Goal: Task Accomplishment & Management: Use online tool/utility

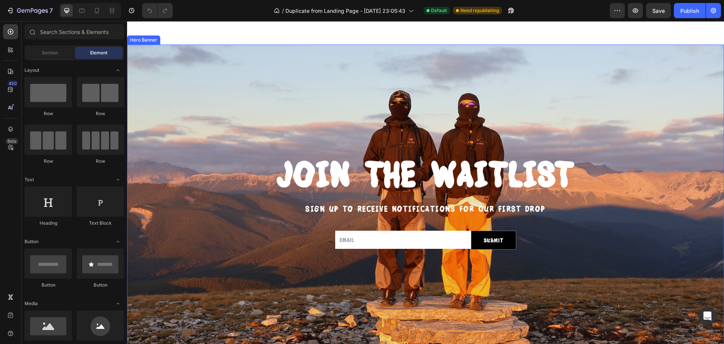
scroll to position [29, 0]
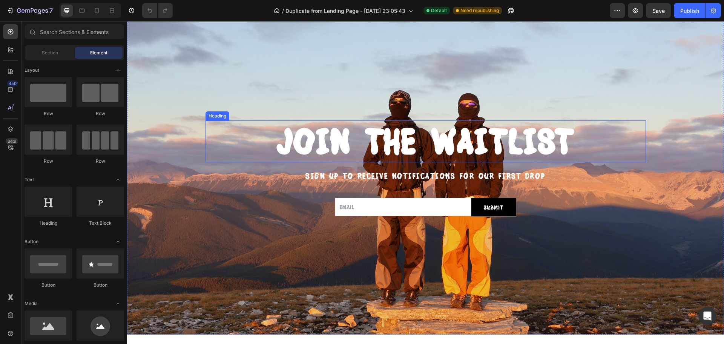
scroll to position [67, 0]
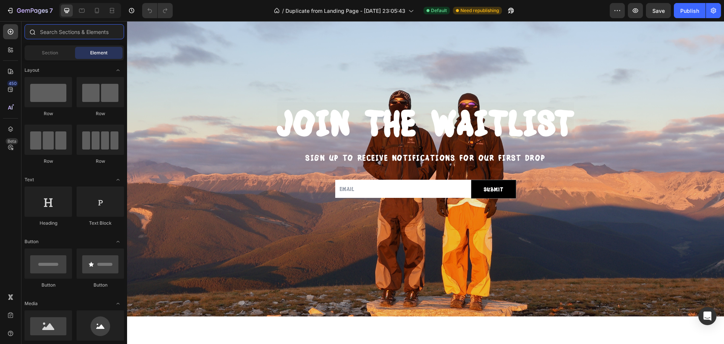
click at [59, 29] on input "text" at bounding box center [75, 31] width 100 height 15
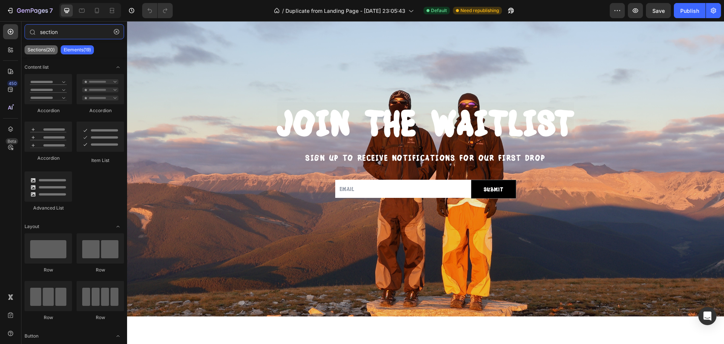
type input "section"
click at [35, 51] on p "Sections(20)" at bounding box center [41, 50] width 27 height 6
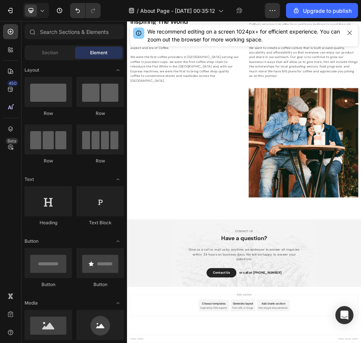
scroll to position [1023, 0]
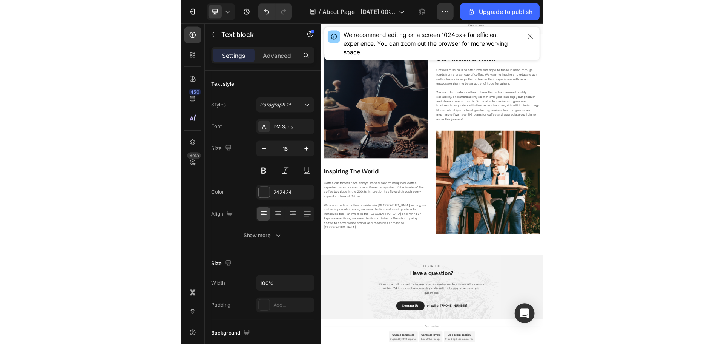
scroll to position [937, 0]
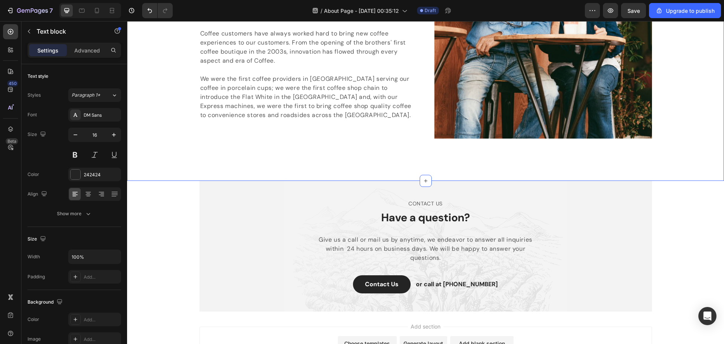
scroll to position [1331, 0]
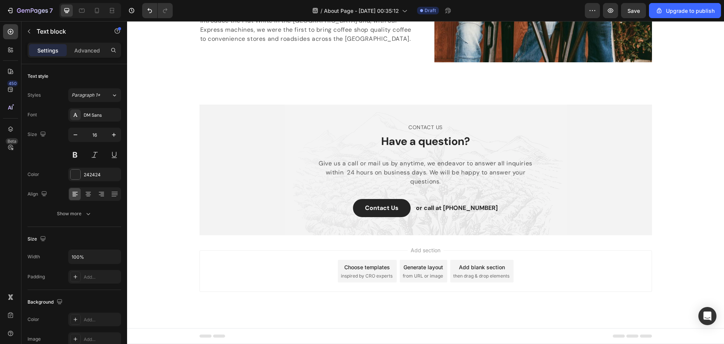
click at [456, 206] on p "or call at 0917788999" at bounding box center [457, 207] width 82 height 9
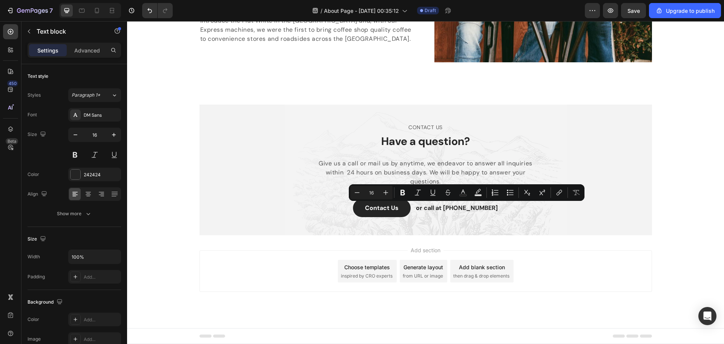
click at [447, 207] on p "or call at 0917788999" at bounding box center [457, 207] width 82 height 9
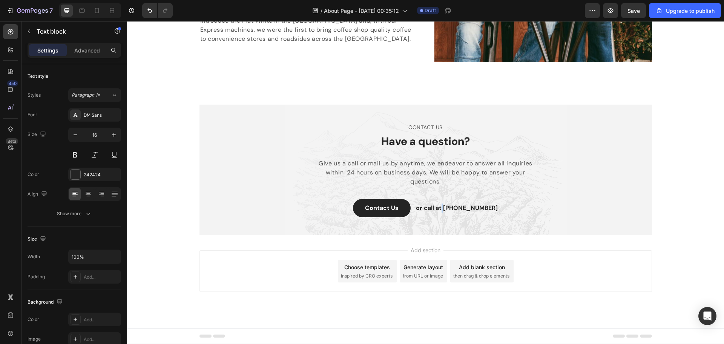
click at [447, 207] on p "or call at 0917788999" at bounding box center [457, 207] width 82 height 9
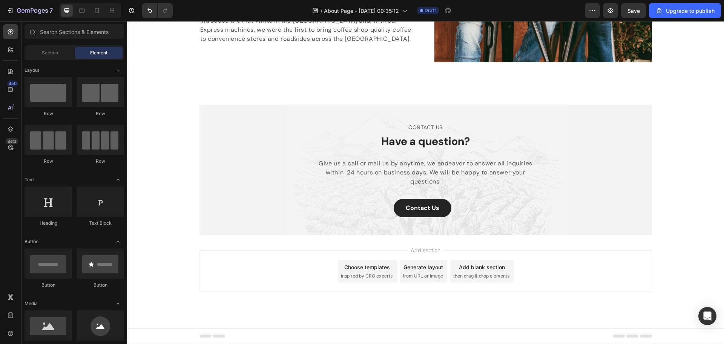
click at [518, 256] on div "Add section Choose templates inspired by CRO experts Generate layout from URL o…" at bounding box center [425, 270] width 452 height 41
click at [358, 275] on span "inspired by CRO experts" at bounding box center [367, 275] width 52 height 7
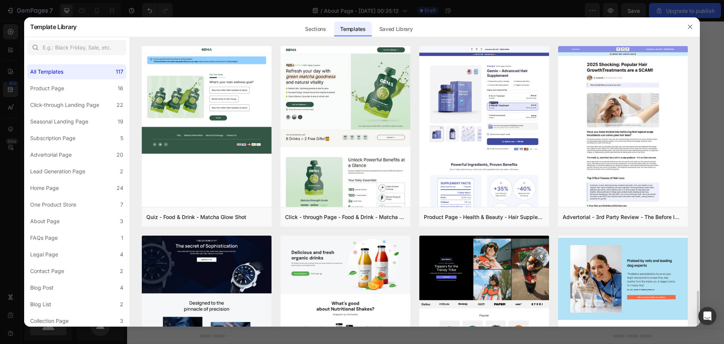
scroll to position [226, 0]
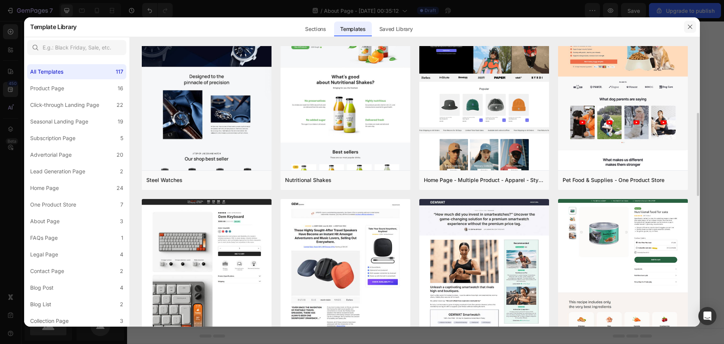
drag, startPoint x: 689, startPoint y: 27, endPoint x: 562, endPoint y: 7, distance: 128.3
click at [689, 27] on icon "button" at bounding box center [690, 27] width 6 height 6
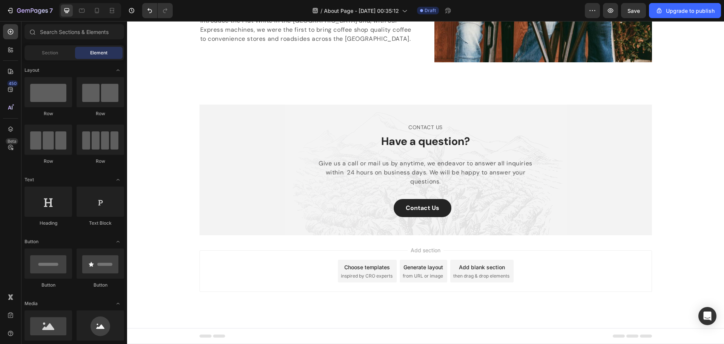
click at [422, 273] on span "from URL or image" at bounding box center [423, 275] width 40 height 7
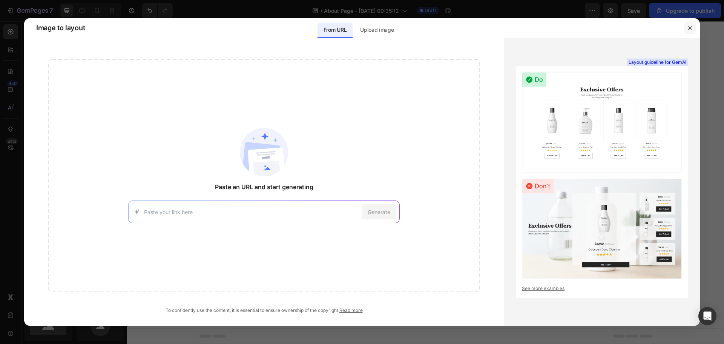
click at [694, 28] on button "button" at bounding box center [690, 28] width 12 height 12
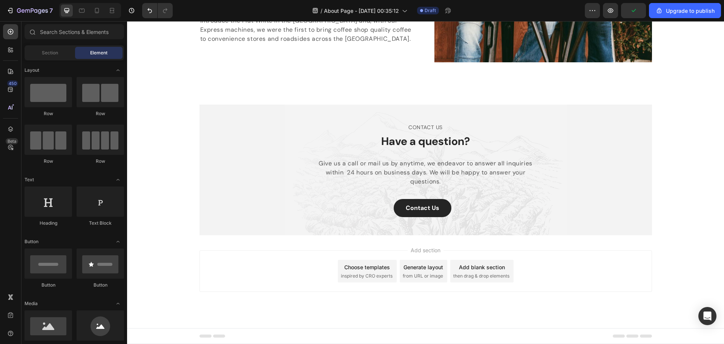
click at [360, 272] on span "inspired by CRO experts" at bounding box center [367, 275] width 52 height 7
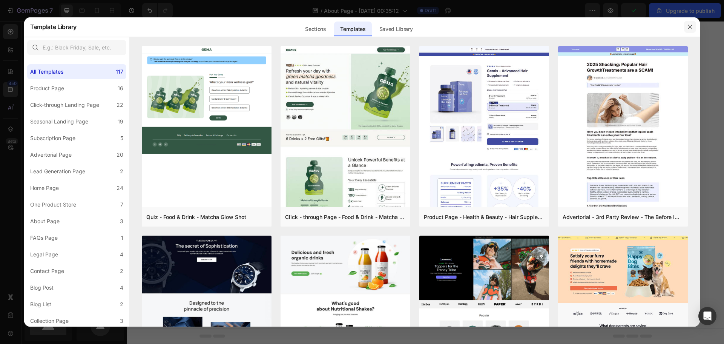
click at [686, 26] on button "button" at bounding box center [690, 27] width 12 height 12
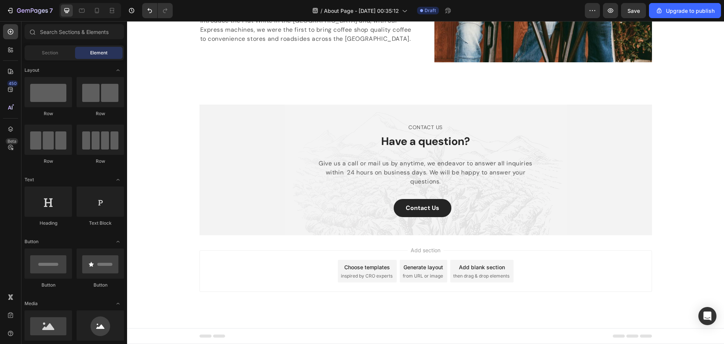
drag, startPoint x: 247, startPoint y: 267, endPoint x: 522, endPoint y: 256, distance: 275.5
click at [523, 256] on div "Add section Choose templates inspired by CRO experts Generate layout from URL o…" at bounding box center [425, 270] width 452 height 41
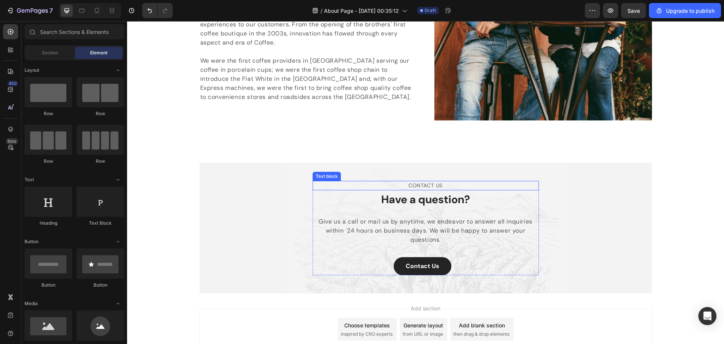
scroll to position [1293, 0]
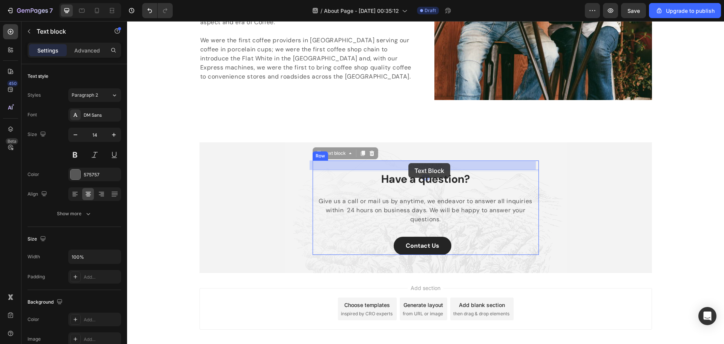
drag, startPoint x: 456, startPoint y: 164, endPoint x: 408, endPoint y: 163, distance: 47.9
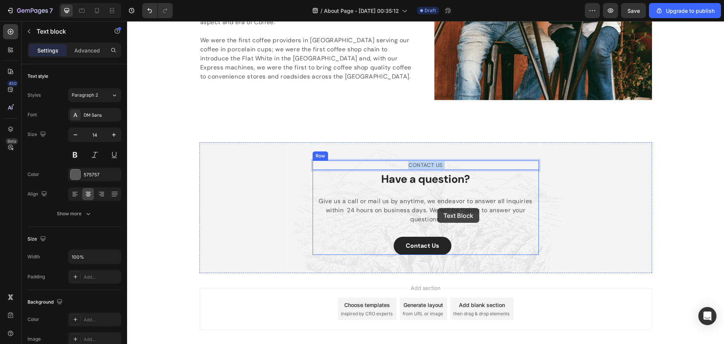
drag, startPoint x: 448, startPoint y: 168, endPoint x: 465, endPoint y: 186, distance: 24.3
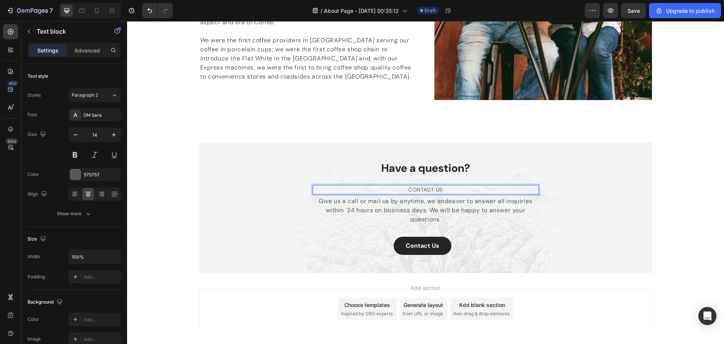
click at [472, 189] on p "CONTACT US" at bounding box center [425, 190] width 225 height 8
click at [510, 183] on div "Have a question? Heading CONTACT US Text block 4 Give us a call or mail us by a…" at bounding box center [426, 207] width 226 height 95
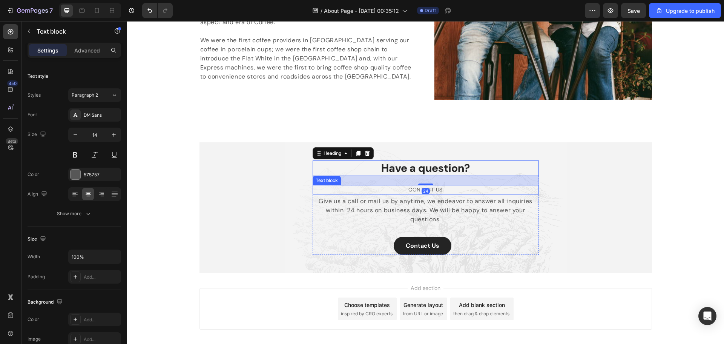
click at [498, 190] on p "CONTACT US" at bounding box center [425, 190] width 225 height 8
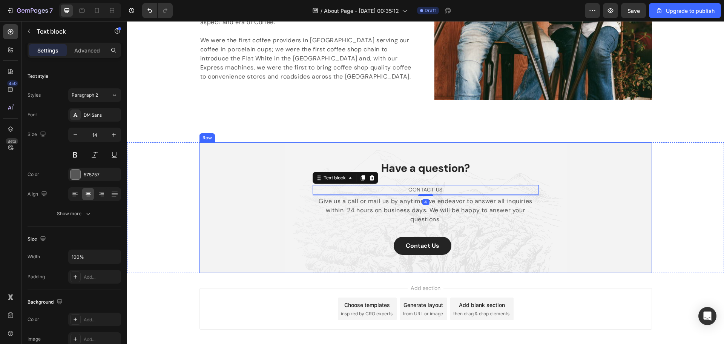
click at [608, 193] on div "Have a question? Heading CONTACT US Text block 4 Give us a call or mail us by a…" at bounding box center [425, 207] width 441 height 95
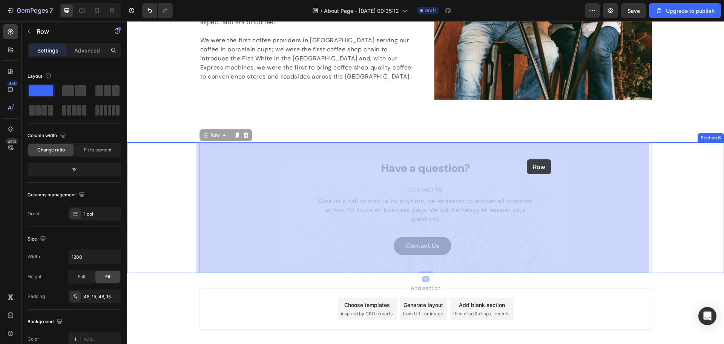
drag, startPoint x: 608, startPoint y: 193, endPoint x: 525, endPoint y: 146, distance: 95.6
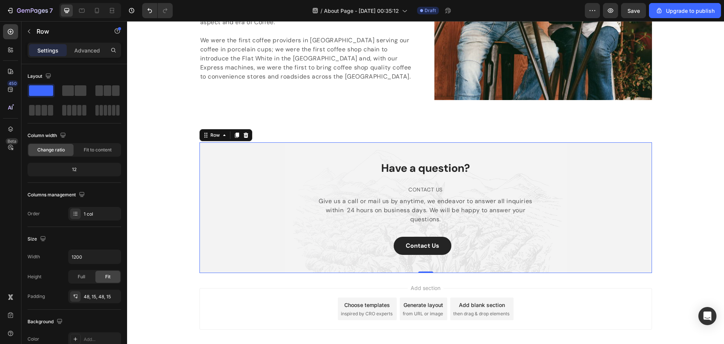
click at [647, 183] on div "Have a question? Heading CONTACT US Text block Give us a call or mail us by any…" at bounding box center [425, 207] width 452 height 131
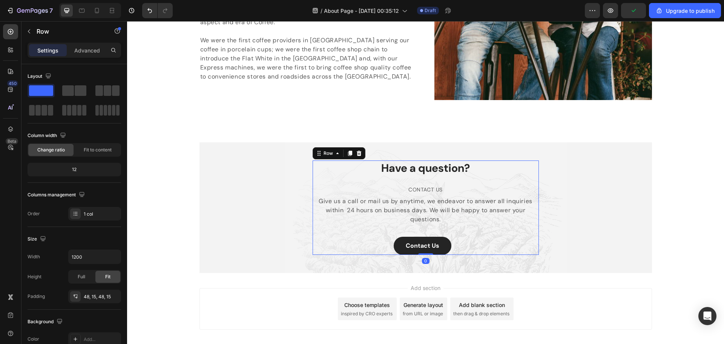
click at [511, 177] on div "Have a question? Heading CONTACT US Text block Give us a call or mail us by any…" at bounding box center [426, 207] width 226 height 95
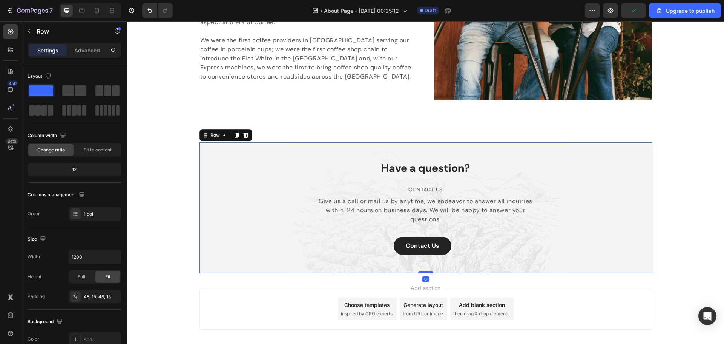
click at [286, 181] on div "Have a question? Heading CONTACT US Text block Give us a call or mail us by any…" at bounding box center [425, 207] width 441 height 95
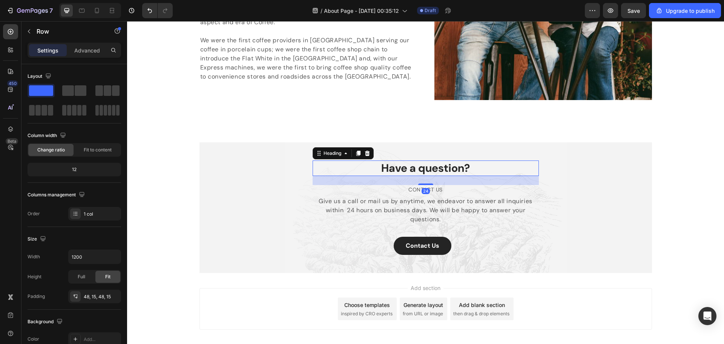
click at [407, 169] on p "Have a question?" at bounding box center [425, 168] width 225 height 14
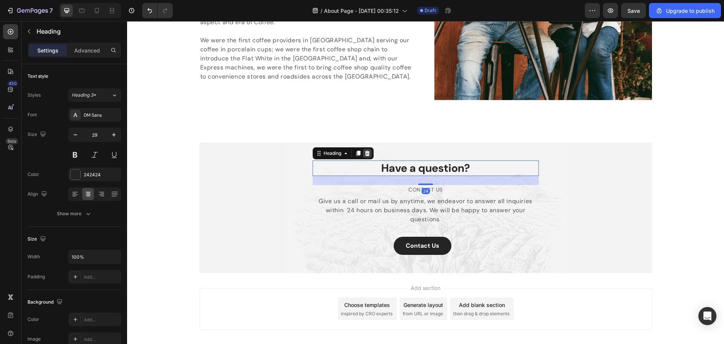
click at [365, 154] on icon at bounding box center [367, 152] width 5 height 5
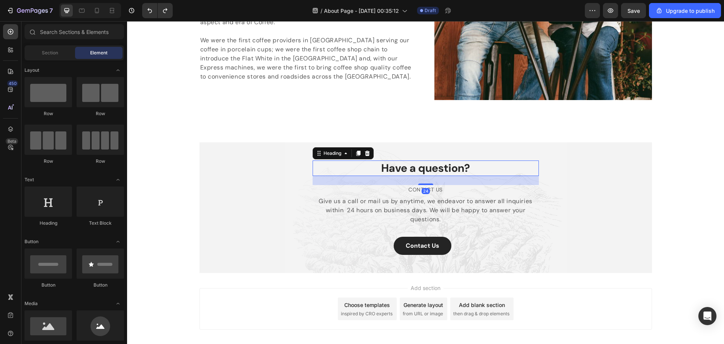
click at [419, 167] on p "Have a question?" at bounding box center [425, 168] width 225 height 14
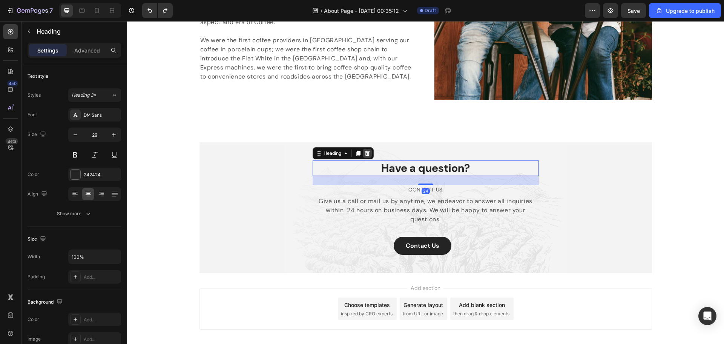
click at [365, 153] on icon at bounding box center [367, 152] width 5 height 5
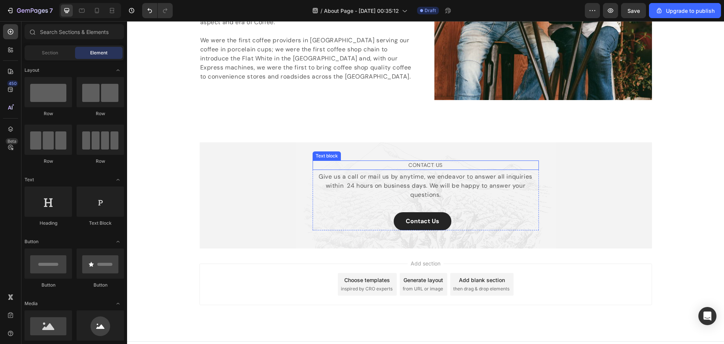
click at [423, 166] on p "CONTACT US" at bounding box center [425, 165] width 225 height 8
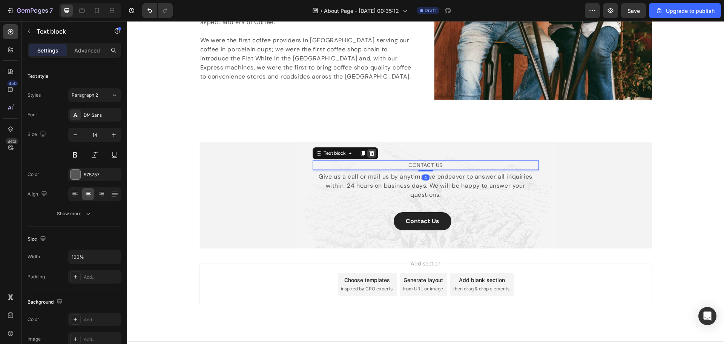
click at [370, 153] on icon at bounding box center [372, 153] width 6 height 6
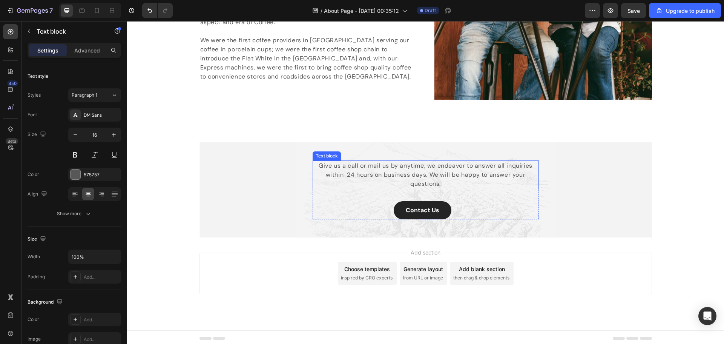
click at [408, 167] on p "Give us a call or mail us by anytime, we endeavor to answer all inquiries withi…" at bounding box center [425, 174] width 225 height 27
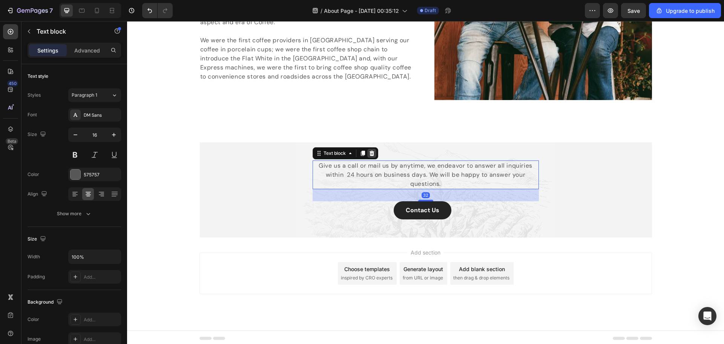
click at [371, 153] on icon at bounding box center [372, 153] width 6 height 6
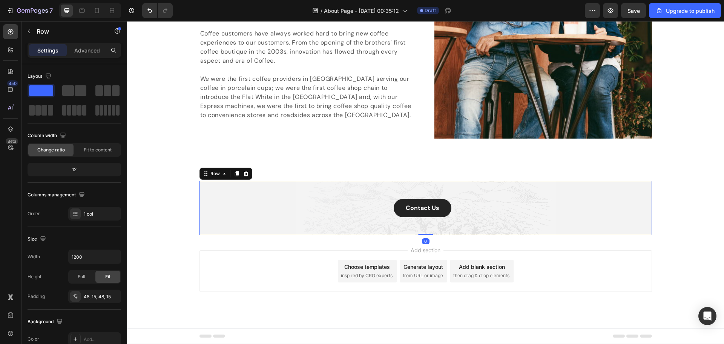
click at [325, 190] on div "Contact Us Button Text block Row Row Row 0" at bounding box center [425, 208] width 452 height 54
click at [349, 202] on div "Contact Us Button Text block Row" at bounding box center [426, 208] width 226 height 18
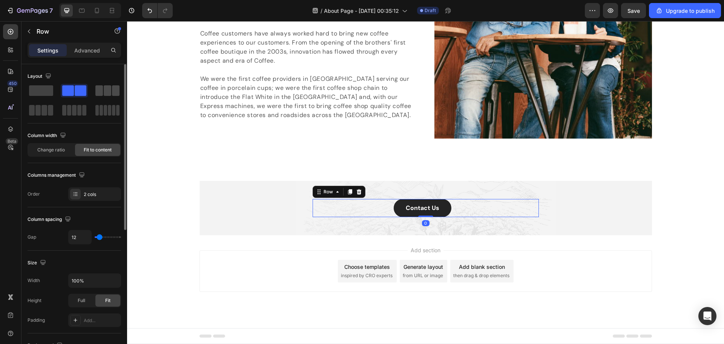
click at [108, 92] on span at bounding box center [108, 90] width 8 height 11
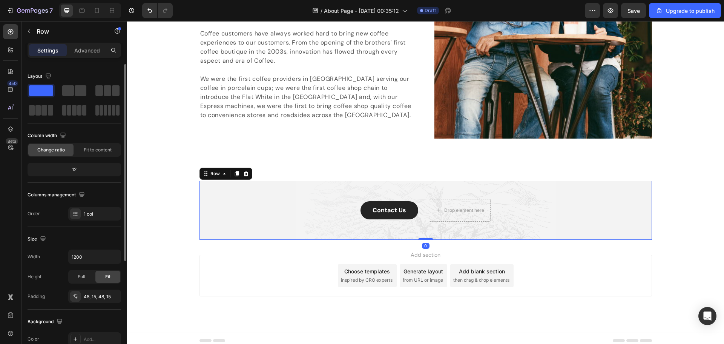
click at [241, 212] on div "Contact Us Button Text block Drop element here Row Row" at bounding box center [425, 210] width 441 height 23
click at [103, 92] on div at bounding box center [107, 90] width 24 height 11
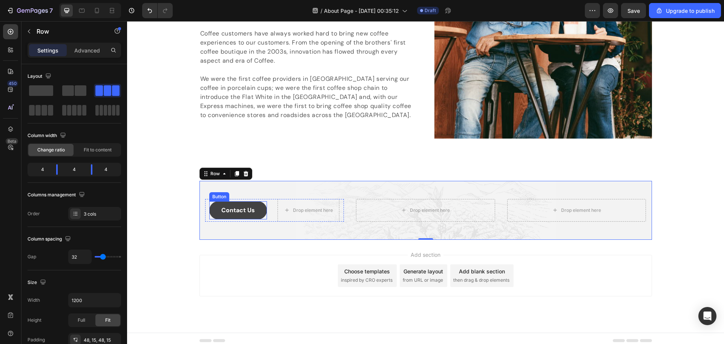
click at [219, 204] on button "Contact Us" at bounding box center [238, 210] width 58 height 18
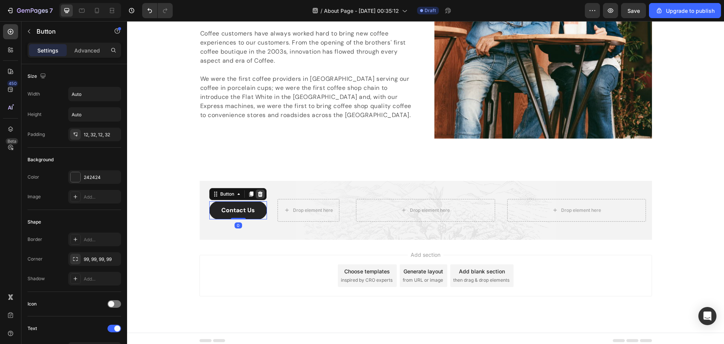
click at [258, 193] on icon at bounding box center [260, 193] width 5 height 5
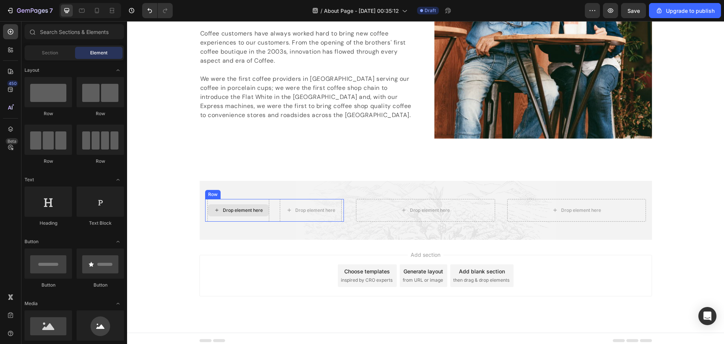
click at [219, 212] on div "Drop element here" at bounding box center [238, 210] width 61 height 12
click at [245, 211] on div "Drop element here" at bounding box center [243, 210] width 40 height 6
click at [240, 215] on div "Drop element here" at bounding box center [238, 210] width 61 height 12
click at [301, 213] on div "Drop element here" at bounding box center [310, 210] width 61 height 12
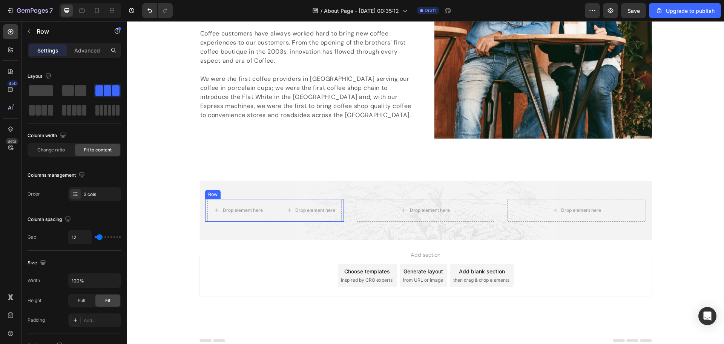
click at [274, 213] on div "Drop element here Text block Drop element here Row" at bounding box center [274, 210] width 139 height 23
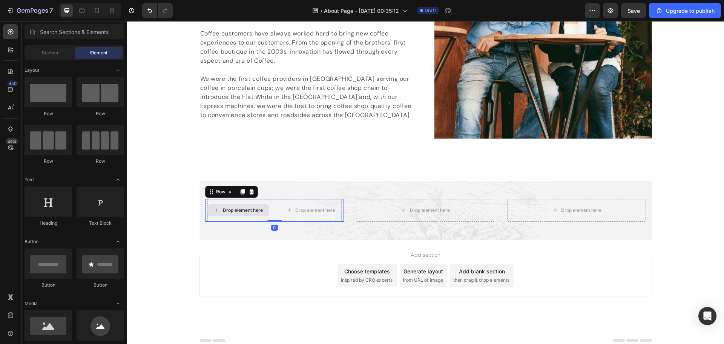
click at [224, 205] on div "Drop element here" at bounding box center [238, 210] width 61 height 12
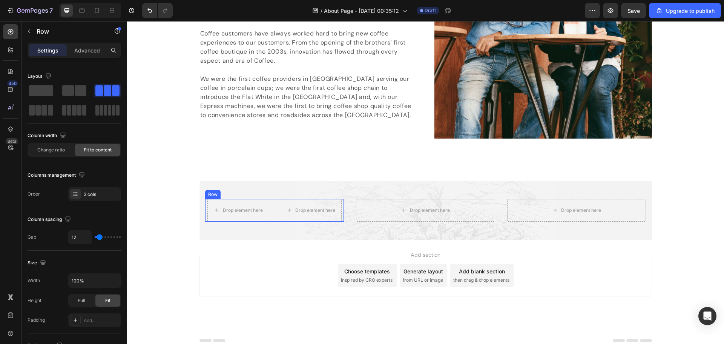
click at [270, 211] on div "Drop element here Text block Drop element here Row" at bounding box center [274, 210] width 139 height 23
click at [249, 192] on icon at bounding box center [251, 191] width 5 height 5
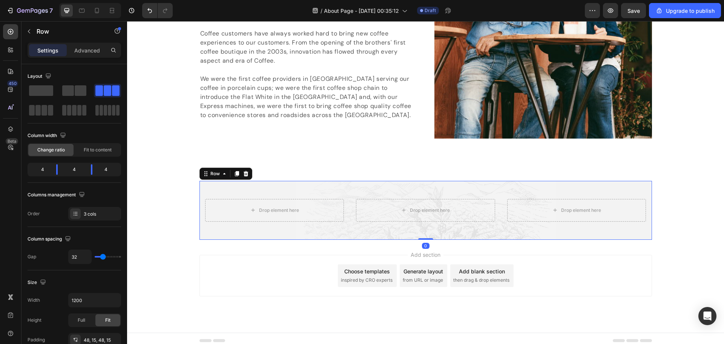
click at [311, 192] on div "Drop element here Row Drop element here Drop element here Row 0" at bounding box center [425, 210] width 452 height 59
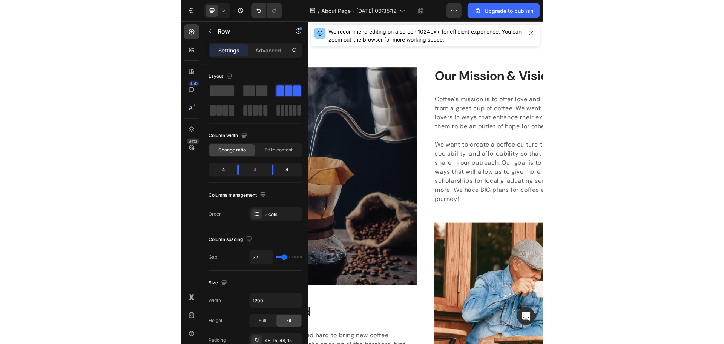
scroll to position [951, 0]
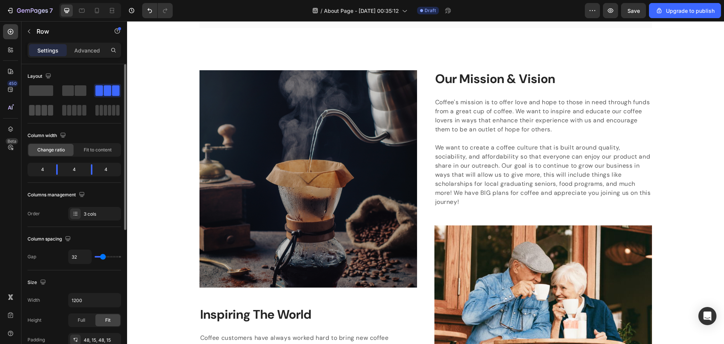
drag, startPoint x: 48, startPoint y: 108, endPoint x: 172, endPoint y: 158, distance: 133.5
click at [48, 108] on span at bounding box center [51, 110] width 6 height 11
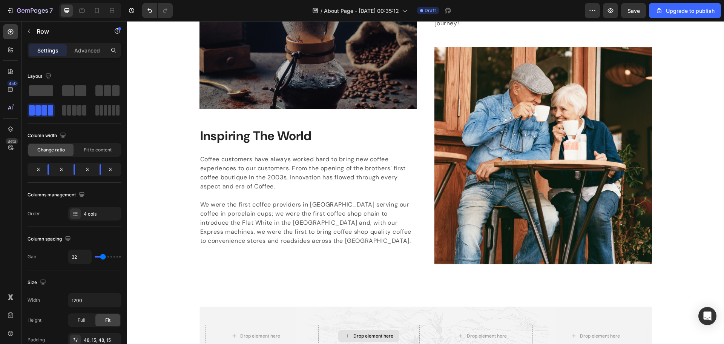
scroll to position [1259, 0]
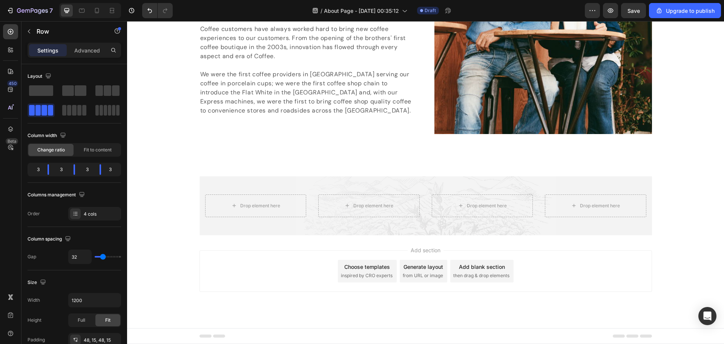
click at [261, 229] on div "Drop element here Row Drop element here Drop element here Drop element here Row" at bounding box center [425, 205] width 452 height 59
click at [262, 193] on div "Drop element here Row Drop element here Drop element here Drop element here Row" at bounding box center [425, 205] width 452 height 59
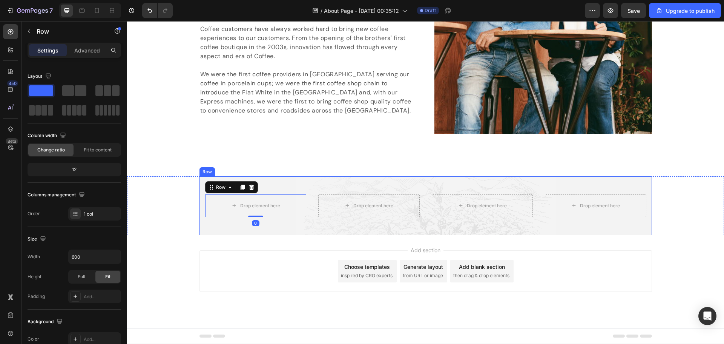
click at [266, 183] on div "Drop element here Row 0 Drop element here Drop element here Drop element here R…" at bounding box center [425, 205] width 452 height 59
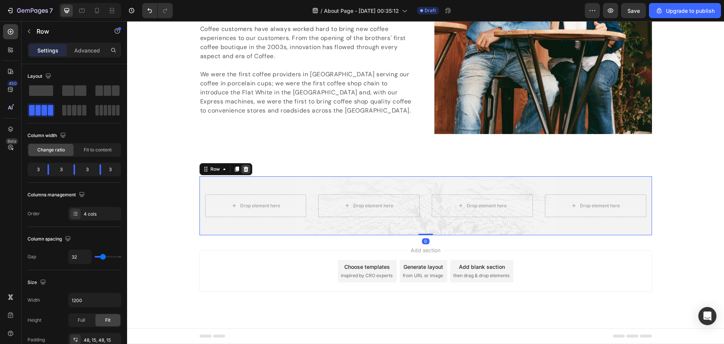
click at [244, 169] on icon at bounding box center [246, 169] width 6 height 6
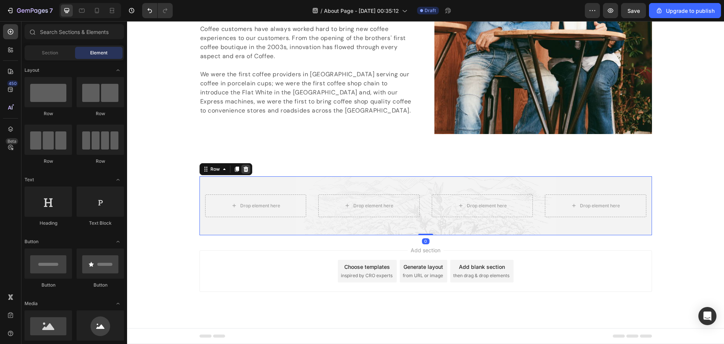
scroll to position [1223, 0]
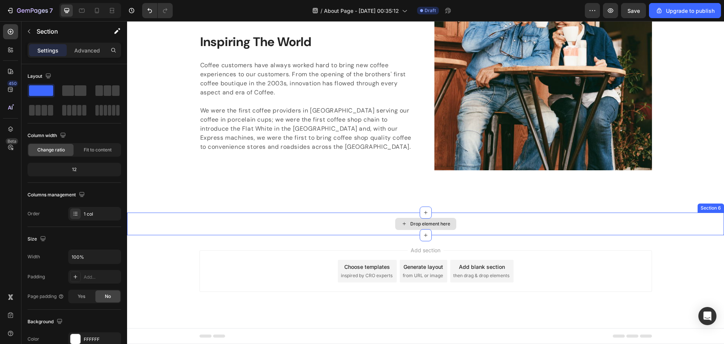
click at [335, 227] on div "Drop element here" at bounding box center [425, 223] width 597 height 23
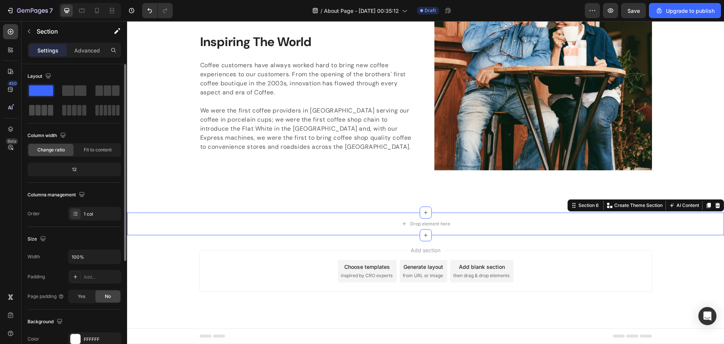
click at [48, 110] on span at bounding box center [51, 110] width 6 height 11
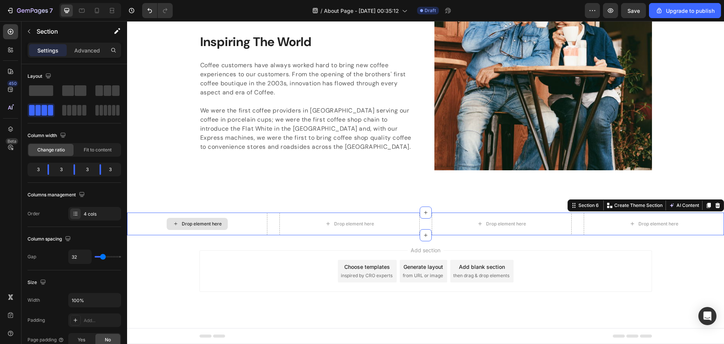
click at [207, 225] on div "Drop element here" at bounding box center [202, 224] width 40 height 6
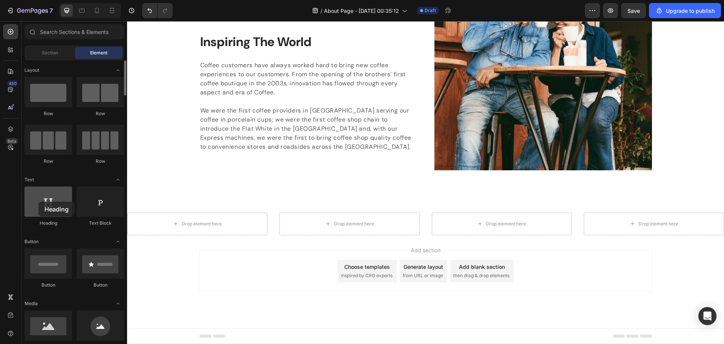
click at [38, 201] on div at bounding box center [49, 201] width 48 height 30
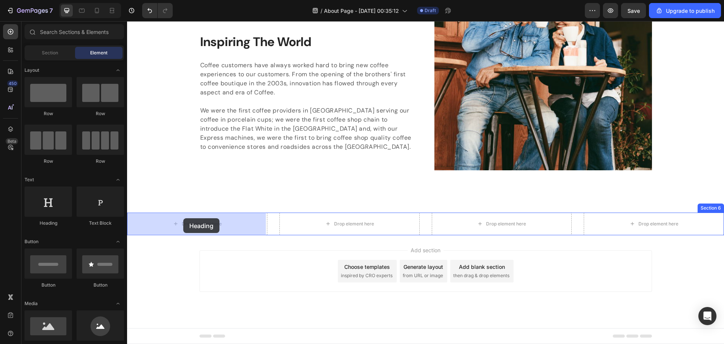
drag, startPoint x: 189, startPoint y: 225, endPoint x: 184, endPoint y: 218, distance: 8.3
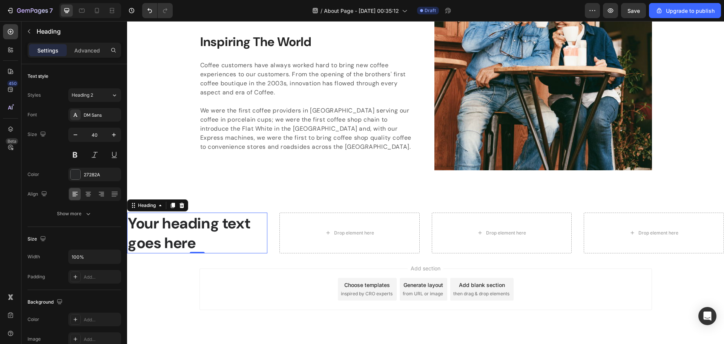
scroll to position [1241, 0]
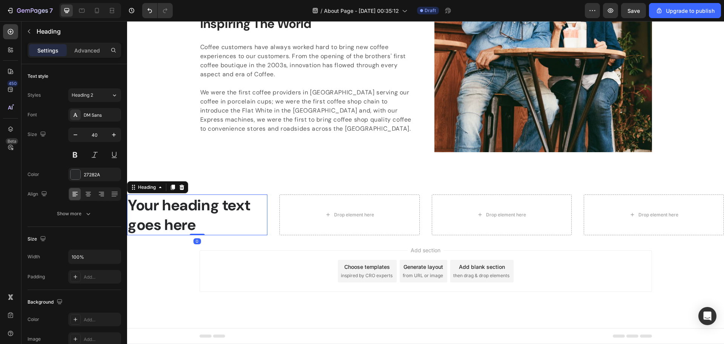
click at [200, 223] on h2 "Your heading text goes here" at bounding box center [197, 214] width 140 height 41
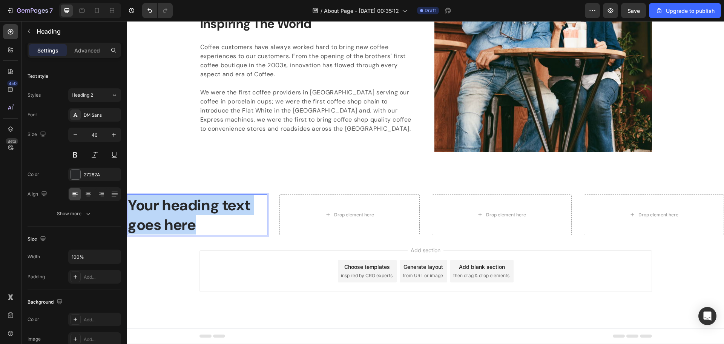
drag, startPoint x: 200, startPoint y: 223, endPoint x: 129, endPoint y: 202, distance: 74.3
click at [129, 202] on p "Your heading text goes here" at bounding box center [197, 214] width 139 height 39
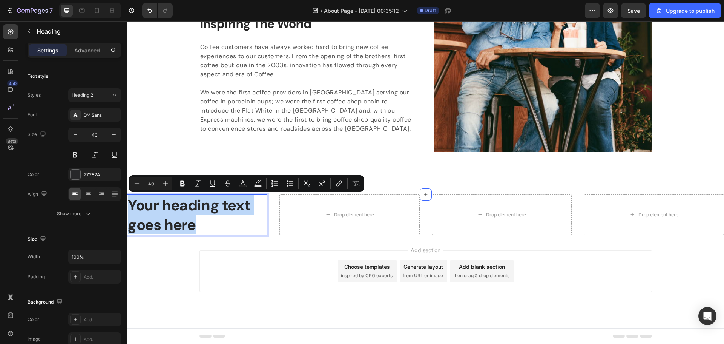
scroll to position [1223, 0]
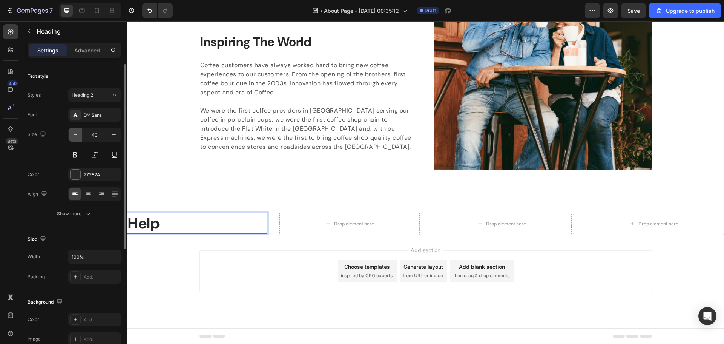
click at [79, 134] on icon "button" at bounding box center [76, 135] width 8 height 8
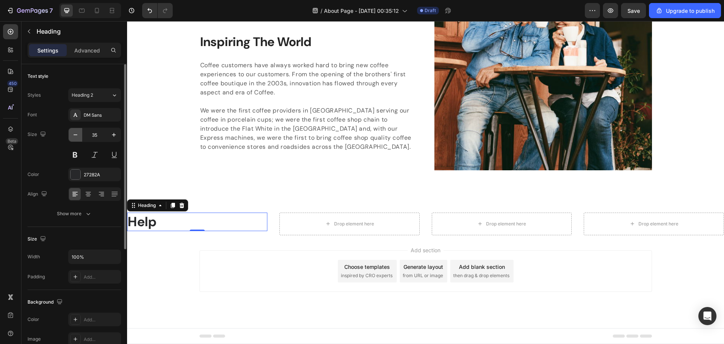
click at [79, 134] on icon "button" at bounding box center [76, 135] width 8 height 8
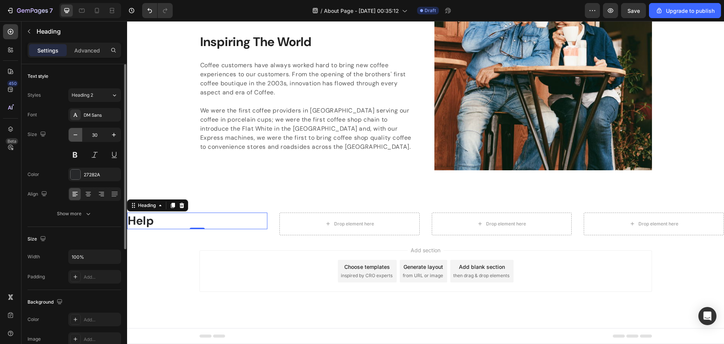
click at [79, 134] on icon "button" at bounding box center [76, 135] width 8 height 8
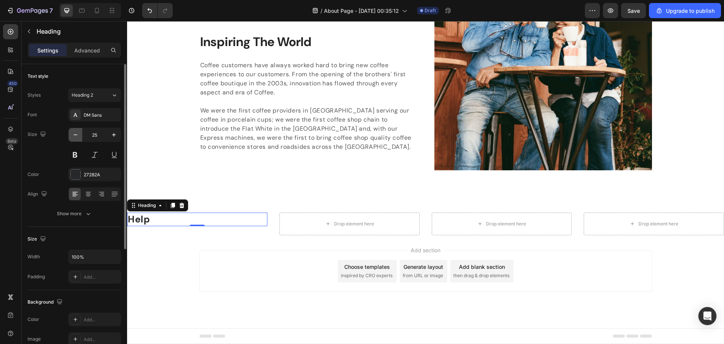
click at [79, 134] on icon "button" at bounding box center [76, 135] width 8 height 8
click at [72, 134] on icon "button" at bounding box center [76, 135] width 8 height 8
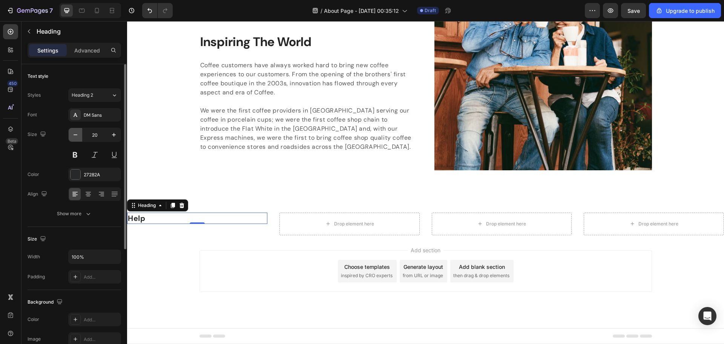
click at [72, 134] on icon "button" at bounding box center [76, 135] width 8 height 8
click at [109, 135] on button "button" at bounding box center [114, 135] width 14 height 14
type input "20"
click at [187, 240] on div "Add section Choose templates inspired by CRO experts Generate layout from URL o…" at bounding box center [425, 281] width 597 height 93
click at [144, 217] on p "Help" at bounding box center [197, 218] width 139 height 10
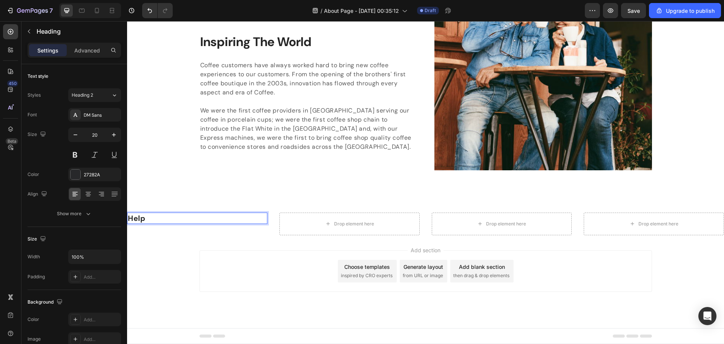
click at [138, 216] on p "Help" at bounding box center [197, 218] width 139 height 10
click at [156, 218] on p "Help" at bounding box center [197, 218] width 139 height 10
click at [142, 218] on h2 "Help" at bounding box center [197, 222] width 140 height 21
click at [149, 216] on p "Help" at bounding box center [197, 223] width 139 height 20
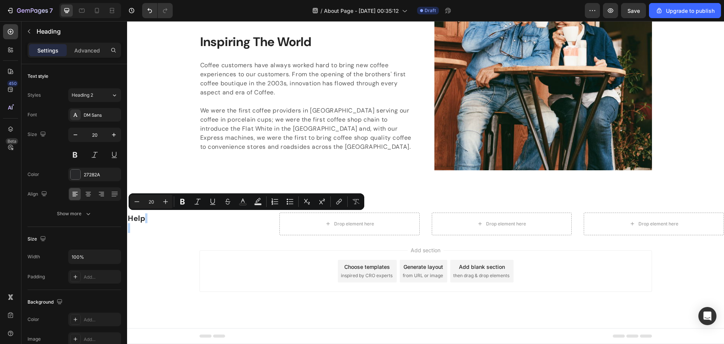
click at [147, 217] on p "Help" at bounding box center [197, 223] width 139 height 20
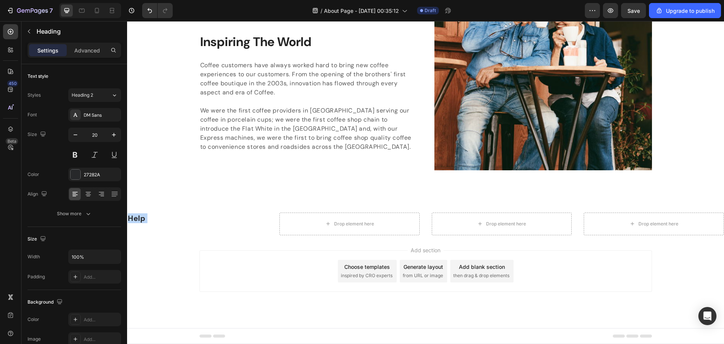
drag, startPoint x: 147, startPoint y: 217, endPoint x: 132, endPoint y: 218, distance: 15.8
click at [132, 218] on p "Help" at bounding box center [197, 223] width 139 height 20
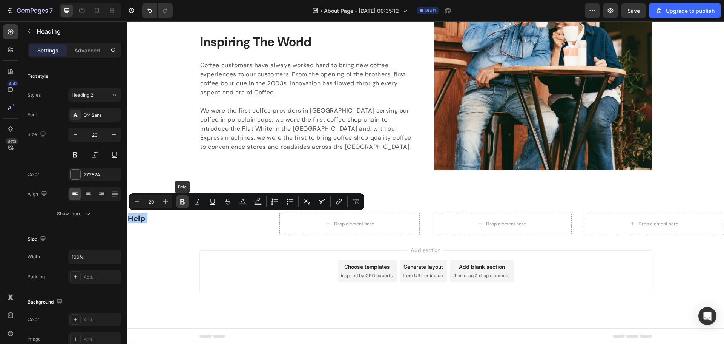
click at [183, 204] on icon "Editor contextual toolbar" at bounding box center [183, 202] width 8 height 8
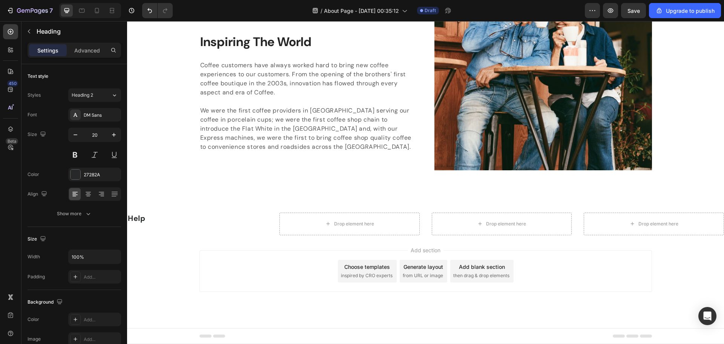
click at [153, 217] on p "Help" at bounding box center [197, 223] width 139 height 20
click at [147, 217] on p "Help" at bounding box center [197, 223] width 139 height 20
click at [146, 218] on p "Help" at bounding box center [197, 223] width 139 height 20
click at [144, 218] on strong "Help" at bounding box center [136, 218] width 17 height 10
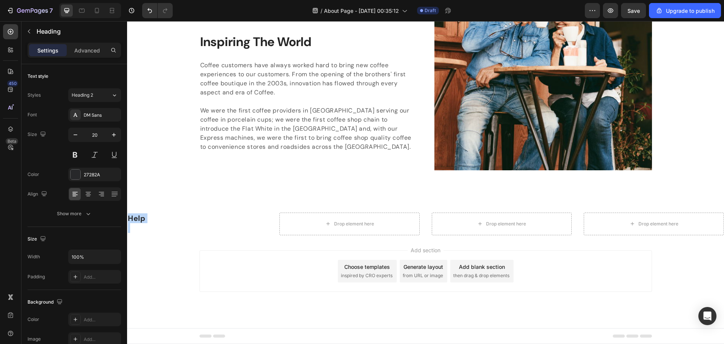
click at [144, 218] on strong "Help" at bounding box center [136, 218] width 17 height 10
click at [142, 218] on strong "Help" at bounding box center [136, 218] width 17 height 10
click at [141, 218] on strong "Help" at bounding box center [136, 218] width 17 height 10
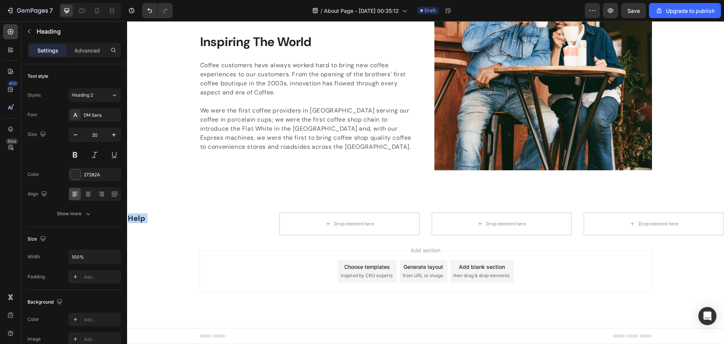
click at [141, 218] on strong "Help" at bounding box center [136, 218] width 17 height 10
click at [151, 217] on p "Help" at bounding box center [197, 223] width 139 height 20
drag, startPoint x: 145, startPoint y: 219, endPoint x: 124, endPoint y: 217, distance: 21.2
click at [142, 219] on strong "Help" at bounding box center [136, 218] width 17 height 10
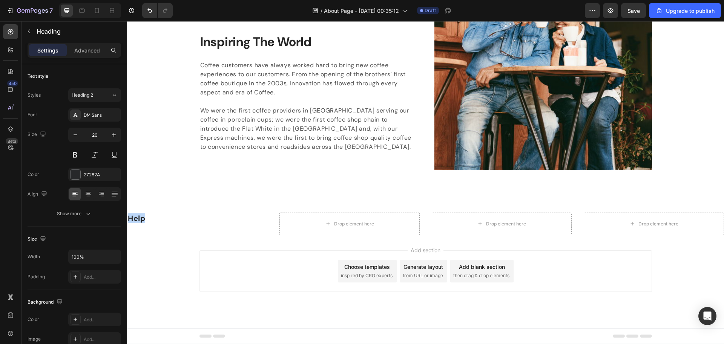
click at [142, 219] on strong "Help" at bounding box center [136, 218] width 17 height 10
click at [154, 218] on p "Help" at bounding box center [197, 223] width 139 height 20
click at [153, 217] on p "Help" at bounding box center [197, 223] width 139 height 20
drag, startPoint x: 152, startPoint y: 218, endPoint x: 134, endPoint y: 216, distance: 17.8
click at [134, 218] on p "Help" at bounding box center [197, 223] width 139 height 20
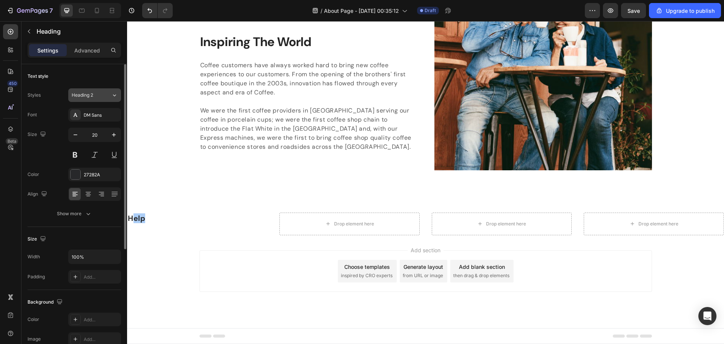
click at [99, 98] on div "Heading 2" at bounding box center [87, 95] width 31 height 7
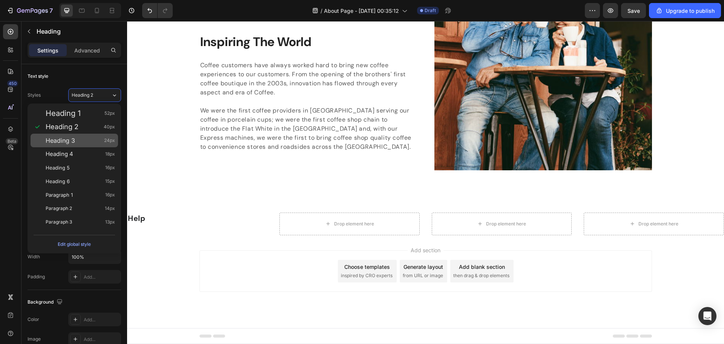
click at [87, 140] on div "Heading 3 24px" at bounding box center [80, 140] width 69 height 8
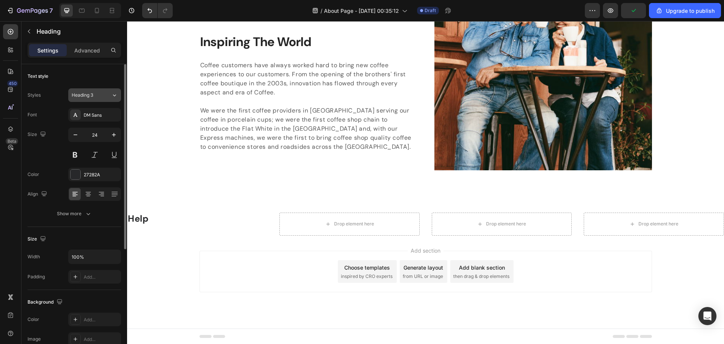
click at [97, 97] on div "Heading 3" at bounding box center [87, 95] width 31 height 7
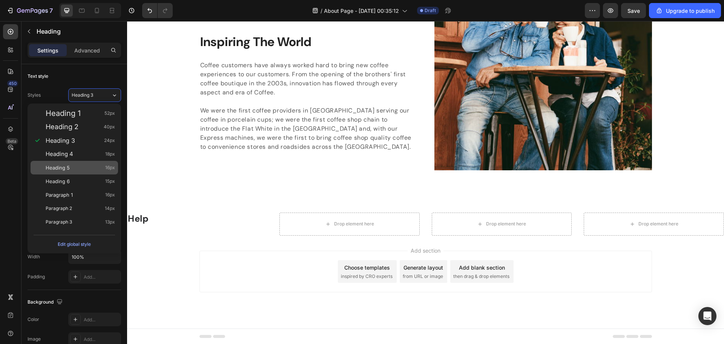
click at [86, 164] on div "Heading 5 16px" at bounding box center [80, 168] width 69 height 8
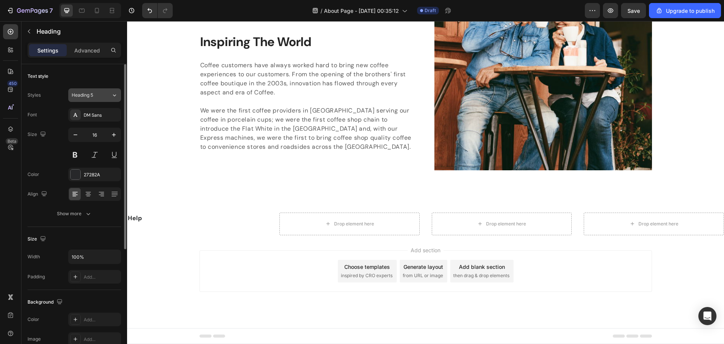
click at [104, 98] on button "Heading 5" at bounding box center [94, 95] width 53 height 14
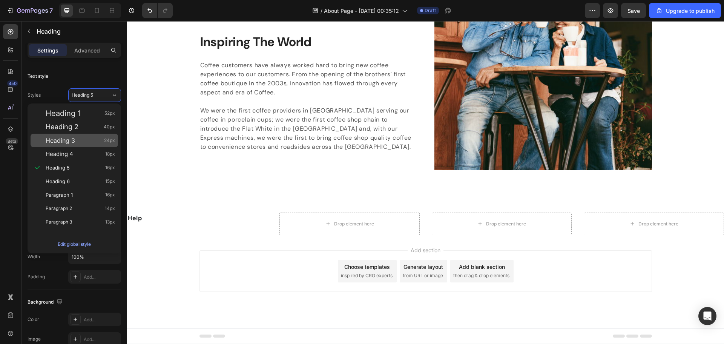
click at [82, 145] on div "Heading 3 24px" at bounding box center [74, 140] width 87 height 14
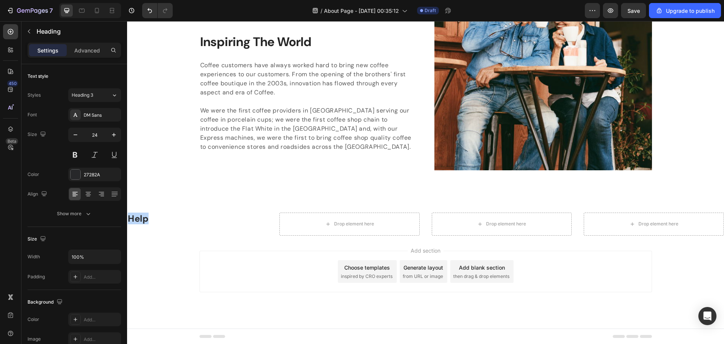
drag, startPoint x: 153, startPoint y: 217, endPoint x: 121, endPoint y: 215, distance: 32.5
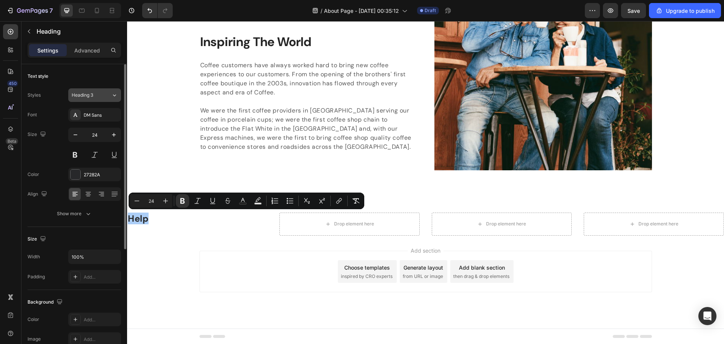
click at [101, 95] on div "Heading 3" at bounding box center [87, 95] width 31 height 7
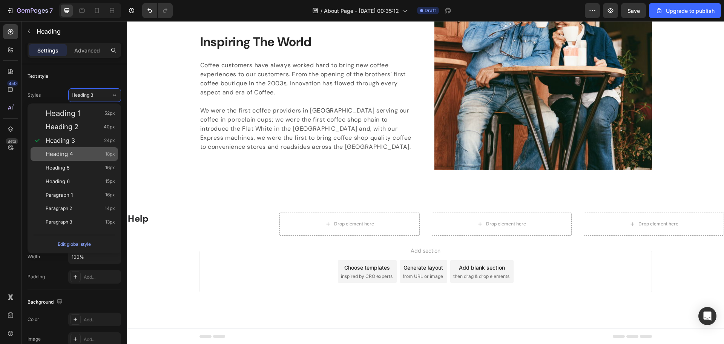
click at [91, 154] on div "Heading 4 18px" at bounding box center [80, 154] width 69 height 8
type input "18"
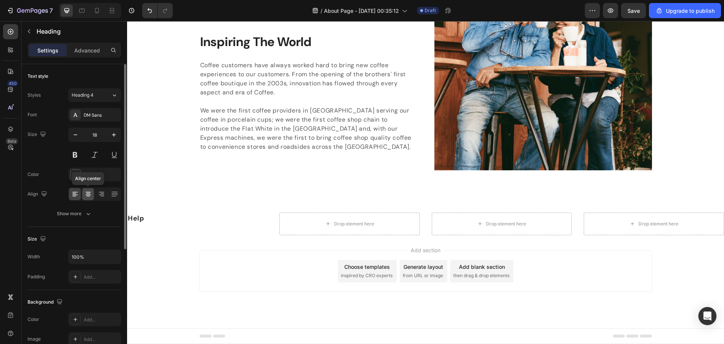
click at [86, 196] on icon at bounding box center [88, 194] width 8 height 8
click at [72, 192] on icon at bounding box center [75, 194] width 8 height 8
click at [91, 155] on button at bounding box center [95, 155] width 14 height 14
click at [137, 216] on strong "Help" at bounding box center [136, 217] width 16 height 9
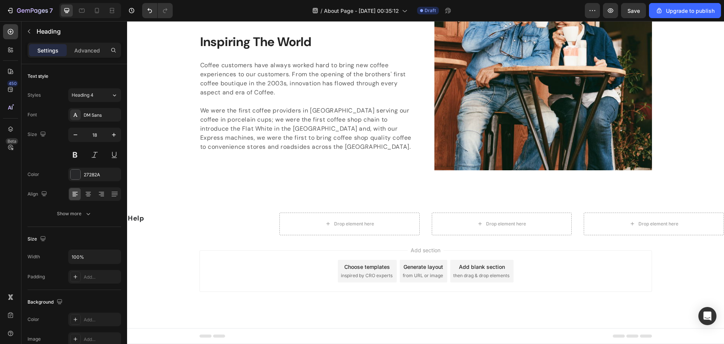
click at [144, 216] on strong "Help" at bounding box center [136, 217] width 16 height 9
click at [98, 112] on div "DM Sans" at bounding box center [101, 115] width 35 height 7
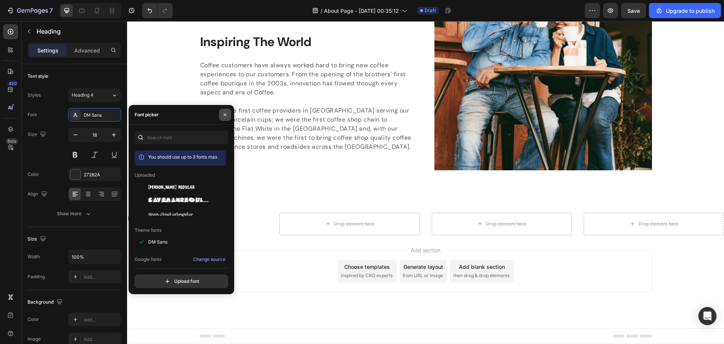
drag, startPoint x: 227, startPoint y: 115, endPoint x: 84, endPoint y: 142, distance: 145.0
click at [227, 115] on icon "button" at bounding box center [225, 115] width 6 height 6
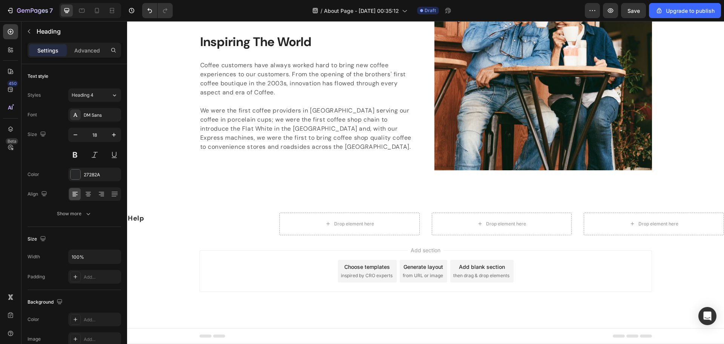
click at [139, 218] on strong "Help" at bounding box center [136, 217] width 16 height 9
drag, startPoint x: 143, startPoint y: 218, endPoint x: 128, endPoint y: 218, distance: 14.3
click at [128, 218] on p "Help" at bounding box center [197, 223] width 139 height 20
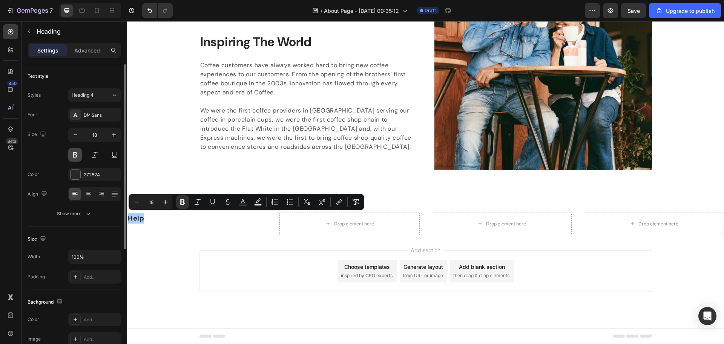
click at [74, 150] on button at bounding box center [75, 155] width 14 height 14
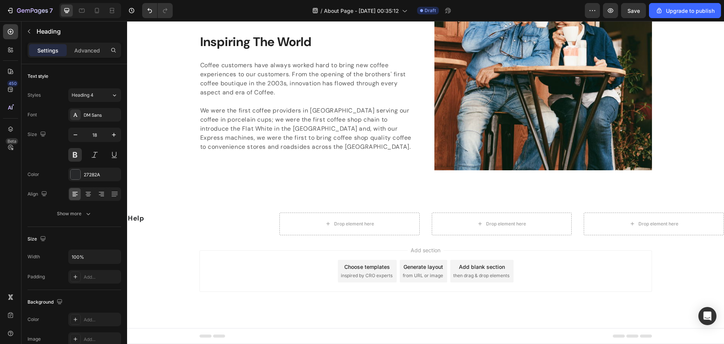
click at [145, 219] on p "Help" at bounding box center [197, 223] width 139 height 20
click at [94, 115] on div "DM Sans" at bounding box center [101, 115] width 35 height 7
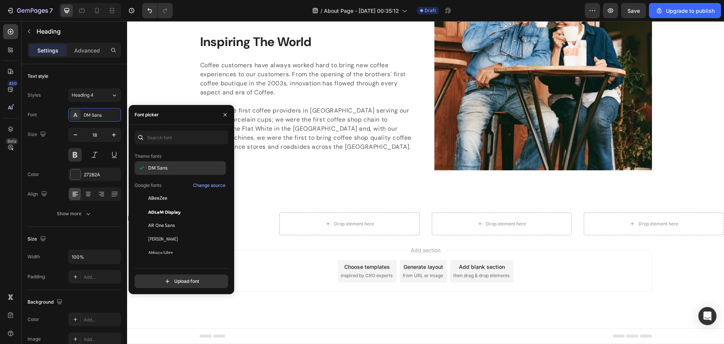
scroll to position [75, 0]
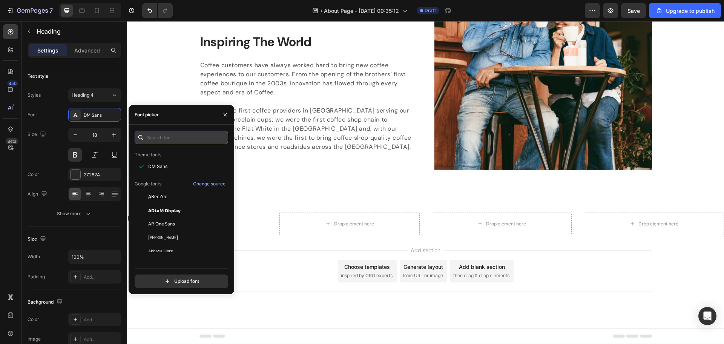
click at [177, 137] on input "text" at bounding box center [182, 137] width 94 height 14
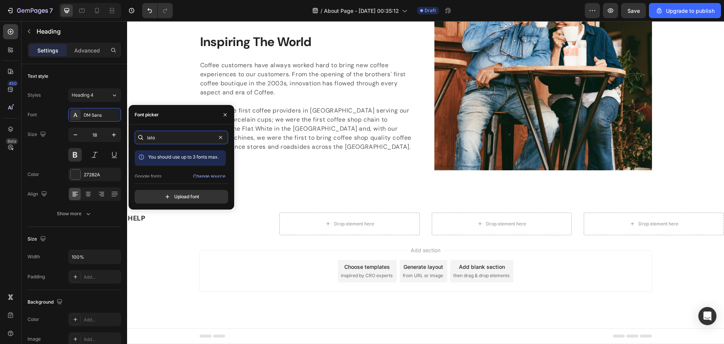
scroll to position [18, 0]
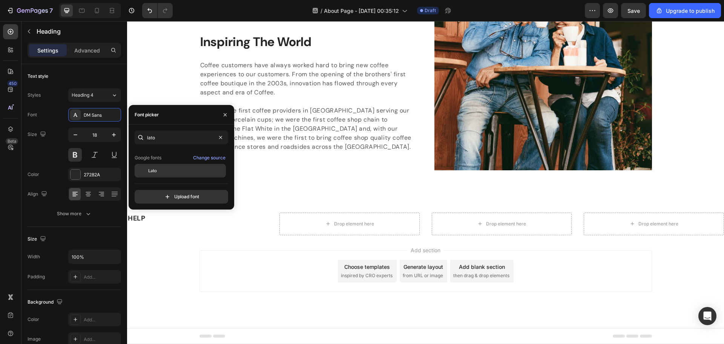
click at [171, 170] on div "Lato" at bounding box center [186, 170] width 76 height 7
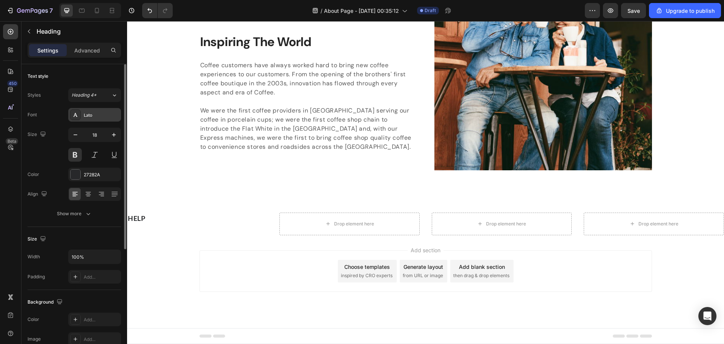
click at [97, 117] on div "Lato" at bounding box center [101, 115] width 35 height 7
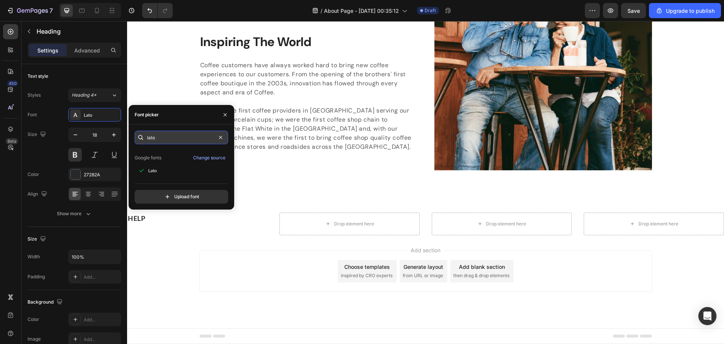
paste input "montserrat"
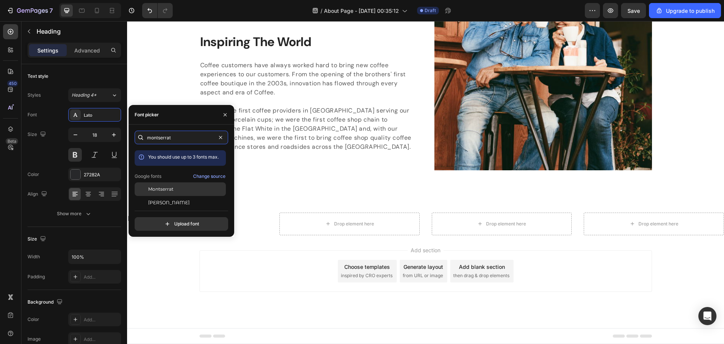
type input "montserrat"
click at [182, 190] on div "Montserrat" at bounding box center [186, 189] width 76 height 7
click at [226, 112] on icon "button" at bounding box center [225, 115] width 6 height 6
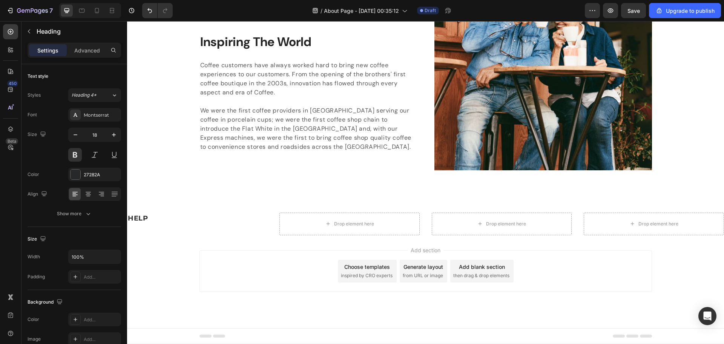
click at [140, 217] on p "HELP" at bounding box center [197, 223] width 139 height 20
click at [164, 220] on p "HELP" at bounding box center [197, 223] width 139 height 20
click at [182, 213] on p "HELP" at bounding box center [197, 223] width 139 height 20
drag, startPoint x: 253, startPoint y: 227, endPoint x: 260, endPoint y: 228, distance: 7.0
click at [259, 228] on p "HELP" at bounding box center [197, 223] width 139 height 20
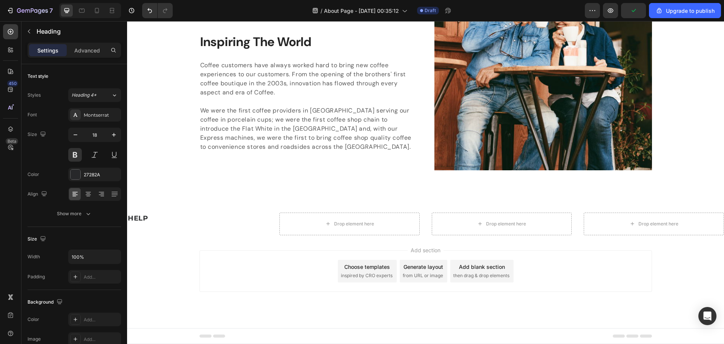
drag, startPoint x: 261, startPoint y: 231, endPoint x: 234, endPoint y: 233, distance: 26.5
drag, startPoint x: 234, startPoint y: 233, endPoint x: 199, endPoint y: 233, distance: 35.4
click at [219, 234] on h2 "HELP" at bounding box center [197, 223] width 140 height 22
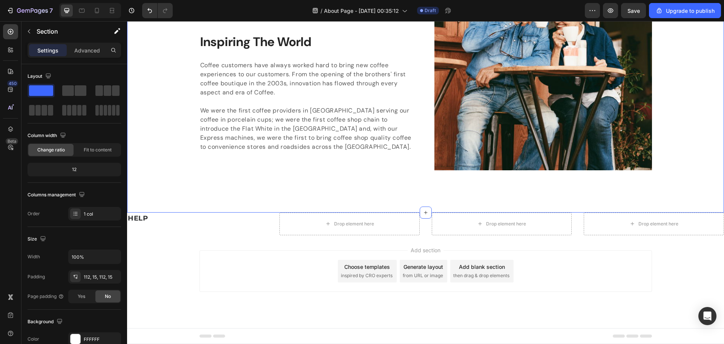
drag, startPoint x: 150, startPoint y: 206, endPoint x: 161, endPoint y: 220, distance: 17.3
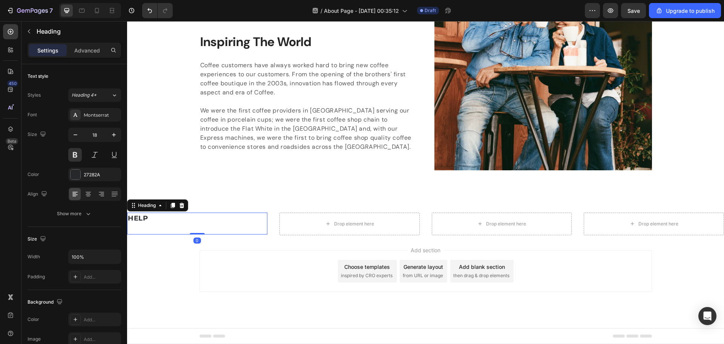
click at [162, 221] on p "HELP" at bounding box center [197, 223] width 139 height 20
click at [82, 48] on p "Advanced" at bounding box center [87, 50] width 26 height 8
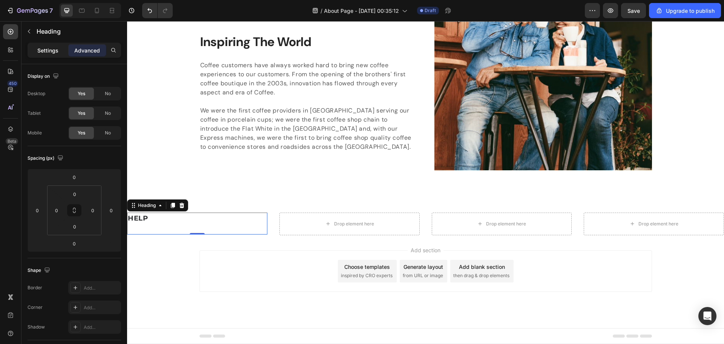
click at [51, 49] on p "Settings" at bounding box center [47, 50] width 21 height 8
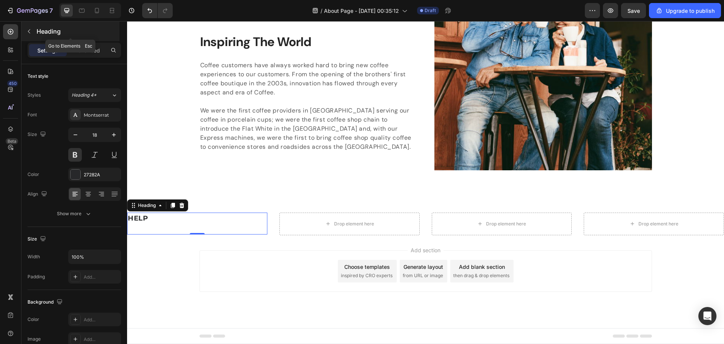
click at [28, 32] on icon "button" at bounding box center [29, 31] width 6 height 6
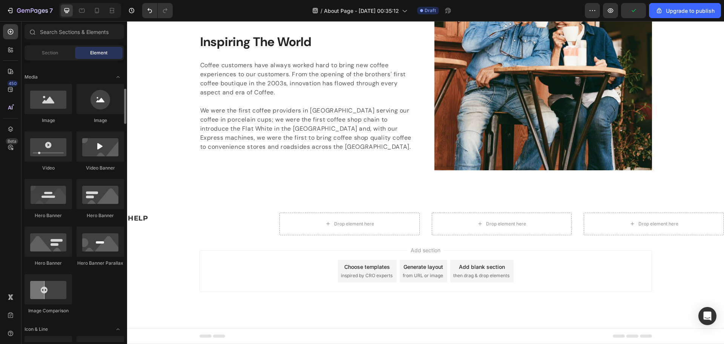
scroll to position [264, 0]
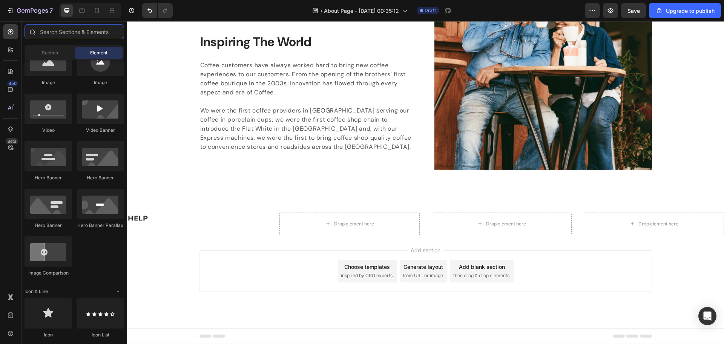
click at [74, 34] on input "text" at bounding box center [75, 31] width 100 height 15
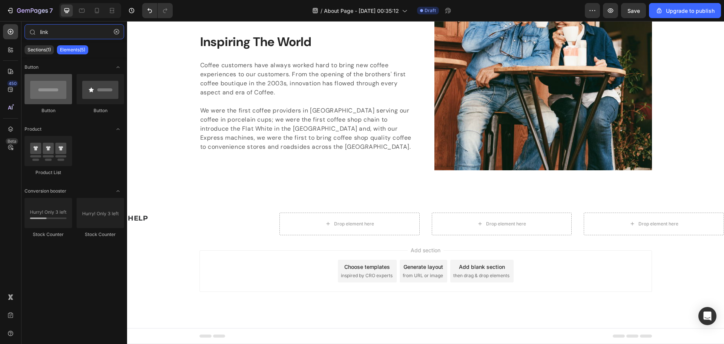
type input "link"
click at [38, 97] on div at bounding box center [49, 89] width 48 height 30
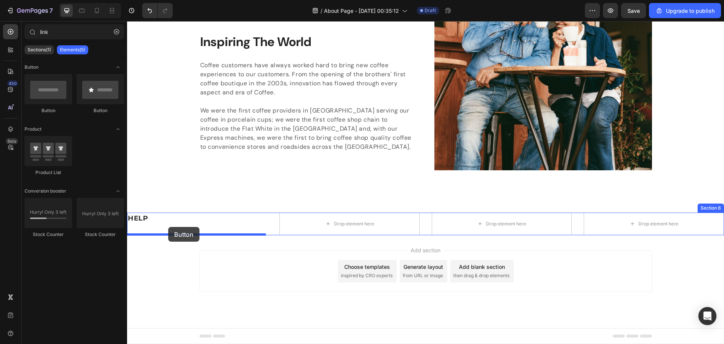
drag, startPoint x: 175, startPoint y: 117, endPoint x: 168, endPoint y: 227, distance: 110.7
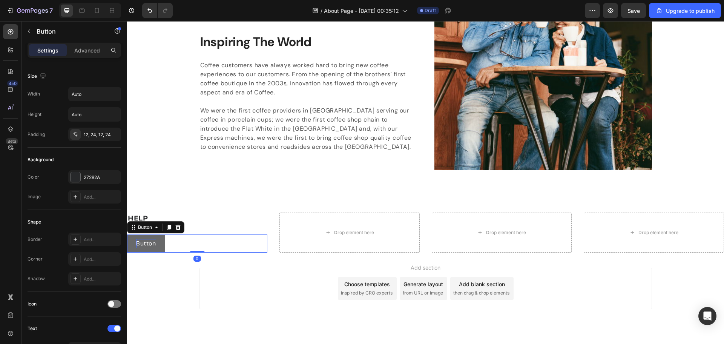
click at [156, 243] on p "Button" at bounding box center [146, 243] width 20 height 9
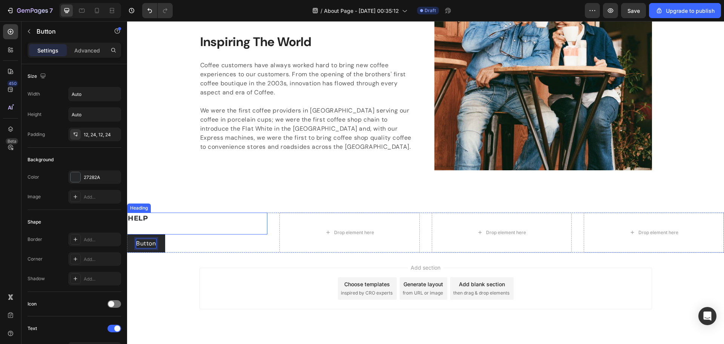
drag, startPoint x: 155, startPoint y: 240, endPoint x: 165, endPoint y: 223, distance: 19.8
click at [165, 223] on div "HELP Heading Button Button 0" at bounding box center [197, 232] width 140 height 40
click at [163, 243] on button "Button" at bounding box center [146, 243] width 38 height 18
click at [156, 231] on div "Button" at bounding box center [145, 226] width 32 height 9
click at [158, 231] on div "Button" at bounding box center [145, 226] width 32 height 9
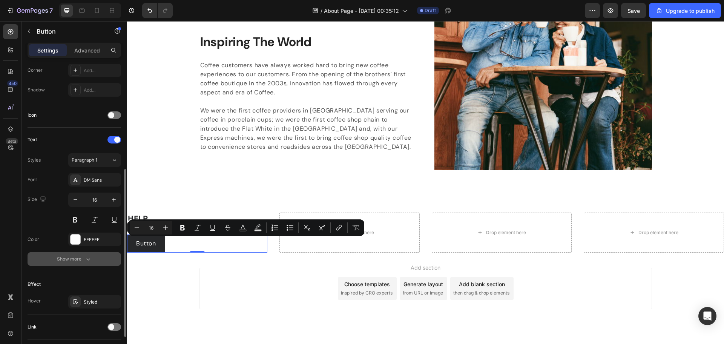
scroll to position [226, 0]
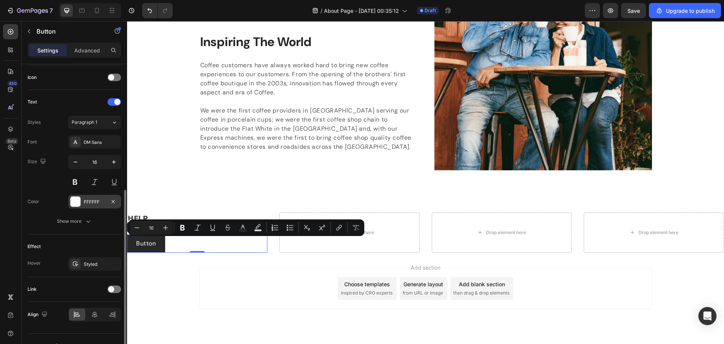
click at [74, 204] on div at bounding box center [76, 201] width 10 height 10
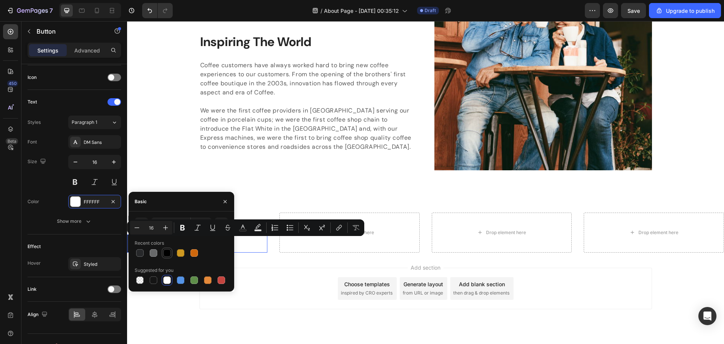
click at [165, 252] on div at bounding box center [167, 253] width 8 height 8
type input "000000"
click at [193, 308] on div "Add section Choose templates inspired by CRO experts Generate layout from URL o…" at bounding box center [425, 298] width 597 height 93
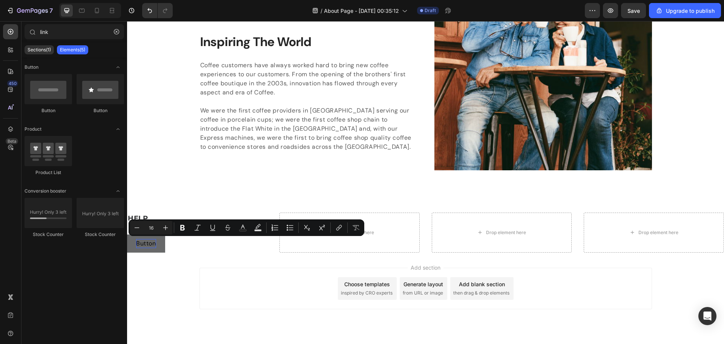
click at [139, 245] on p "Button" at bounding box center [146, 243] width 20 height 9
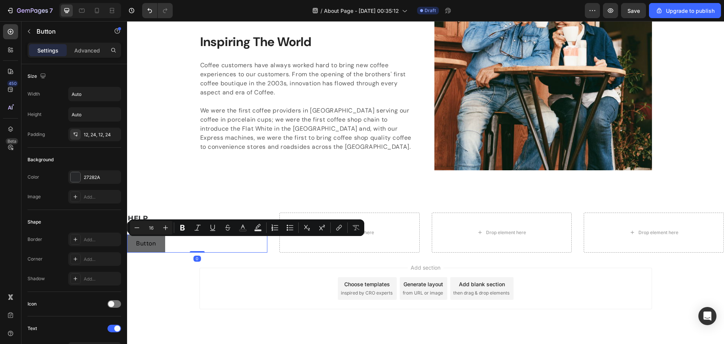
click at [161, 246] on button "Button" at bounding box center [146, 243] width 38 height 18
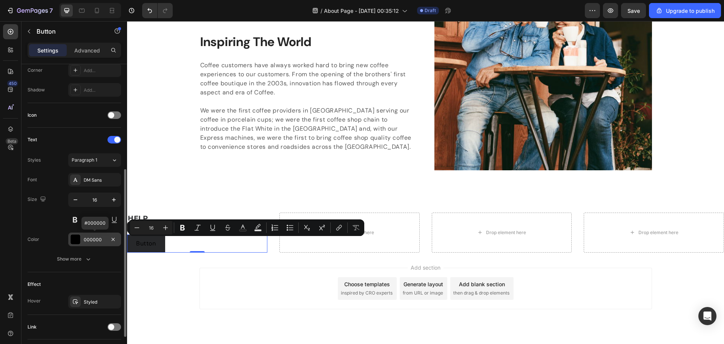
scroll to position [240, 0]
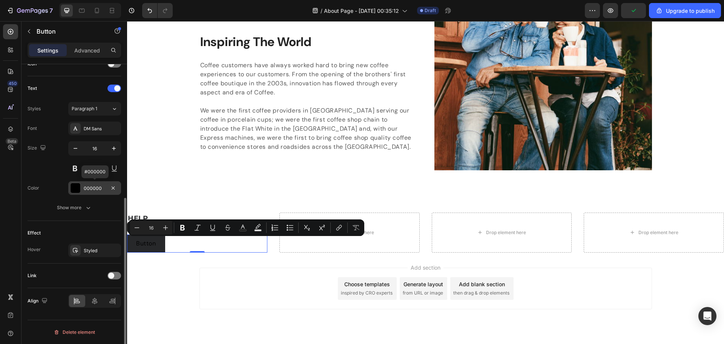
click at [74, 187] on div at bounding box center [76, 188] width 10 height 10
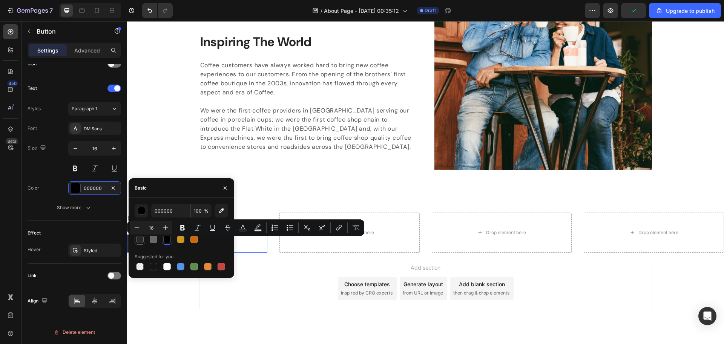
click at [140, 239] on div at bounding box center [140, 239] width 8 height 8
type input "27282A"
click at [216, 299] on div "Add section Choose templates inspired by CRO experts Generate layout from URL o…" at bounding box center [425, 287] width 452 height 41
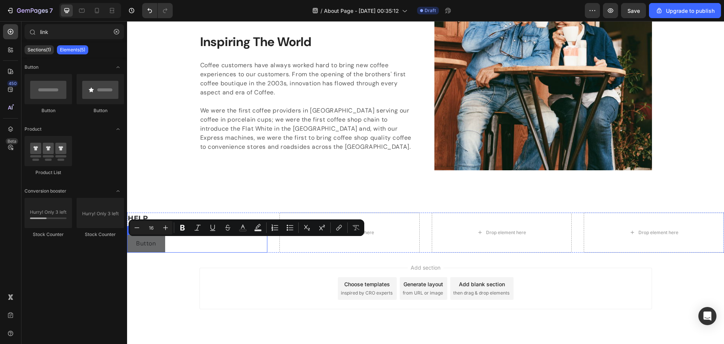
click at [156, 248] on button "Button" at bounding box center [146, 243] width 38 height 18
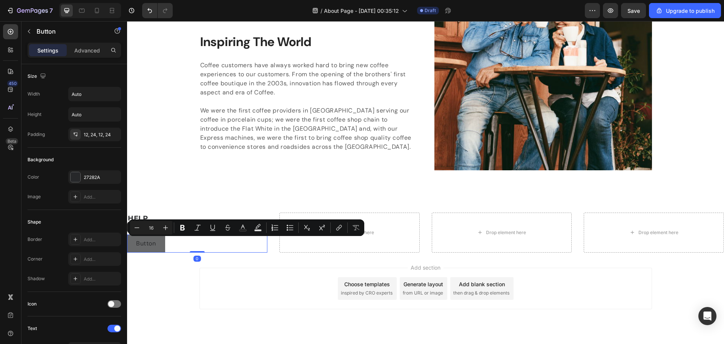
click at [160, 244] on button "Button" at bounding box center [146, 243] width 38 height 18
click at [74, 176] on div at bounding box center [76, 177] width 10 height 10
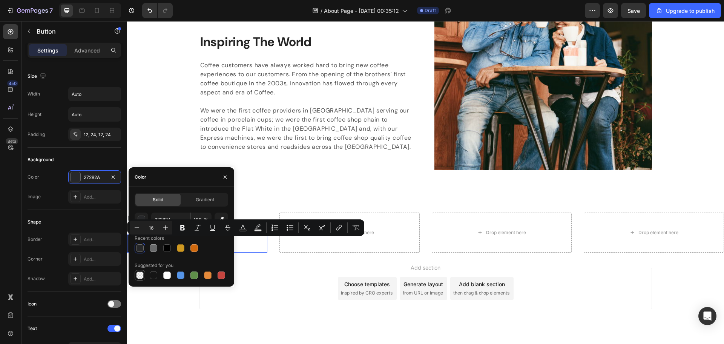
click at [141, 273] on div at bounding box center [140, 275] width 8 height 8
type input "000000"
type input "0"
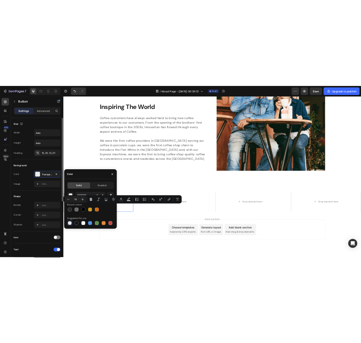
scroll to position [151, 0]
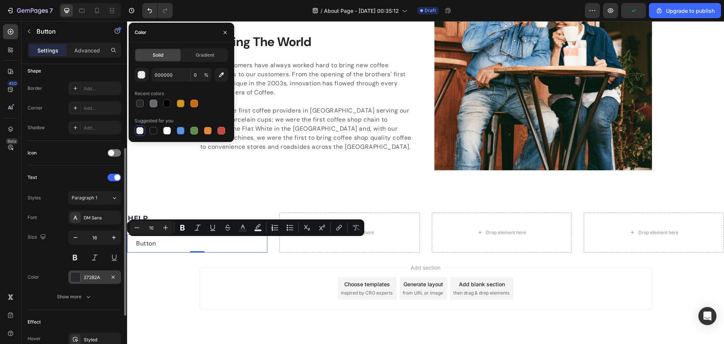
click at [77, 278] on div at bounding box center [76, 277] width 10 height 10
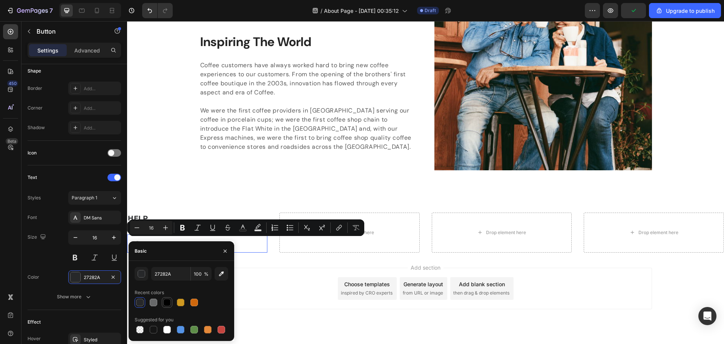
click at [163, 304] on div at bounding box center [167, 302] width 8 height 8
type input "000000"
click at [104, 216] on div "DM Sans" at bounding box center [101, 217] width 35 height 7
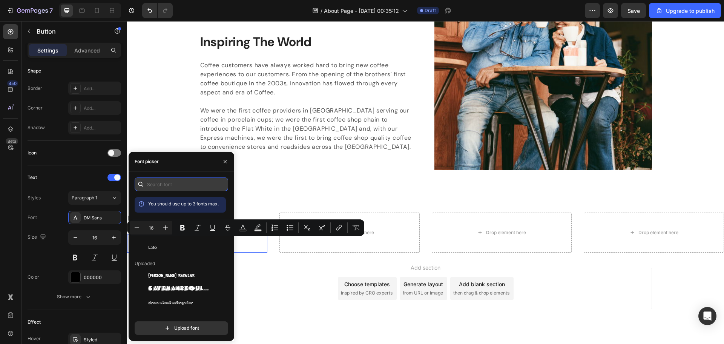
click at [178, 184] on input "text" at bounding box center [182, 184] width 94 height 14
paste input "montserrat"
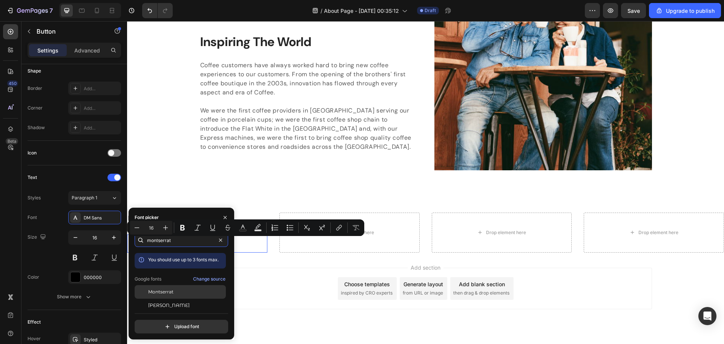
type input "montserrat"
click at [175, 288] on div "Montserrat" at bounding box center [186, 291] width 76 height 7
click at [224, 216] on icon "button" at bounding box center [225, 216] width 3 height 3
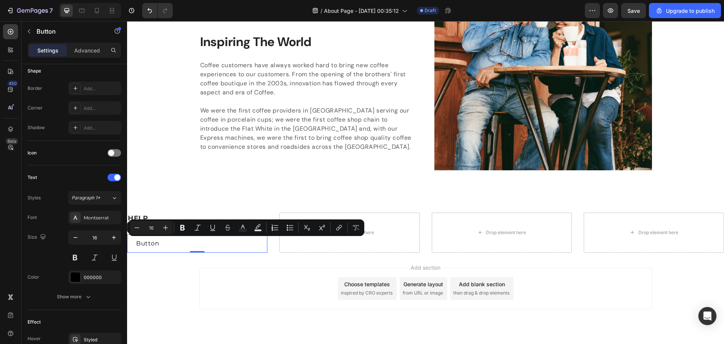
click at [167, 281] on div "Add section Choose templates inspired by CRO experts Generate layout from URL o…" at bounding box center [425, 298] width 597 height 93
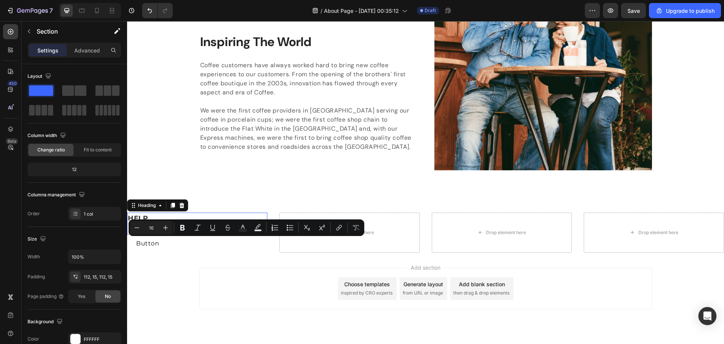
click at [142, 216] on p "HELP" at bounding box center [197, 223] width 139 height 20
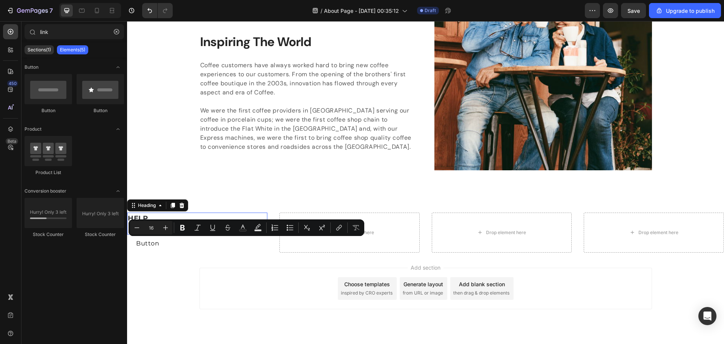
click at [199, 286] on div "Add section Choose templates inspired by CRO experts Generate layout from URL o…" at bounding box center [425, 287] width 452 height 41
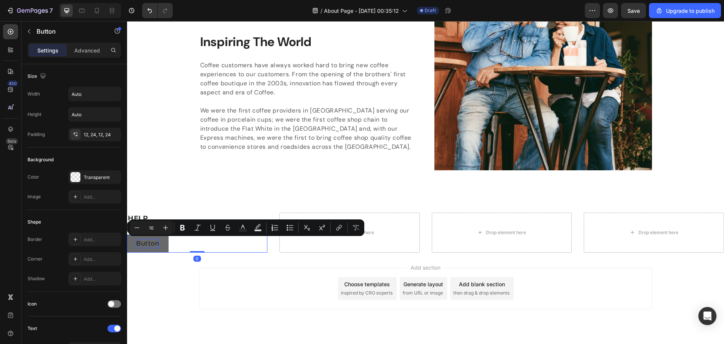
click at [149, 244] on p "Button" at bounding box center [147, 243] width 23 height 9
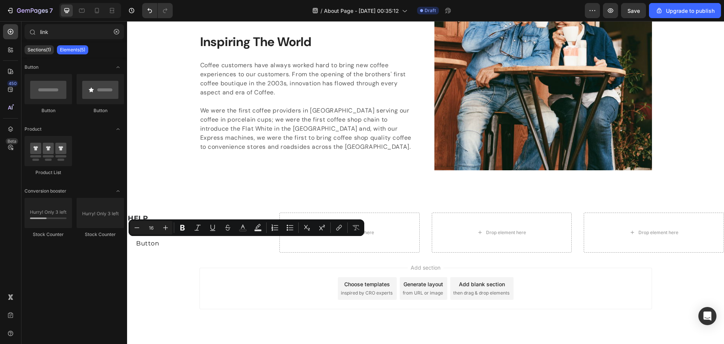
click at [171, 266] on div "Add section Choose templates inspired by CRO experts Generate layout from URL o…" at bounding box center [425, 298] width 597 height 93
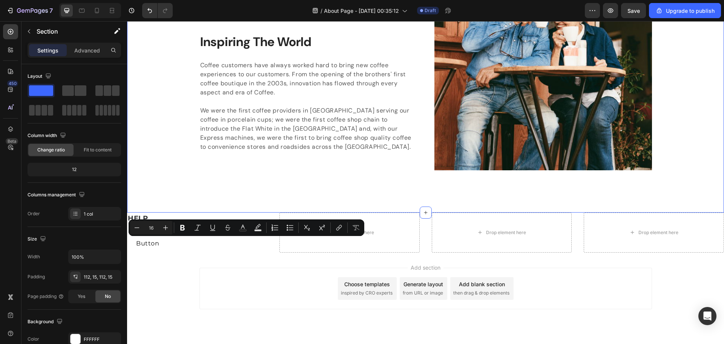
click at [143, 243] on p "Button" at bounding box center [147, 243] width 23 height 9
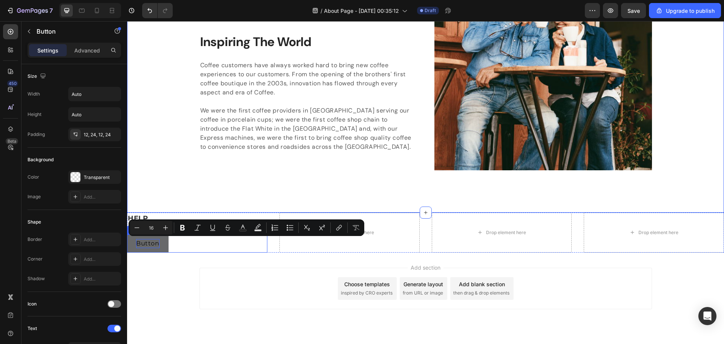
click at [157, 244] on p "Button" at bounding box center [147, 243] width 23 height 9
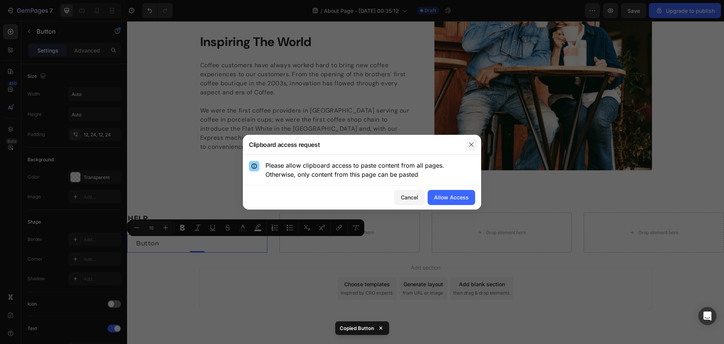
click at [471, 144] on icon "button" at bounding box center [471, 144] width 4 height 4
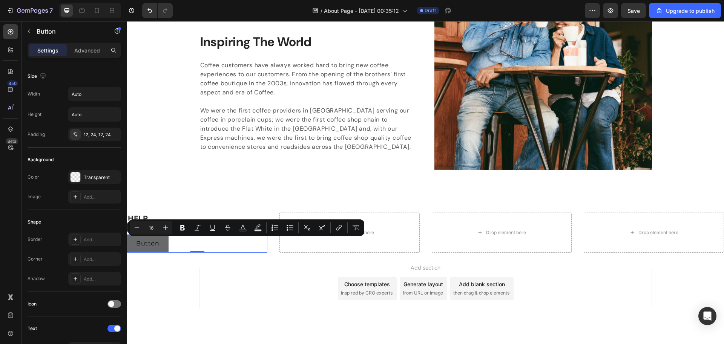
click at [163, 244] on button "Button" at bounding box center [147, 243] width 41 height 18
click at [175, 272] on div "Add section Choose templates inspired by CRO experts Generate layout from URL o…" at bounding box center [425, 298] width 597 height 93
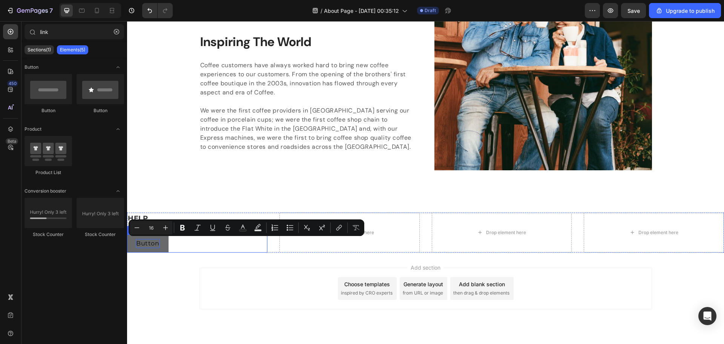
click at [156, 247] on p "Button" at bounding box center [147, 243] width 23 height 9
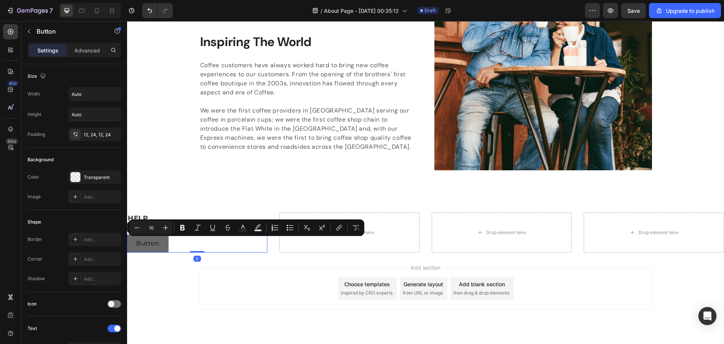
click at [161, 247] on button "Button" at bounding box center [147, 243] width 41 height 18
click at [181, 318] on div "Add section Choose templates inspired by CRO experts Generate layout from URL o…" at bounding box center [425, 298] width 597 height 93
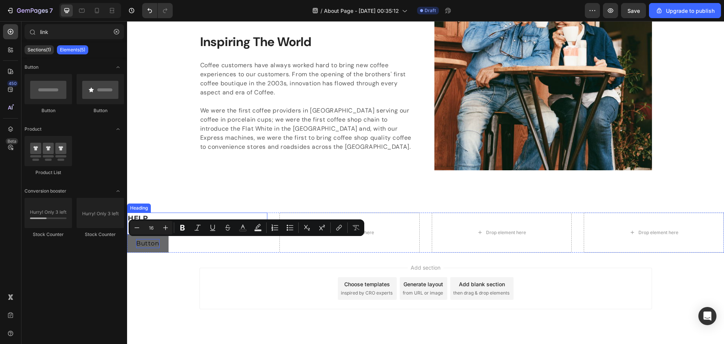
click at [139, 216] on p "HELP" at bounding box center [197, 223] width 139 height 20
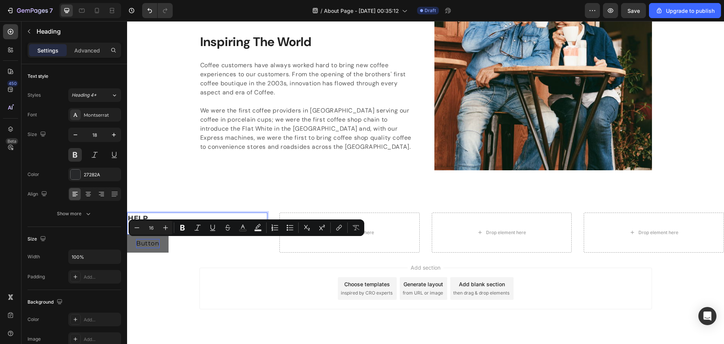
click at [167, 261] on div "Add section Choose templates inspired by CRO experts Generate layout from URL o…" at bounding box center [425, 298] width 597 height 93
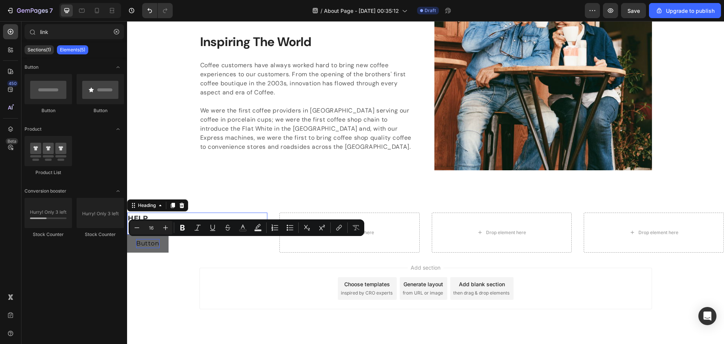
click at [136, 215] on p "HELP" at bounding box center [197, 223] width 139 height 20
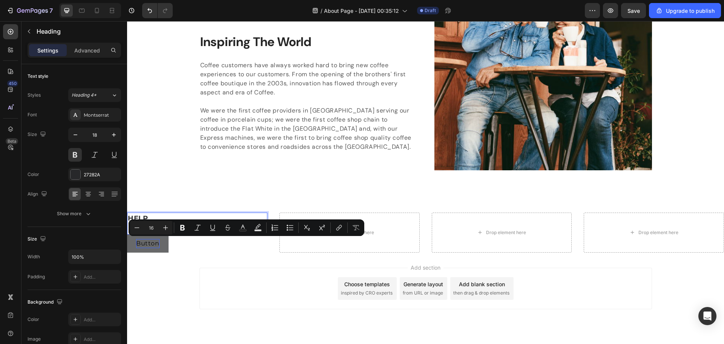
click at [159, 279] on div "Add section Choose templates inspired by CRO experts Generate layout from URL o…" at bounding box center [425, 298] width 597 height 93
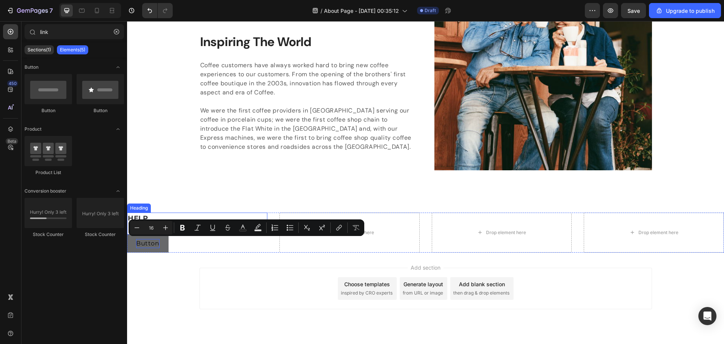
click at [133, 217] on p "HELP" at bounding box center [197, 223] width 139 height 20
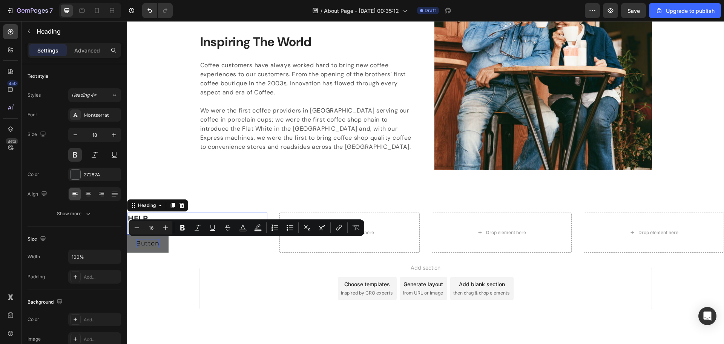
click at [135, 216] on p "HELP" at bounding box center [197, 223] width 139 height 20
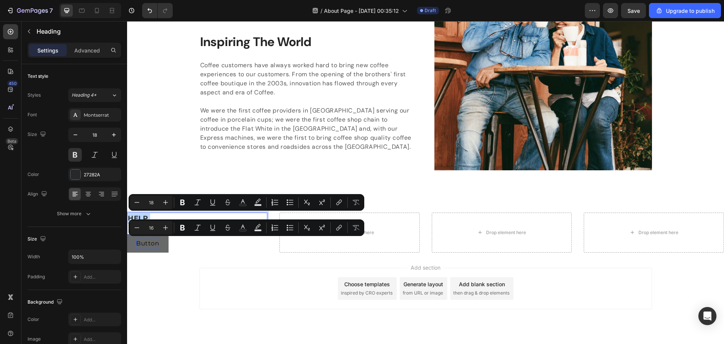
click at [135, 216] on p "HELP" at bounding box center [197, 223] width 139 height 20
click at [131, 216] on p "HELP" at bounding box center [197, 223] width 139 height 20
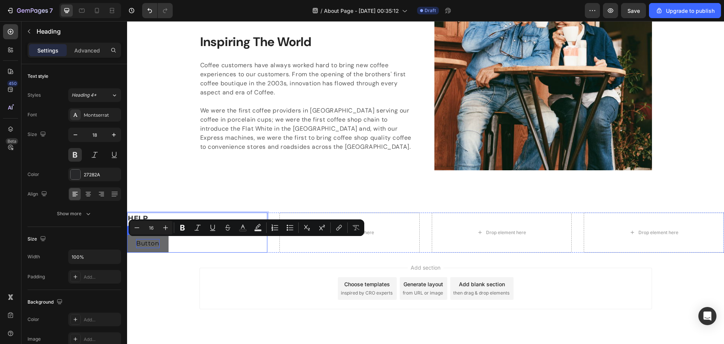
click at [153, 241] on p "Button" at bounding box center [147, 243] width 23 height 9
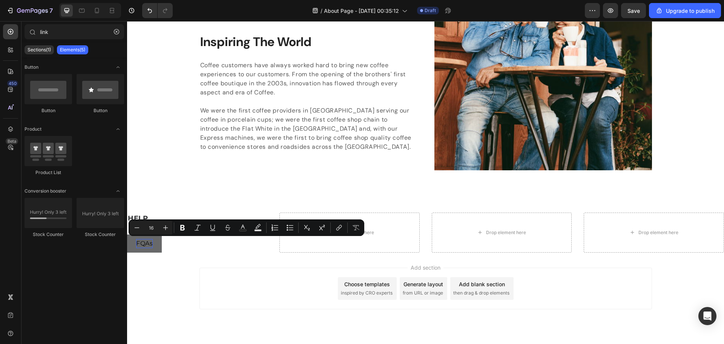
click at [176, 276] on div "Add section Choose templates inspired by CRO experts Generate layout from URL o…" at bounding box center [425, 298] width 597 height 93
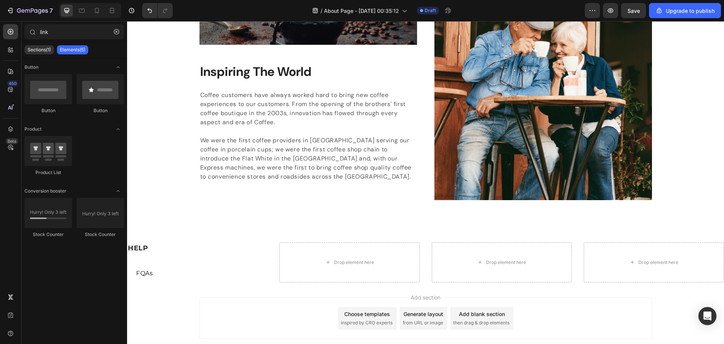
scroll to position [1241, 0]
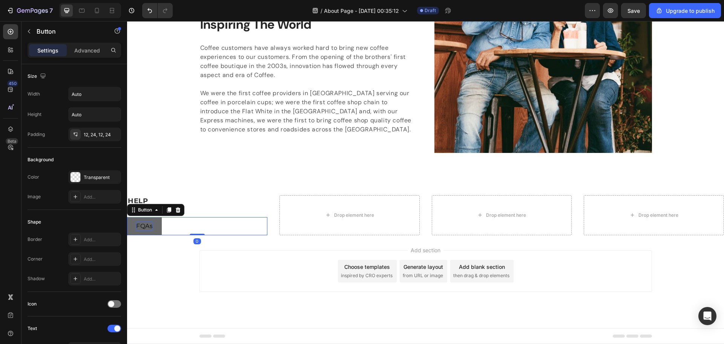
click at [150, 230] on p "FQAs" at bounding box center [144, 225] width 17 height 9
click at [150, 227] on p "FQAs" at bounding box center [144, 225] width 17 height 9
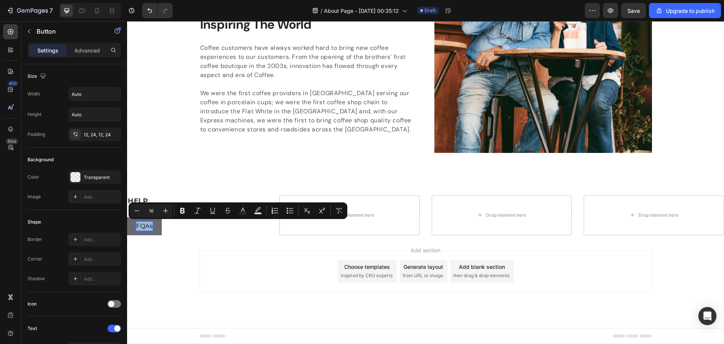
click at [152, 227] on p "FQAs" at bounding box center [144, 225] width 17 height 9
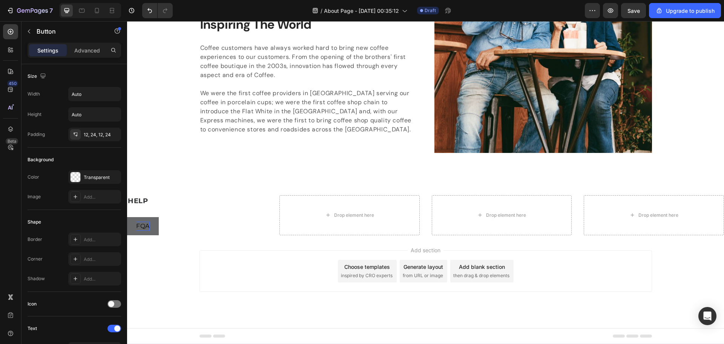
click at [157, 270] on div "Add section Choose templates inspired by CRO experts Generate layout from URL o…" at bounding box center [425, 281] width 597 height 93
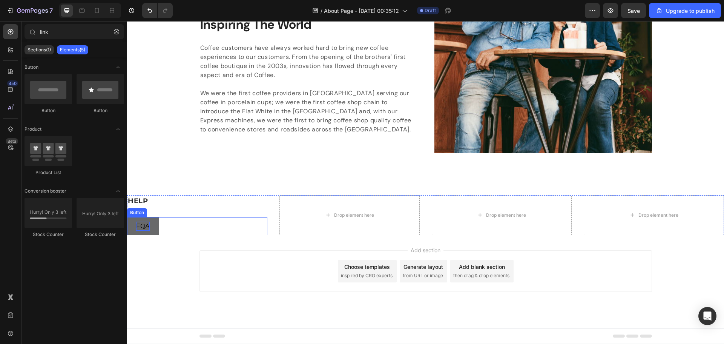
click at [165, 226] on div "FQA Button" at bounding box center [197, 226] width 140 height 18
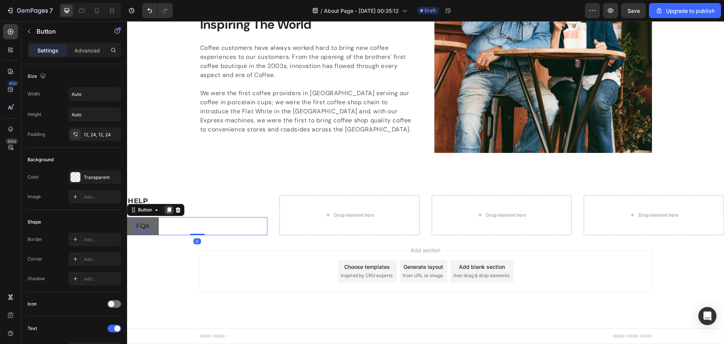
click at [167, 211] on icon at bounding box center [169, 209] width 4 height 5
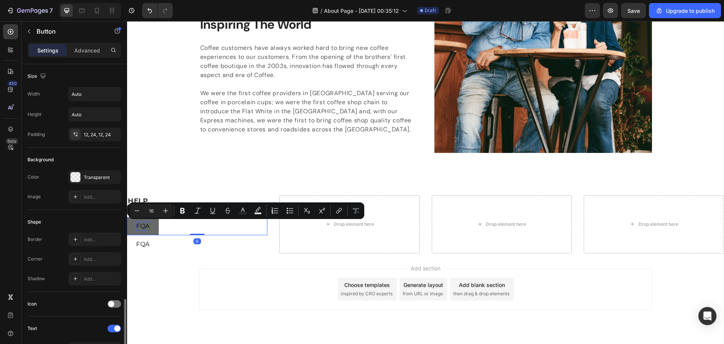
scroll to position [151, 0]
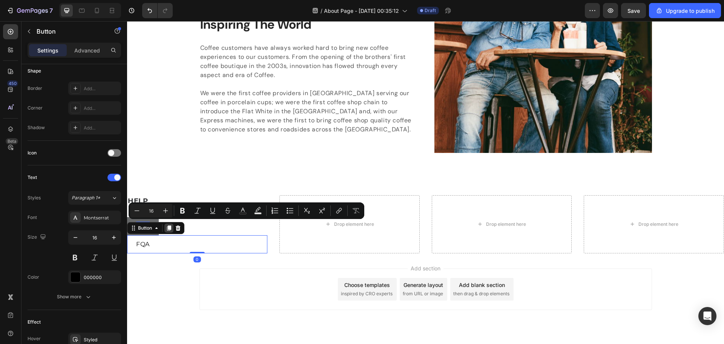
click at [168, 228] on icon at bounding box center [169, 228] width 6 height 6
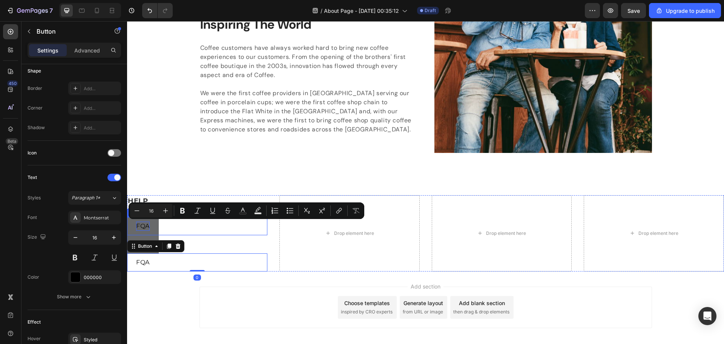
click at [150, 235] on button "FQA" at bounding box center [143, 244] width 32 height 18
click at [166, 262] on div "FQA Button" at bounding box center [197, 262] width 140 height 18
click at [170, 245] on icon at bounding box center [169, 245] width 4 height 5
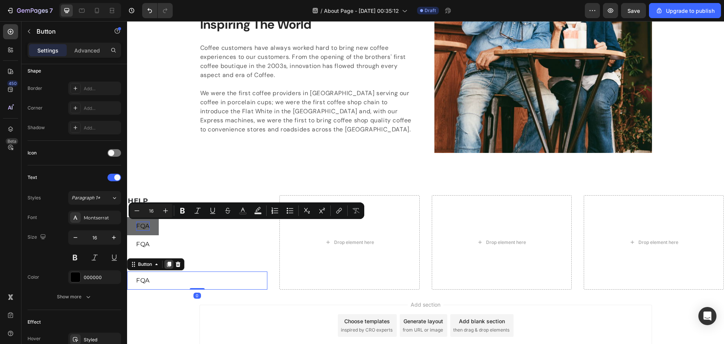
click at [167, 263] on icon at bounding box center [169, 263] width 4 height 5
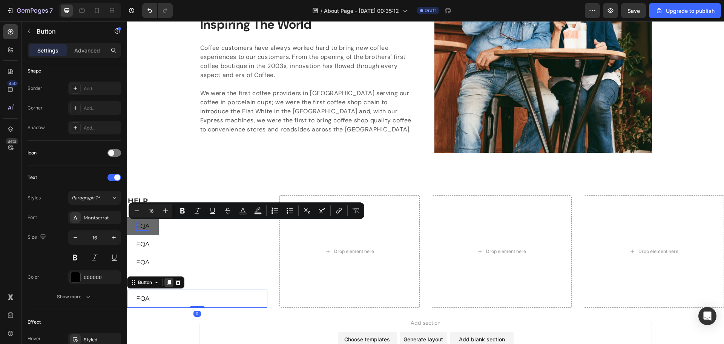
click at [167, 279] on icon at bounding box center [169, 282] width 6 height 6
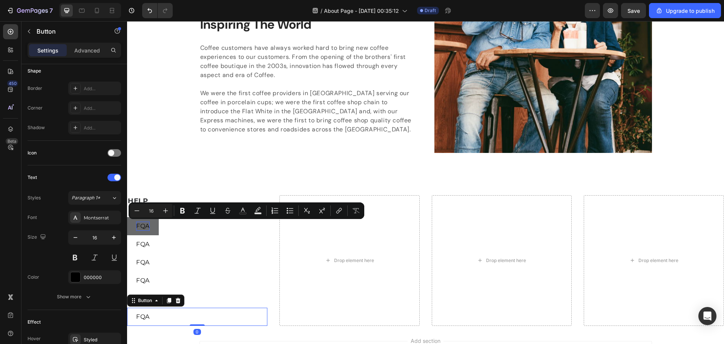
click at [168, 298] on icon at bounding box center [169, 300] width 4 height 5
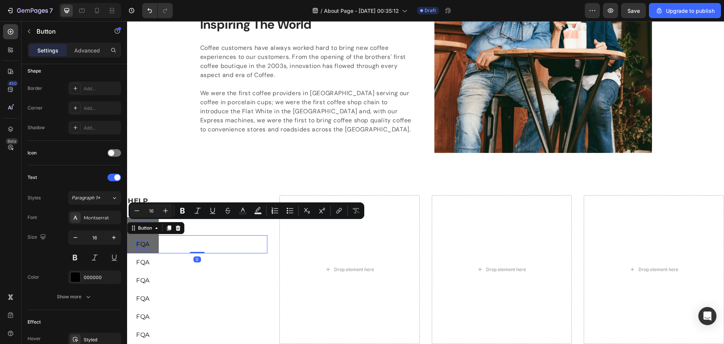
click at [148, 243] on p "FQA" at bounding box center [143, 243] width 14 height 9
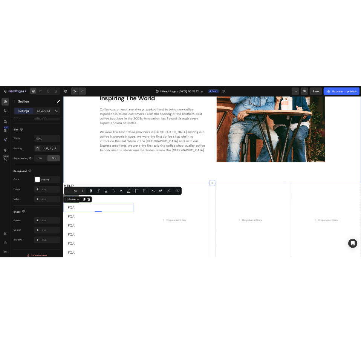
scroll to position [0, 0]
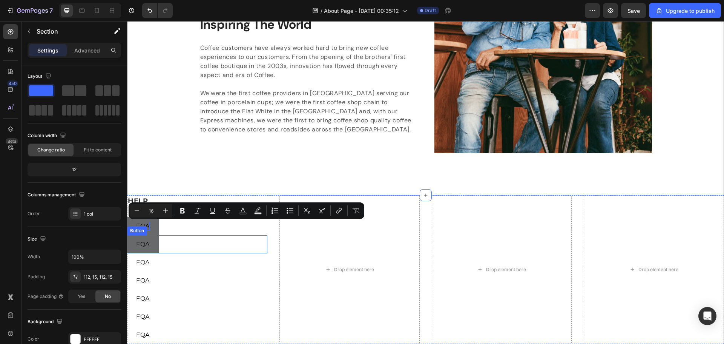
click at [150, 246] on button "FQA" at bounding box center [143, 244] width 32 height 18
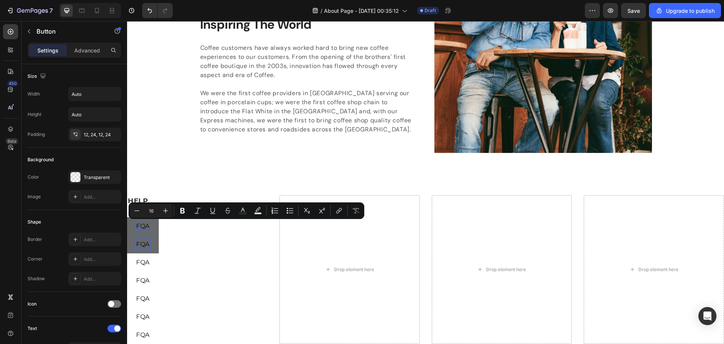
click at [148, 246] on p "FQA" at bounding box center [143, 243] width 14 height 9
click at [127, 235] on button "Returns" at bounding box center [149, 244] width 44 height 18
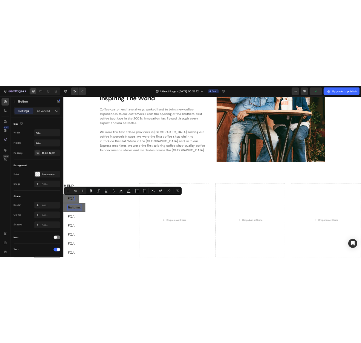
scroll to position [1041, 0]
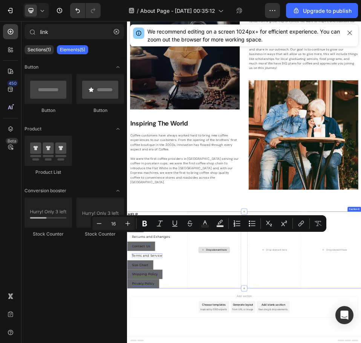
click at [65, 30] on input "link" at bounding box center [75, 31] width 100 height 15
type input "l"
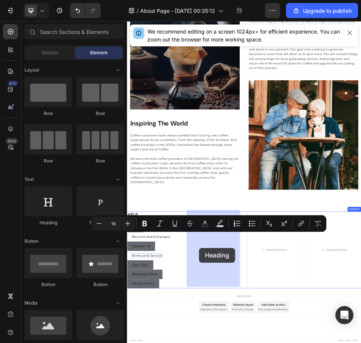
drag, startPoint x: 176, startPoint y: 219, endPoint x: 266, endPoint y: 460, distance: 256.9
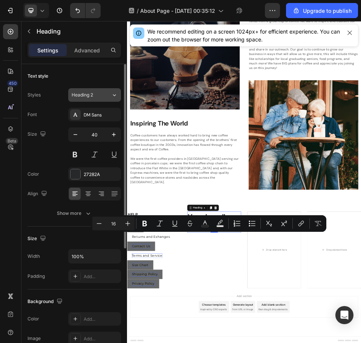
click at [109, 92] on div "Heading 2" at bounding box center [92, 95] width 40 height 7
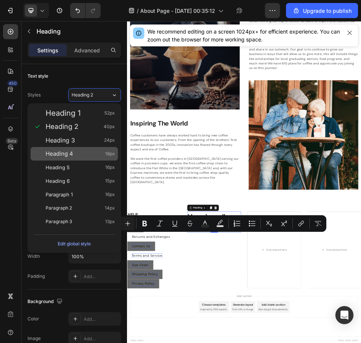
click at [87, 150] on div "Heading 4 18px" at bounding box center [80, 154] width 69 height 8
type input "18"
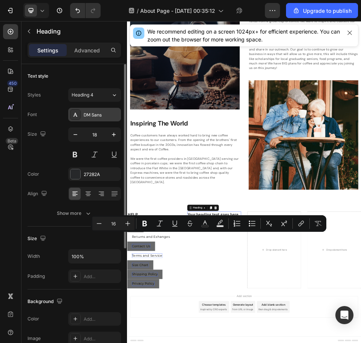
click at [101, 117] on div "DM Sans" at bounding box center [101, 115] width 35 height 7
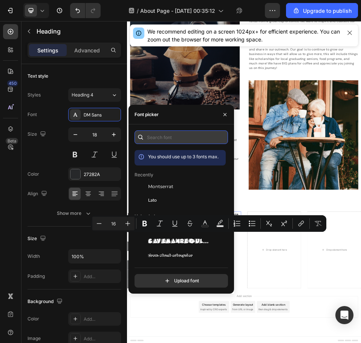
click at [159, 137] on input "text" at bounding box center [182, 137] width 94 height 14
paste input "faqs returns and exchanges contact us terms of service general size chart shipp…"
type input "faqs returns and exchanges contact us terms of service general size chart shipp…"
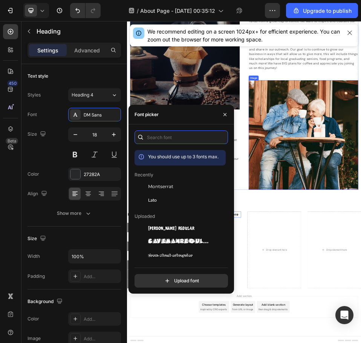
scroll to position [0, 0]
click at [167, 138] on input "text" at bounding box center [182, 137] width 94 height 14
paste input "montserrat"
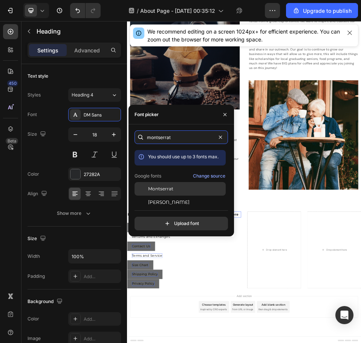
type input "montserrat"
click at [185, 193] on div "Montserrat" at bounding box center [180, 189] width 91 height 14
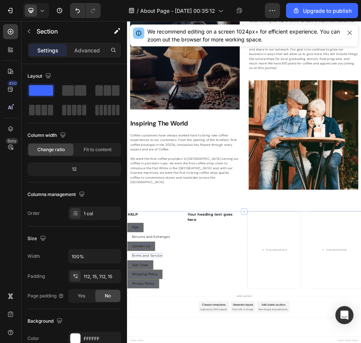
click at [402, 343] on div "Image Inspiring The World Heading Coffee customers have always worked hard to b…" at bounding box center [353, 163] width 452 height 451
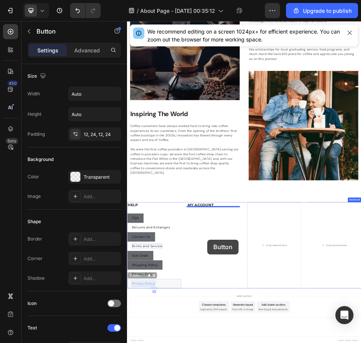
drag, startPoint x: 165, startPoint y: 546, endPoint x: 280, endPoint y: 434, distance: 160.8
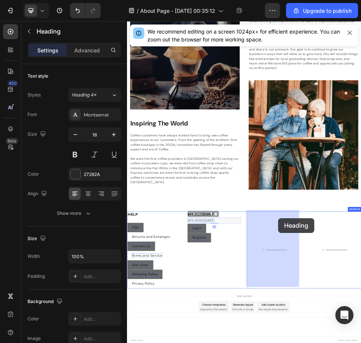
drag, startPoint x: 280, startPoint y: 403, endPoint x: 416, endPoint y: 402, distance: 136.5
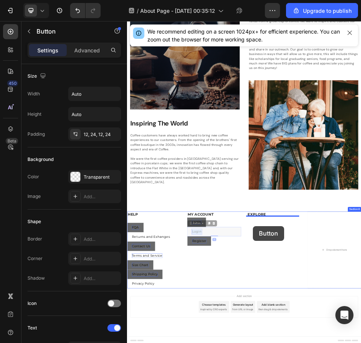
drag, startPoint x: 266, startPoint y: 424, endPoint x: 371, endPoint y: 416, distance: 105.1
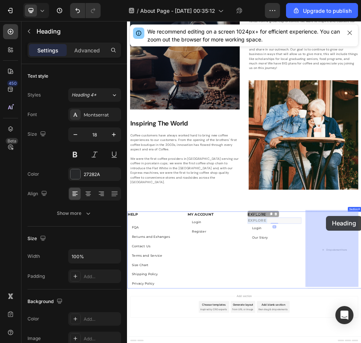
drag, startPoint x: 384, startPoint y: 404, endPoint x: 512, endPoint y: 398, distance: 127.6
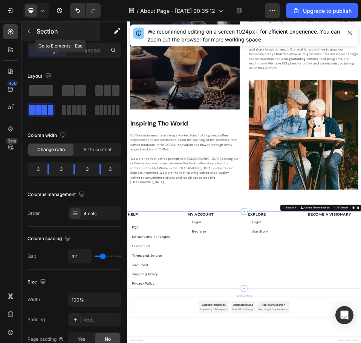
click at [32, 30] on icon "button" at bounding box center [29, 31] width 6 height 6
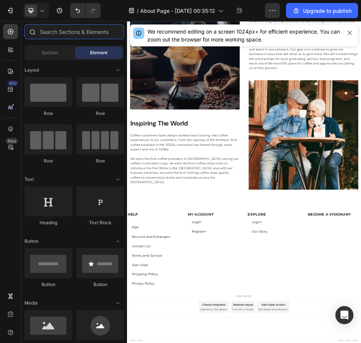
click at [62, 35] on input "text" at bounding box center [75, 31] width 100 height 15
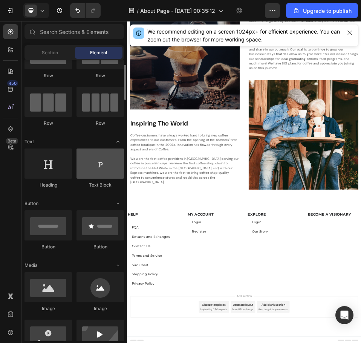
click at [101, 167] on div at bounding box center [101, 164] width 48 height 30
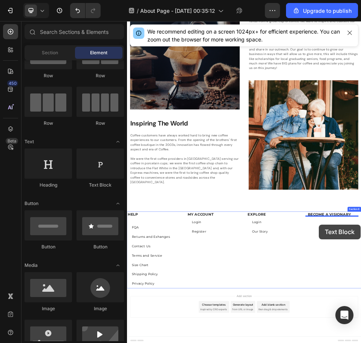
drag, startPoint x: 232, startPoint y: 189, endPoint x: 493, endPoint y: 414, distance: 344.3
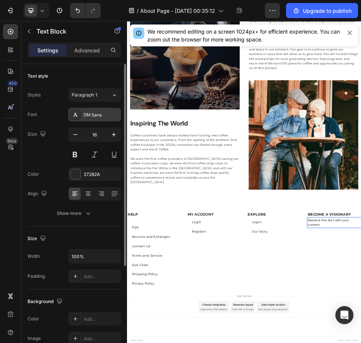
click at [104, 114] on div "DM Sans" at bounding box center [101, 115] width 35 height 7
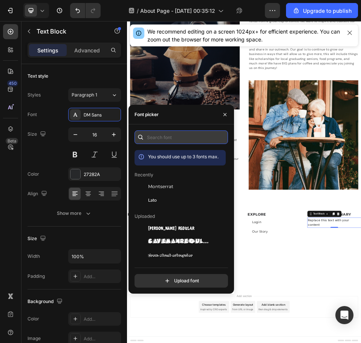
click at [169, 137] on input "text" at bounding box center [182, 137] width 94 height 14
paste input "montserrat"
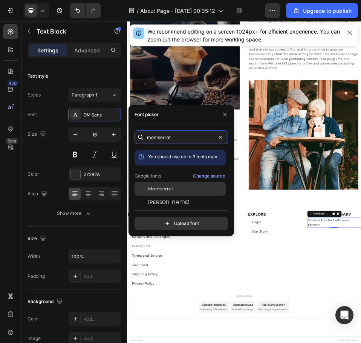
type input "montserrat"
click at [182, 189] on div "Montserrat" at bounding box center [186, 189] width 76 height 7
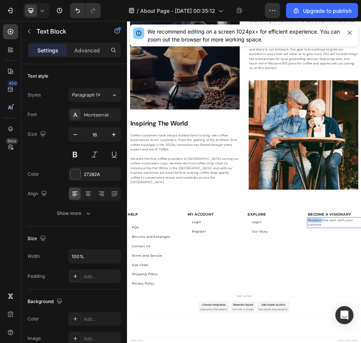
drag, startPoint x: 505, startPoint y: 411, endPoint x: 469, endPoint y: 402, distance: 36.7
drag, startPoint x: 519, startPoint y: 402, endPoint x: 469, endPoint y: 403, distance: 49.4
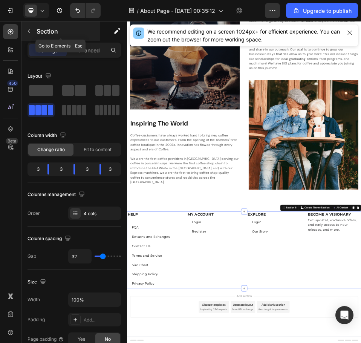
click at [32, 29] on button "button" at bounding box center [29, 31] width 12 height 12
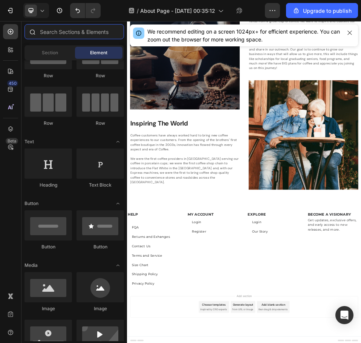
click at [62, 35] on input "text" at bounding box center [75, 31] width 100 height 15
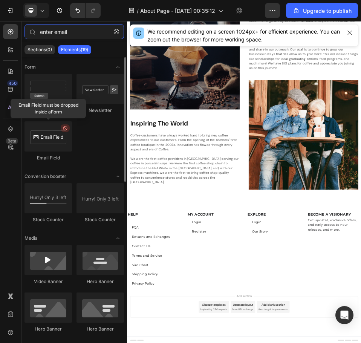
type input "enter email"
click at [60, 143] on div at bounding box center [49, 136] width 48 height 30
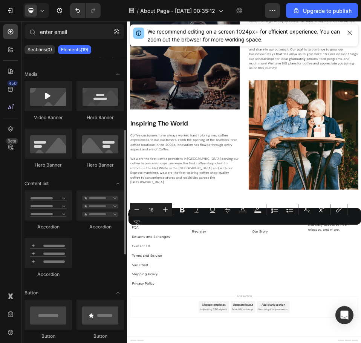
scroll to position [13, 0]
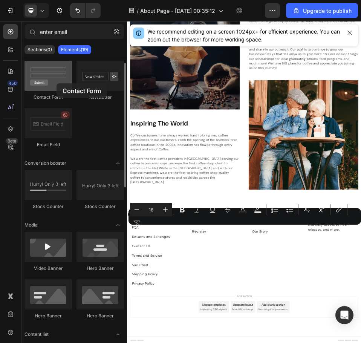
click at [57, 83] on div at bounding box center [49, 76] width 48 height 30
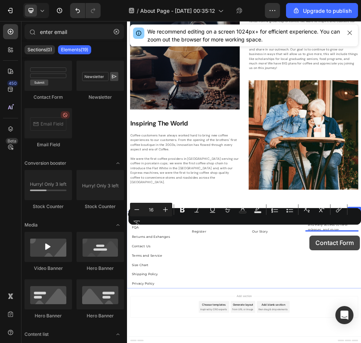
drag, startPoint x: 184, startPoint y: 105, endPoint x: 480, endPoint y: 436, distance: 443.6
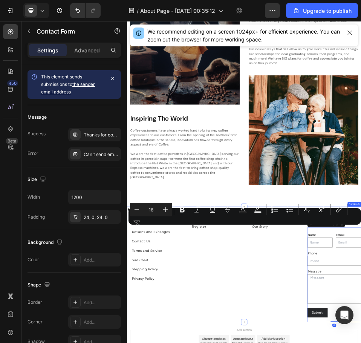
scroll to position [1078, 0]
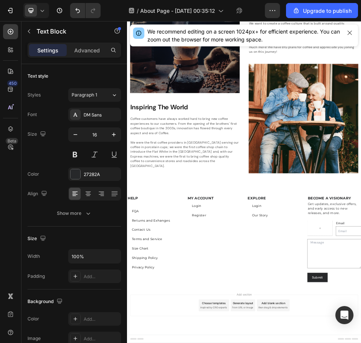
scroll to position [1069, 0]
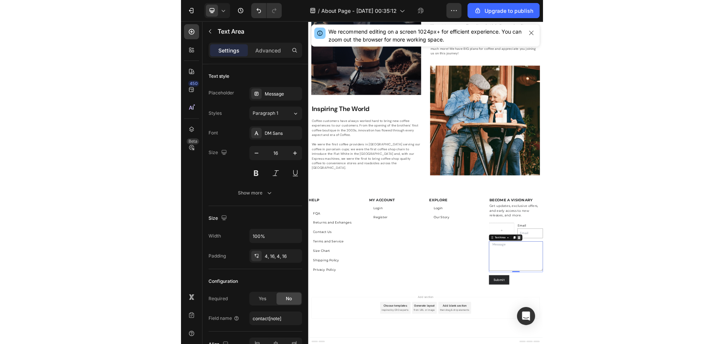
scroll to position [1041, 0]
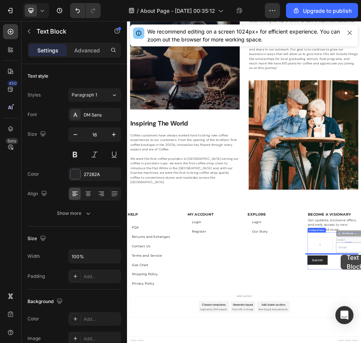
drag, startPoint x: 559, startPoint y: 442, endPoint x: 539, endPoint y: 473, distance: 36.6
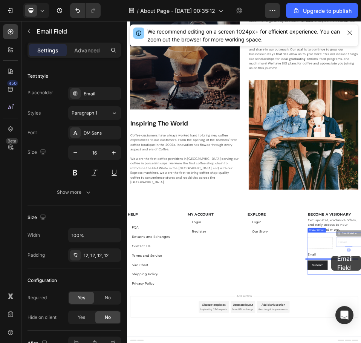
drag, startPoint x: 555, startPoint y: 433, endPoint x: 522, endPoint y: 475, distance: 52.9
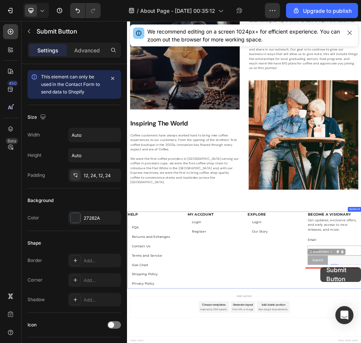
drag, startPoint x: 504, startPoint y: 482, endPoint x: 499, endPoint y: 497, distance: 15.0
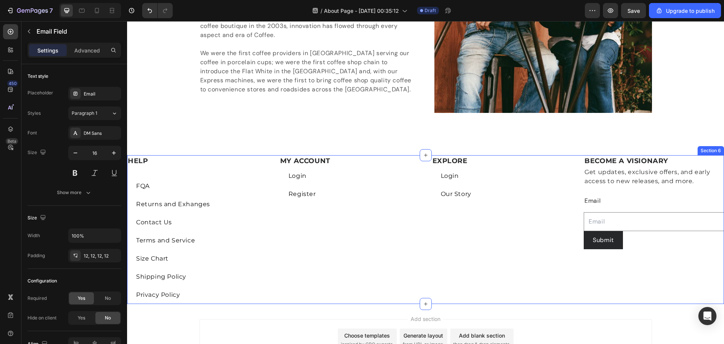
scroll to position [1349, 0]
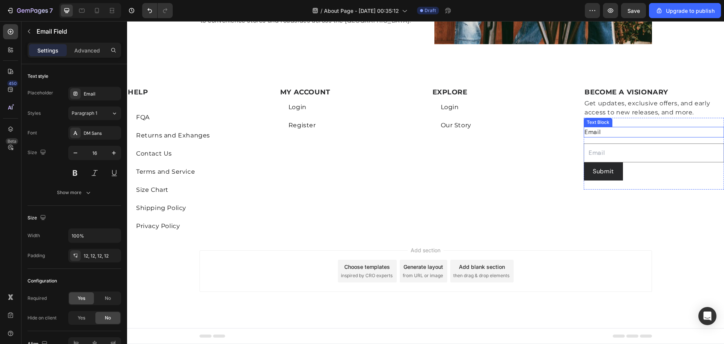
click at [361, 132] on div "Email" at bounding box center [654, 132] width 140 height 11
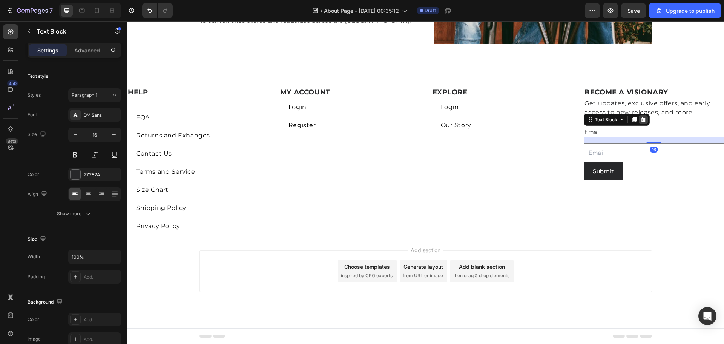
click at [361, 120] on icon at bounding box center [643, 119] width 5 height 5
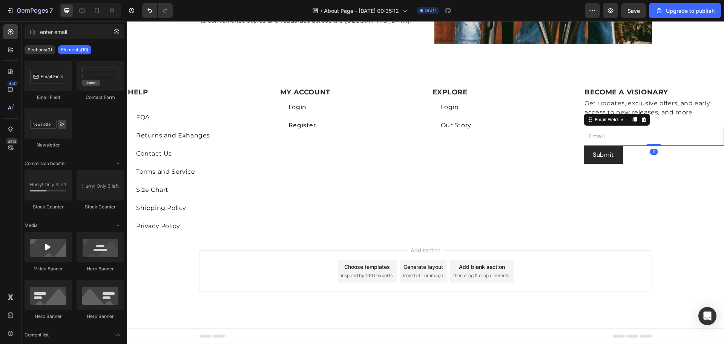
click at [361, 136] on input "email" at bounding box center [654, 136] width 140 height 19
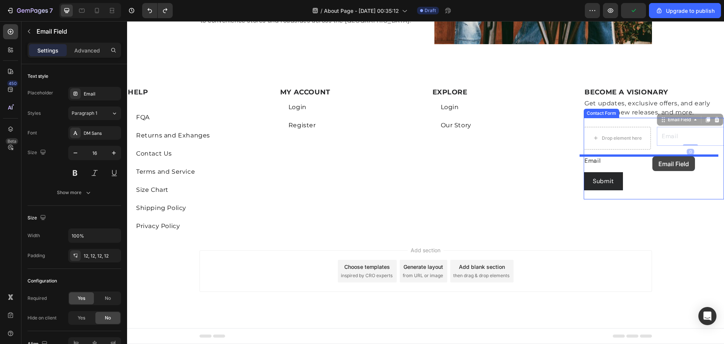
drag, startPoint x: 685, startPoint y: 135, endPoint x: 652, endPoint y: 156, distance: 38.8
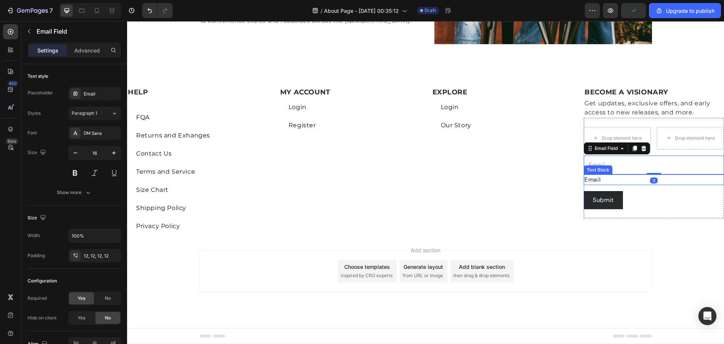
click at [361, 178] on div "Email" at bounding box center [654, 179] width 140 height 11
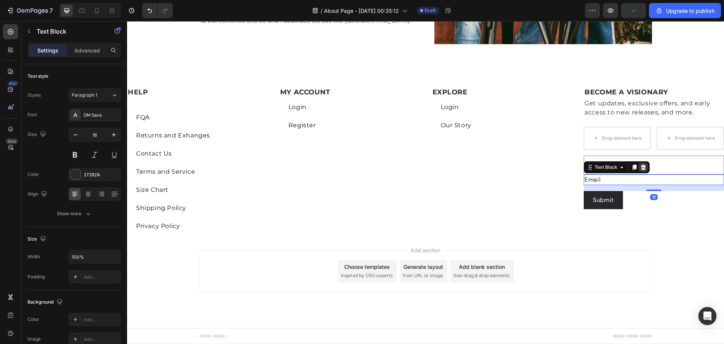
click at [361, 167] on icon at bounding box center [643, 167] width 6 height 6
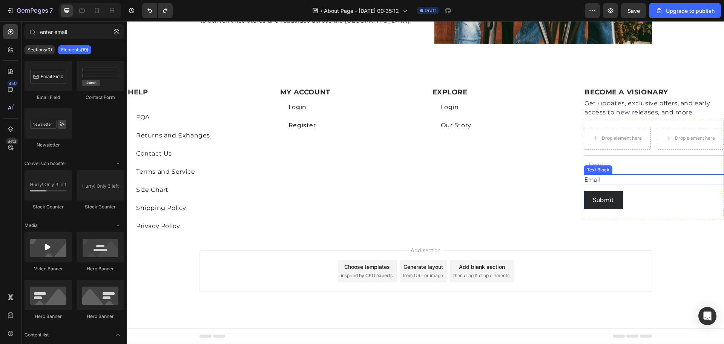
click at [361, 177] on div "Email" at bounding box center [654, 179] width 140 height 11
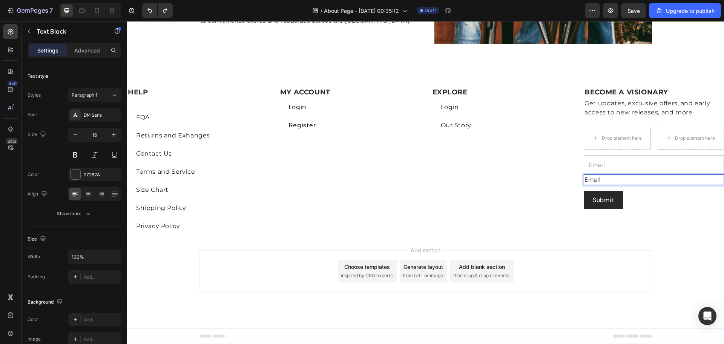
click at [361, 177] on div "Email" at bounding box center [654, 179] width 140 height 11
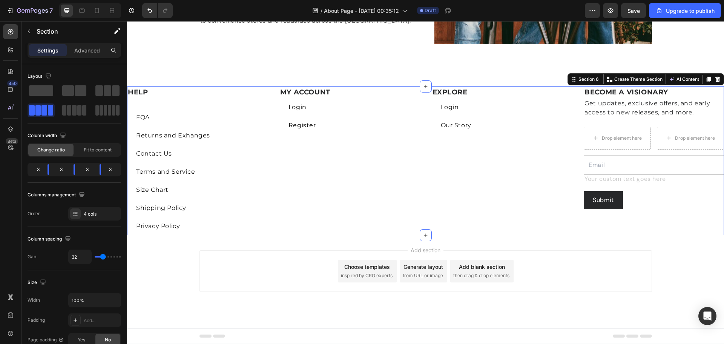
click at [361, 186] on div "HELP Heading FQA Button Returns and Exhanges Button Contact Us Button Terms and…" at bounding box center [425, 160] width 597 height 149
click at [361, 250] on div "Add section Choose templates inspired by CRO experts Generate layout from URL o…" at bounding box center [425, 270] width 452 height 41
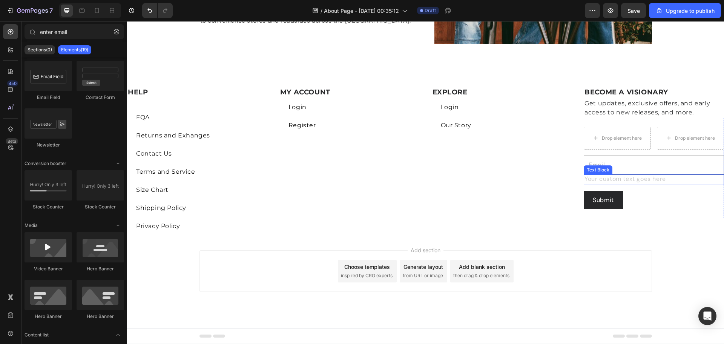
click at [361, 180] on div "Rich Text Editor. Editing area: main" at bounding box center [654, 179] width 140 height 11
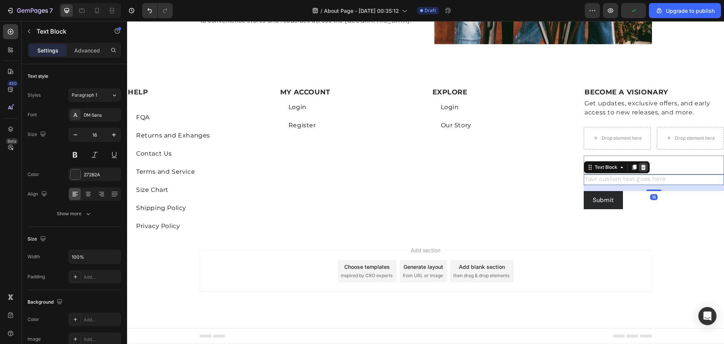
click at [361, 169] on icon at bounding box center [643, 166] width 5 height 5
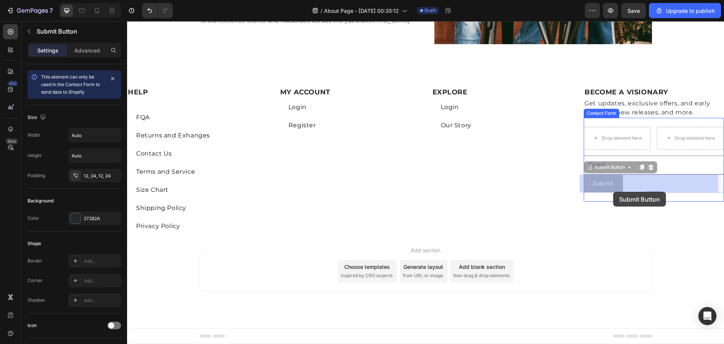
drag, startPoint x: 620, startPoint y: 177, endPoint x: 613, endPoint y: 192, distance: 15.7
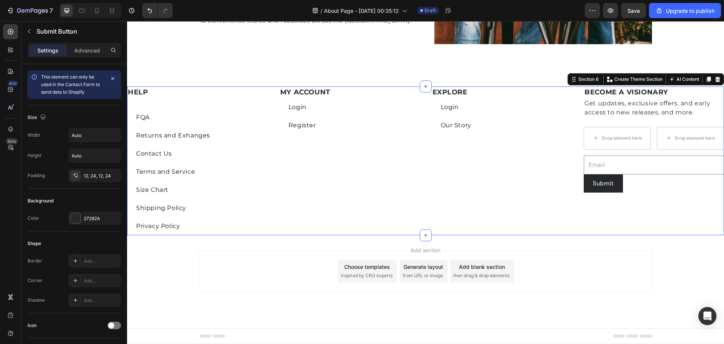
click at [361, 189] on div "EXPLORE Heading Login Button Our Story Button" at bounding box center [502, 160] width 140 height 149
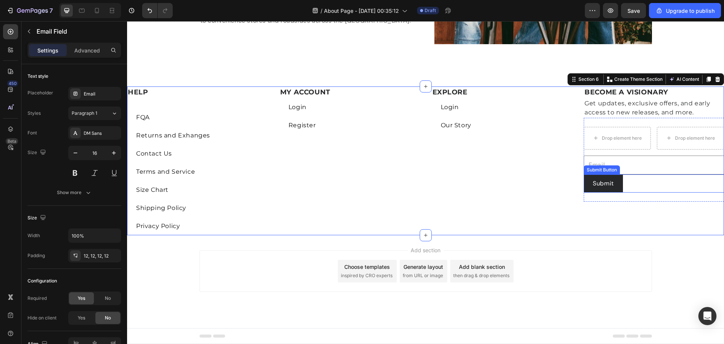
click at [361, 164] on input "email" at bounding box center [654, 164] width 140 height 19
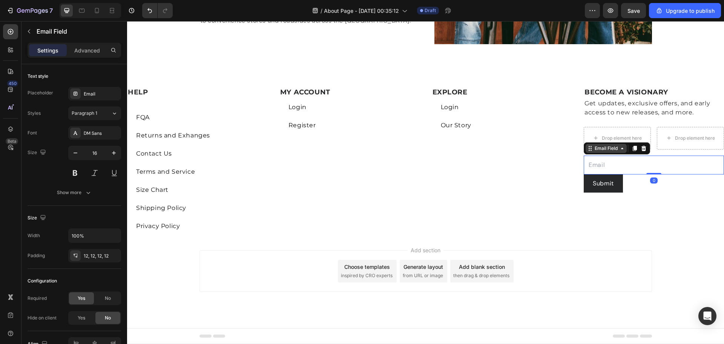
click at [361, 150] on icon at bounding box center [622, 148] width 6 height 6
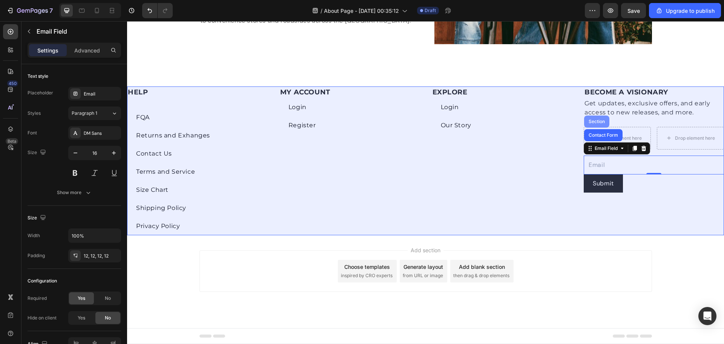
click at [361, 122] on div "Section" at bounding box center [596, 121] width 19 height 5
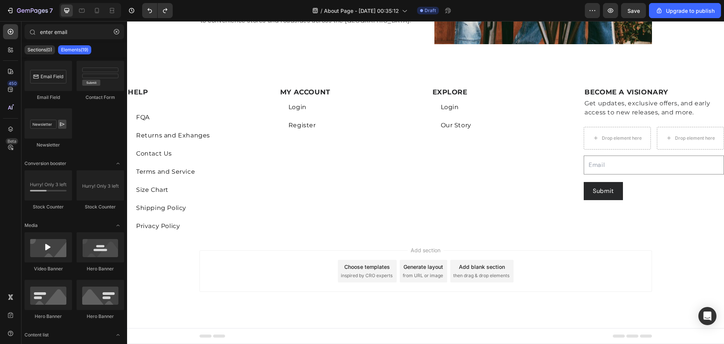
click at [361, 283] on div "Add section Choose templates inspired by CRO experts Generate layout from URL o…" at bounding box center [425, 270] width 452 height 41
click at [361, 183] on div "Submit Button" at bounding box center [601, 186] width 33 height 7
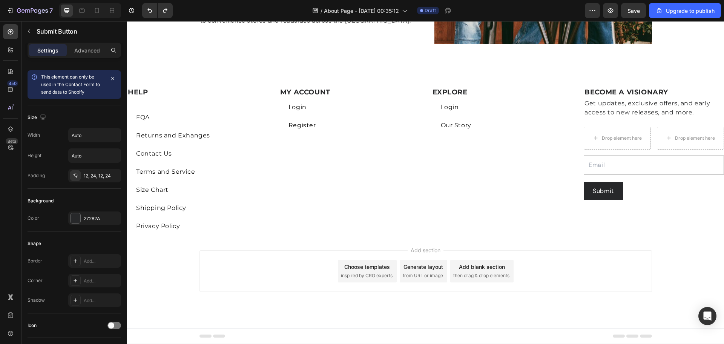
click at [361, 245] on div "Add section Choose templates inspired by CRO experts Generate layout from URL o…" at bounding box center [425, 281] width 597 height 93
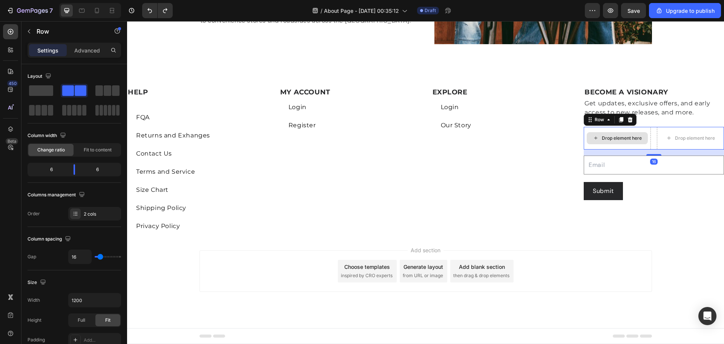
click at [361, 130] on div "Drop element here" at bounding box center [617, 138] width 67 height 23
click at [361, 121] on icon at bounding box center [630, 120] width 6 height 6
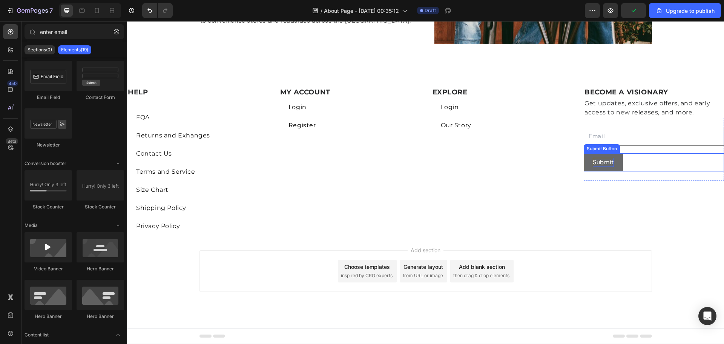
click at [361, 164] on div "Submit" at bounding box center [603, 162] width 21 height 9
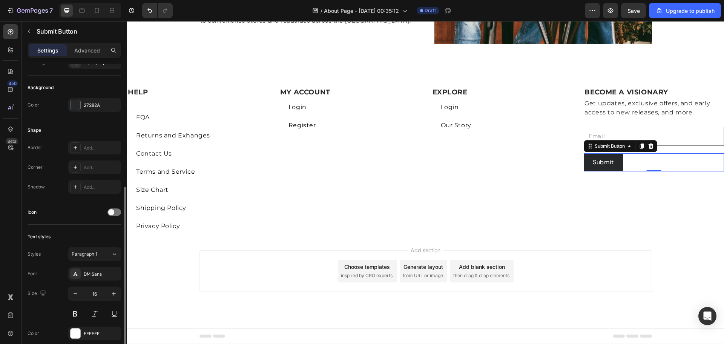
scroll to position [151, 0]
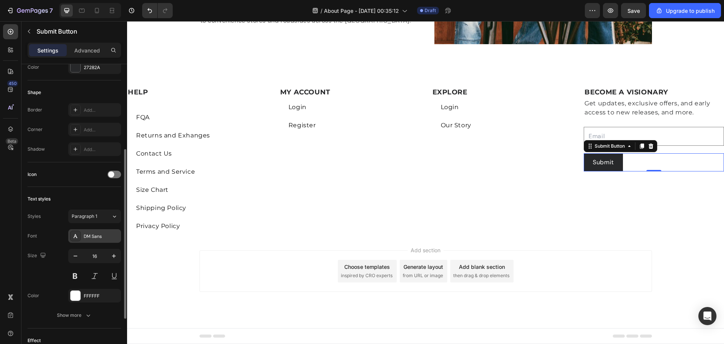
click at [97, 236] on div "DM Sans" at bounding box center [101, 236] width 35 height 7
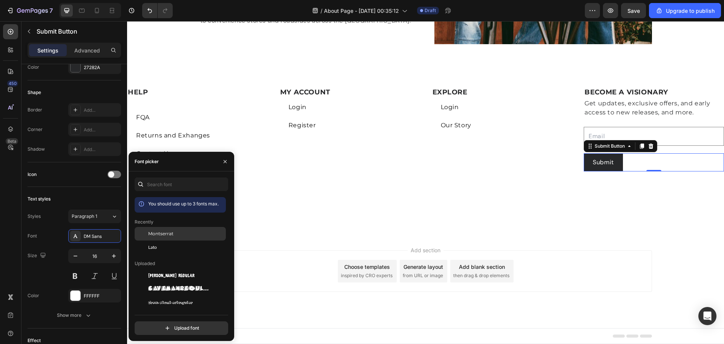
click at [166, 232] on span "Montserrat" at bounding box center [160, 233] width 25 height 7
click at [361, 162] on div "Submit" at bounding box center [605, 162] width 24 height 9
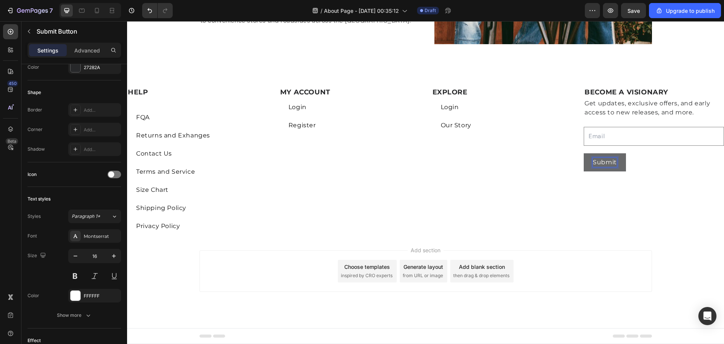
click at [361, 162] on p "Submit" at bounding box center [605, 162] width 24 height 9
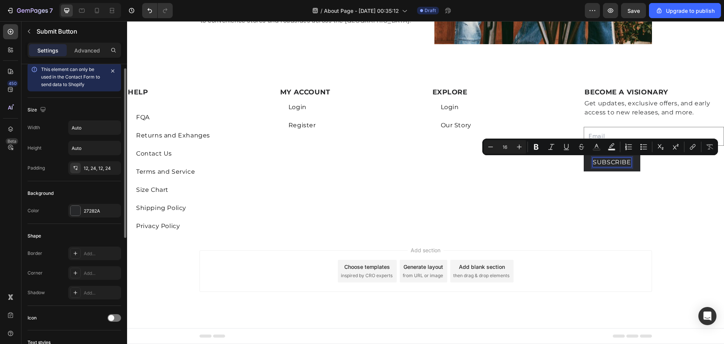
scroll to position [0, 0]
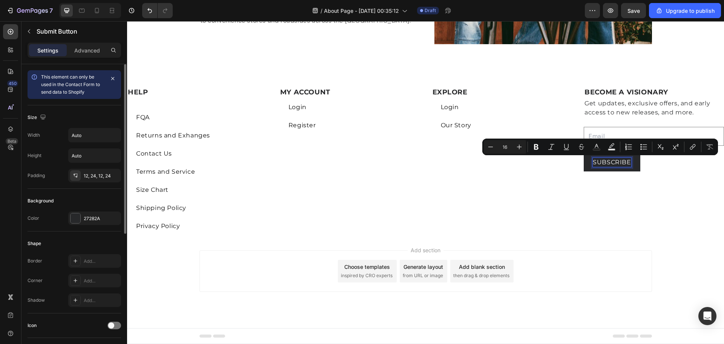
click at [112, 79] on icon "button" at bounding box center [113, 78] width 6 height 6
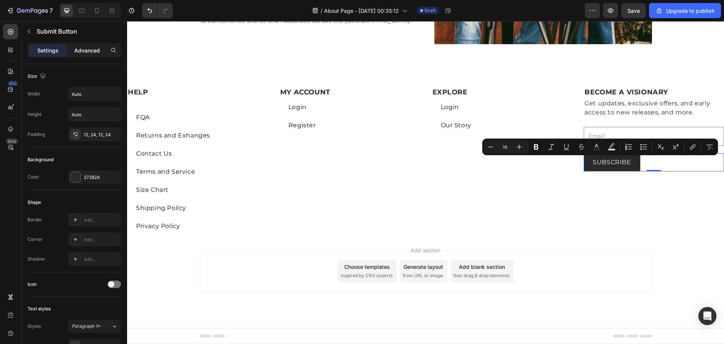
click at [83, 50] on p "Advanced" at bounding box center [87, 50] width 26 height 8
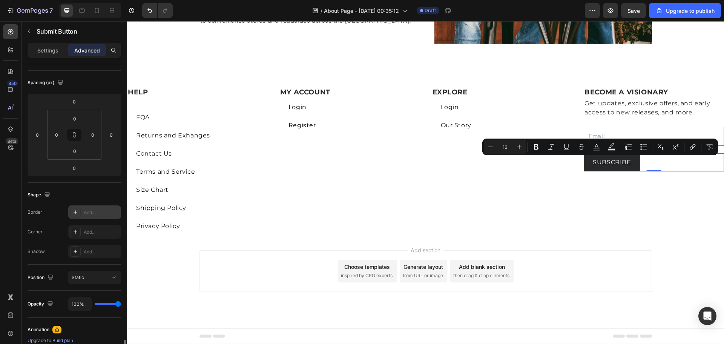
scroll to position [222, 0]
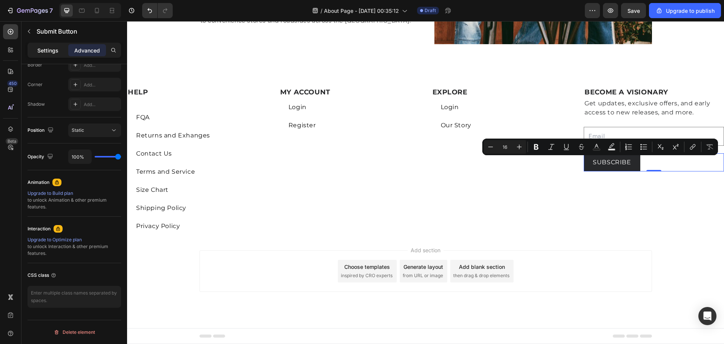
click at [55, 52] on p "Settings" at bounding box center [47, 50] width 21 height 8
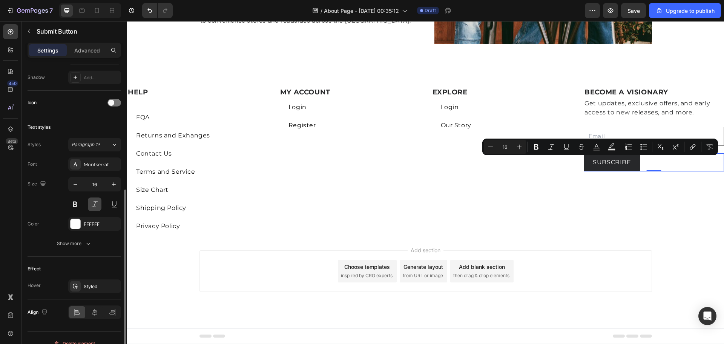
click at [94, 209] on button at bounding box center [95, 204] width 14 height 14
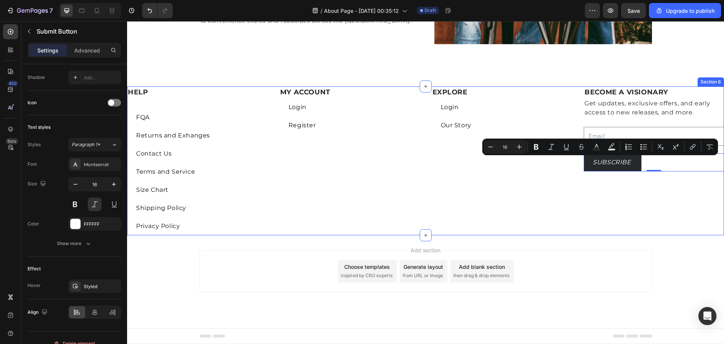
click at [361, 222] on div "MY ACCOUNT Heading Login Button Register Button" at bounding box center [349, 160] width 140 height 149
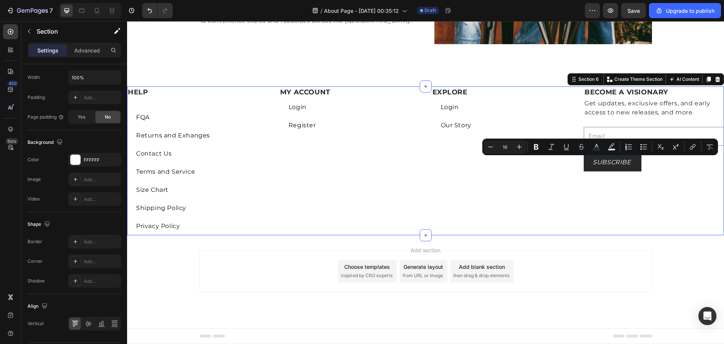
scroll to position [0, 0]
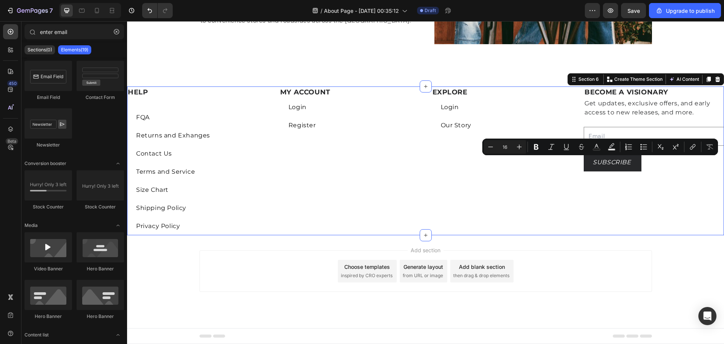
click at [361, 286] on div "Add section Choose templates inspired by CRO experts Generate layout from URL o…" at bounding box center [425, 270] width 452 height 41
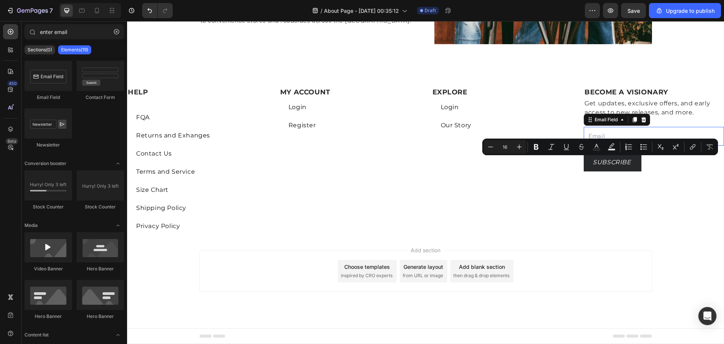
click at [361, 133] on input "email" at bounding box center [654, 136] width 140 height 19
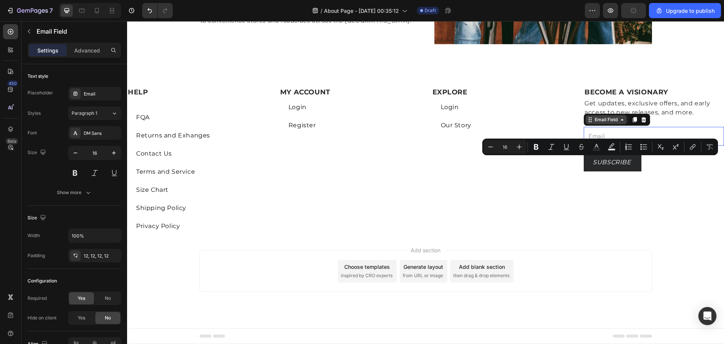
click at [361, 122] on icon at bounding box center [622, 120] width 6 height 6
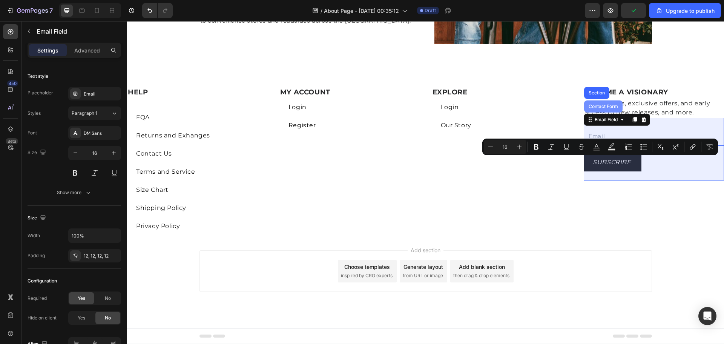
click at [361, 105] on div "Contact Form" at bounding box center [603, 106] width 32 height 5
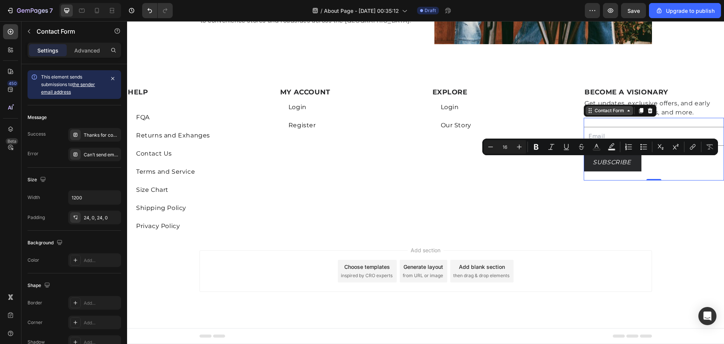
click at [361, 112] on icon at bounding box center [629, 110] width 6 height 6
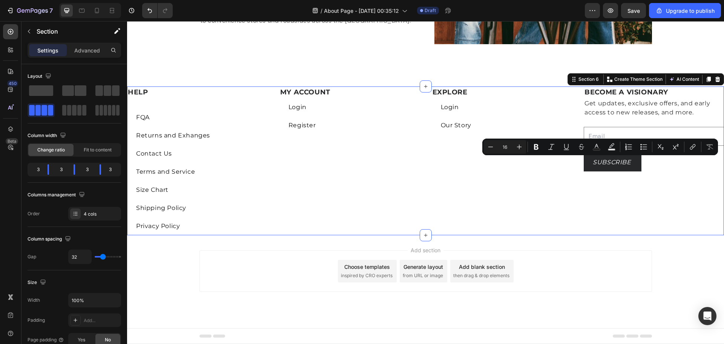
click at [361, 223] on div "HELP Heading FQA Button Returns and Exhanges Button Contact Us Button Terms and…" at bounding box center [425, 160] width 597 height 149
click at [361, 268] on div "Add section Choose templates inspired by CRO experts Generate layout from URL o…" at bounding box center [425, 270] width 452 height 41
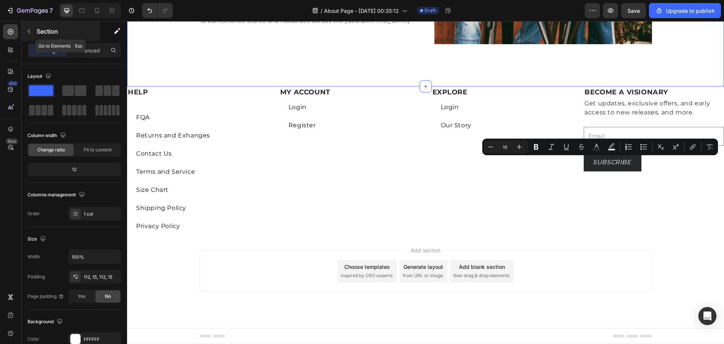
click at [31, 31] on icon "button" at bounding box center [29, 31] width 6 height 6
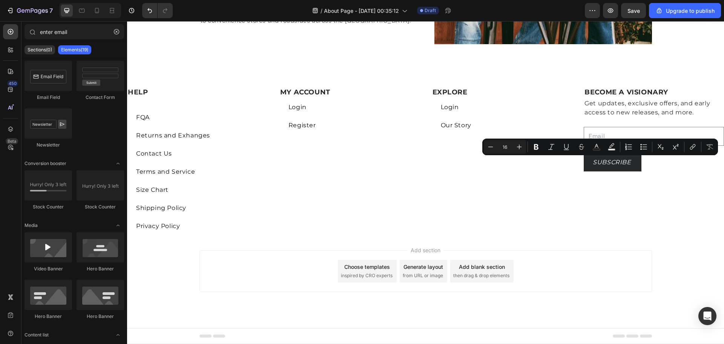
click at [361, 245] on div "Add section Choose templates inspired by CRO experts Generate layout from URL o…" at bounding box center [425, 281] width 597 height 93
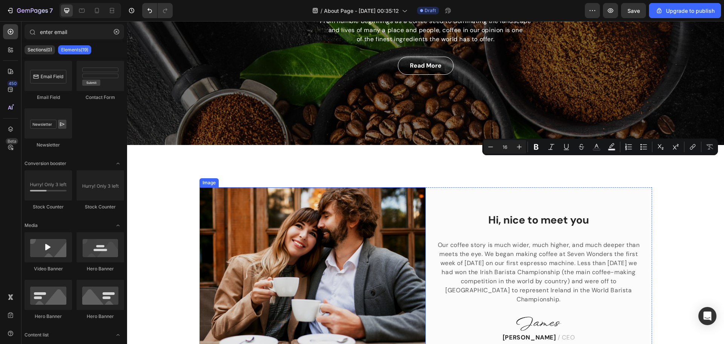
scroll to position [189, 0]
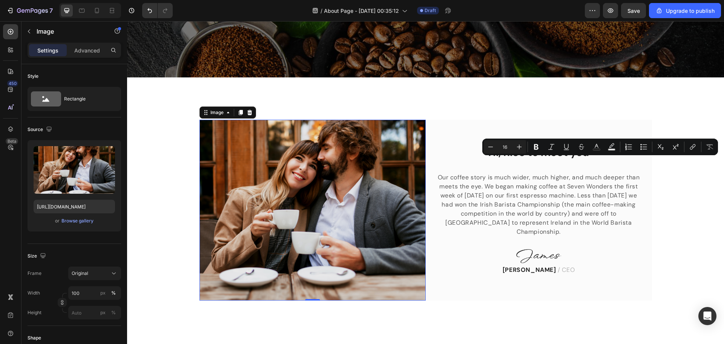
click at [317, 181] on img at bounding box center [312, 210] width 226 height 181
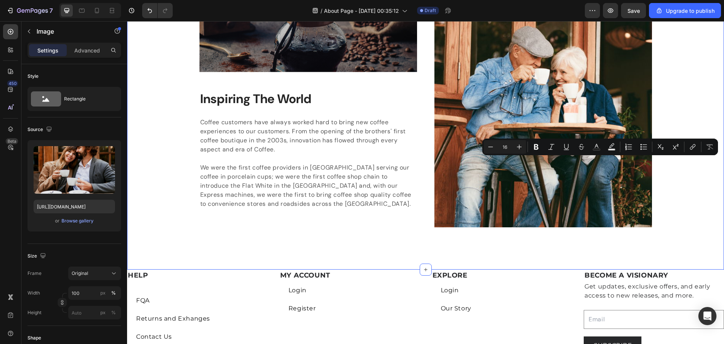
scroll to position [1169, 0]
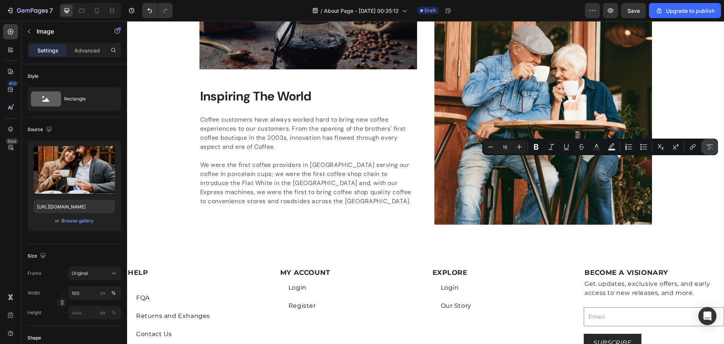
click at [361, 147] on icon "Editor contextual toolbar" at bounding box center [710, 147] width 8 height 8
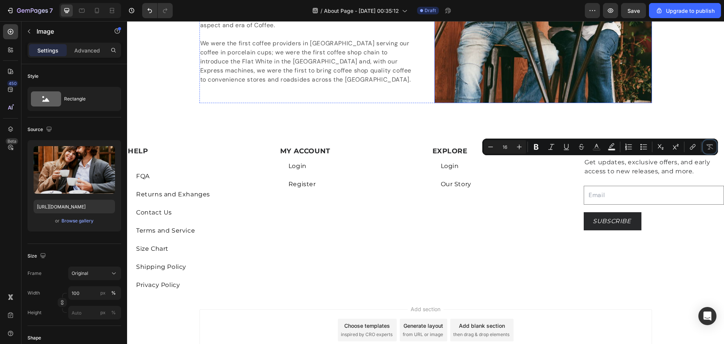
scroll to position [1349, 0]
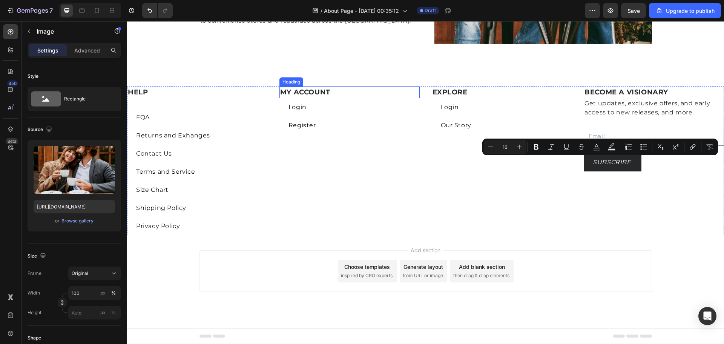
click at [290, 91] on h2 "MY ACCOUNT" at bounding box center [349, 92] width 140 height 12
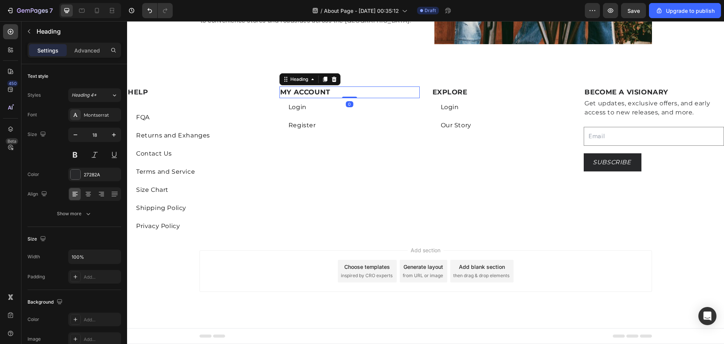
click at [280, 91] on h2 "MY ACCOUNT" at bounding box center [349, 92] width 140 height 12
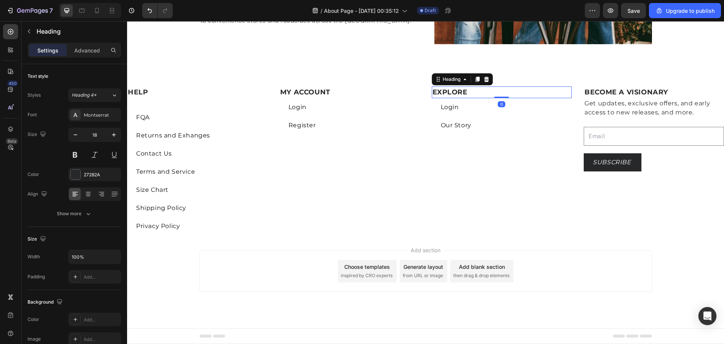
click at [361, 92] on h2 "EXPLORE" at bounding box center [502, 92] width 140 height 12
click at [361, 95] on h2 "EXPLORE" at bounding box center [502, 92] width 140 height 12
click at [361, 95] on p "EXPLORE" at bounding box center [501, 92] width 139 height 10
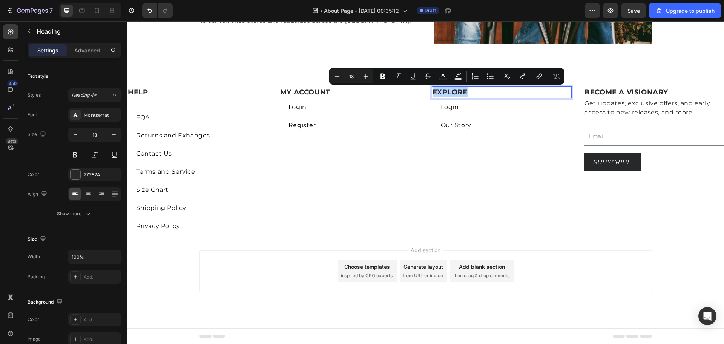
click at [361, 95] on p "EXPLORE" at bounding box center [501, 92] width 139 height 10
click at [361, 91] on p "EXPLORE" at bounding box center [501, 92] width 139 height 10
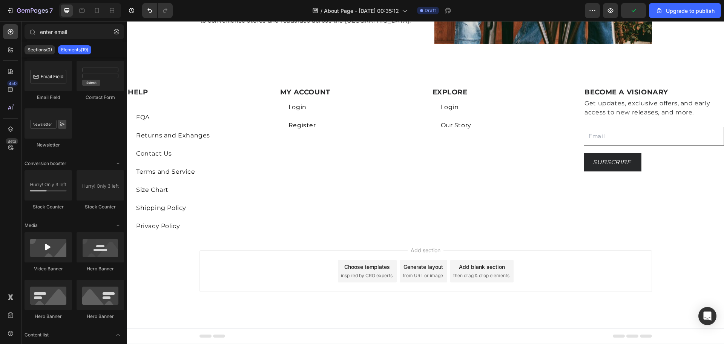
click at [259, 309] on div "Add section Choose templates inspired by CRO experts Generate layout from URL o…" at bounding box center [425, 281] width 597 height 93
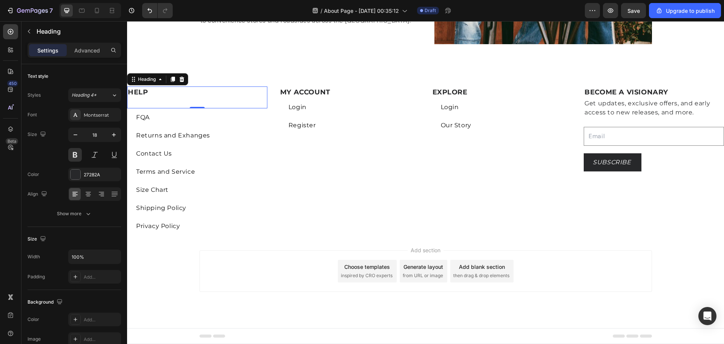
click at [153, 92] on h2 "HELP" at bounding box center [197, 97] width 140 height 22
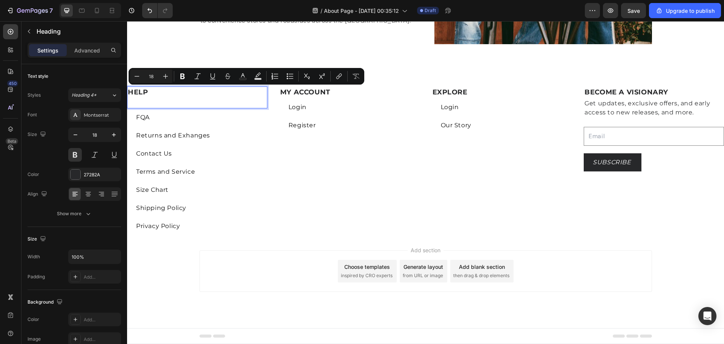
click at [139, 93] on p "HELP" at bounding box center [197, 97] width 139 height 20
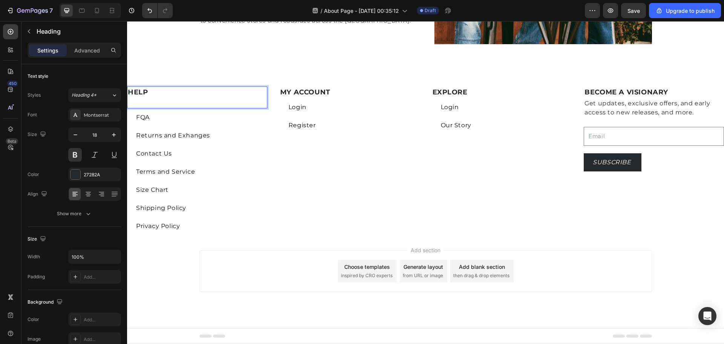
click at [212, 268] on div "Add section Choose templates inspired by CRO experts Generate layout from URL o…" at bounding box center [425, 270] width 452 height 41
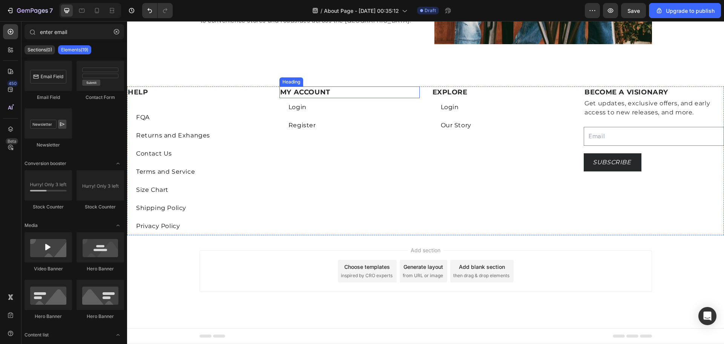
click at [311, 92] on p "MY ACCOUNT" at bounding box center [349, 92] width 139 height 10
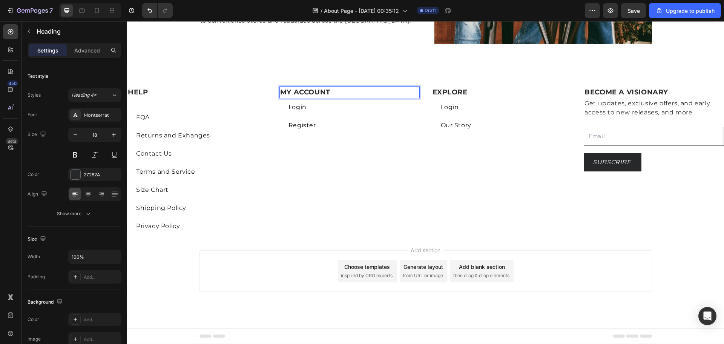
click at [285, 92] on p "MY ACCOUNT" at bounding box center [349, 92] width 139 height 10
click at [288, 299] on div "Add section Choose templates inspired by CRO experts Generate layout from URL o…" at bounding box center [425, 281] width 597 height 93
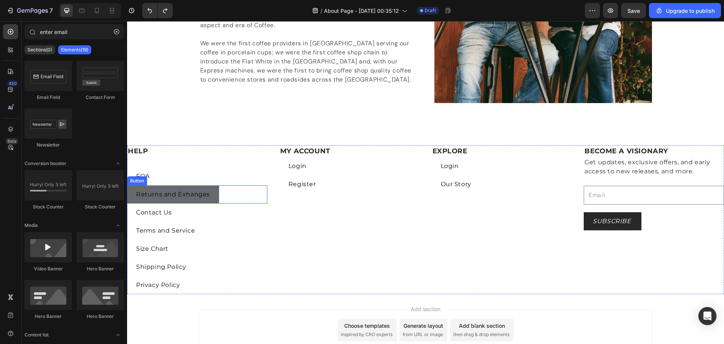
scroll to position [1274, 0]
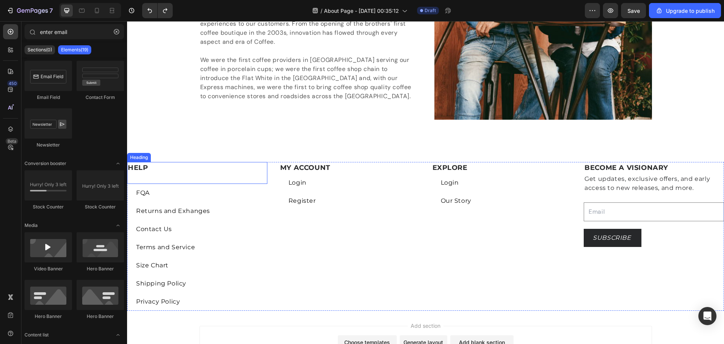
click at [169, 177] on p "HELP" at bounding box center [197, 173] width 139 height 20
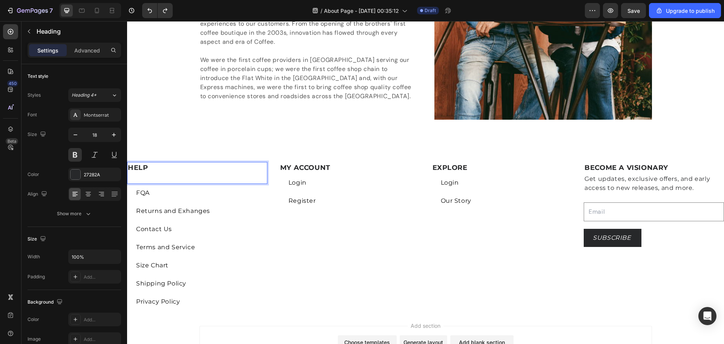
click at [155, 175] on p "HELP" at bounding box center [197, 173] width 139 height 20
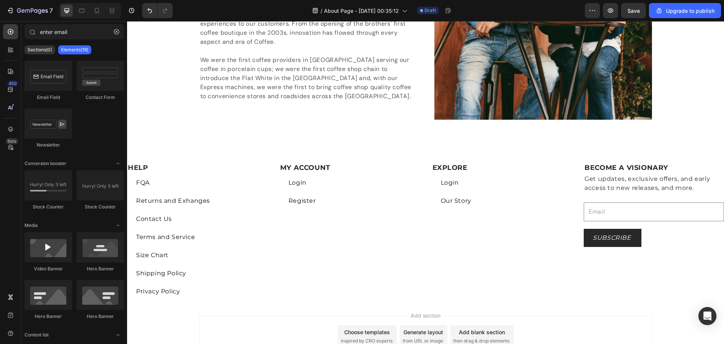
click at [278, 334] on div "Add section Choose templates inspired by CRO experts Generate layout from URL o…" at bounding box center [425, 335] width 452 height 41
click at [167, 167] on p "HELP" at bounding box center [197, 168] width 139 height 10
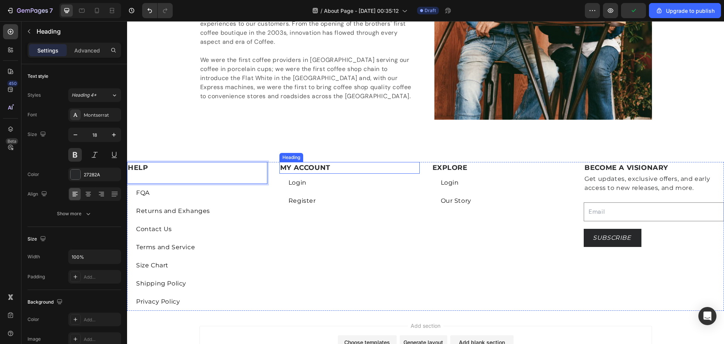
click at [325, 165] on h2 "MY ACCOUNT" at bounding box center [349, 168] width 140 height 12
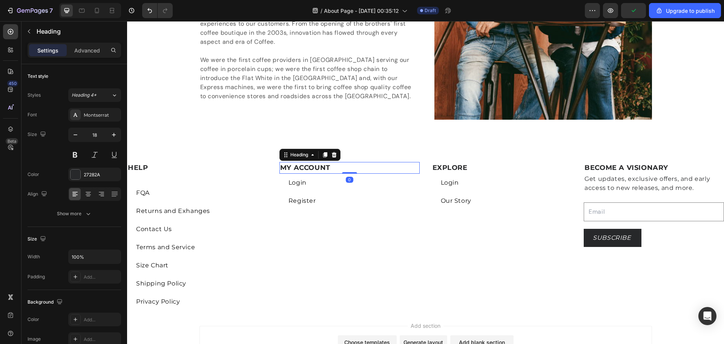
click at [325, 165] on h2 "MY ACCOUNT" at bounding box center [349, 168] width 140 height 12
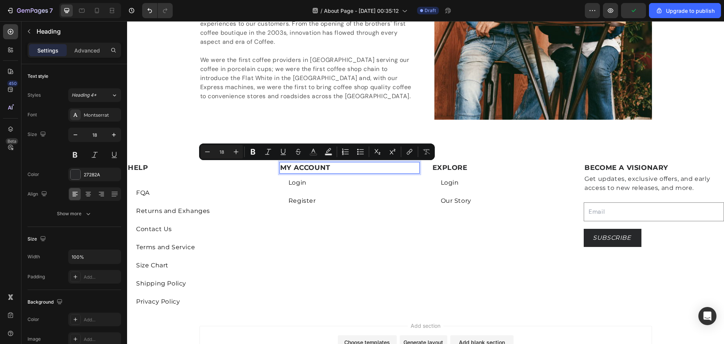
click at [347, 165] on p "MY ACCOUNT" at bounding box center [349, 168] width 139 height 10
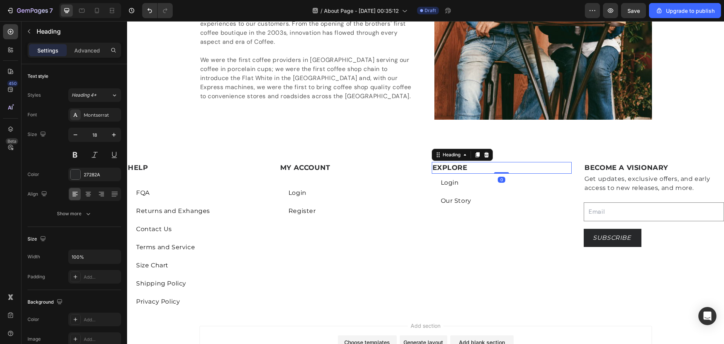
click at [361, 167] on p "EXPLORE" at bounding box center [501, 168] width 139 height 10
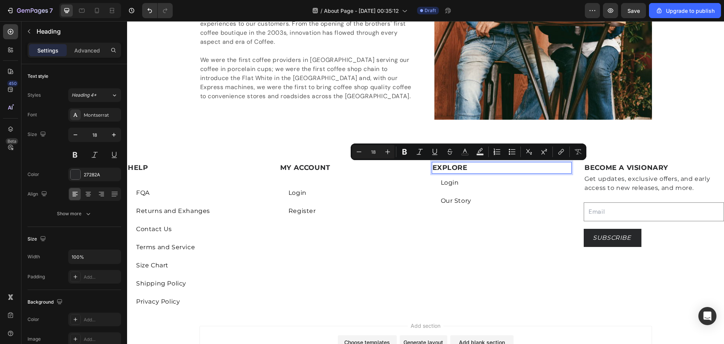
click at [361, 168] on p "EXPLORE" at bounding box center [501, 168] width 139 height 10
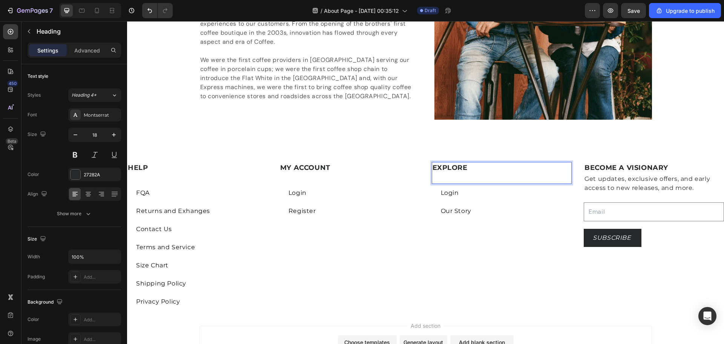
click at [294, 340] on div "Add section Choose templates inspired by CRO experts Generate layout from URL o…" at bounding box center [425, 345] width 452 height 41
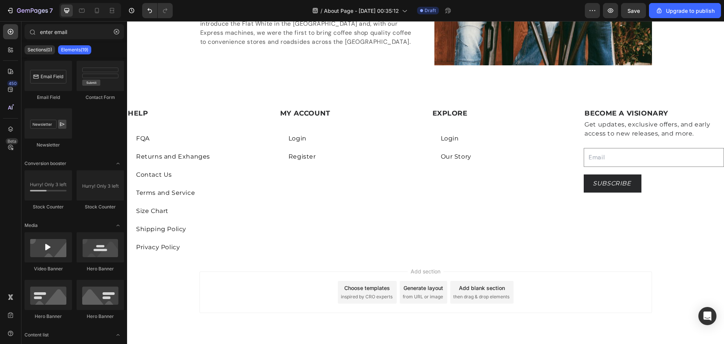
scroll to position [1311, 0]
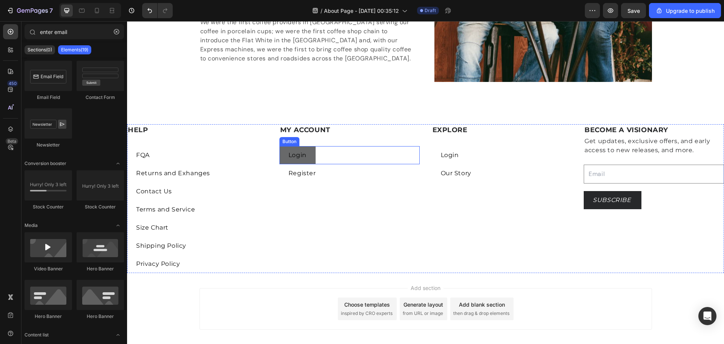
click at [313, 159] on button "Login" at bounding box center [297, 155] width 36 height 18
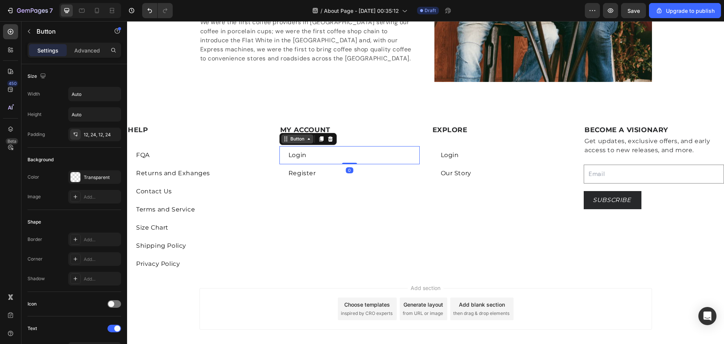
click at [310, 138] on icon at bounding box center [309, 139] width 6 height 6
click at [285, 141] on icon at bounding box center [286, 139] width 6 height 6
click at [308, 141] on icon at bounding box center [309, 139] width 6 height 6
click at [299, 155] on p "Login" at bounding box center [297, 154] width 18 height 9
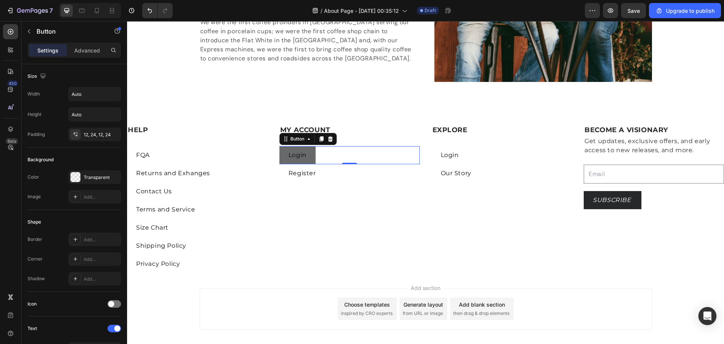
click at [309, 153] on button "Login" at bounding box center [297, 155] width 36 height 18
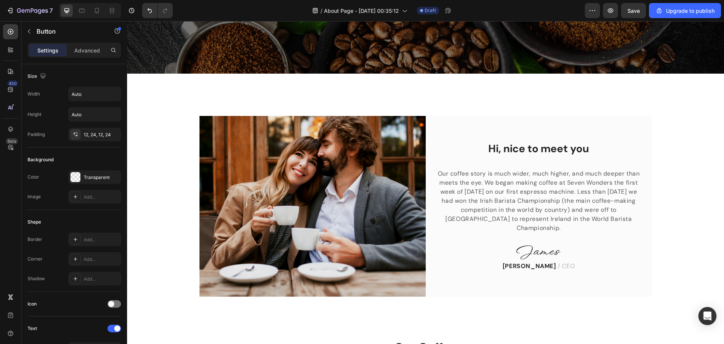
scroll to position [189, 0]
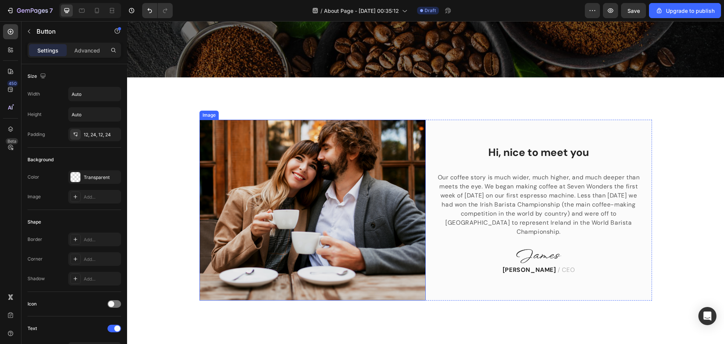
click at [307, 164] on img at bounding box center [312, 210] width 226 height 181
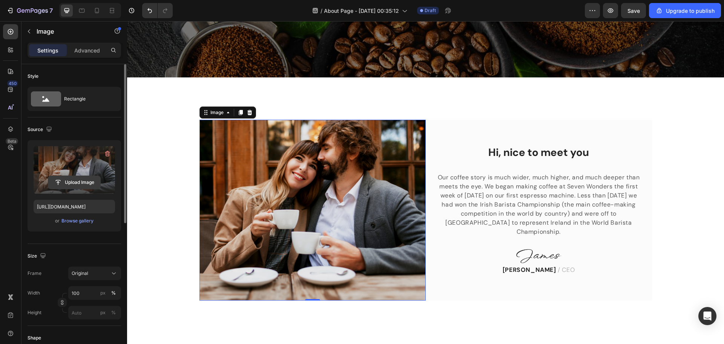
click at [81, 181] on input "file" at bounding box center [74, 182] width 52 height 13
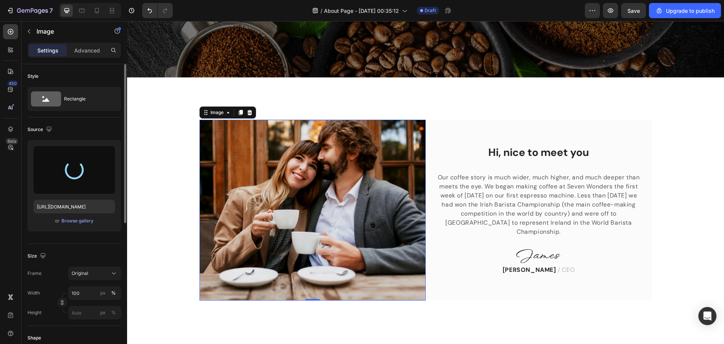
type input "https://cdn.shopify.com/s/files/1/0757/0807/2167/files/gempages_578981310349968…"
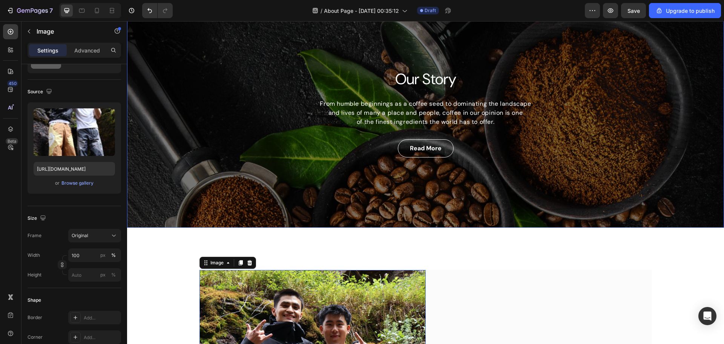
scroll to position [38, 0]
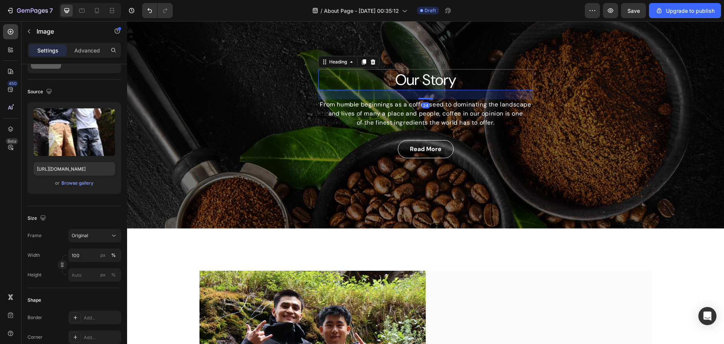
click at [361, 80] on p "Our Story" at bounding box center [425, 80] width 213 height 20
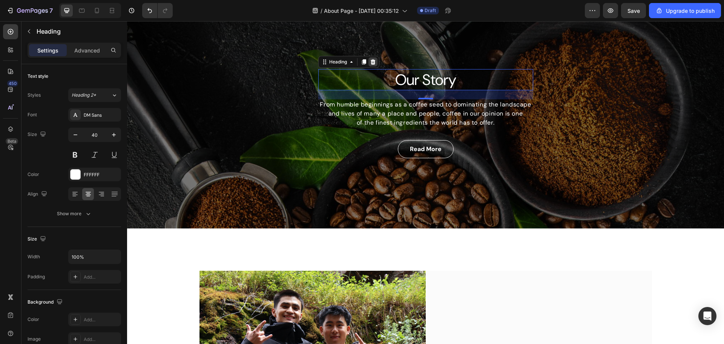
click at [361, 62] on icon at bounding box center [372, 61] width 5 height 5
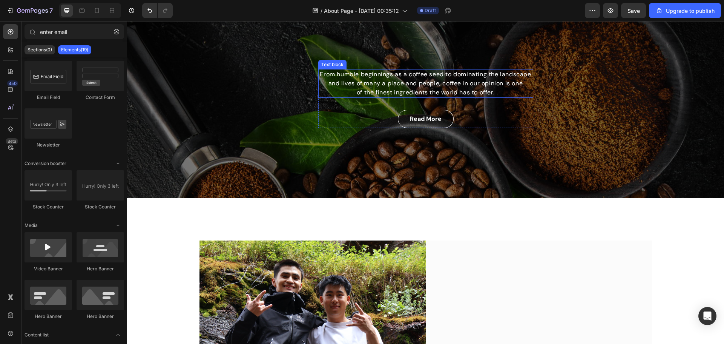
click at [361, 85] on p "From humble beginnings as a coffee seed to dominating the landscape and lives o…" at bounding box center [425, 83] width 213 height 27
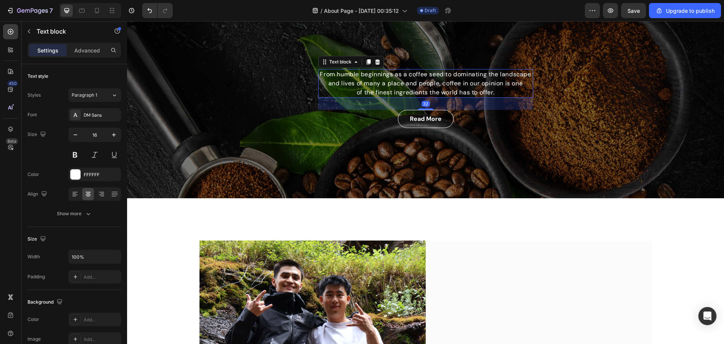
drag, startPoint x: 372, startPoint y: 60, endPoint x: 383, endPoint y: 67, distance: 12.4
click at [361, 60] on icon at bounding box center [377, 62] width 6 height 6
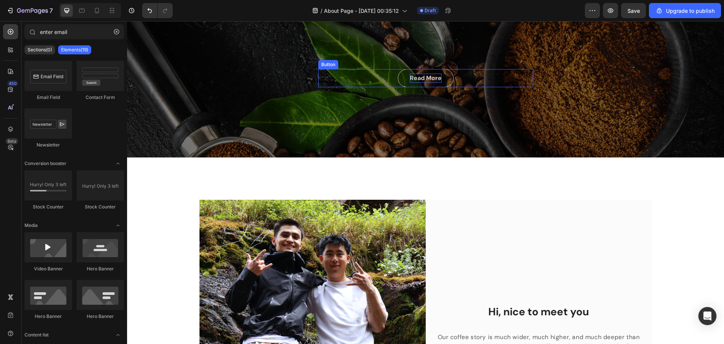
click at [361, 79] on div "Read More" at bounding box center [426, 78] width 32 height 9
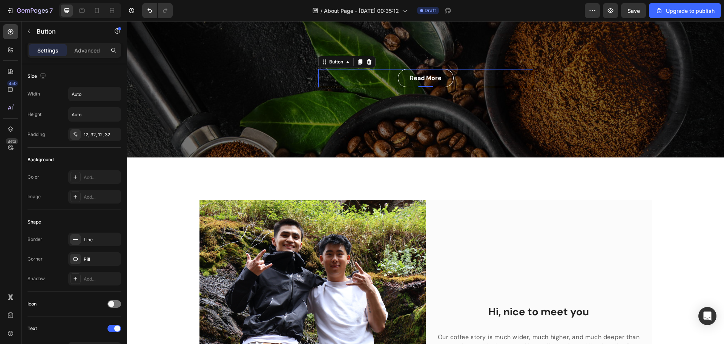
drag, startPoint x: 367, startPoint y: 63, endPoint x: 371, endPoint y: 65, distance: 4.2
click at [361, 63] on icon at bounding box center [369, 61] width 5 height 5
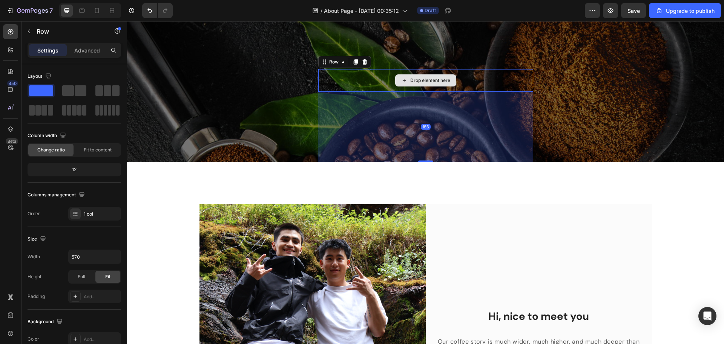
click at [361, 82] on div "Drop element here" at bounding box center [425, 80] width 215 height 23
click at [361, 61] on icon at bounding box center [364, 61] width 5 height 5
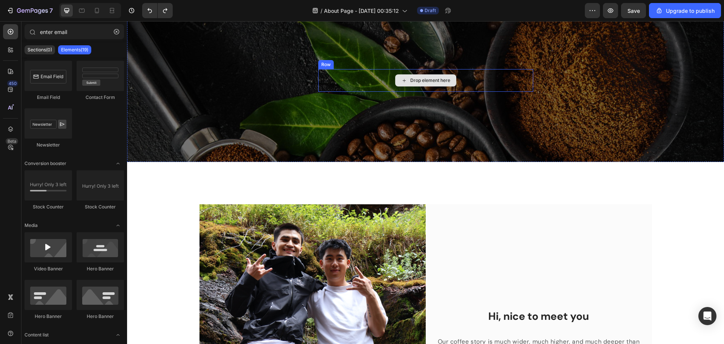
click at [361, 72] on div "Drop element here" at bounding box center [425, 80] width 215 height 23
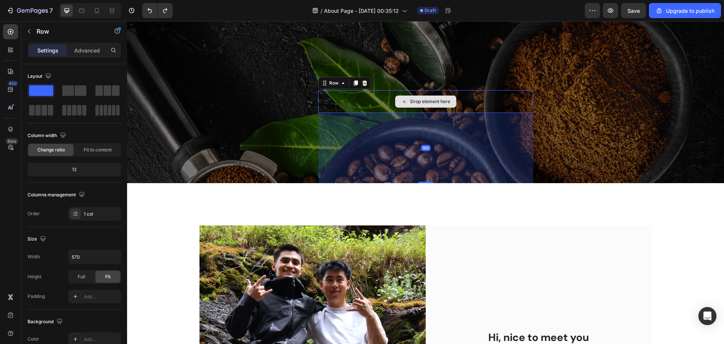
scroll to position [0, 0]
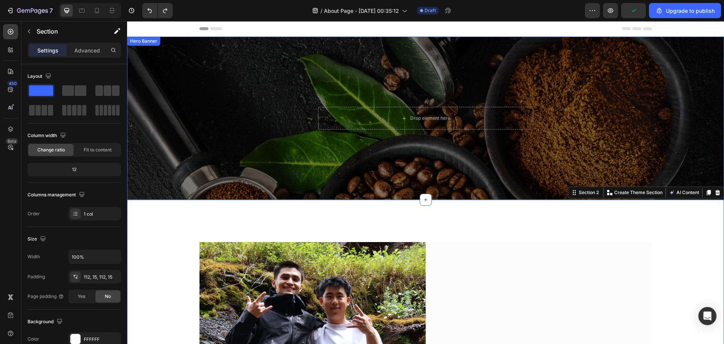
click at [241, 100] on div "Drop element here Row" at bounding box center [425, 118] width 597 height 163
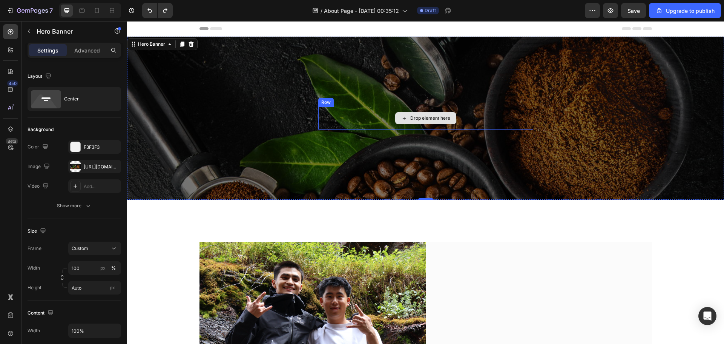
click at [350, 110] on div "Drop element here" at bounding box center [425, 118] width 215 height 23
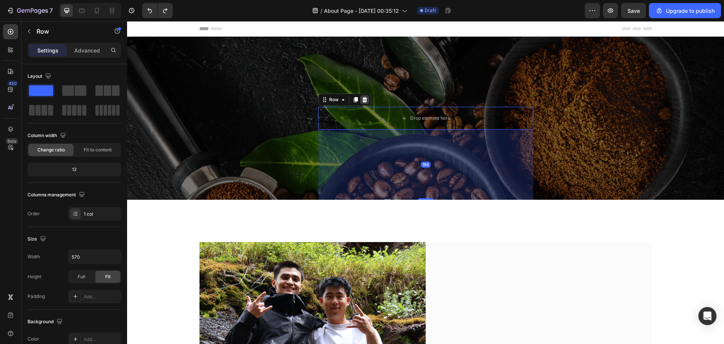
click at [361, 98] on icon at bounding box center [364, 99] width 5 height 5
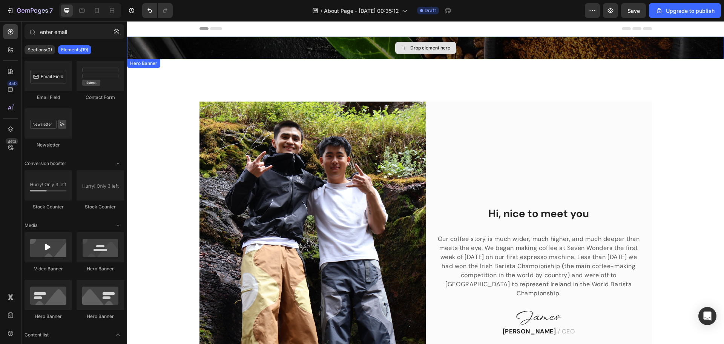
click at [361, 43] on div "Drop element here" at bounding box center [425, 48] width 597 height 23
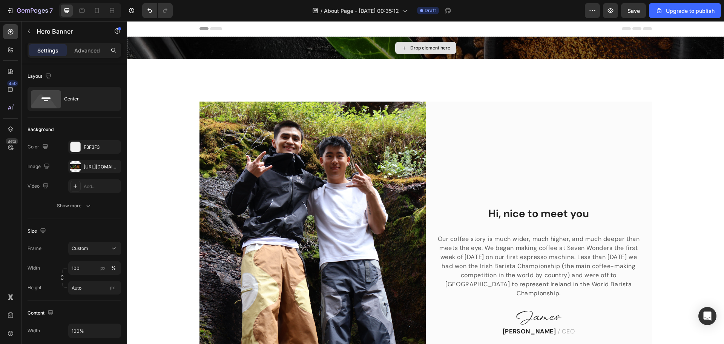
click at [321, 44] on div "Drop element here" at bounding box center [425, 48] width 597 height 23
click at [293, 54] on div "Drop element here" at bounding box center [425, 48] width 597 height 23
click at [74, 165] on div at bounding box center [75, 166] width 11 height 11
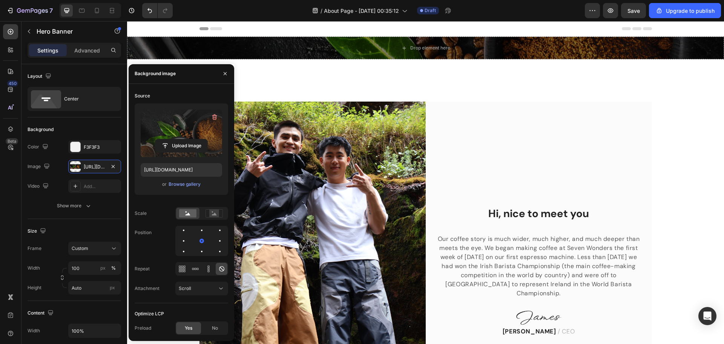
click at [178, 137] on label at bounding box center [181, 133] width 81 height 48
click at [178, 139] on input "file" at bounding box center [181, 145] width 52 height 13
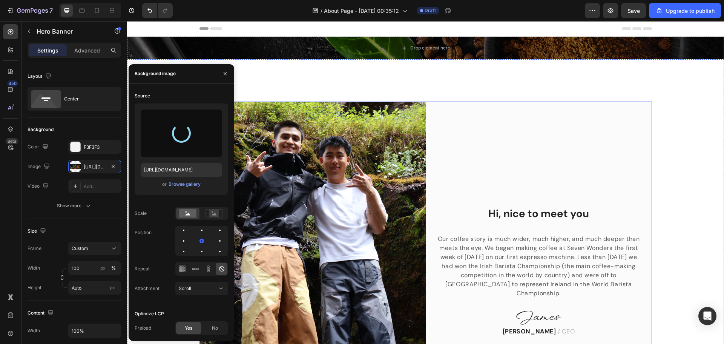
type input "https://cdn.shopify.com/s/files/1/0757/0807/2167/files/gempages_578981310349968…"
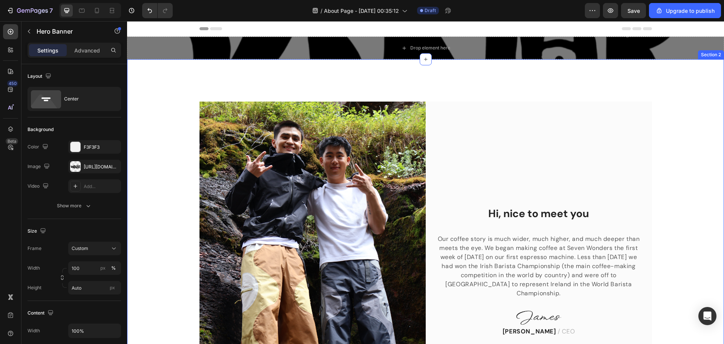
drag, startPoint x: 423, startPoint y: 61, endPoint x: 424, endPoint y: 87, distance: 26.4
click at [361, 87] on div "Image Hi, nice to meet you Heading Our coffee story is much wider, much higher,…" at bounding box center [425, 271] width 597 height 424
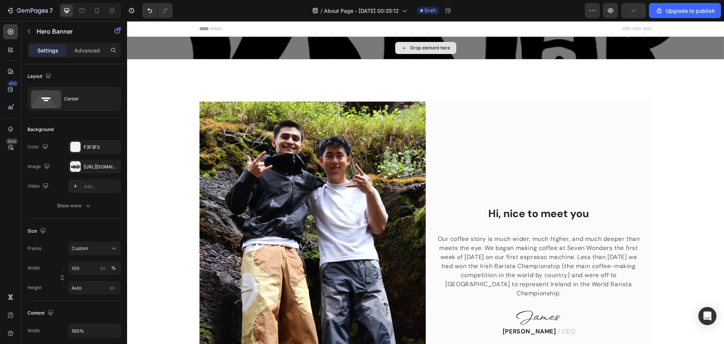
click at [307, 48] on div "Drop element here" at bounding box center [425, 48] width 597 height 23
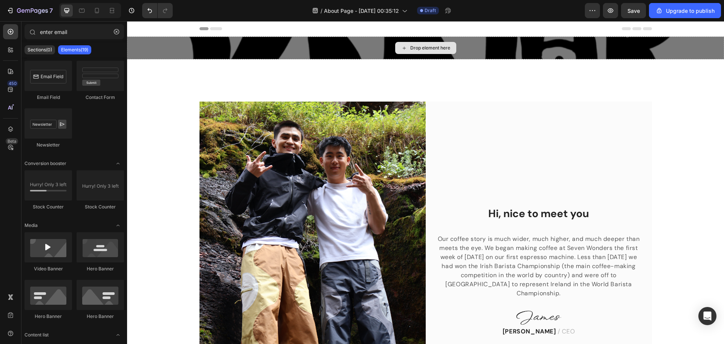
click at [361, 49] on div "Drop element here" at bounding box center [425, 48] width 61 height 12
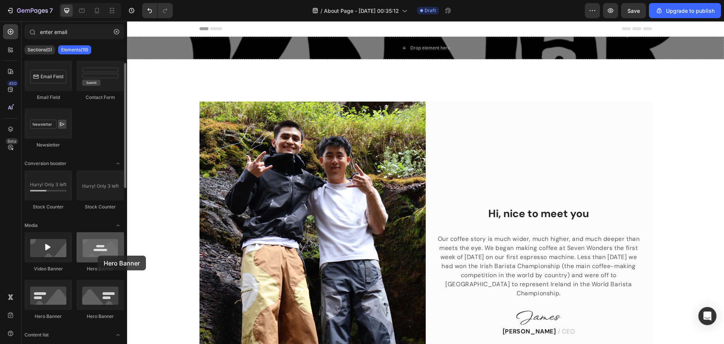
click at [98, 255] on div at bounding box center [101, 247] width 48 height 30
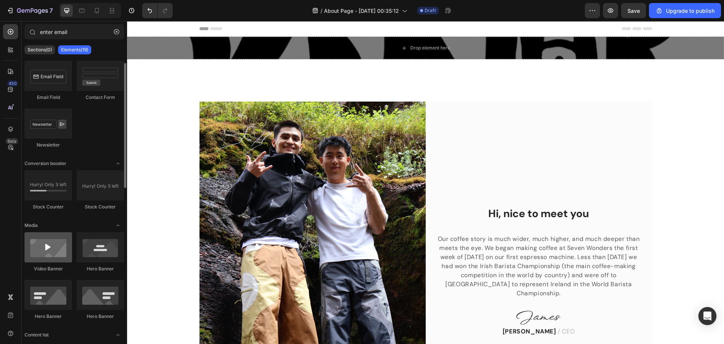
click at [53, 255] on div at bounding box center [49, 247] width 48 height 30
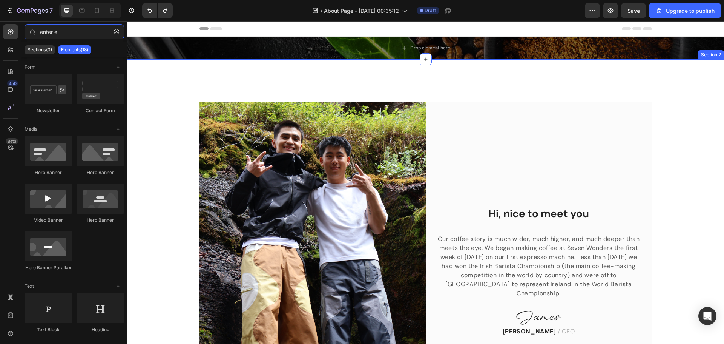
type input "enter"
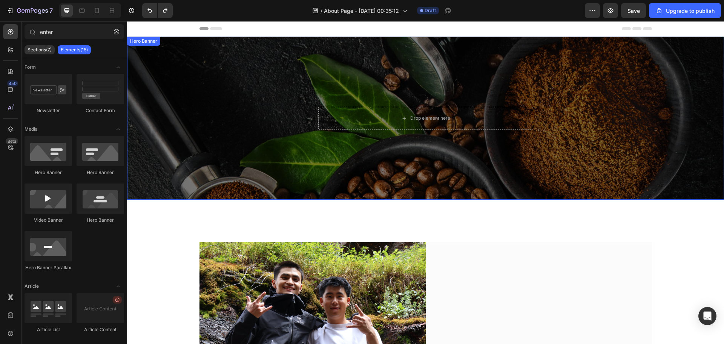
click at [263, 106] on div "Drop element here Row" at bounding box center [425, 118] width 597 height 163
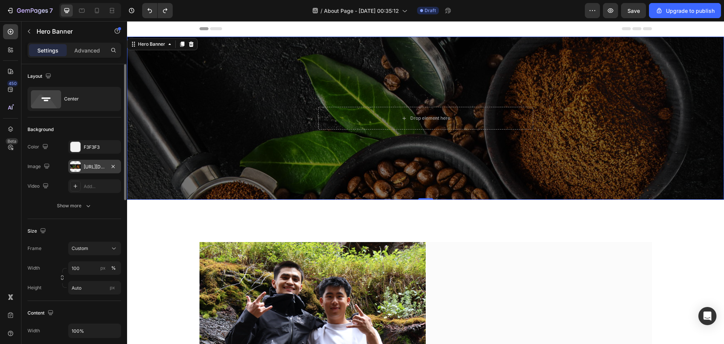
click at [77, 167] on div at bounding box center [75, 166] width 11 height 11
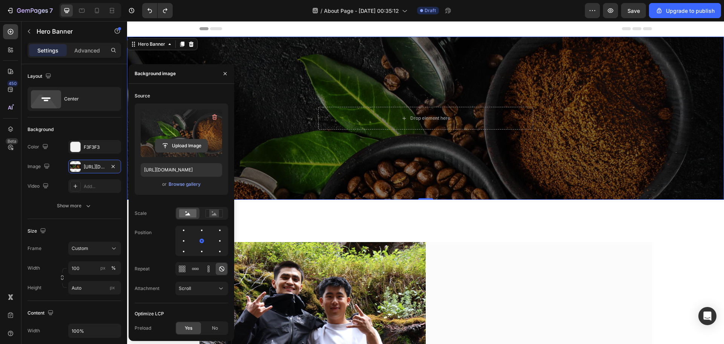
click at [192, 145] on input "file" at bounding box center [181, 145] width 52 height 13
type input "https://cdn.shopify.com/s/files/1/0757/0807/2167/files/gempages_578981310349968…"
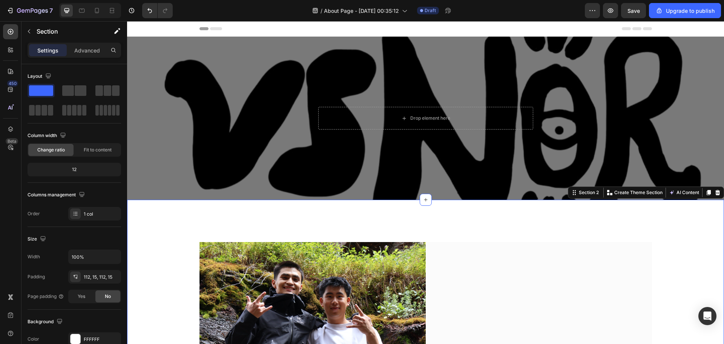
drag, startPoint x: 193, startPoint y: 239, endPoint x: 189, endPoint y: 240, distance: 3.8
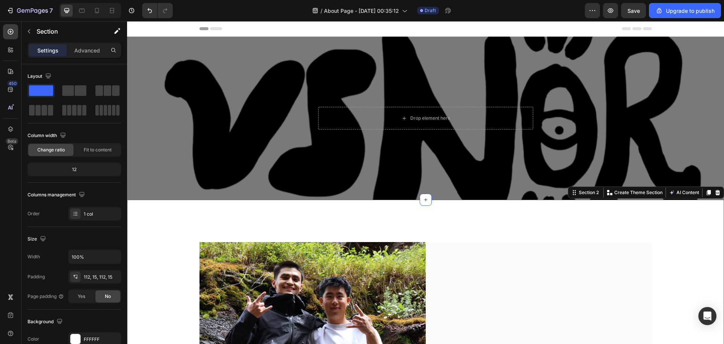
drag, startPoint x: 423, startPoint y: 200, endPoint x: 423, endPoint y: 214, distance: 14.3
click at [361, 166] on div "Drop element here Row" at bounding box center [425, 118] width 597 height 163
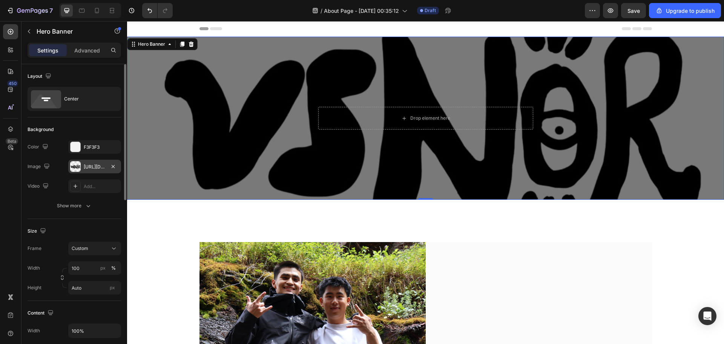
click at [74, 167] on div at bounding box center [75, 166] width 11 height 11
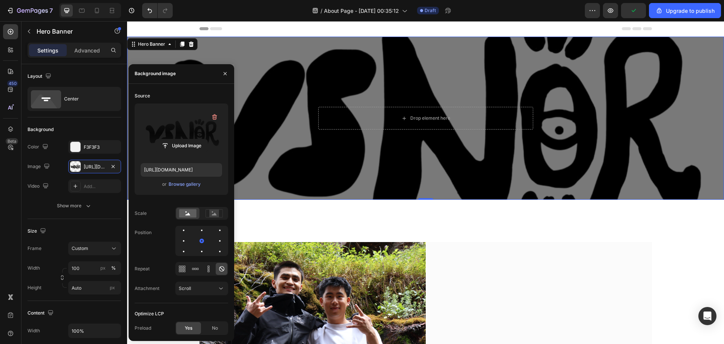
click at [189, 128] on label at bounding box center [181, 133] width 81 height 48
click at [189, 139] on input "file" at bounding box center [181, 145] width 52 height 13
click at [209, 216] on icon at bounding box center [214, 213] width 17 height 8
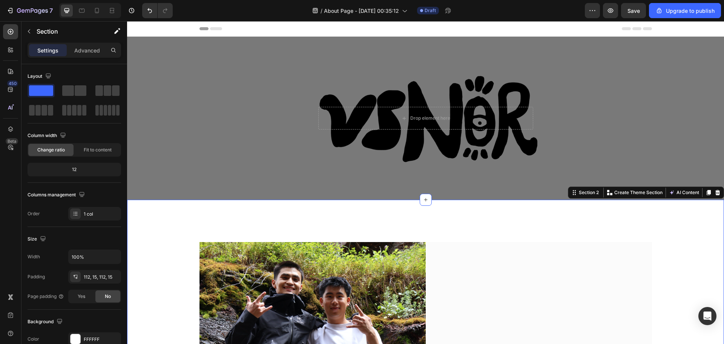
click at [361, 121] on div "Drop element here" at bounding box center [425, 118] width 215 height 23
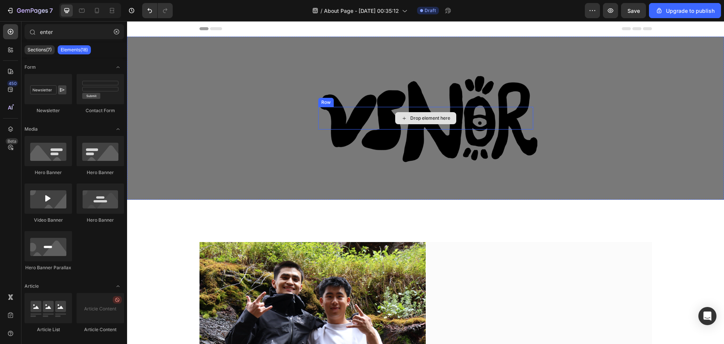
click at [321, 116] on div "Drop element here" at bounding box center [425, 118] width 215 height 23
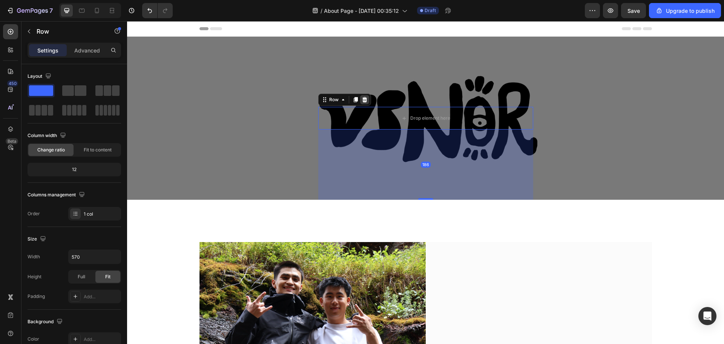
click at [360, 99] on div at bounding box center [364, 99] width 9 height 9
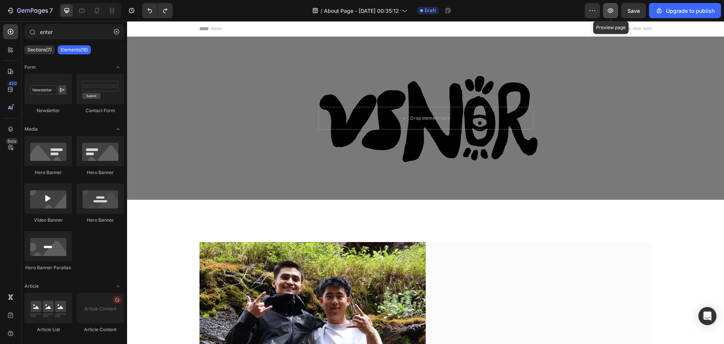
click at [361, 12] on button "button" at bounding box center [610, 10] width 15 height 15
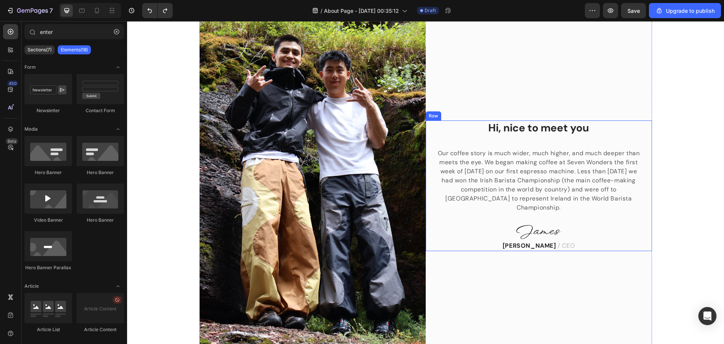
scroll to position [226, 0]
click at [361, 127] on p "Hi, nice to meet you" at bounding box center [539, 128] width 202 height 14
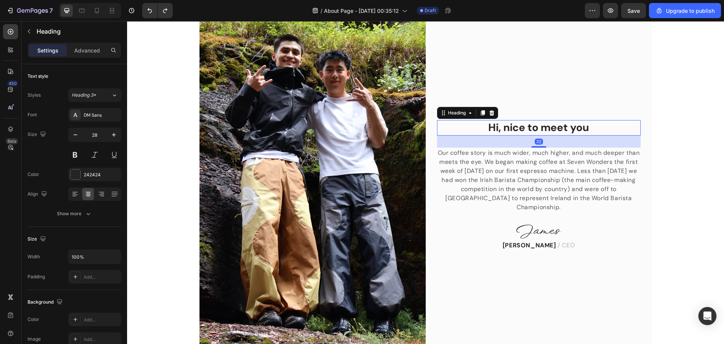
click at [361, 127] on p "Hi, nice to meet you" at bounding box center [539, 128] width 202 height 14
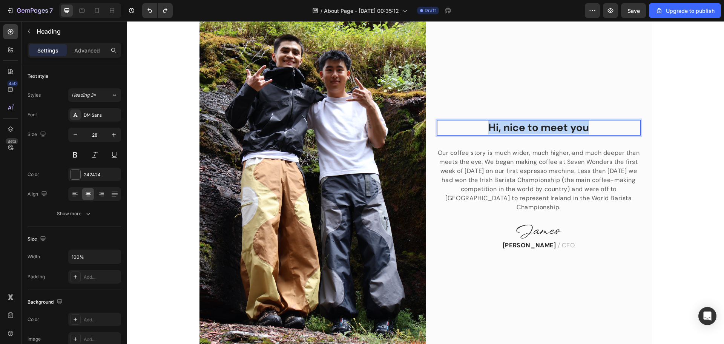
click at [361, 127] on p "Hi, nice to meet you" at bounding box center [539, 128] width 202 height 14
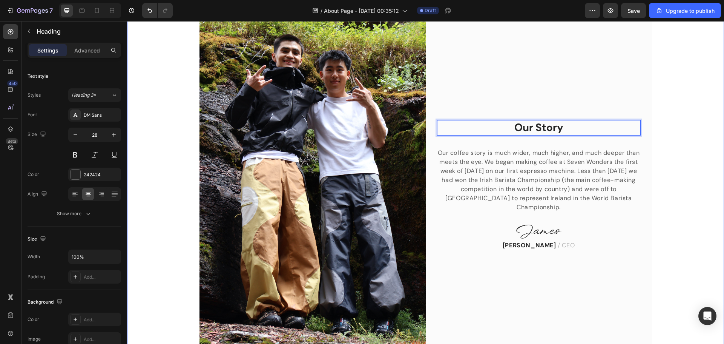
click at [361, 143] on div "Image Our Story Heading 32 Our coffee story is much wider, much higher, and muc…" at bounding box center [426, 184] width 586 height 339
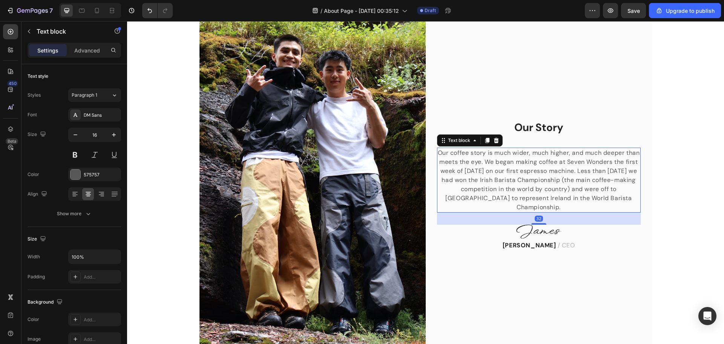
click at [361, 184] on p "Our coffee story is much wider, much higher, and much deeper than meets the eye…" at bounding box center [539, 179] width 202 height 63
click at [361, 185] on p "Our coffee story is much wider, much higher, and much deeper than meets the eye…" at bounding box center [539, 179] width 202 height 63
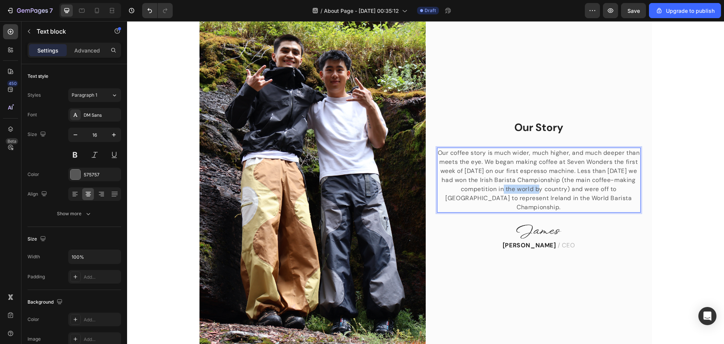
click at [361, 185] on p "Our coffee story is much wider, much higher, and much deeper than meets the eye…" at bounding box center [539, 179] width 202 height 63
click at [361, 203] on p "Our coffee story is much wider, much higher, and much deeper than meets the eye…" at bounding box center [539, 179] width 202 height 63
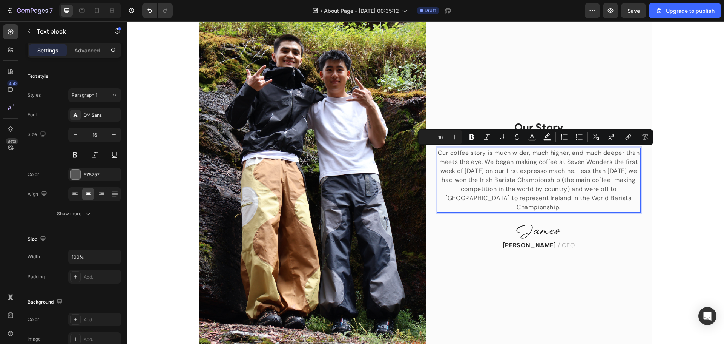
drag, startPoint x: 564, startPoint y: 204, endPoint x: 439, endPoint y: 150, distance: 136.1
click at [361, 150] on p "Our coffee story is much wider, much higher, and much deeper than meets the eye…" at bounding box center [539, 179] width 202 height 63
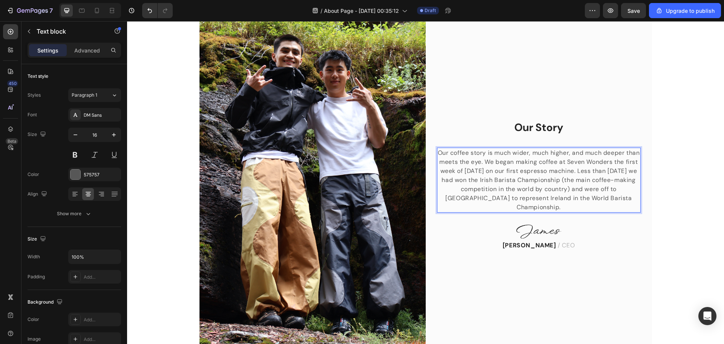
scroll to position [208, 0]
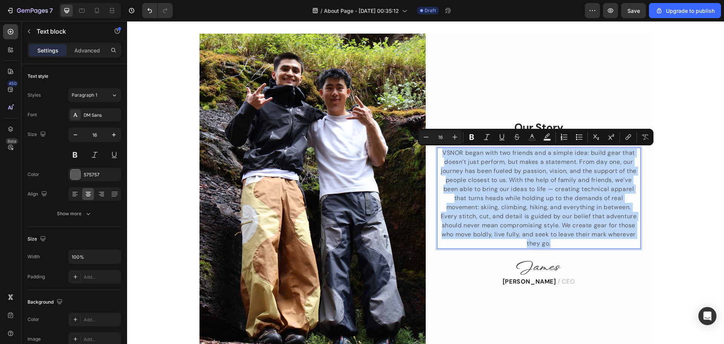
drag, startPoint x: 560, startPoint y: 239, endPoint x: 438, endPoint y: 152, distance: 150.0
click at [361, 152] on div "VSNOR began with two friends and a simple idea: build gear that doesn’t just pe…" at bounding box center [539, 197] width 204 height 101
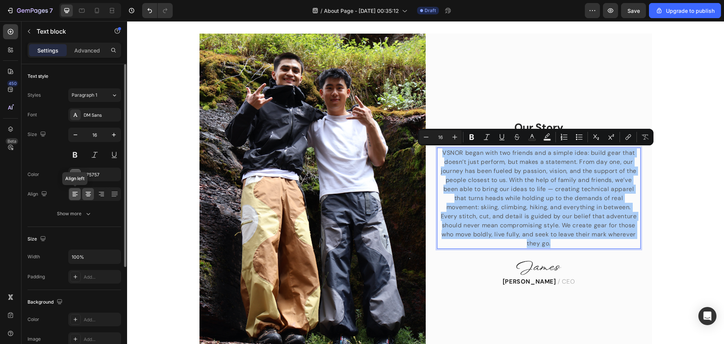
click at [74, 193] on icon at bounding box center [75, 194] width 8 height 8
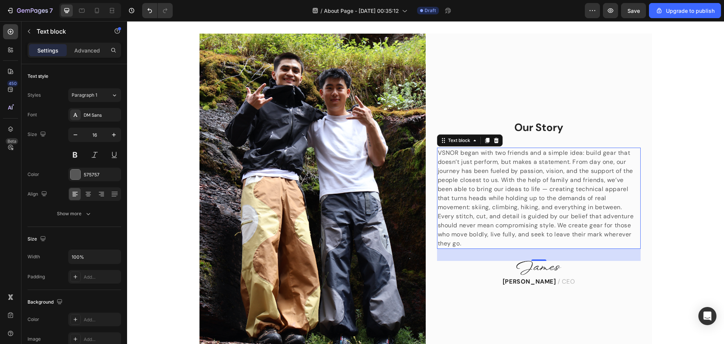
click at [361, 199] on p "VSNOR began with two friends and a simple idea: build gear that doesn’t just pe…" at bounding box center [539, 179] width 202 height 63
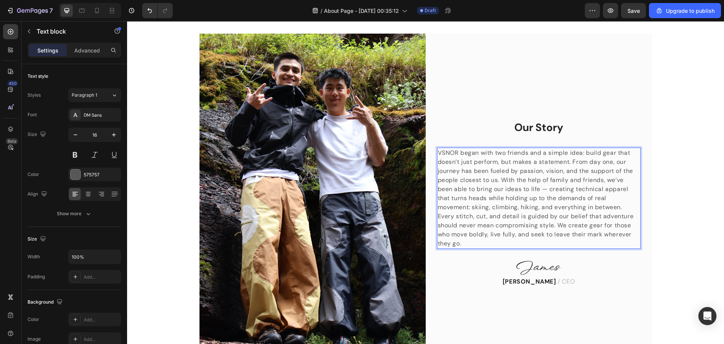
click at [361, 198] on p "VSNOR began with two friends and a simple idea: build gear that doesn’t just pe…" at bounding box center [539, 179] width 202 height 63
click at [361, 209] on p "VSNOR began with two friends and a simple idea: build gear that doesn’t just pe…" at bounding box center [539, 179] width 202 height 63
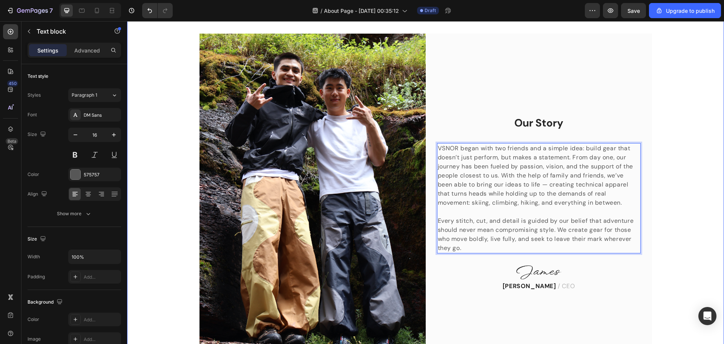
click at [361, 253] on div "Image Our Story Heading VSNOR began with two friends and a simple idea: build g…" at bounding box center [426, 203] width 586 height 339
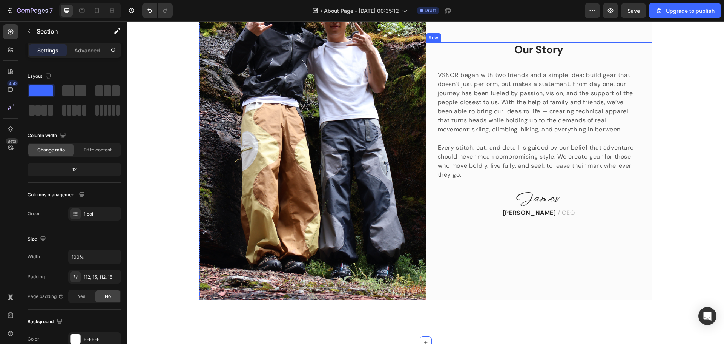
scroll to position [284, 0]
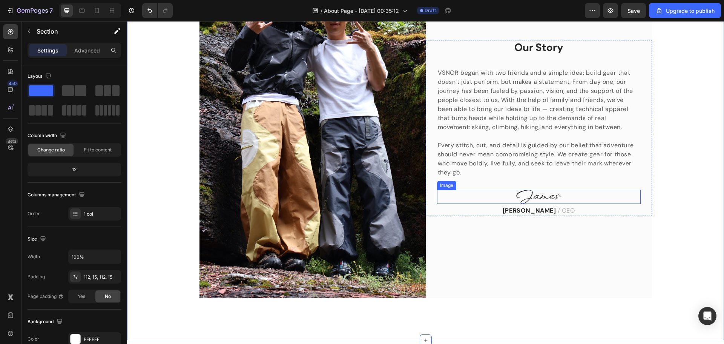
click at [361, 198] on img at bounding box center [538, 197] width 45 height 14
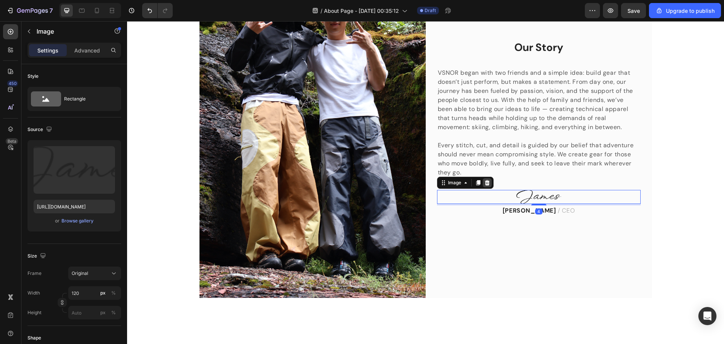
click at [361, 181] on icon at bounding box center [487, 181] width 5 height 5
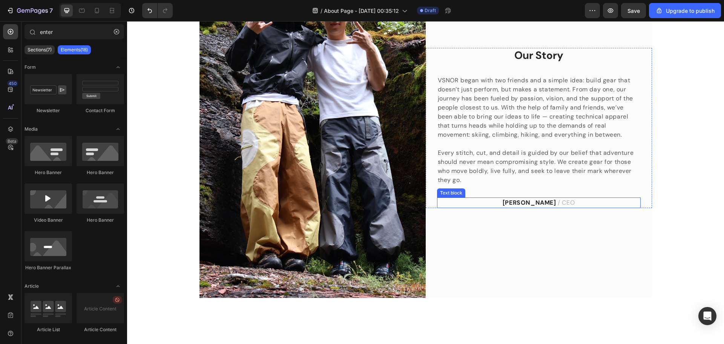
click at [361, 201] on strong "James Frank" at bounding box center [530, 202] width 54 height 8
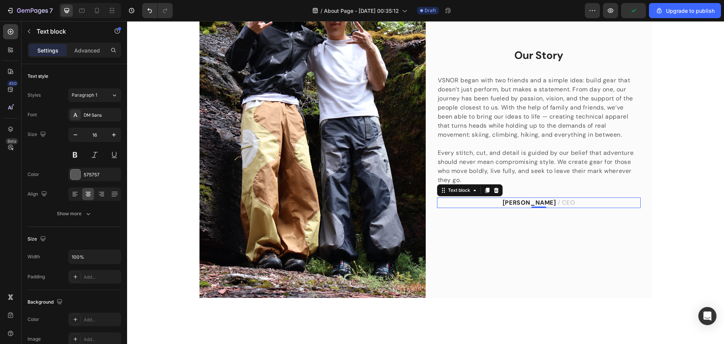
click at [361, 202] on span "/ CEO" at bounding box center [566, 202] width 17 height 8
drag, startPoint x: 569, startPoint y: 202, endPoint x: 505, endPoint y: 204, distance: 64.1
click at [361, 204] on p "James Frank / CEO" at bounding box center [539, 202] width 202 height 9
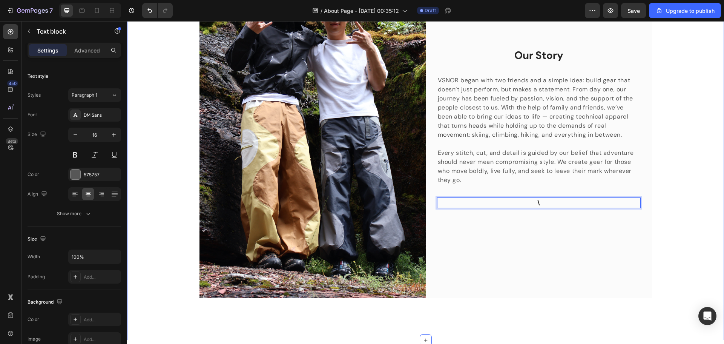
click at [361, 218] on div "Image Our Story Heading VSNOR began with two friends and a simple idea: build g…" at bounding box center [426, 127] width 586 height 339
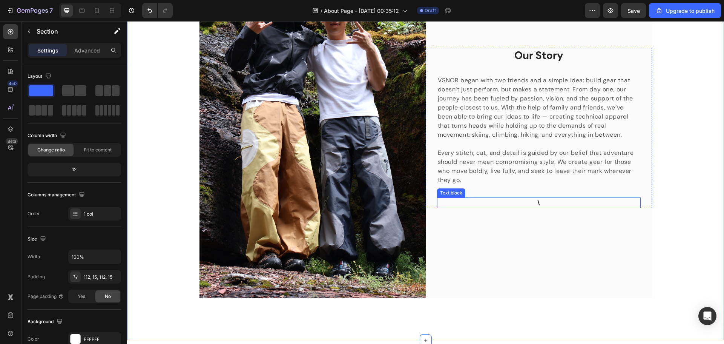
click at [361, 203] on strong "\" at bounding box center [538, 202] width 3 height 8
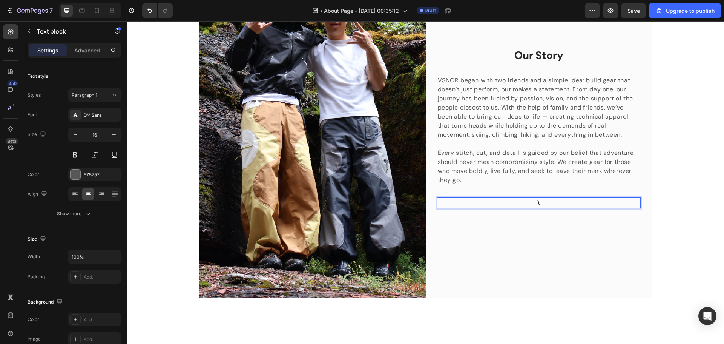
click at [361, 202] on p "\" at bounding box center [539, 202] width 202 height 9
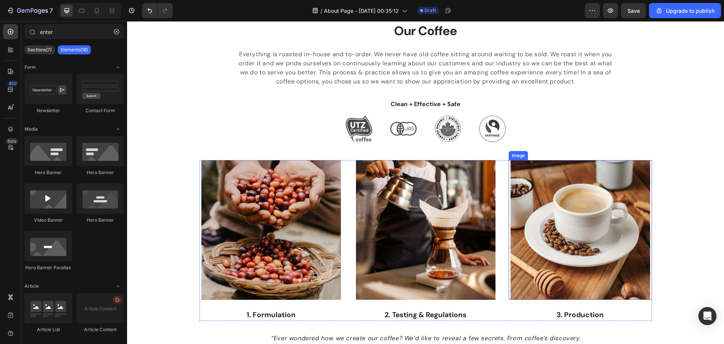
scroll to position [603, 0]
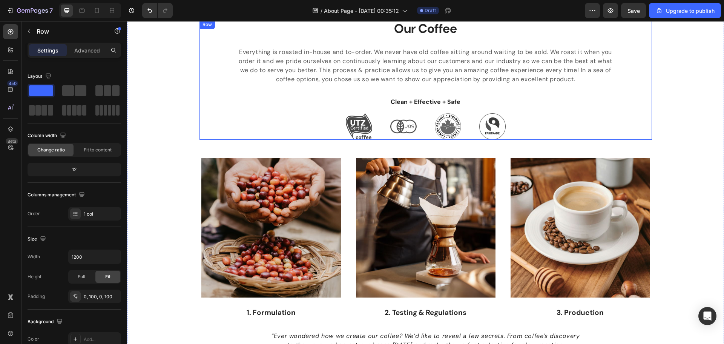
click at [361, 124] on div "Our Coffee Heading Everything is roasted in-house and to-order. We never have o…" at bounding box center [425, 80] width 452 height 120
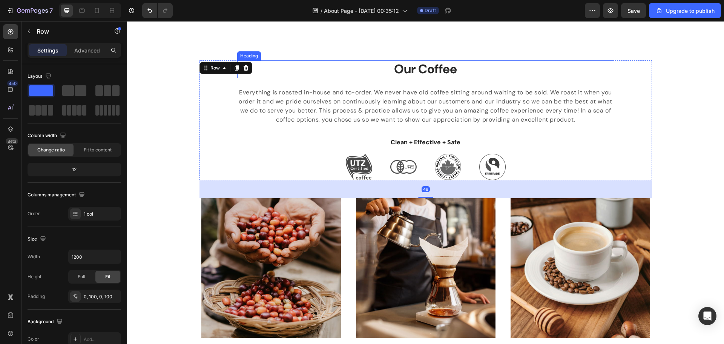
scroll to position [490, 0]
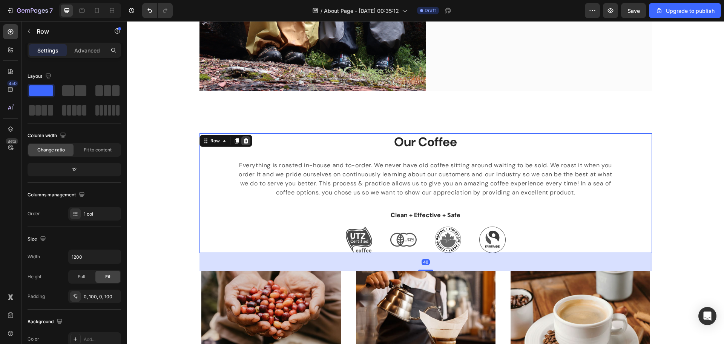
click at [243, 140] on icon at bounding box center [245, 140] width 5 height 5
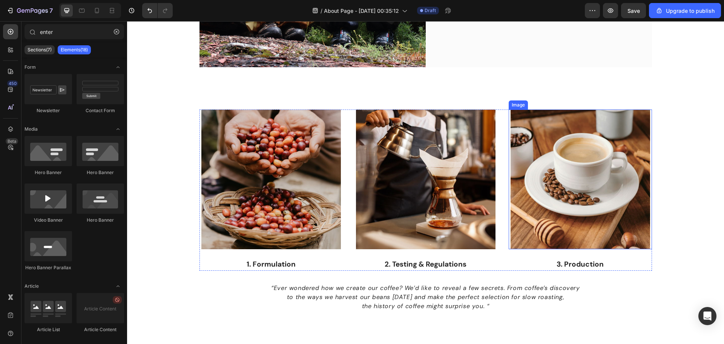
scroll to position [566, 0]
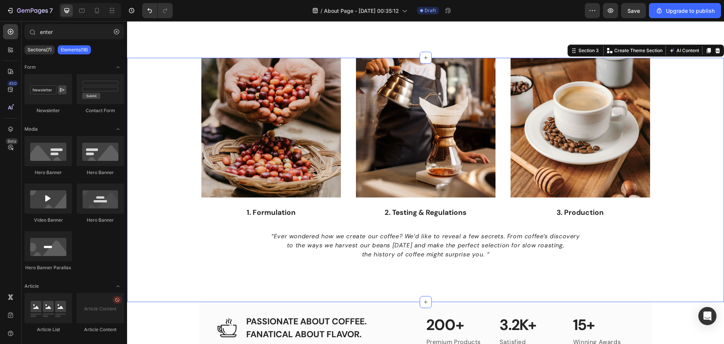
click at [361, 204] on div "Image 1. Formulation Text block Image 2. Testing & Regulations Text block Image…" at bounding box center [426, 159] width 586 height 202
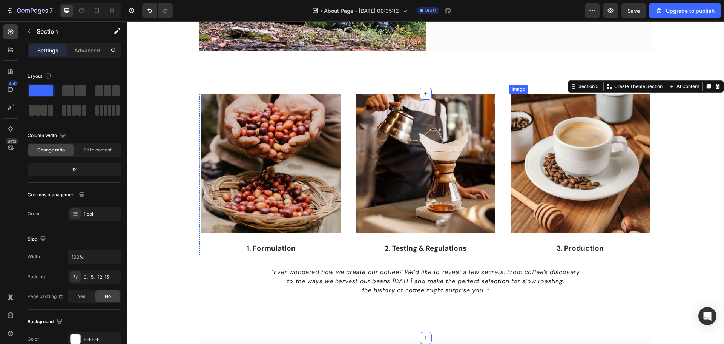
scroll to position [528, 0]
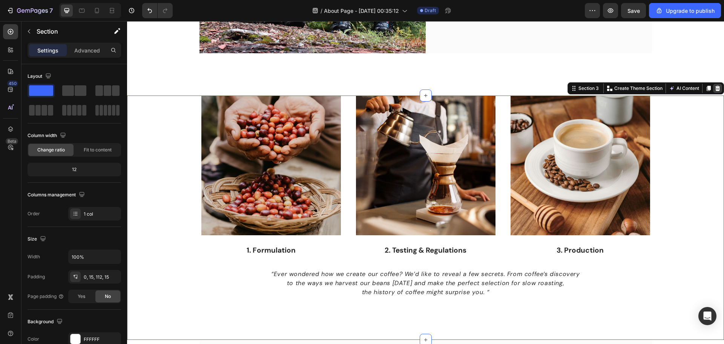
click at [361, 89] on icon at bounding box center [718, 88] width 6 height 6
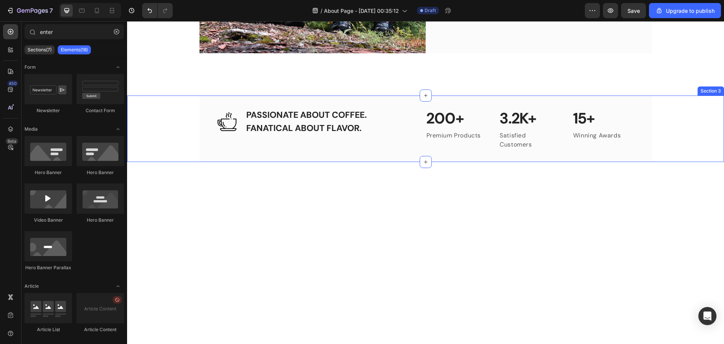
click at [361, 137] on div "Image PASSIONATE ABOUT COFFEE. FANATICAL ABOUT FLAVOR. Heading Row 200+ Heading…" at bounding box center [425, 128] width 597 height 66
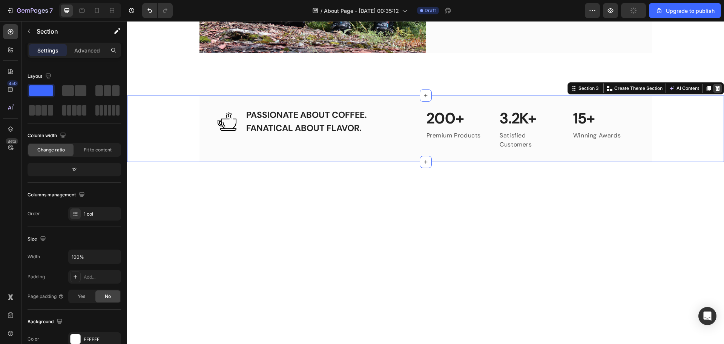
click at [361, 90] on icon at bounding box center [717, 88] width 5 height 5
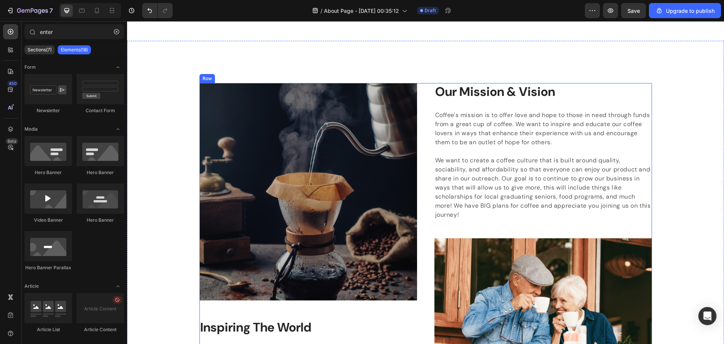
scroll to position [603, 0]
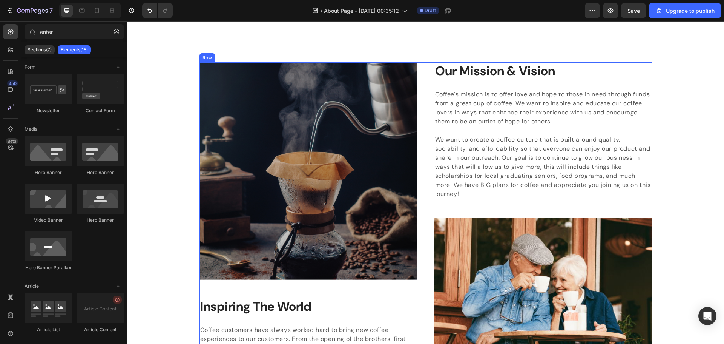
click at [361, 147] on div "Image Inspiring The World Heading Coffee customers have always worked hard to b…" at bounding box center [425, 248] width 452 height 372
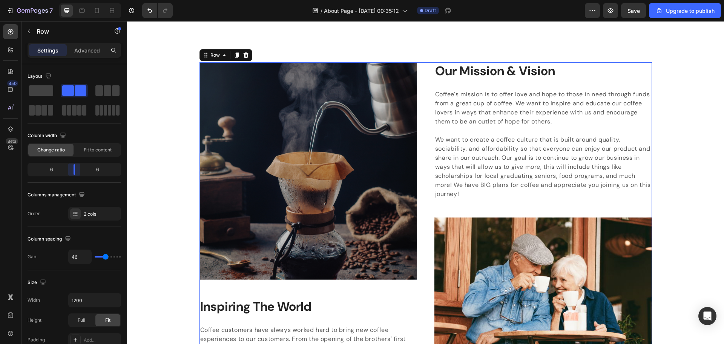
drag, startPoint x: 78, startPoint y: 171, endPoint x: 73, endPoint y: 170, distance: 5.3
click at [73, 0] on body "7 / About Page - Aug 26, 00:35:12 Draft Preview Save Upgrade to publish 450 Bet…" at bounding box center [362, 0] width 724 height 0
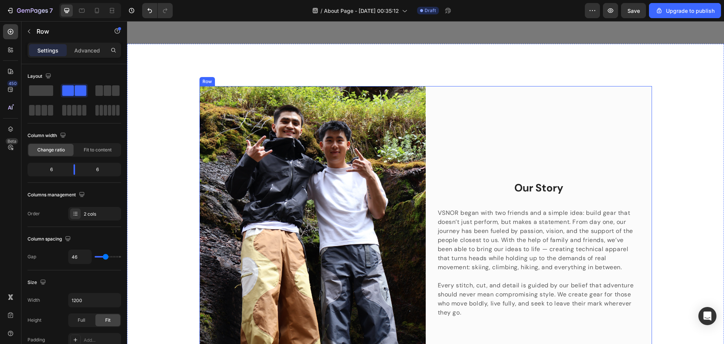
scroll to position [189, 0]
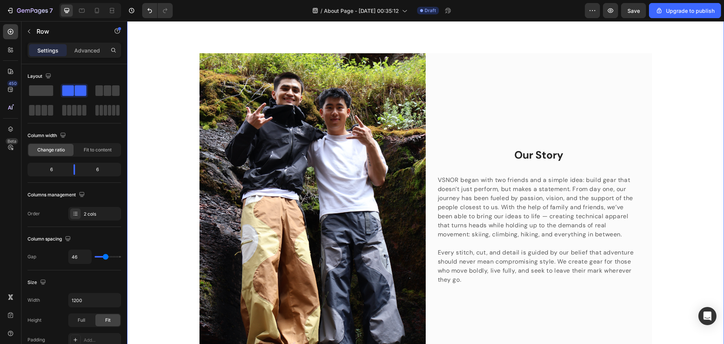
click at [361, 214] on div "Image Our Story Heading VSNOR began with two friends and a simple idea: build g…" at bounding box center [426, 222] width 586 height 339
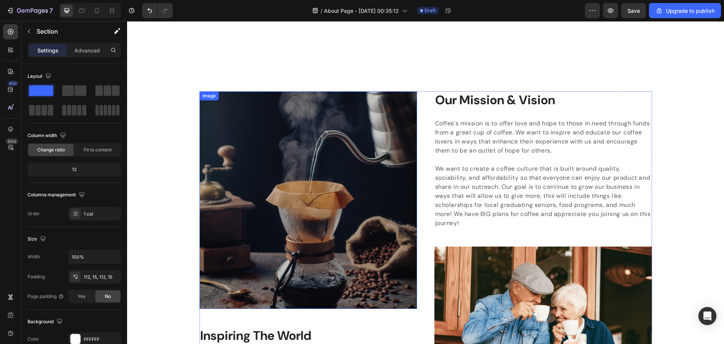
scroll to position [566, 0]
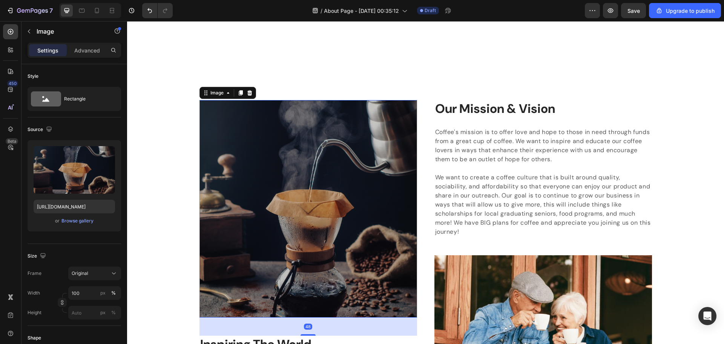
click at [331, 172] on img at bounding box center [308, 208] width 218 height 217
click at [247, 94] on icon at bounding box center [250, 93] width 6 height 6
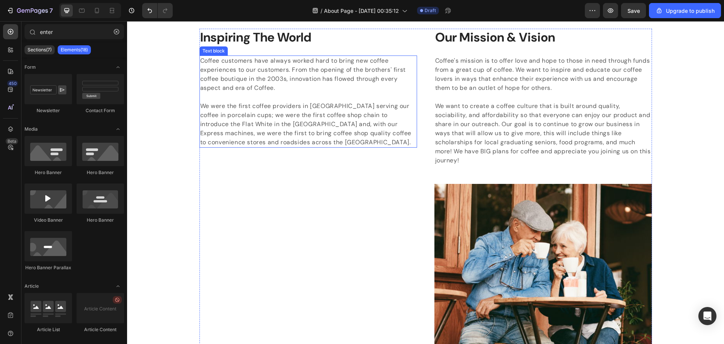
scroll to position [641, 0]
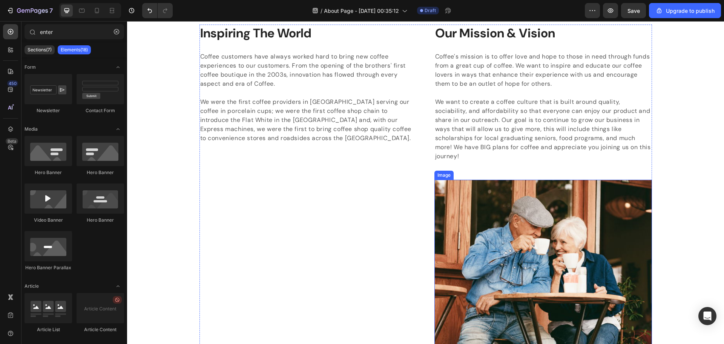
click at [361, 264] on img at bounding box center [543, 287] width 218 height 217
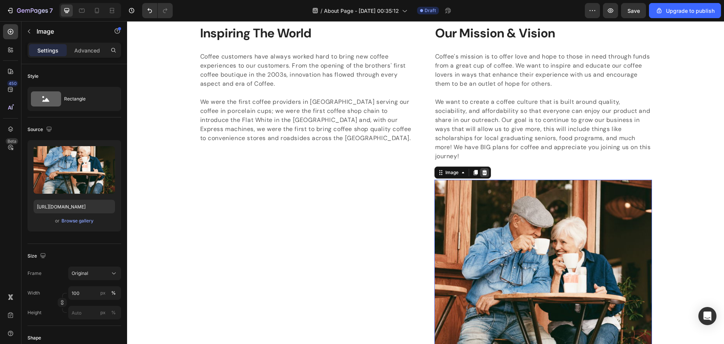
click at [361, 172] on icon at bounding box center [485, 172] width 6 height 6
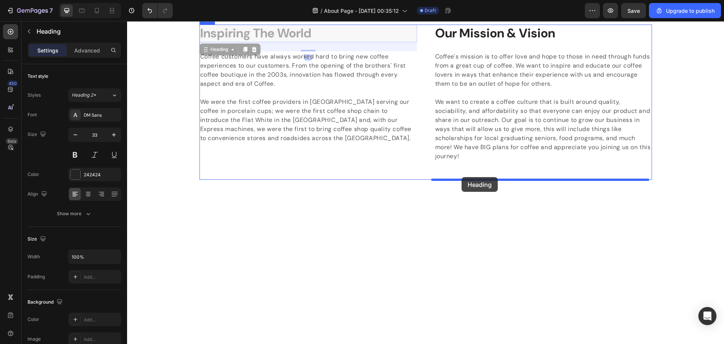
drag, startPoint x: 381, startPoint y: 40, endPoint x: 462, endPoint y: 177, distance: 158.9
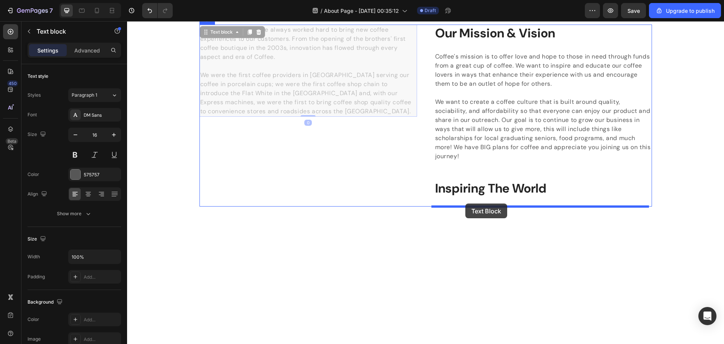
drag, startPoint x: 347, startPoint y: 96, endPoint x: 465, endPoint y: 203, distance: 159.6
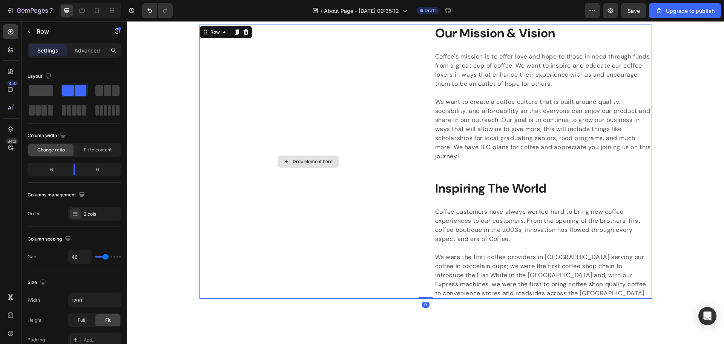
click at [354, 149] on div "Drop element here" at bounding box center [308, 162] width 218 height 274
click at [243, 34] on icon at bounding box center [245, 31] width 5 height 5
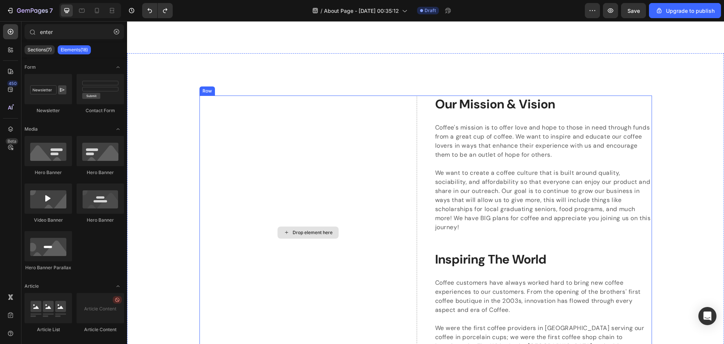
scroll to position [574, 0]
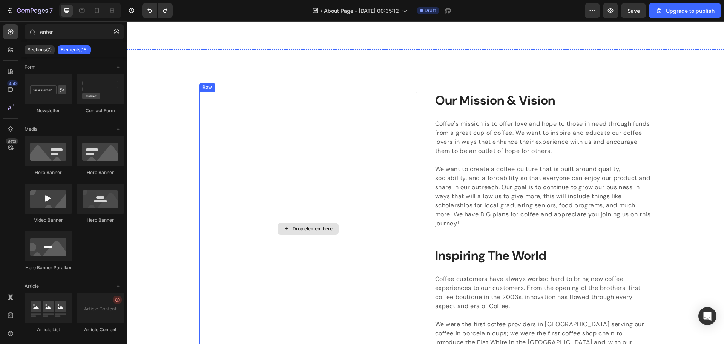
drag, startPoint x: 371, startPoint y: 152, endPoint x: 375, endPoint y: 154, distance: 4.6
click at [361, 152] on div "Drop element here" at bounding box center [308, 229] width 218 height 274
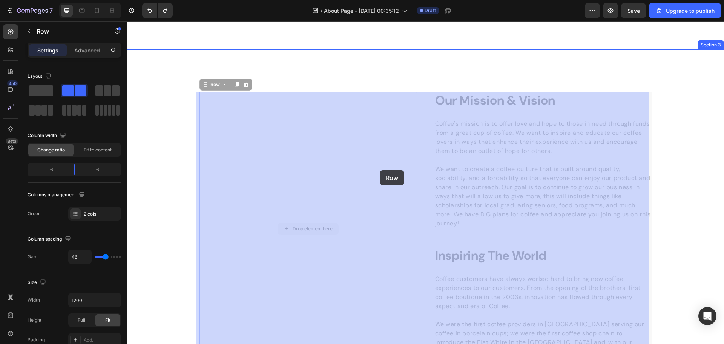
drag, startPoint x: 412, startPoint y: 172, endPoint x: 393, endPoint y: 172, distance: 18.9
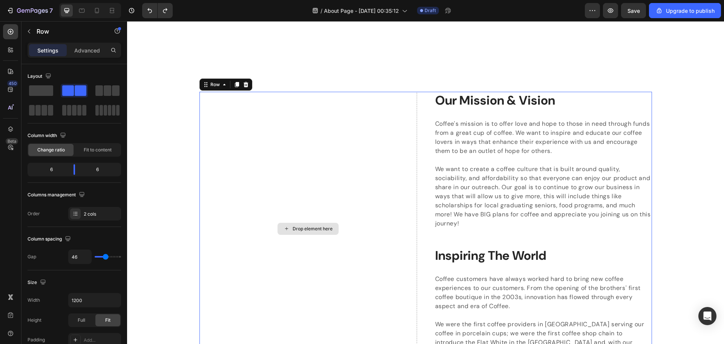
click at [361, 174] on div "Drop element here" at bounding box center [308, 229] width 218 height 274
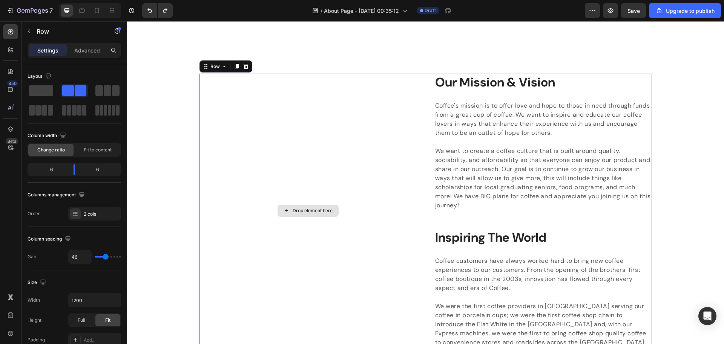
scroll to position [612, 0]
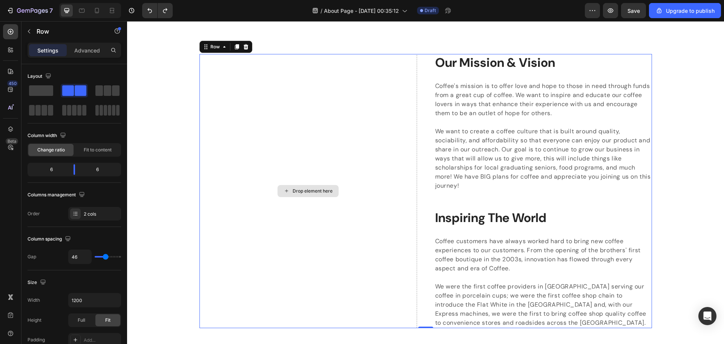
click at [361, 100] on div "Drop element here" at bounding box center [308, 191] width 218 height 274
click at [42, 90] on span at bounding box center [41, 90] width 24 height 11
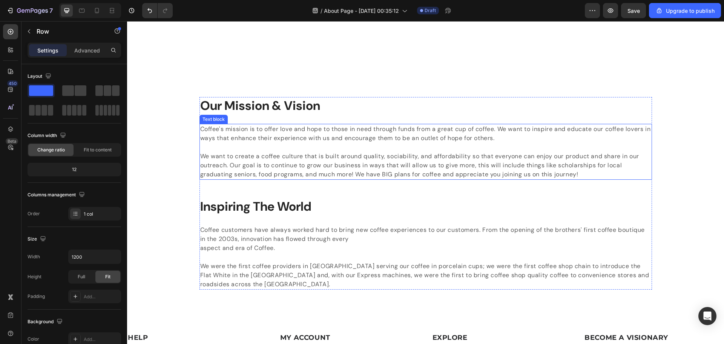
scroll to position [574, 0]
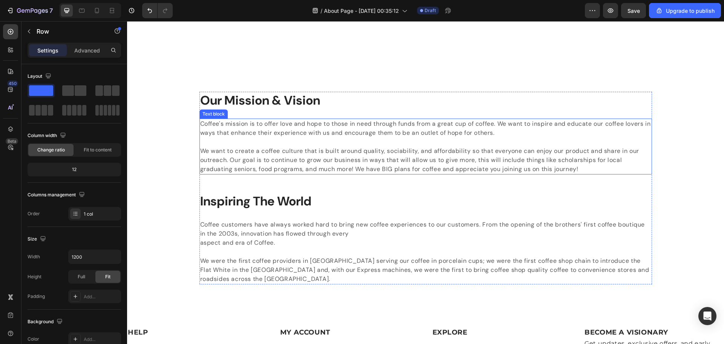
click at [244, 158] on p "Coffee's mission is to offer love and hope to those in need through funds from …" at bounding box center [425, 146] width 451 height 54
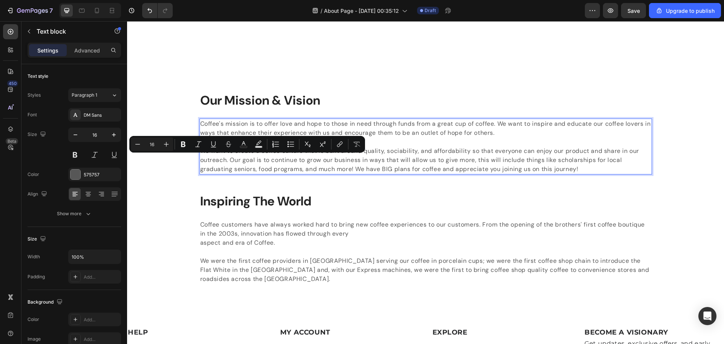
click at [281, 169] on p "Coffee's mission is to offer love and hope to those in need through funds from …" at bounding box center [425, 146] width 451 height 54
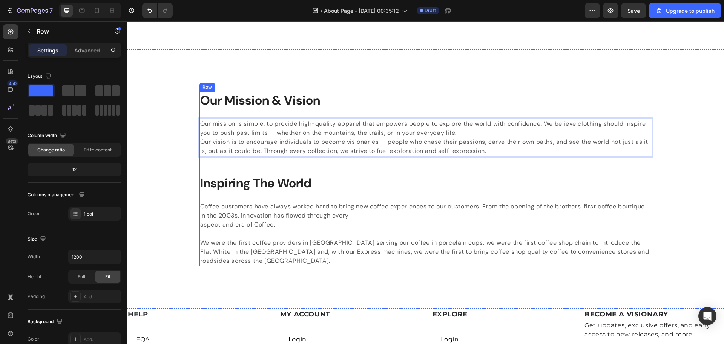
click at [229, 171] on div "Our Mission & Vision Heading Our mission is simple: to provide high-quality app…" at bounding box center [425, 179] width 452 height 174
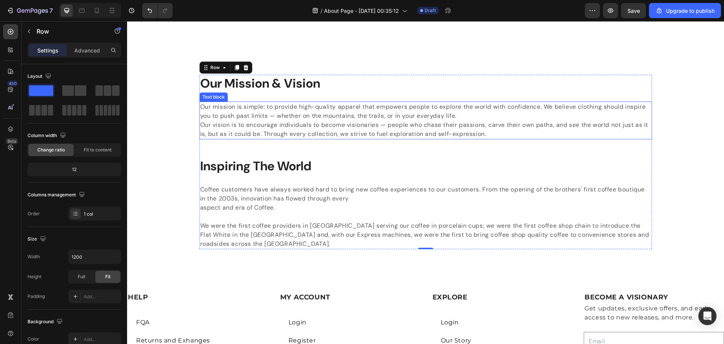
scroll to position [612, 0]
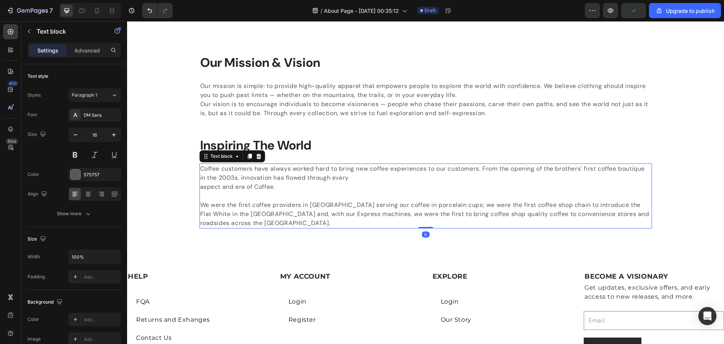
click at [270, 191] on p "Coffee customers have always worked hard to bring new coffee experiences to our…" at bounding box center [425, 195] width 451 height 63
click at [334, 199] on p "Coffee customers have always worked hard to bring new coffee experiences to our…" at bounding box center [425, 195] width 451 height 63
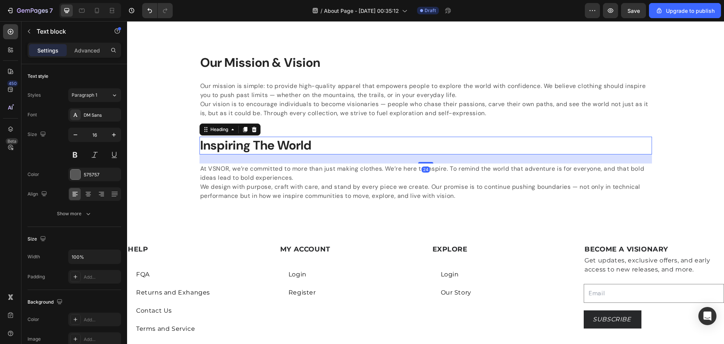
click at [316, 148] on p "Inspiring The World" at bounding box center [425, 145] width 451 height 16
click at [316, 144] on p "Inspiring The World" at bounding box center [425, 145] width 451 height 16
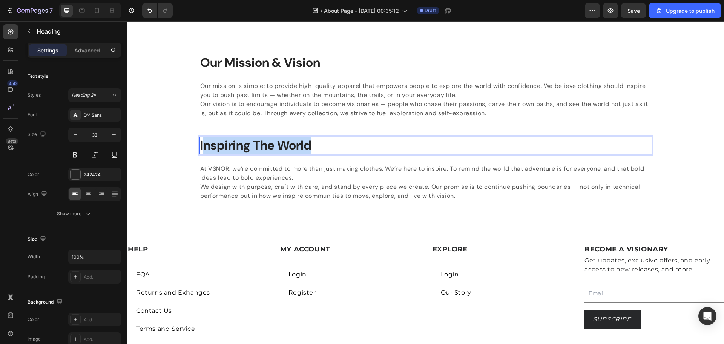
drag, startPoint x: 316, startPoint y: 144, endPoint x: 202, endPoint y: 140, distance: 113.9
click at [202, 140] on p "Inspiring The World" at bounding box center [425, 145] width 451 height 16
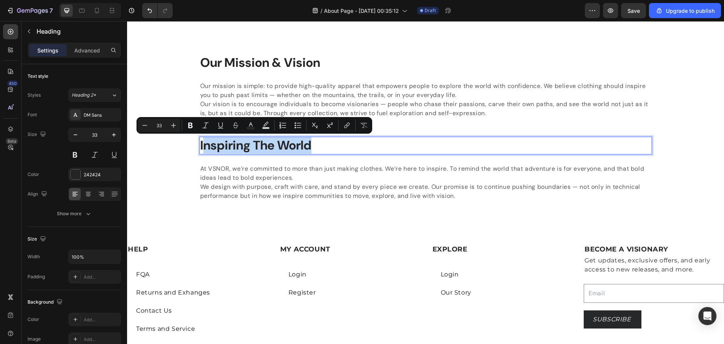
click at [314, 147] on p "Inspiring The World" at bounding box center [425, 145] width 451 height 16
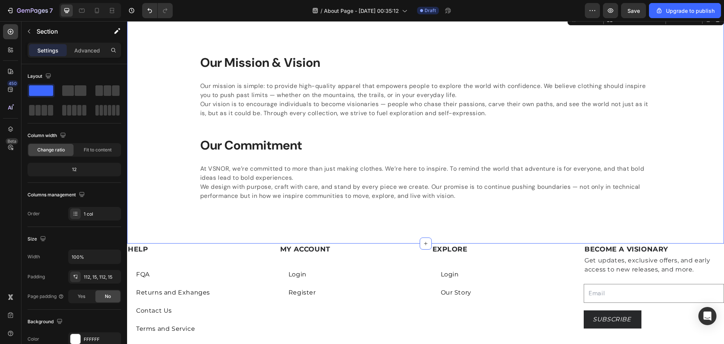
click at [177, 184] on div "Our Mission & Vision Heading Our mission is simple: to provide high-quality app…" at bounding box center [426, 127] width 586 height 147
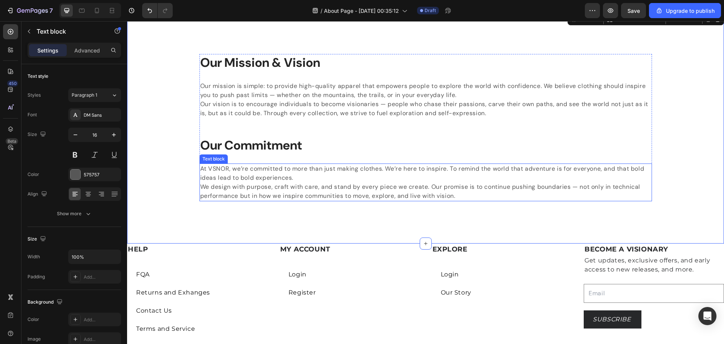
click at [302, 179] on p "At VSNOR, we’re committed to more than just making clothes. We’re here to inspi…" at bounding box center [425, 173] width 451 height 18
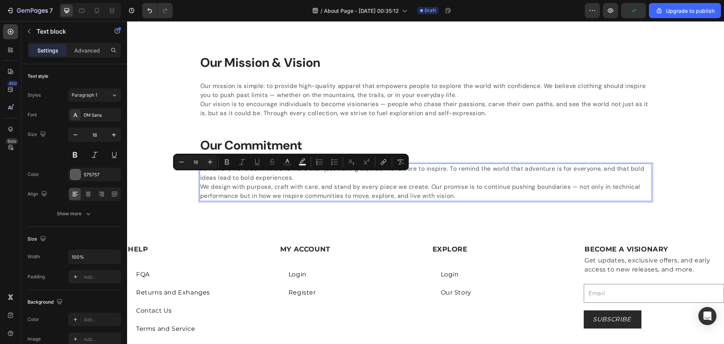
click at [300, 178] on p "At VSNOR, we’re committed to more than just making clothes. We’re here to inspi…" at bounding box center [425, 173] width 451 height 18
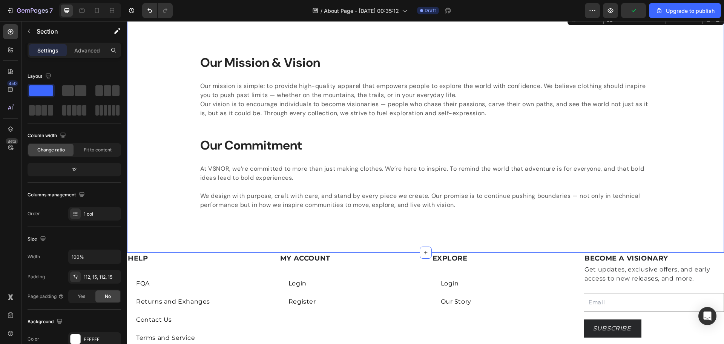
click at [135, 194] on div "Our Mission & Vision Heading Our mission is simple: to provide high-quality app…" at bounding box center [426, 132] width 586 height 156
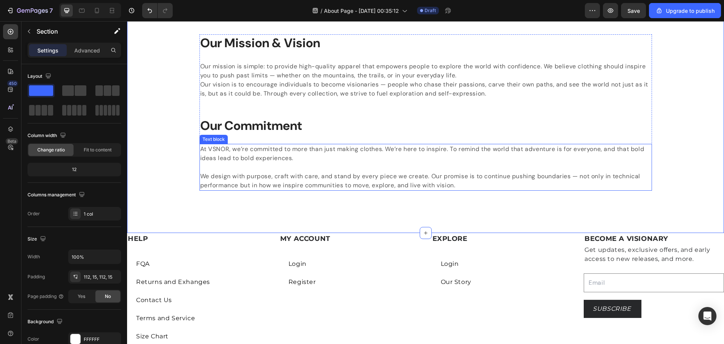
scroll to position [574, 0]
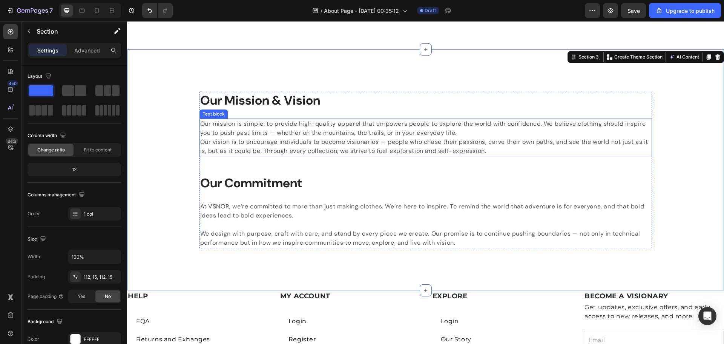
click at [361, 132] on p "Our mission is simple: to provide high-quality apparel that empowers people to …" at bounding box center [425, 128] width 451 height 18
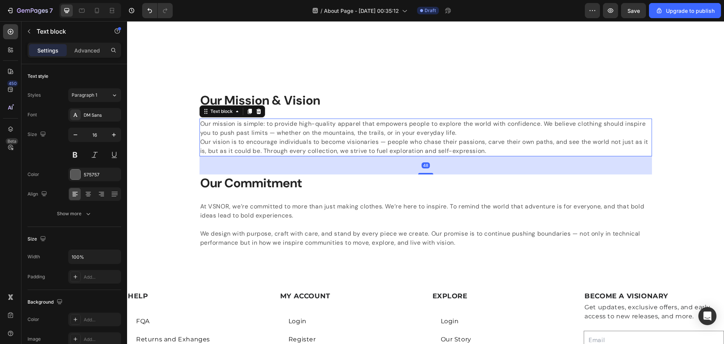
click at [361, 132] on p "Our mission is simple: to provide high-quality apparel that empowers people to …" at bounding box center [425, 128] width 451 height 18
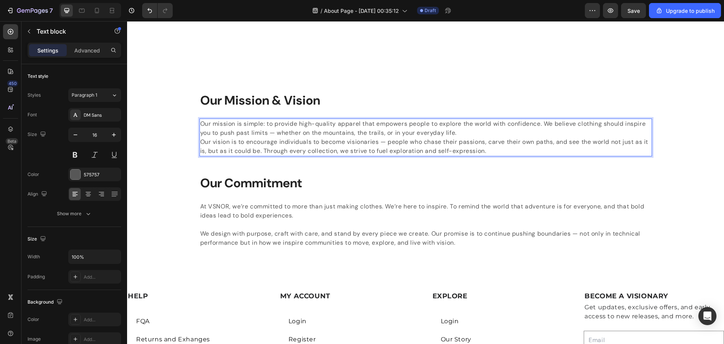
click at [361, 133] on p "Our mission is simple: to provide high-quality apparel that empowers people to …" at bounding box center [425, 128] width 451 height 18
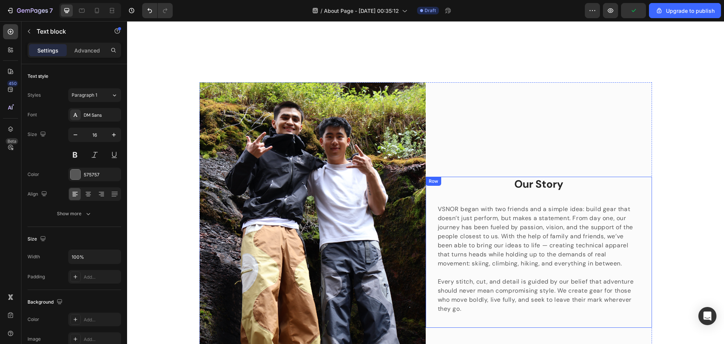
scroll to position [159, 0]
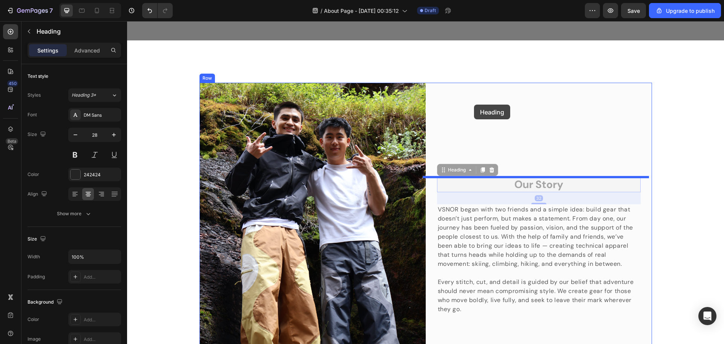
drag, startPoint x: 482, startPoint y: 186, endPoint x: 474, endPoint y: 104, distance: 81.8
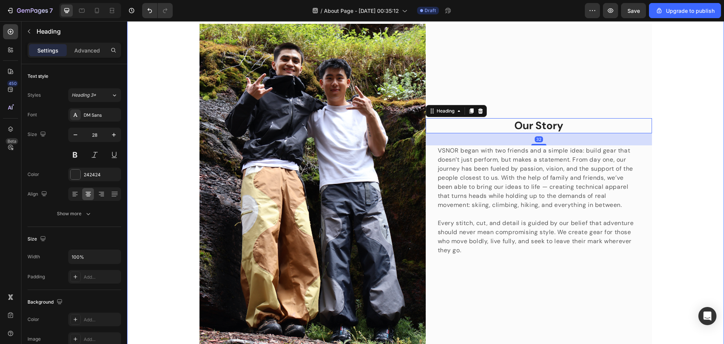
scroll to position [235, 0]
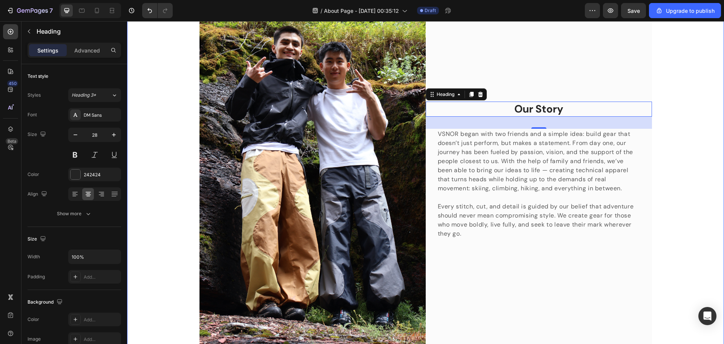
click at [361, 197] on div "Image Our Story Heading 32 VSNOR began with two friends and a simple idea: buil…" at bounding box center [426, 176] width 586 height 339
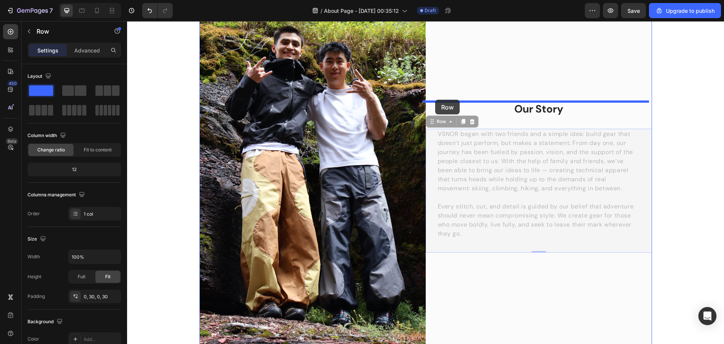
drag, startPoint x: 431, startPoint y: 135, endPoint x: 436, endPoint y: 95, distance: 40.0
click at [361, 95] on div "Header Image Our Story Heading VSNOR began with two friends and a simple idea: …" at bounding box center [425, 341] width 597 height 1109
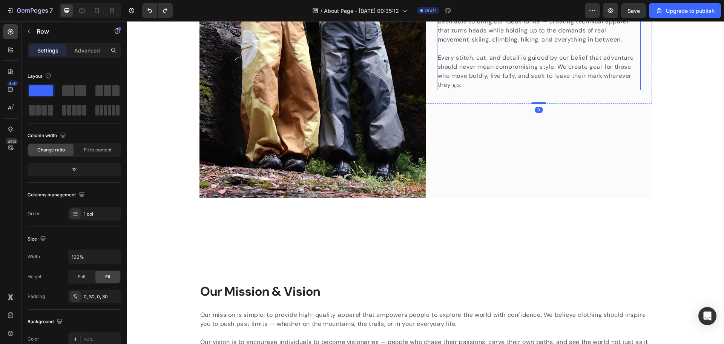
scroll to position [423, 0]
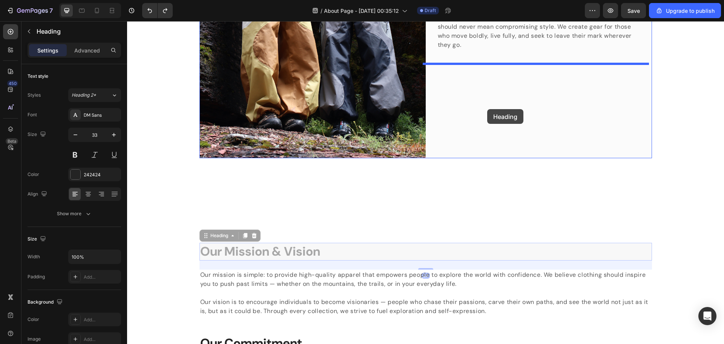
drag, startPoint x: 295, startPoint y: 254, endPoint x: 487, endPoint y: 108, distance: 240.9
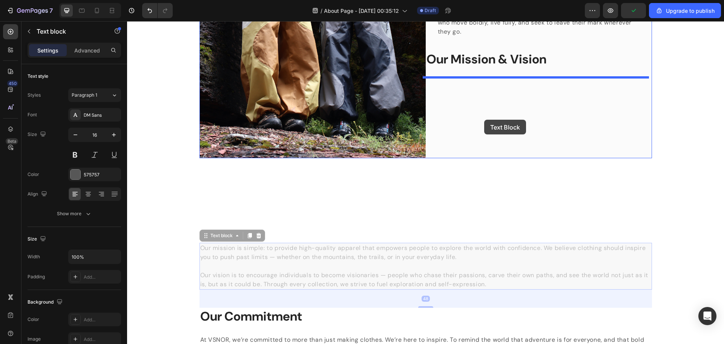
drag, startPoint x: 261, startPoint y: 260, endPoint x: 484, endPoint y: 117, distance: 265.1
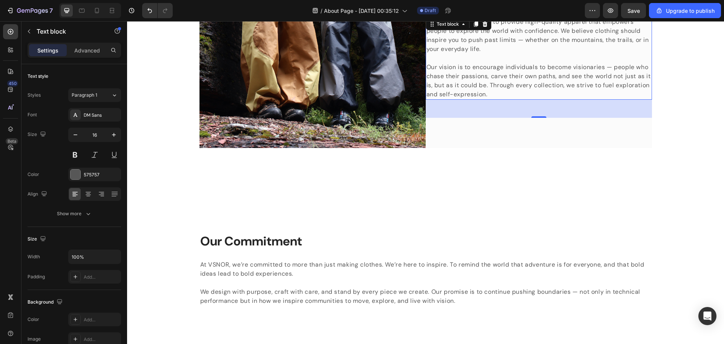
scroll to position [498, 0]
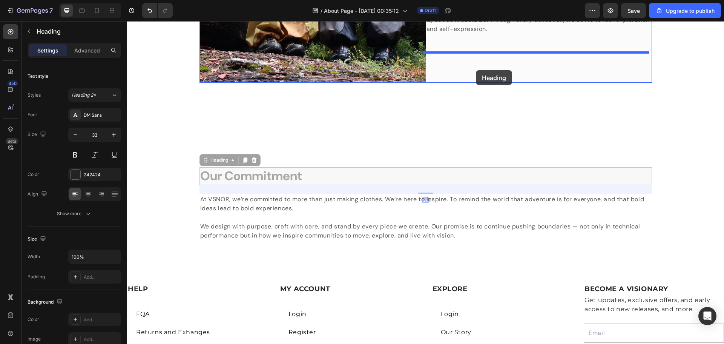
drag, startPoint x: 284, startPoint y: 177, endPoint x: 476, endPoint y: 70, distance: 220.1
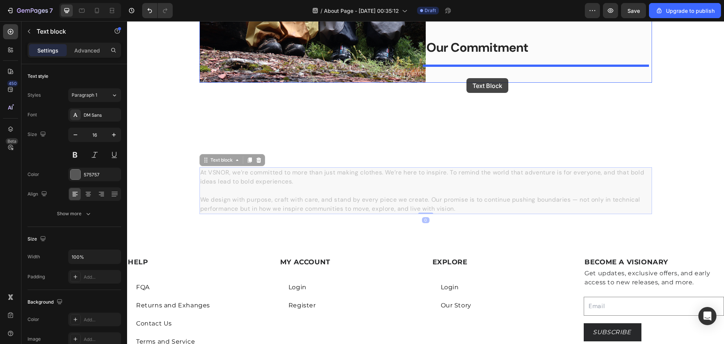
drag, startPoint x: 324, startPoint y: 197, endPoint x: 466, endPoint y: 78, distance: 186.1
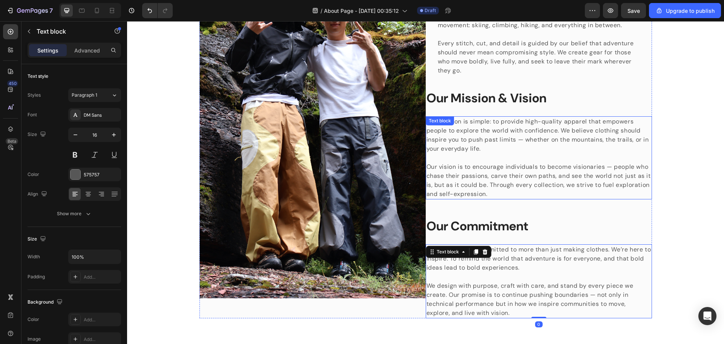
scroll to position [141, 0]
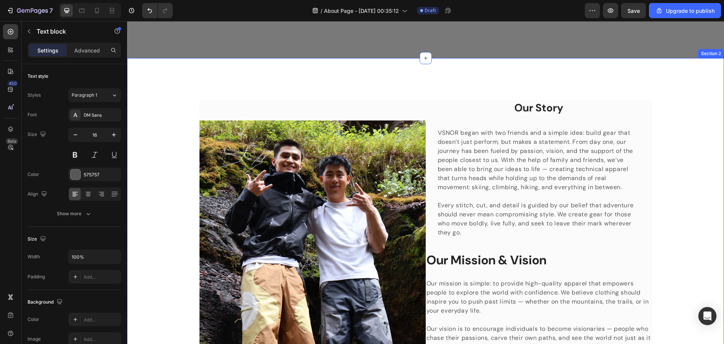
click at [361, 173] on div "Image Our Story Heading VSNOR began with two friends and a simple idea: build g…" at bounding box center [426, 289] width 586 height 379
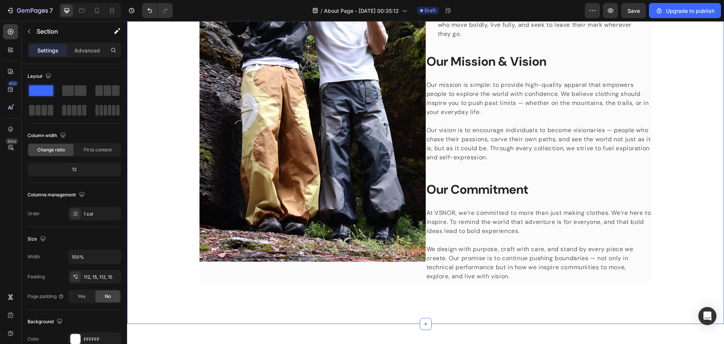
scroll to position [368, 0]
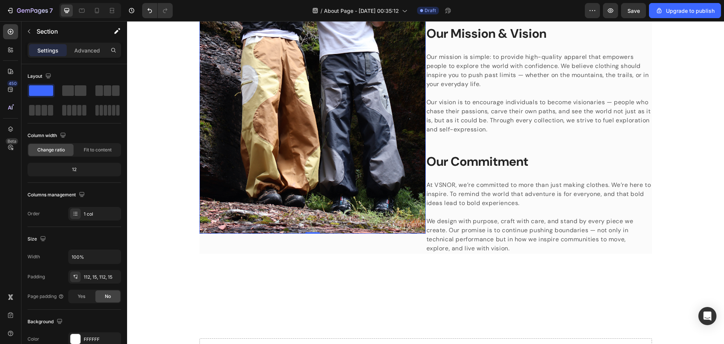
click at [333, 198] on img at bounding box center [312, 63] width 226 height 339
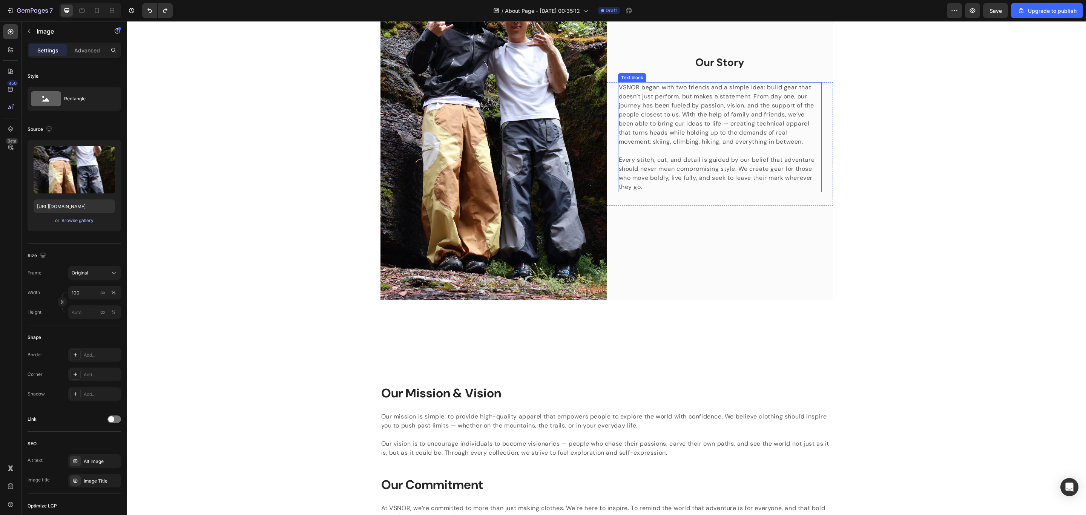
scroll to position [287, 0]
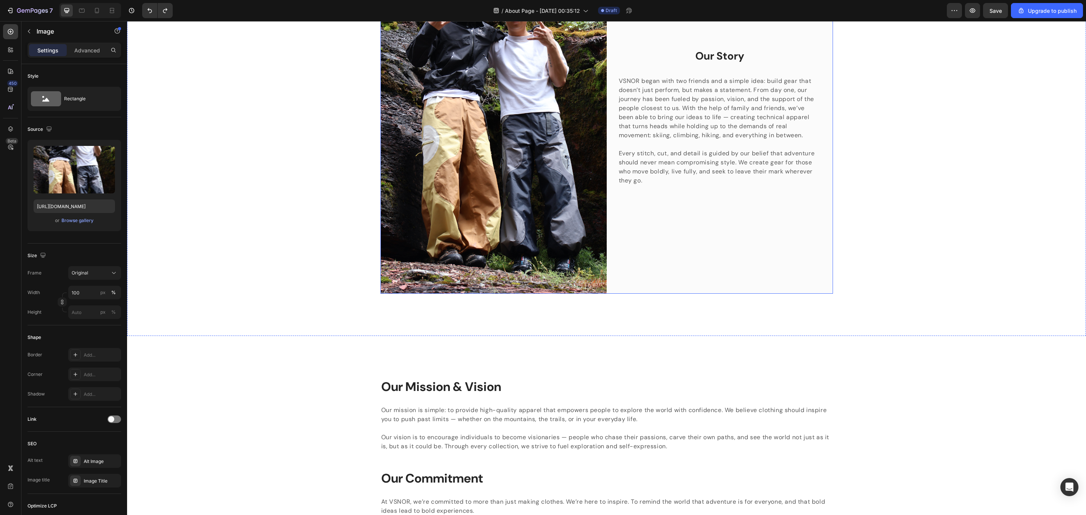
click at [361, 260] on div "Image Our Story Heading VSNOR began with two friends and a simple idea: build g…" at bounding box center [607, 123] width 948 height 339
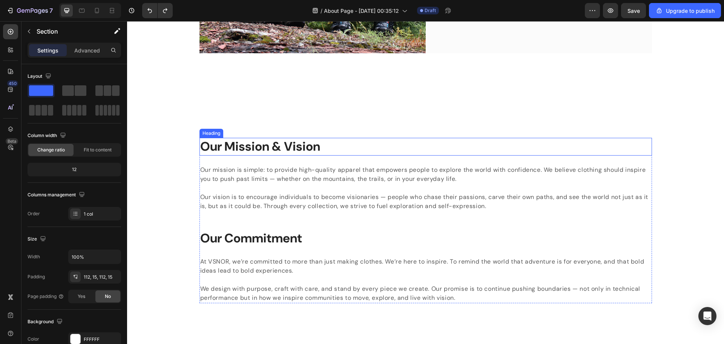
scroll to position [603, 0]
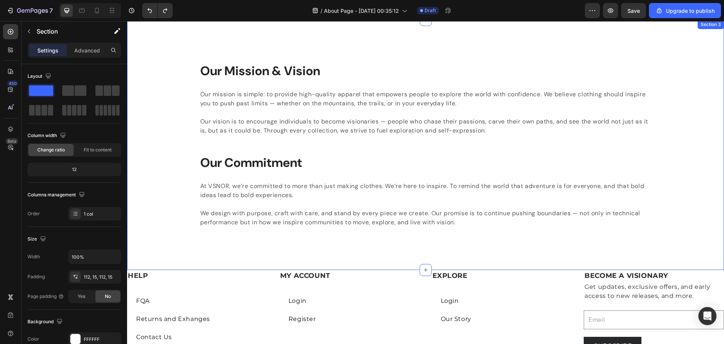
click at [267, 245] on div "Our Mission & Vision Heading Our mission is simple: to provide high-quality app…" at bounding box center [425, 145] width 597 height 250
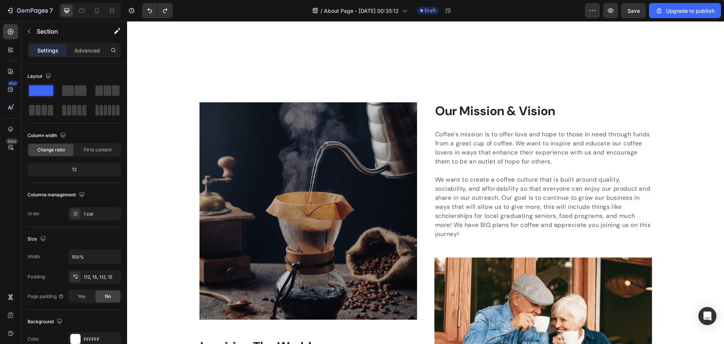
scroll to position [679, 0]
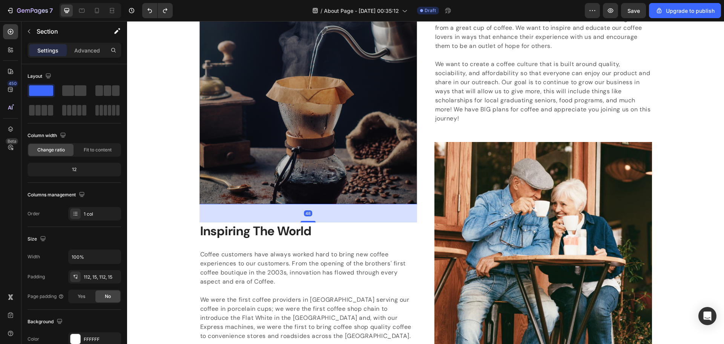
click at [361, 131] on img at bounding box center [308, 95] width 218 height 217
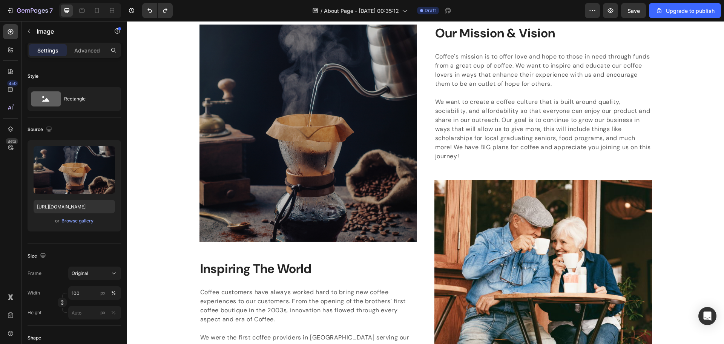
click at [267, 121] on img at bounding box center [308, 133] width 218 height 217
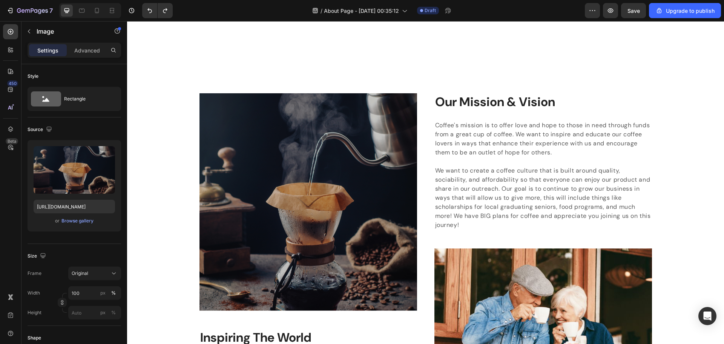
scroll to position [566, 0]
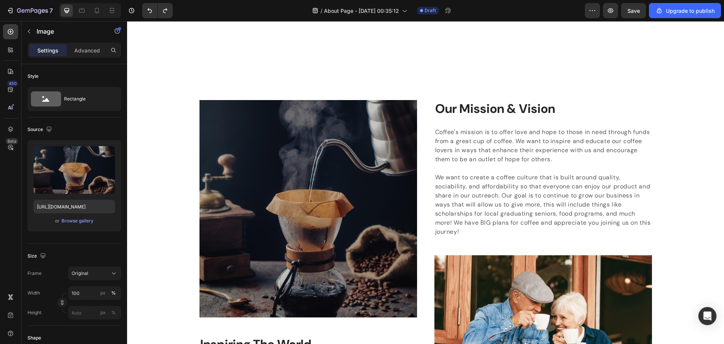
click at [277, 150] on img at bounding box center [308, 208] width 218 height 217
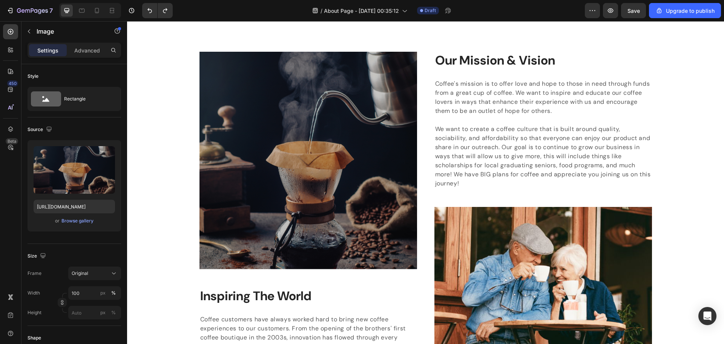
scroll to position [641, 0]
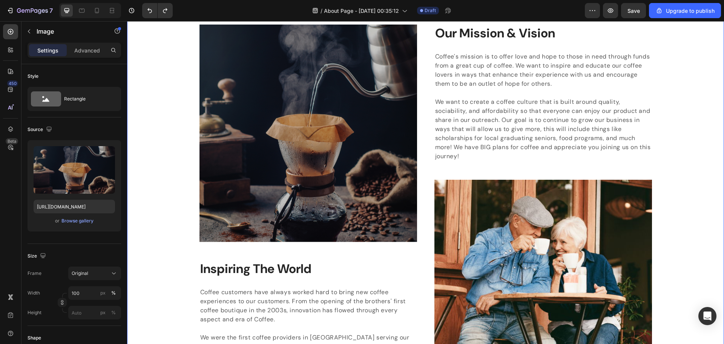
click at [167, 147] on div "Image Inspiring The World Heading Coffee customers have always worked hard to b…" at bounding box center [426, 211] width 586 height 372
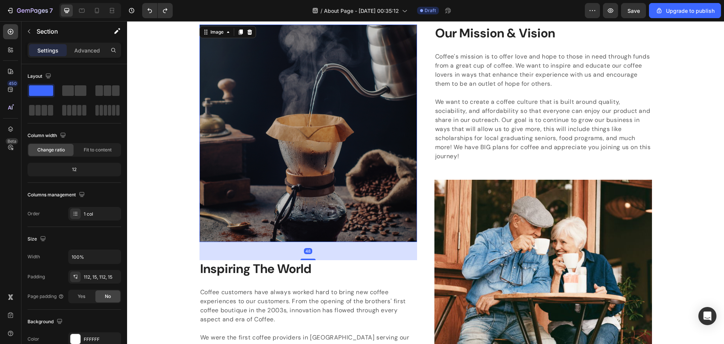
click at [259, 144] on img at bounding box center [308, 133] width 218 height 217
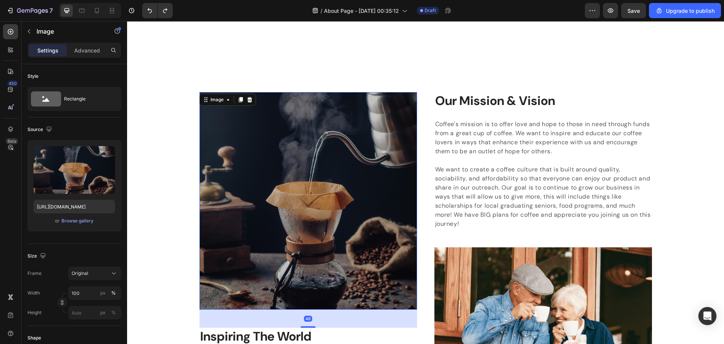
scroll to position [566, 0]
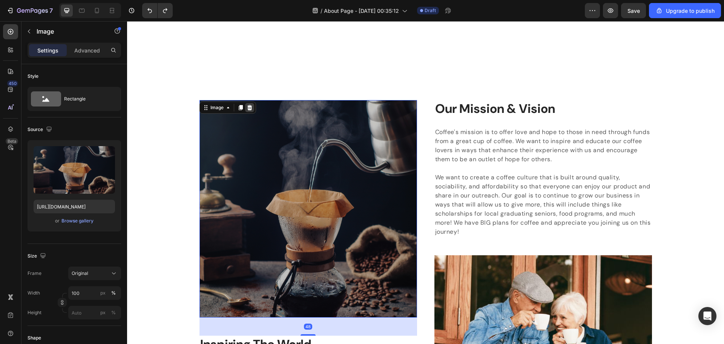
click at [247, 108] on icon at bounding box center [249, 107] width 5 height 5
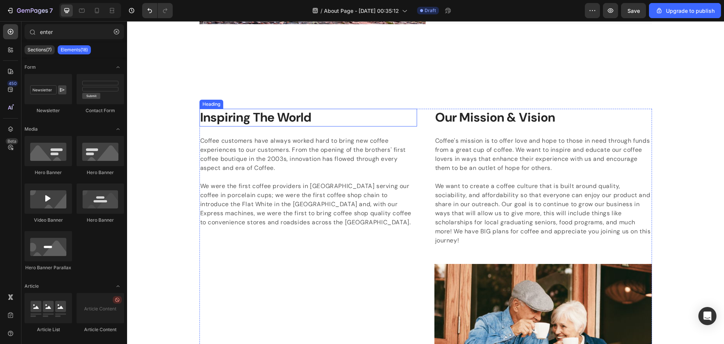
scroll to position [603, 0]
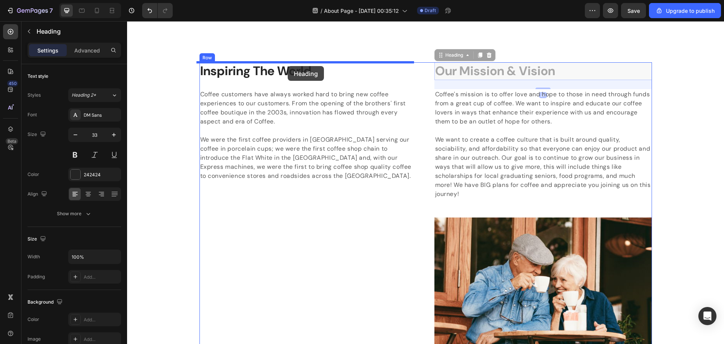
drag, startPoint x: 444, startPoint y: 71, endPoint x: 288, endPoint y: 66, distance: 156.2
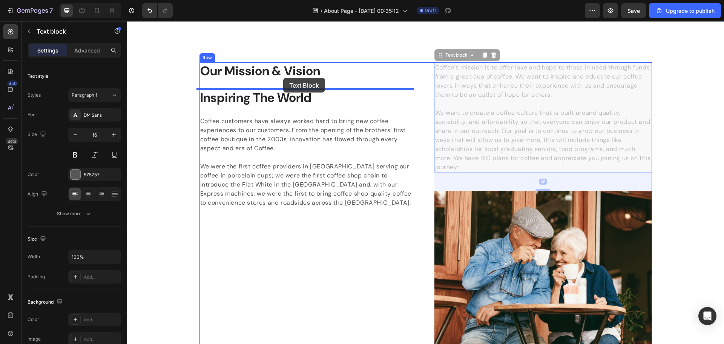
drag, startPoint x: 448, startPoint y: 101, endPoint x: 283, endPoint y: 78, distance: 166.0
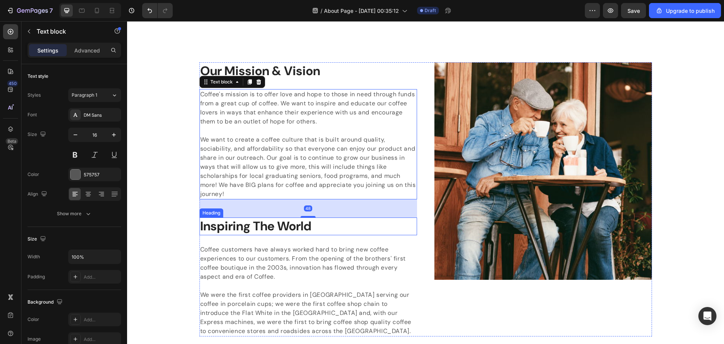
click at [361, 230] on p "Inspiring The World" at bounding box center [308, 226] width 216 height 16
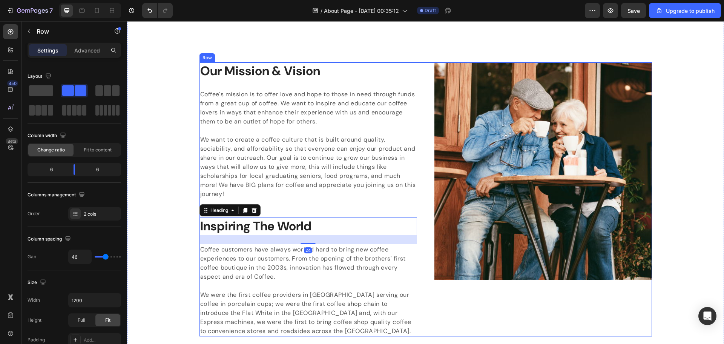
click at [361, 230] on div "Our Mission & Vision Heading Coffee's mission is to offer love and hope to thos…" at bounding box center [425, 199] width 452 height 274
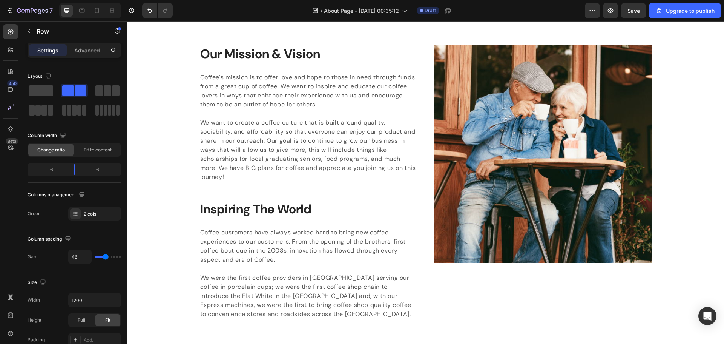
scroll to position [641, 0]
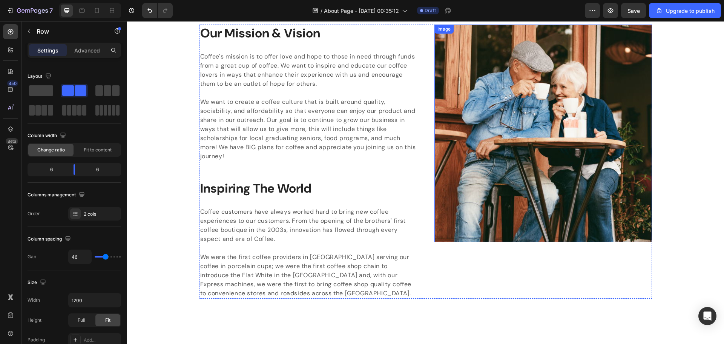
click at [361, 150] on img at bounding box center [543, 133] width 218 height 217
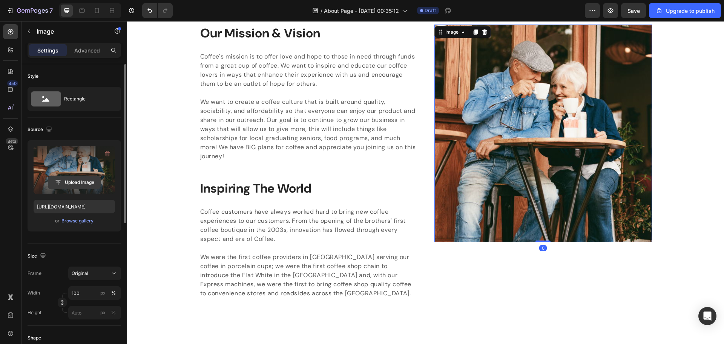
click at [72, 180] on input "file" at bounding box center [74, 182] width 52 height 13
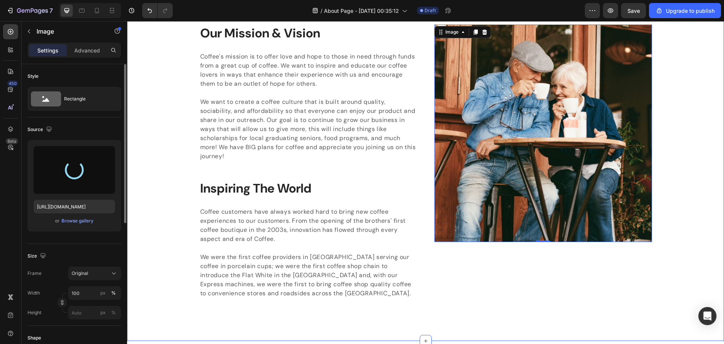
type input "https://cdn.shopify.com/s/files/1/0757/0807/2167/files/gempages_578981310349968…"
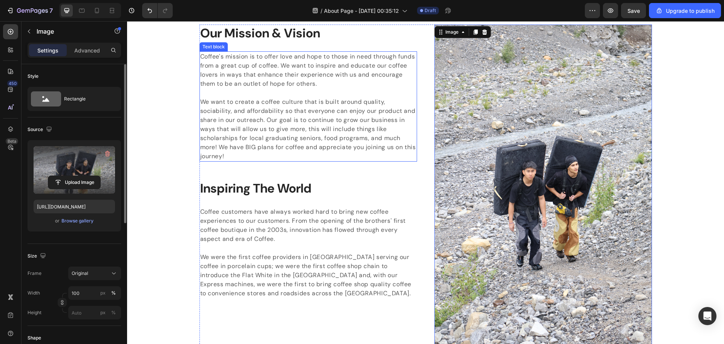
click at [253, 146] on p "Coffee's mission is to offer love and hope to those in need through funds from …" at bounding box center [308, 106] width 216 height 109
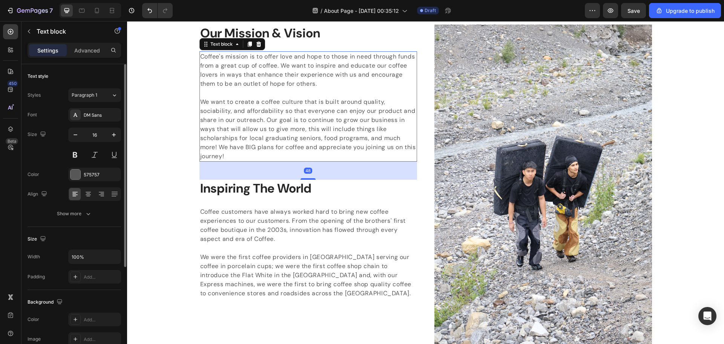
click at [245, 148] on p "Coffee's mission is to offer love and hope to those in need through funds from …" at bounding box center [308, 106] width 216 height 109
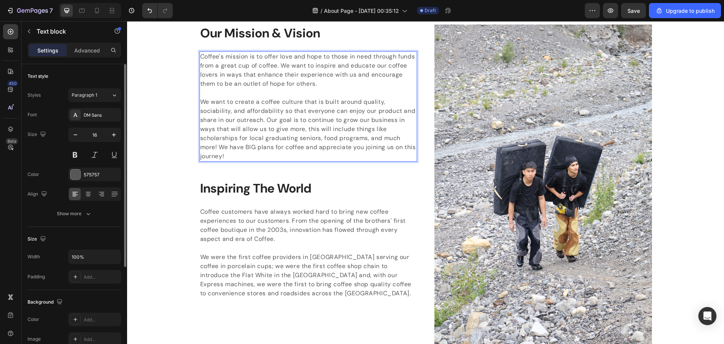
click at [238, 155] on p "Coffee's mission is to offer love and hope to those in need through funds from …" at bounding box center [308, 106] width 216 height 109
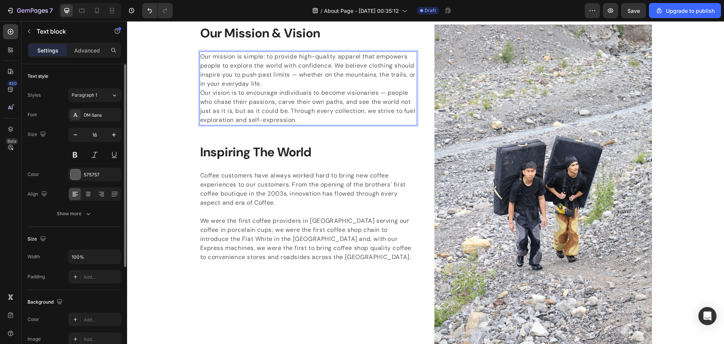
click at [293, 83] on p "Our mission is simple: to provide high-quality apparel that empowers people to …" at bounding box center [308, 70] width 216 height 36
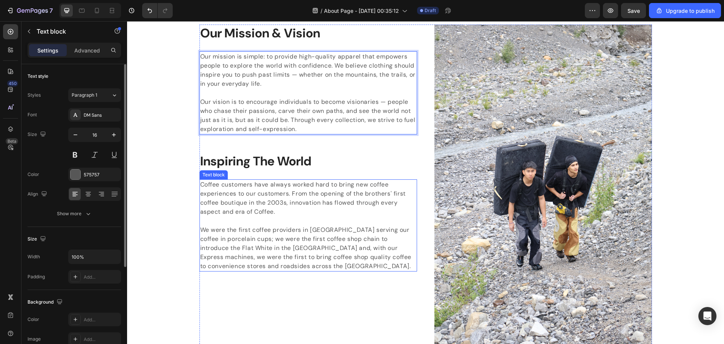
click at [263, 234] on p "Coffee customers have always worked hard to bring new coffee experiences to our…" at bounding box center [308, 225] width 216 height 90
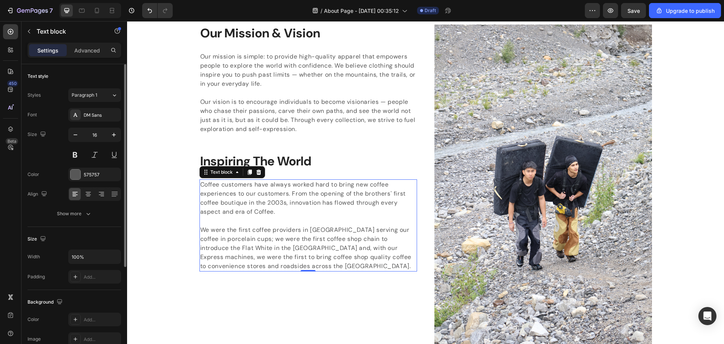
click at [279, 262] on p "Coffee customers have always worked hard to bring new coffee experiences to our…" at bounding box center [308, 225] width 216 height 90
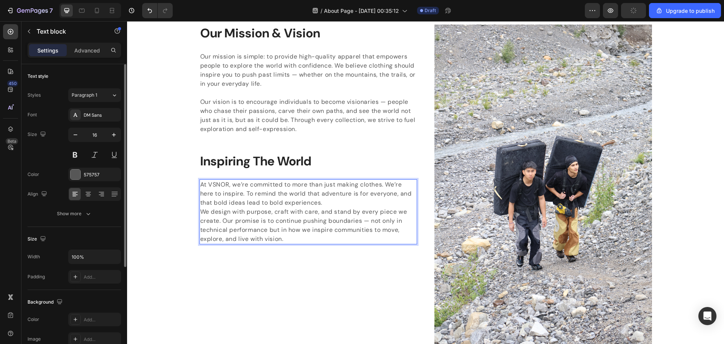
click at [328, 202] on p "At VSNOR, we’re committed to more than just making clothes. We’re here to inspi…" at bounding box center [308, 193] width 216 height 27
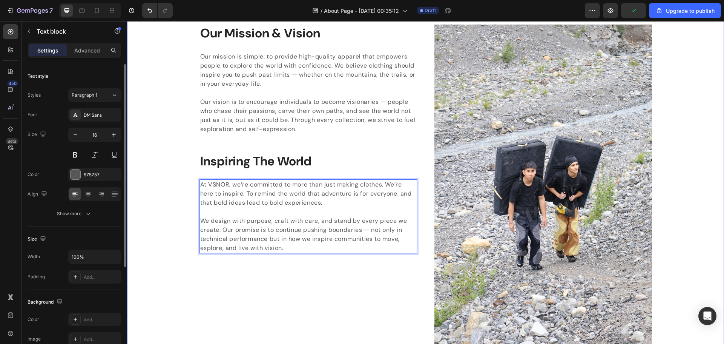
click at [161, 221] on div "Our Mission & Vision Heading Our mission is simple: to provide high-quality app…" at bounding box center [426, 188] width 586 height 327
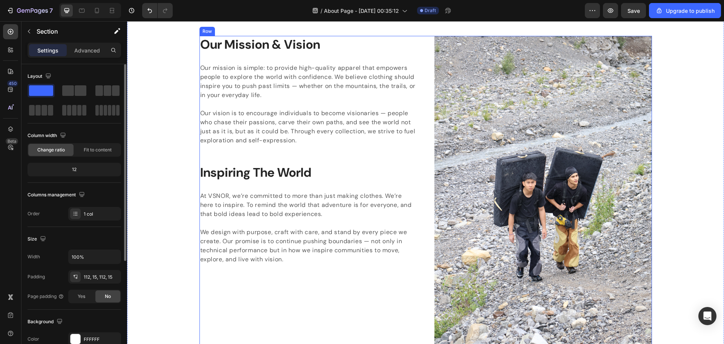
scroll to position [646, 0]
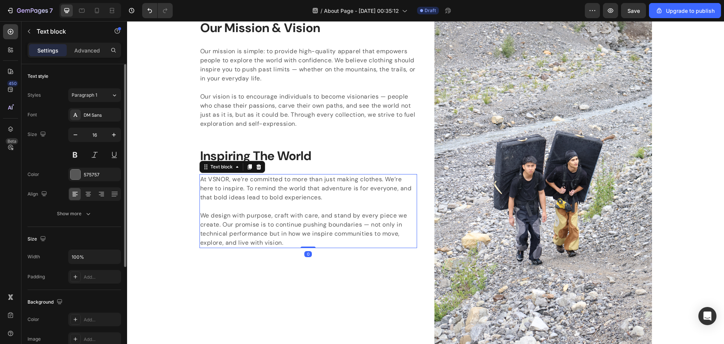
click at [353, 241] on p "We design with purpose, craft with care, and stand by every piece we create. Ou…" at bounding box center [308, 229] width 216 height 36
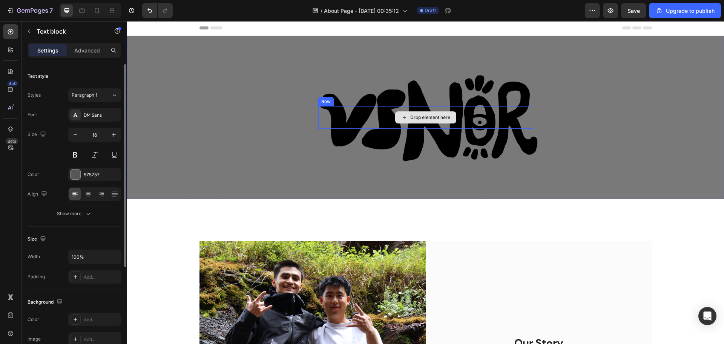
scroll to position [0, 0]
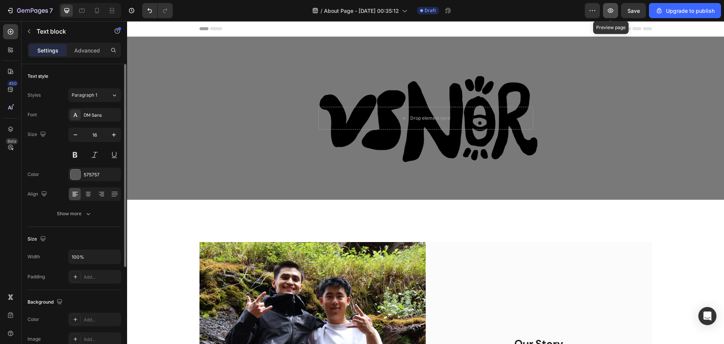
click at [361, 6] on button "button" at bounding box center [610, 10] width 15 height 15
click at [361, 8] on span "Save" at bounding box center [633, 11] width 12 height 6
click at [361, 13] on icon "button" at bounding box center [611, 11] width 8 height 8
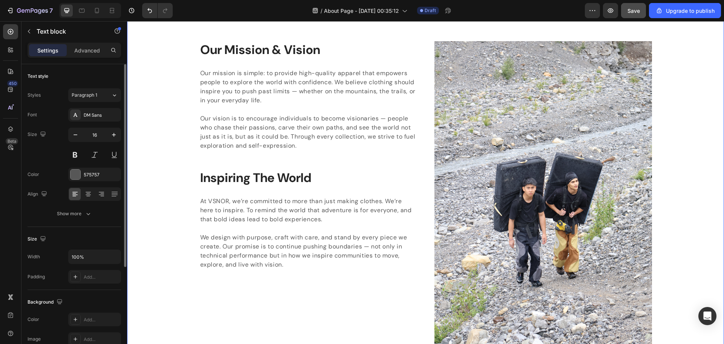
scroll to position [641, 0]
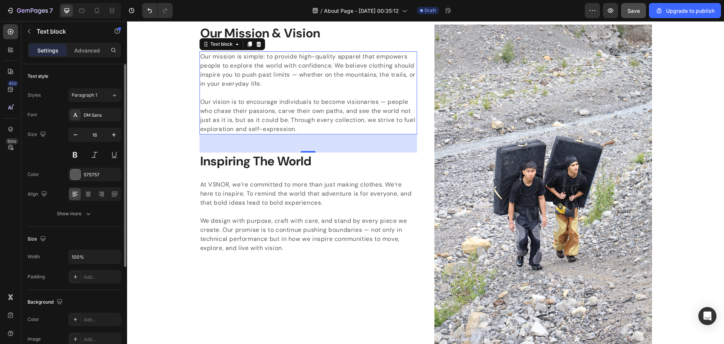
click at [361, 104] on p "Our vision is to encourage individuals to become visionaries — people who chase…" at bounding box center [308, 115] width 216 height 36
click at [330, 127] on p "Our vision is to encourage individuals to become visionaries — people who chase…" at bounding box center [308, 115] width 216 height 36
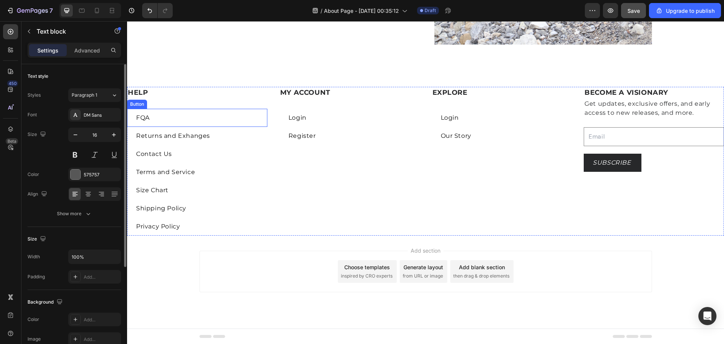
scroll to position [948, 0]
click at [361, 118] on button "Login" at bounding box center [450, 117] width 36 height 18
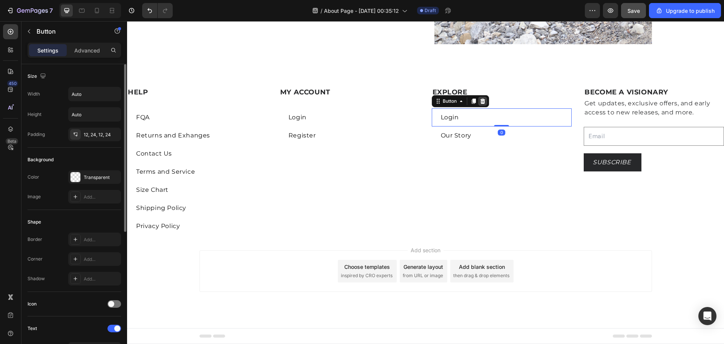
click at [361, 102] on icon at bounding box center [483, 101] width 6 height 6
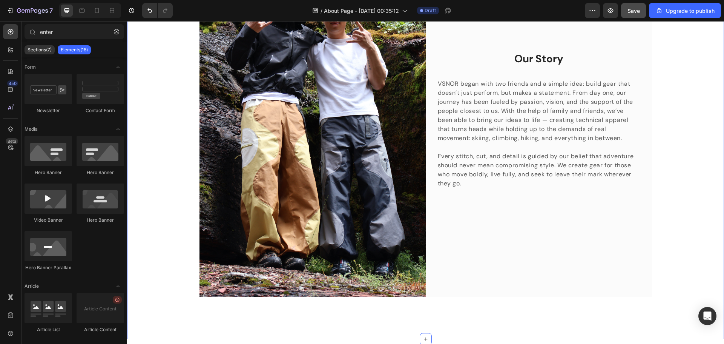
scroll to position [189, 0]
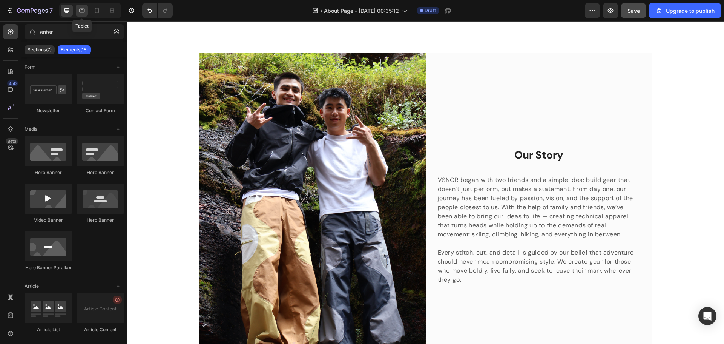
click at [85, 9] on icon at bounding box center [82, 11] width 8 height 8
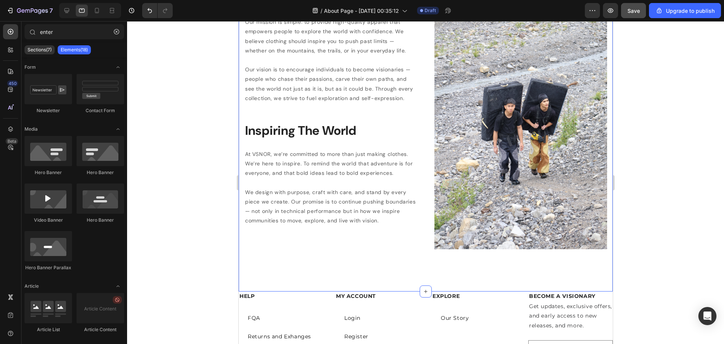
scroll to position [603, 0]
click at [98, 10] on icon at bounding box center [97, 10] width 4 height 5
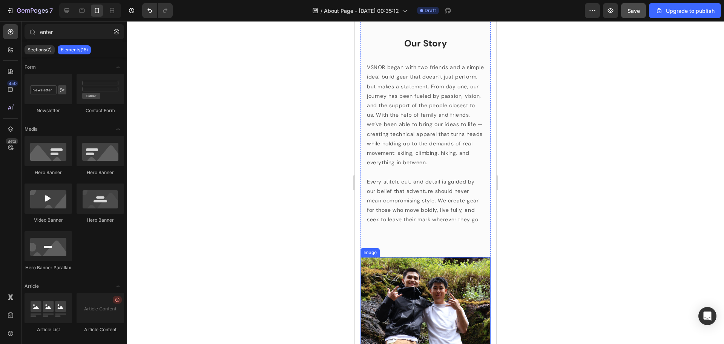
scroll to position [122, 0]
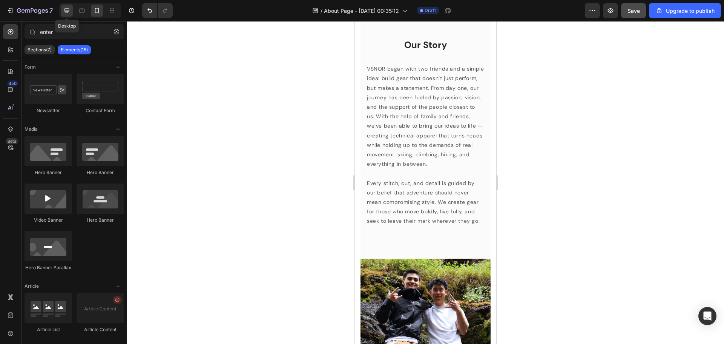
click at [65, 6] on div at bounding box center [67, 11] width 12 height 12
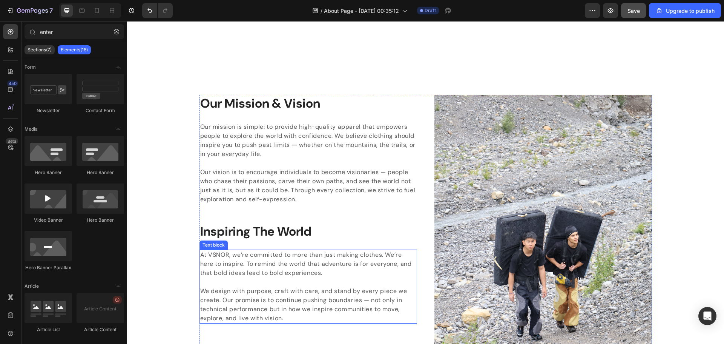
scroll to position [697, 0]
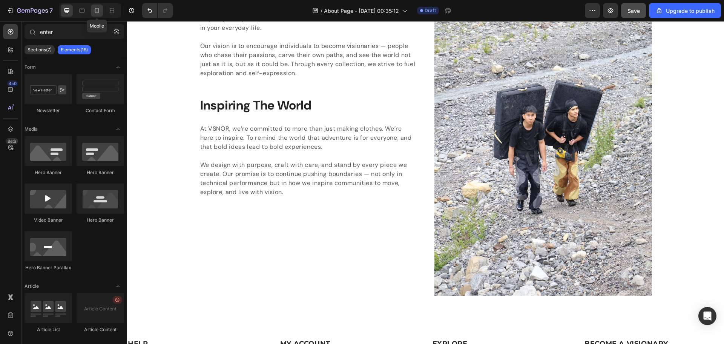
click at [95, 11] on icon at bounding box center [97, 10] width 4 height 5
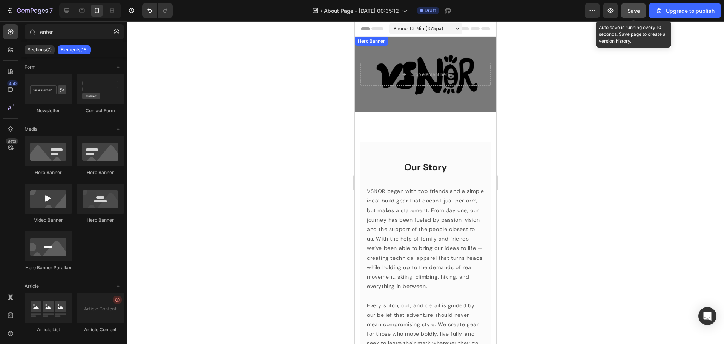
click at [361, 12] on span "Save" at bounding box center [633, 11] width 12 height 6
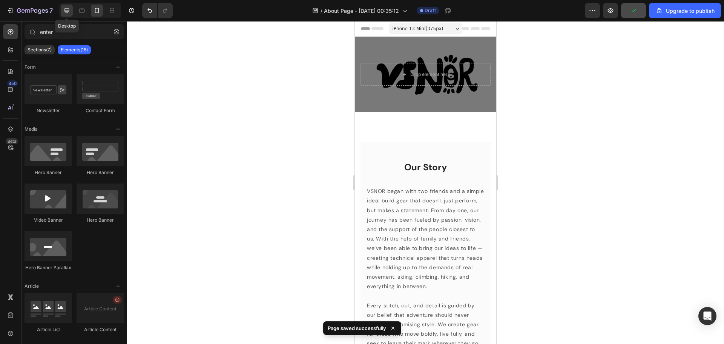
click at [71, 10] on div at bounding box center [67, 11] width 12 height 12
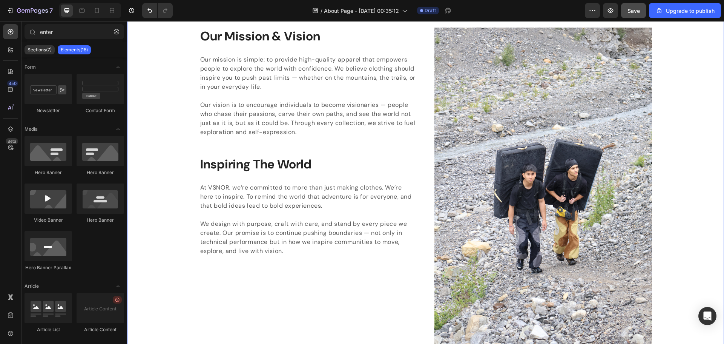
scroll to position [641, 0]
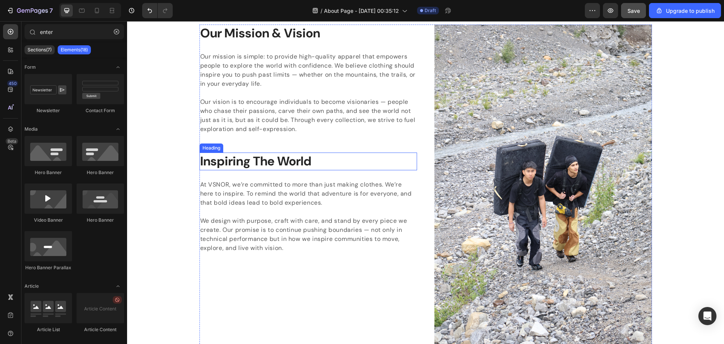
click at [283, 164] on p "Inspiring The World" at bounding box center [308, 161] width 216 height 16
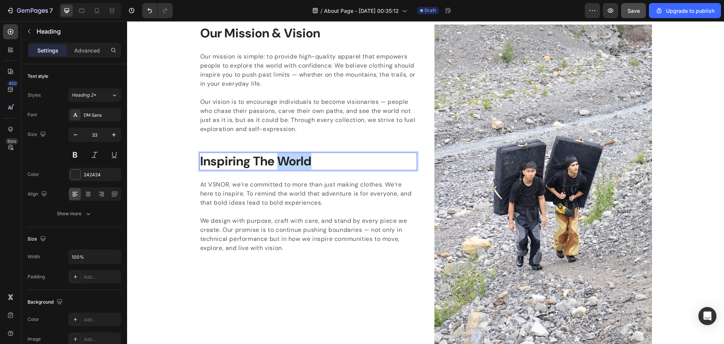
click at [282, 163] on p "Inspiring The World" at bounding box center [308, 161] width 216 height 16
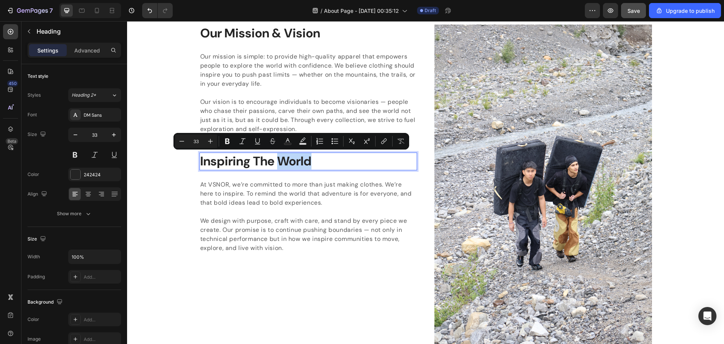
click at [325, 160] on p "Inspiring The World" at bounding box center [308, 161] width 216 height 16
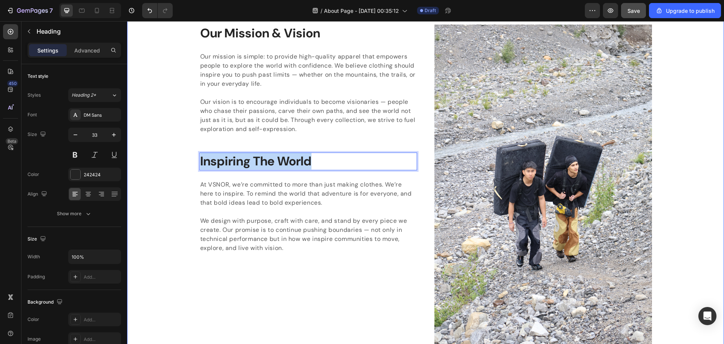
drag, startPoint x: 325, startPoint y: 160, endPoint x: 185, endPoint y: 157, distance: 139.5
click at [189, 159] on div "Our Mission & Vision Heading Our mission is simple: to provide high-quality app…" at bounding box center [426, 188] width 586 height 327
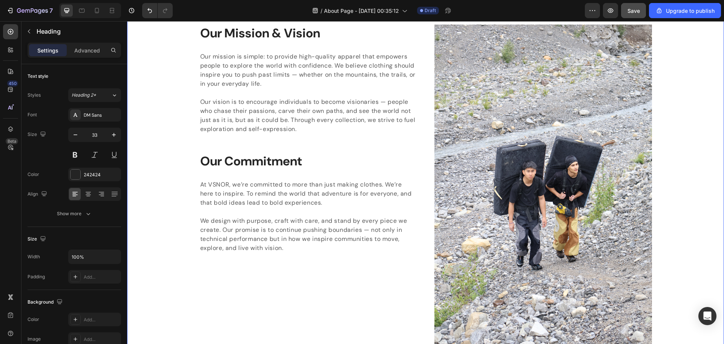
click at [145, 202] on div "Our Mission & Vision Heading Our mission is simple: to provide high-quality app…" at bounding box center [426, 188] width 586 height 327
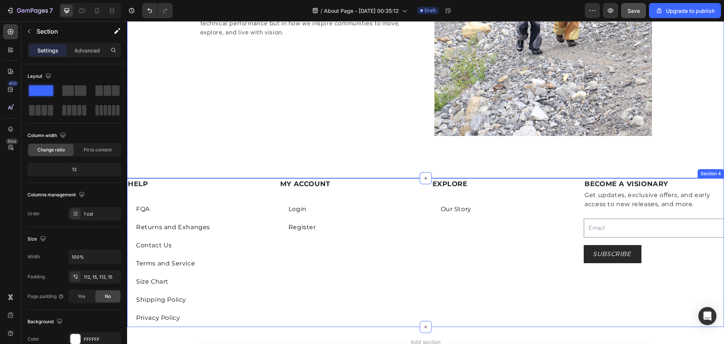
scroll to position [835, 0]
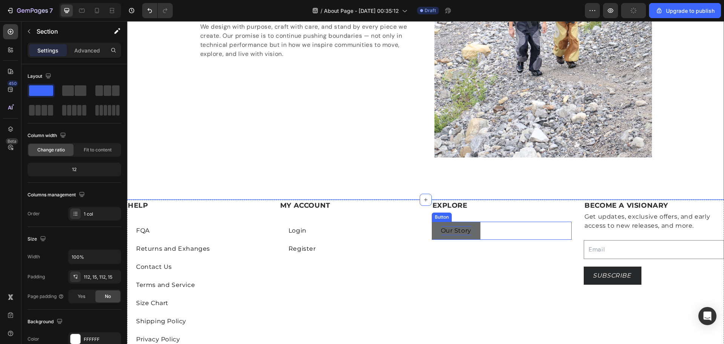
click at [361, 232] on p "Our Story" at bounding box center [456, 230] width 31 height 9
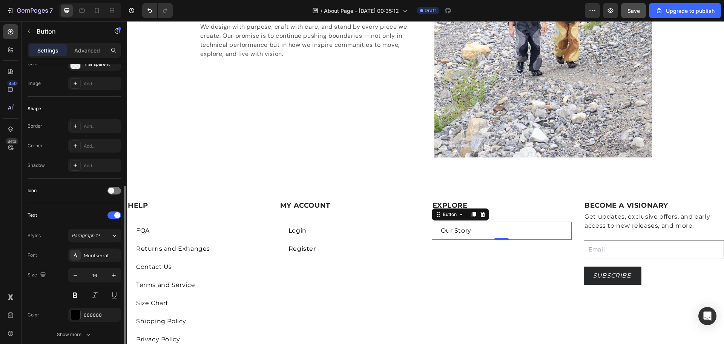
scroll to position [151, 0]
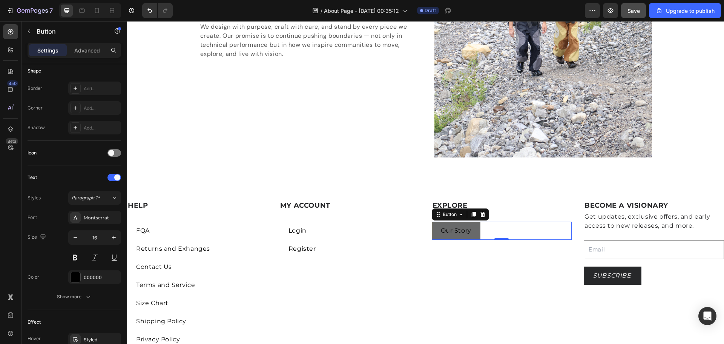
click at [361, 231] on button "Our Story" at bounding box center [456, 230] width 49 height 18
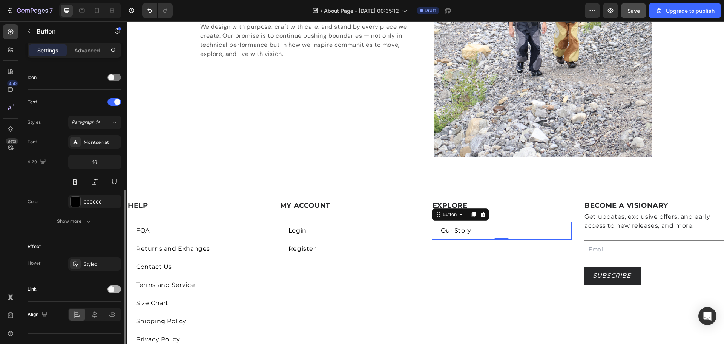
click at [118, 291] on div at bounding box center [114, 289] width 14 height 8
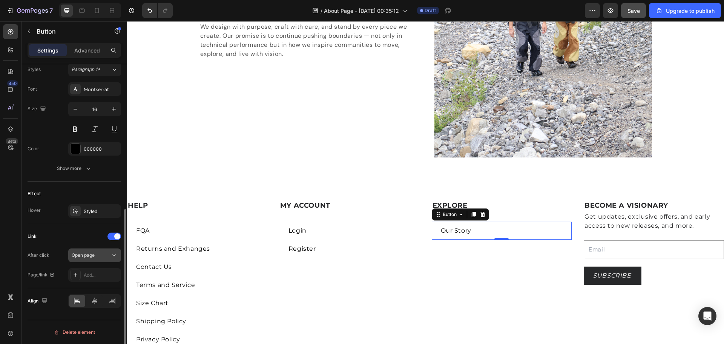
click at [99, 256] on div "Open page" at bounding box center [91, 255] width 38 height 7
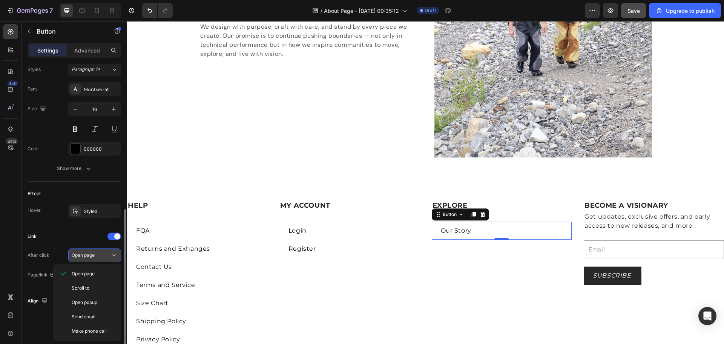
click at [95, 255] on div "Open page" at bounding box center [91, 255] width 38 height 7
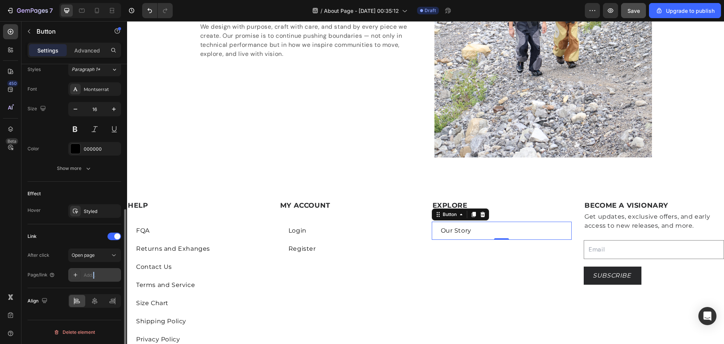
click at [94, 278] on div "Add..." at bounding box center [101, 274] width 35 height 7
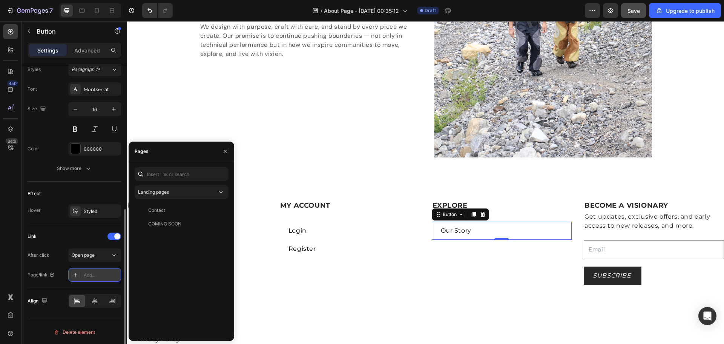
click at [74, 275] on icon at bounding box center [76, 275] width 4 height 4
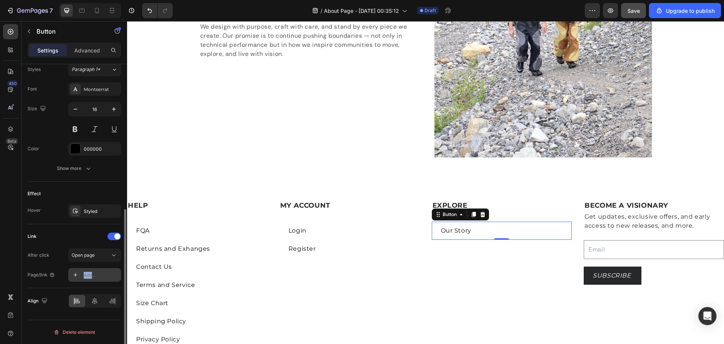
click at [74, 275] on icon at bounding box center [76, 275] width 4 height 4
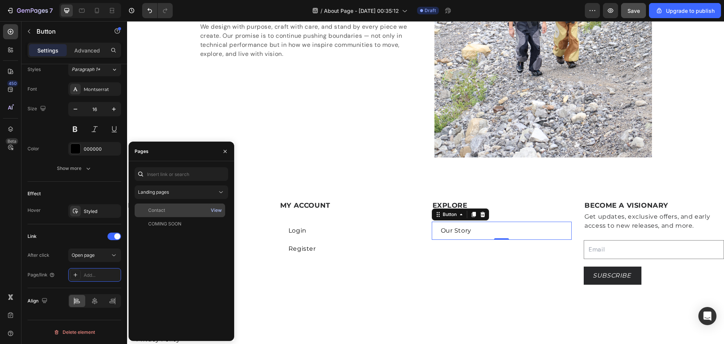
click at [221, 210] on div "View" at bounding box center [216, 210] width 11 height 7
click at [219, 224] on div "View" at bounding box center [216, 223] width 11 height 7
click at [183, 189] on div "Landing pages" at bounding box center [177, 192] width 79 height 7
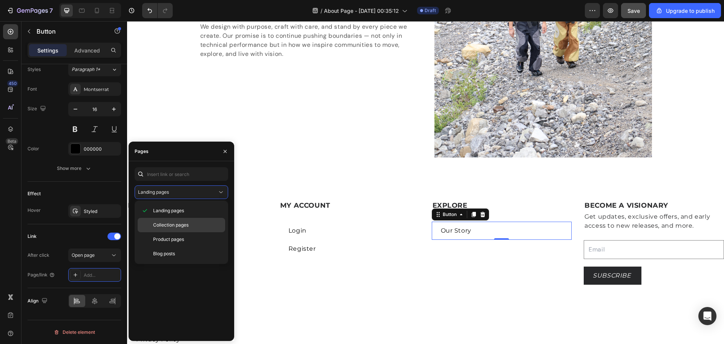
click at [192, 224] on p "Collection pages" at bounding box center [187, 224] width 69 height 7
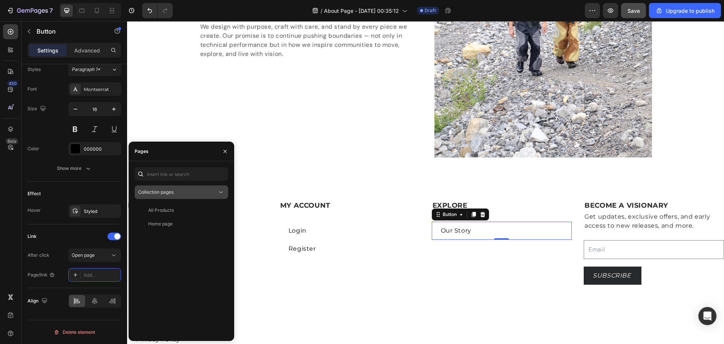
click at [188, 194] on div "Collection pages" at bounding box center [177, 192] width 79 height 7
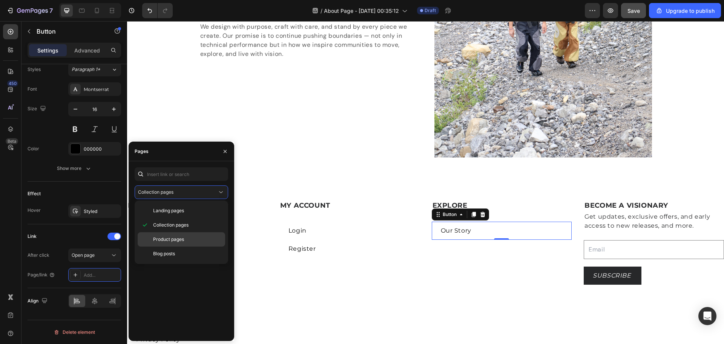
click at [194, 246] on div "Product pages" at bounding box center [181, 253] width 87 height 14
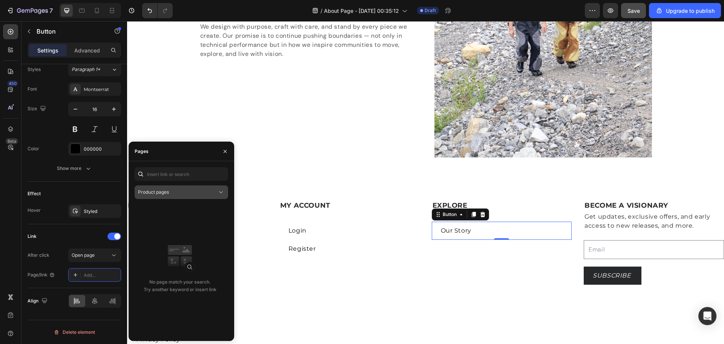
drag, startPoint x: 187, startPoint y: 192, endPoint x: 190, endPoint y: 196, distance: 5.7
click at [187, 192] on div "Product pages" at bounding box center [177, 192] width 79 height 7
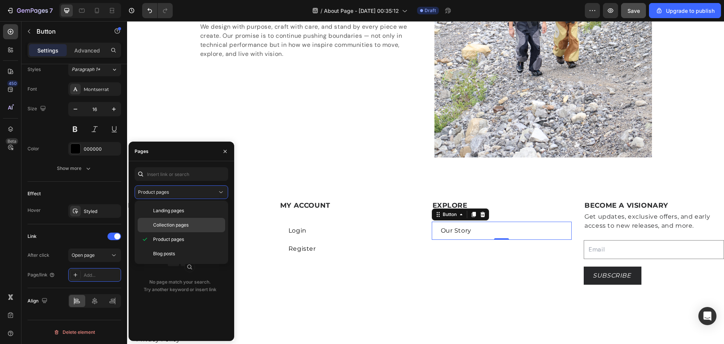
click at [189, 226] on p "Collection pages" at bounding box center [187, 224] width 69 height 7
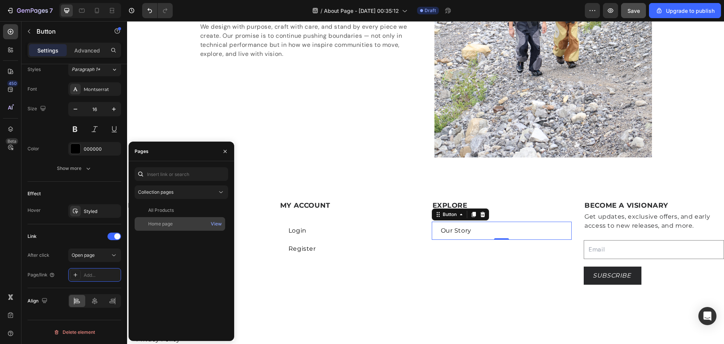
click at [161, 224] on div "Home page" at bounding box center [160, 223] width 25 height 7
click at [218, 224] on div "View" at bounding box center [216, 223] width 11 height 7
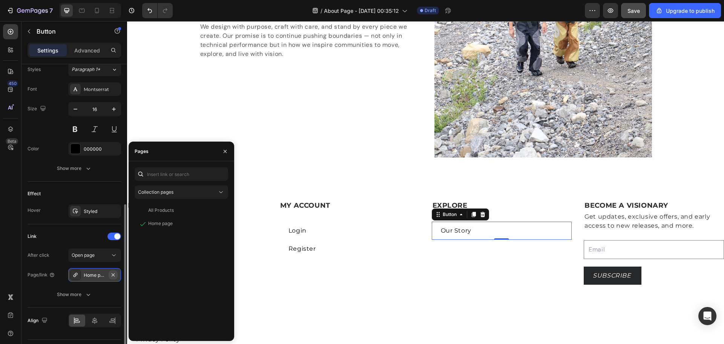
click at [117, 272] on button "button" at bounding box center [113, 274] width 9 height 9
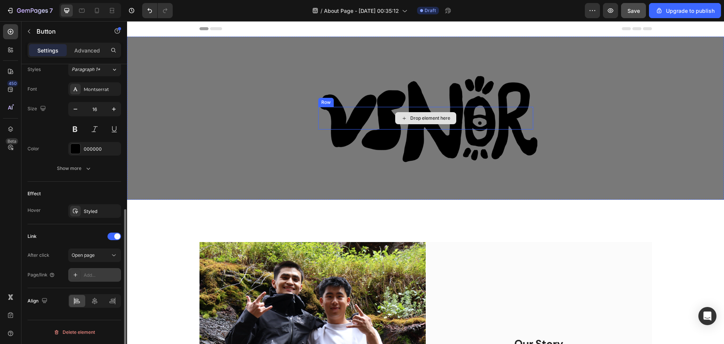
scroll to position [0, 0]
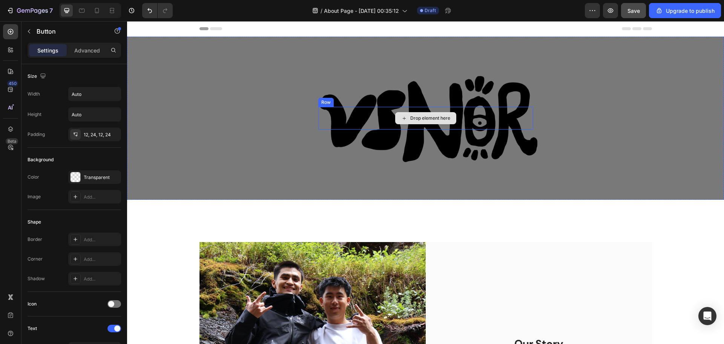
click at [361, 109] on div "Drop element here" at bounding box center [425, 118] width 215 height 23
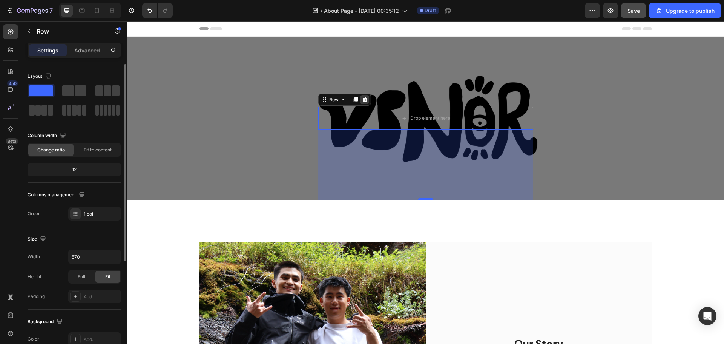
click at [361, 99] on icon at bounding box center [365, 100] width 6 height 6
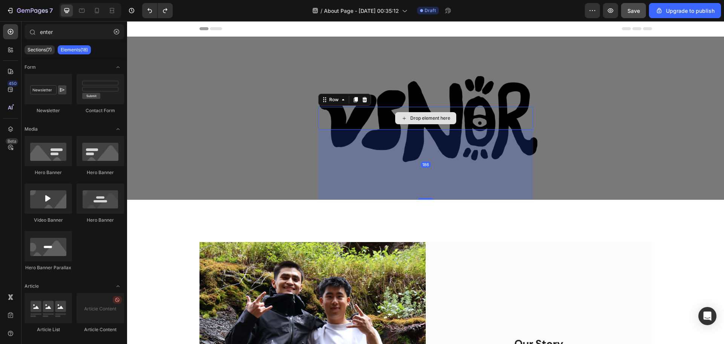
click at [361, 114] on div "Drop element here" at bounding box center [425, 118] width 215 height 23
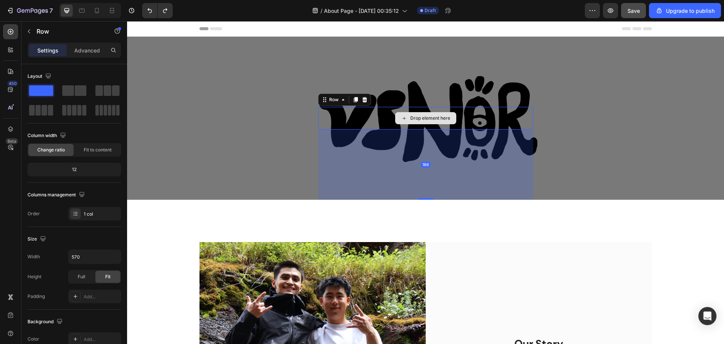
click at [258, 89] on div "Drop element here Row 186" at bounding box center [425, 118] width 597 height 163
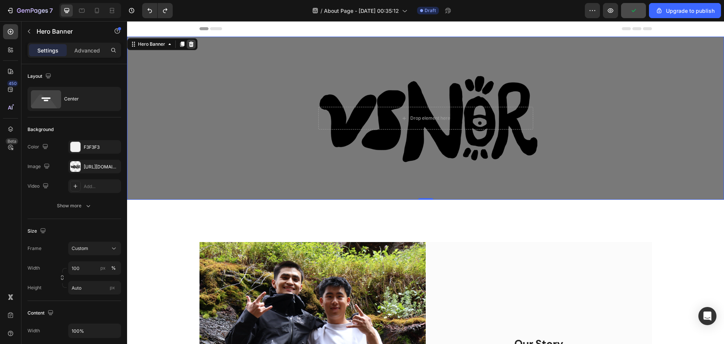
click at [190, 44] on icon at bounding box center [191, 43] width 5 height 5
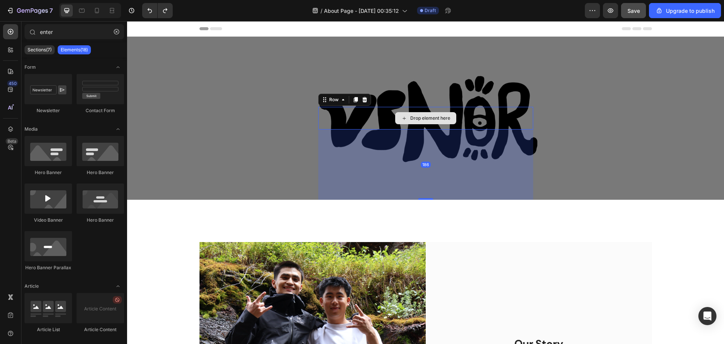
click at [361, 123] on div "Drop element here" at bounding box center [425, 118] width 215 height 23
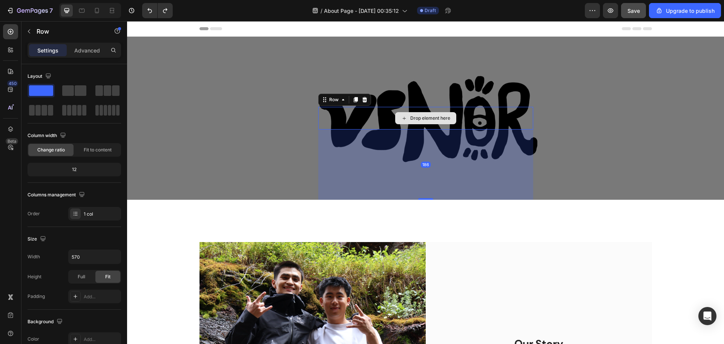
click at [361, 110] on div "Drop element here" at bounding box center [425, 118] width 215 height 23
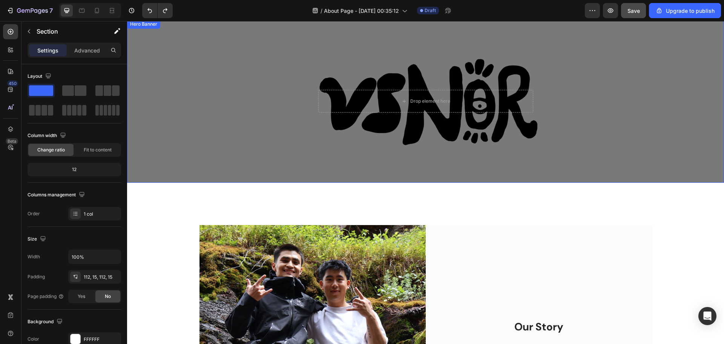
scroll to position [38, 0]
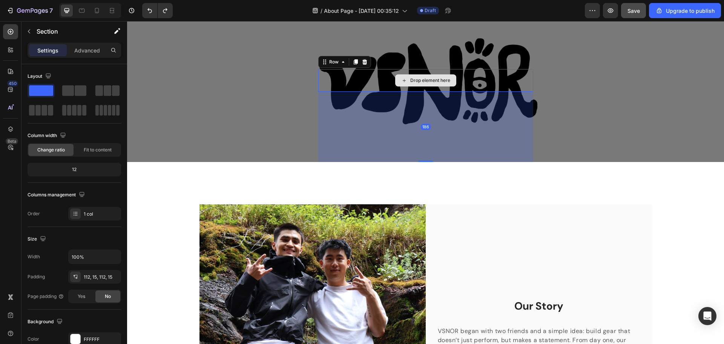
click at [361, 80] on div "Drop element here" at bounding box center [425, 80] width 215 height 23
click at [361, 121] on div "186" at bounding box center [425, 127] width 215 height 70
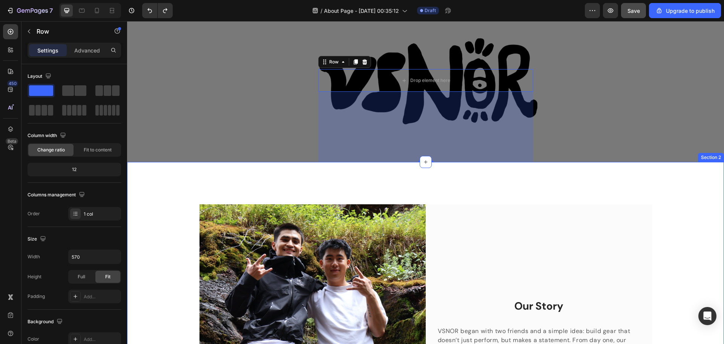
drag, startPoint x: 426, startPoint y: 160, endPoint x: 427, endPoint y: 174, distance: 14.0
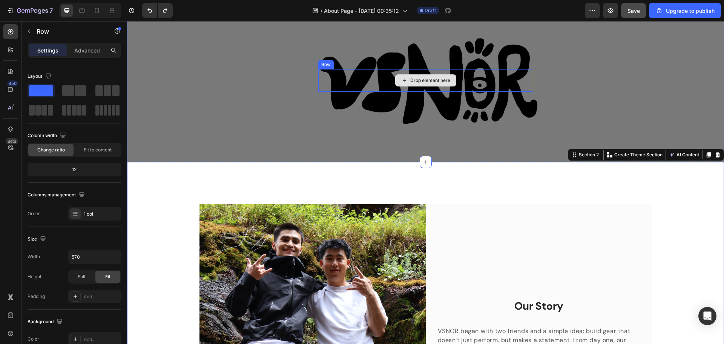
click at [361, 86] on div "Drop element here" at bounding box center [425, 80] width 215 height 23
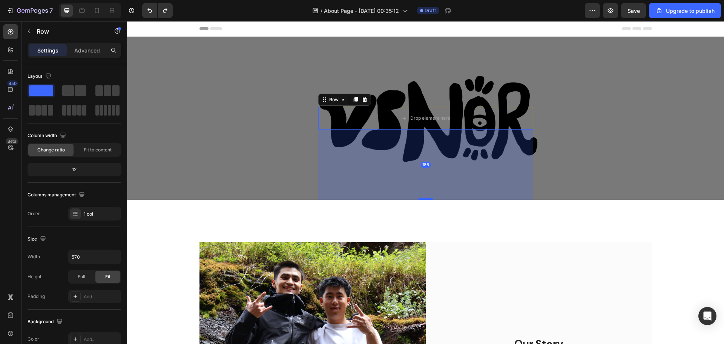
scroll to position [38, 0]
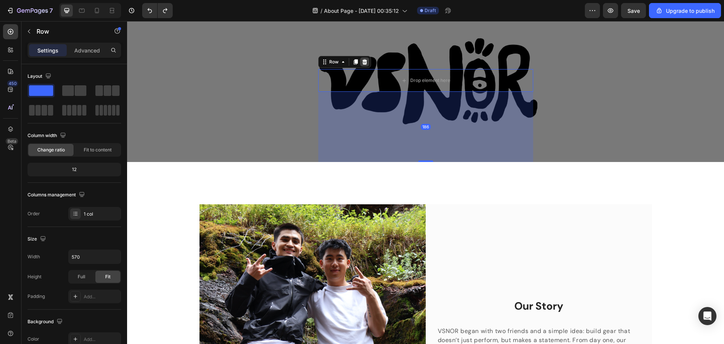
click at [362, 62] on icon at bounding box center [364, 61] width 5 height 5
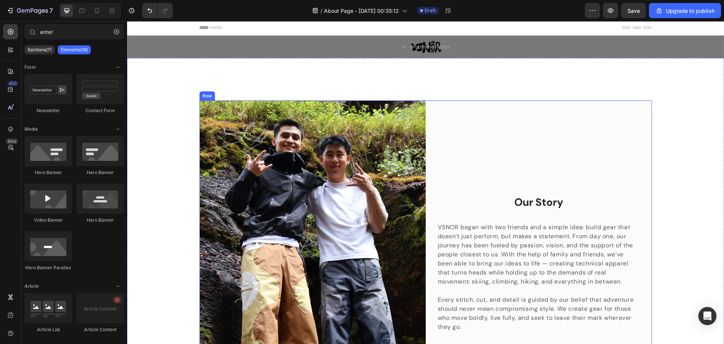
scroll to position [0, 0]
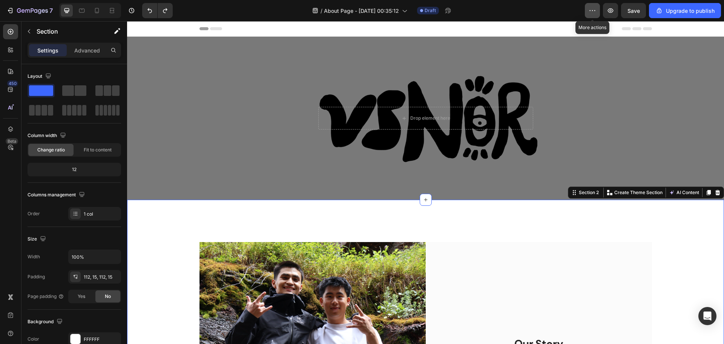
click at [595, 8] on icon "button" at bounding box center [593, 11] width 8 height 8
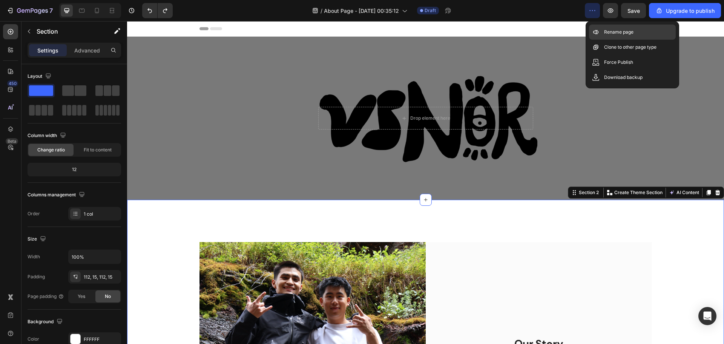
click at [608, 35] on p "Rename page" at bounding box center [618, 32] width 29 height 8
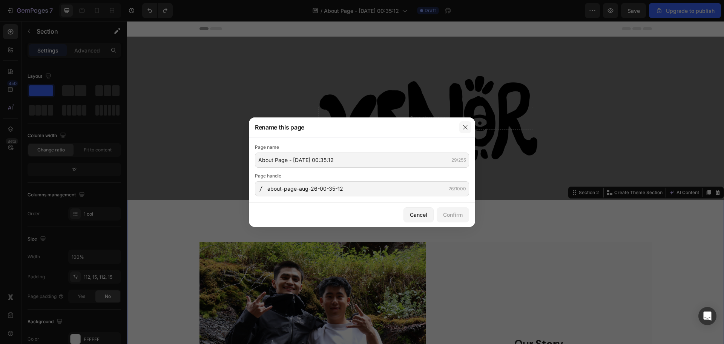
click at [466, 128] on icon "button" at bounding box center [465, 127] width 6 height 6
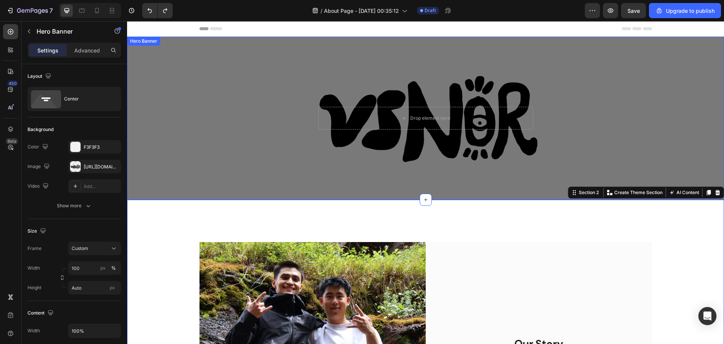
click at [547, 43] on div "Drop element here Row" at bounding box center [425, 118] width 597 height 163
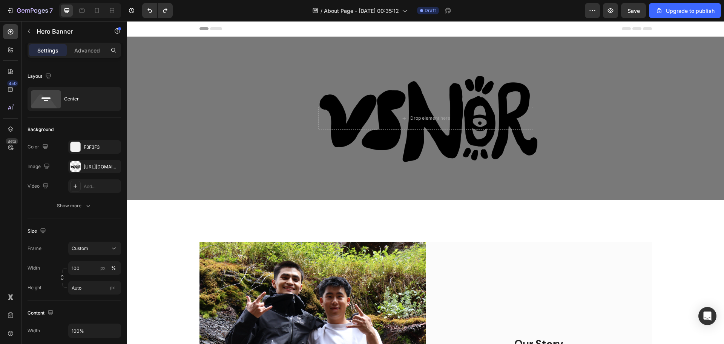
click at [259, 98] on div "Drop element here Row" at bounding box center [425, 118] width 597 height 163
click at [437, 92] on div "Drop element here Row" at bounding box center [425, 118] width 597 height 163
click at [478, 121] on div "Drop element here" at bounding box center [425, 118] width 215 height 23
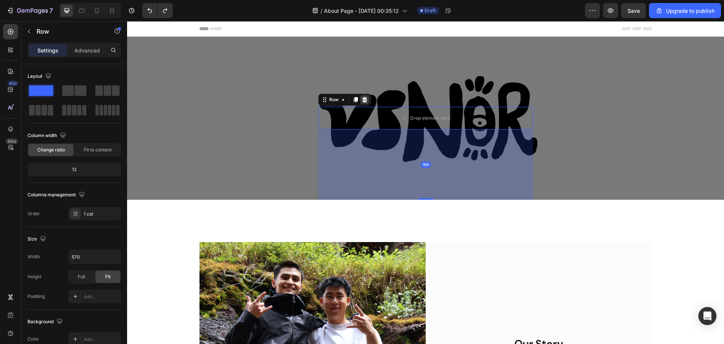
click at [362, 99] on icon at bounding box center [365, 100] width 6 height 6
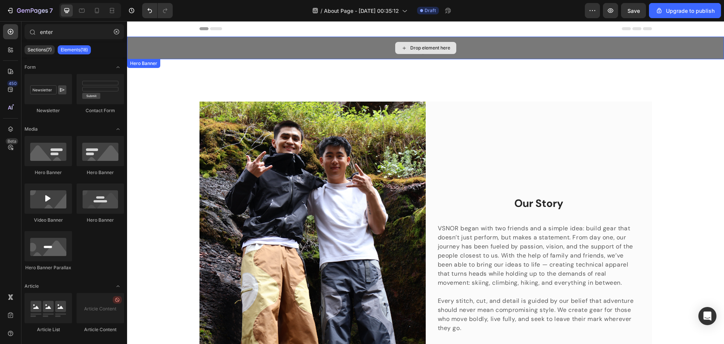
click at [485, 47] on div "Drop element here" at bounding box center [425, 48] width 597 height 23
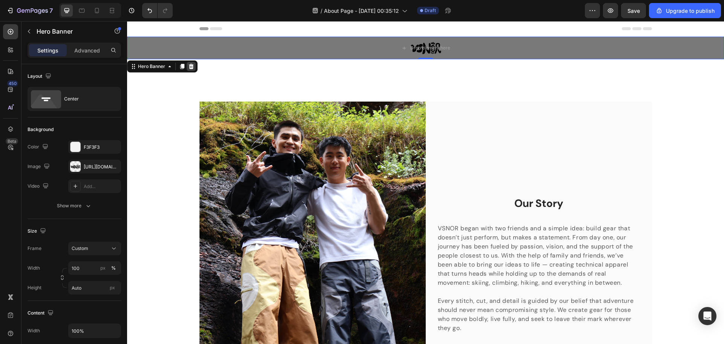
click at [193, 67] on icon at bounding box center [191, 66] width 6 height 6
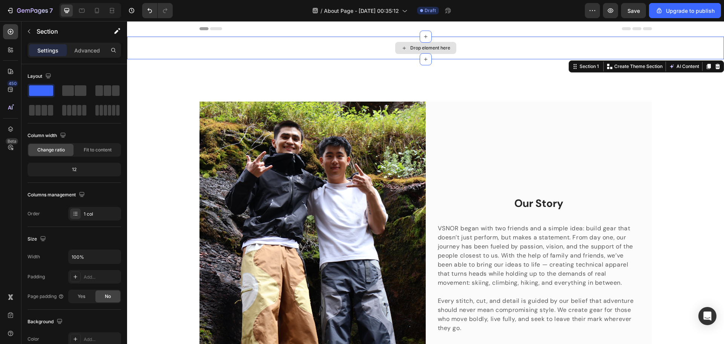
click at [293, 54] on div "Drop element here" at bounding box center [425, 48] width 597 height 23
click at [34, 28] on button "button" at bounding box center [29, 31] width 12 height 12
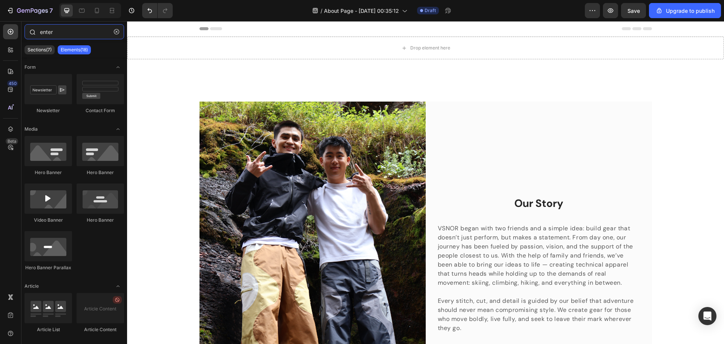
click at [64, 31] on input "enter" at bounding box center [75, 31] width 100 height 15
drag, startPoint x: 39, startPoint y: 31, endPoint x: 32, endPoint y: 31, distance: 7.5
click at [32, 31] on div "enter" at bounding box center [74, 33] width 106 height 18
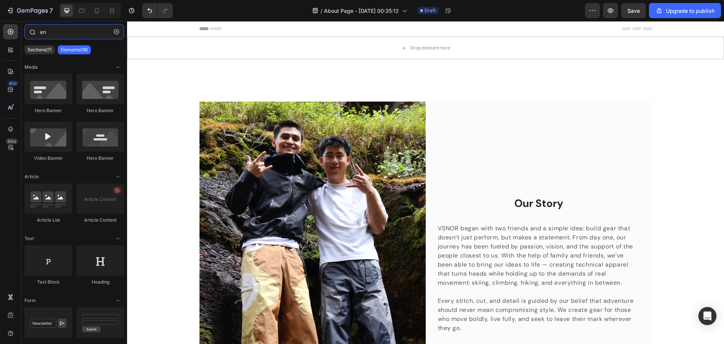
type input "e"
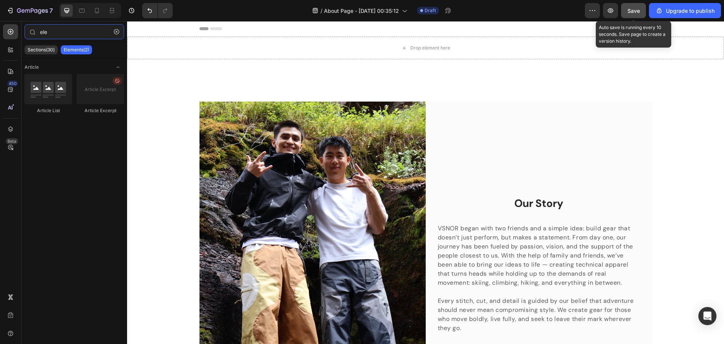
type input "ele"
click at [640, 11] on span "Save" at bounding box center [633, 11] width 12 height 6
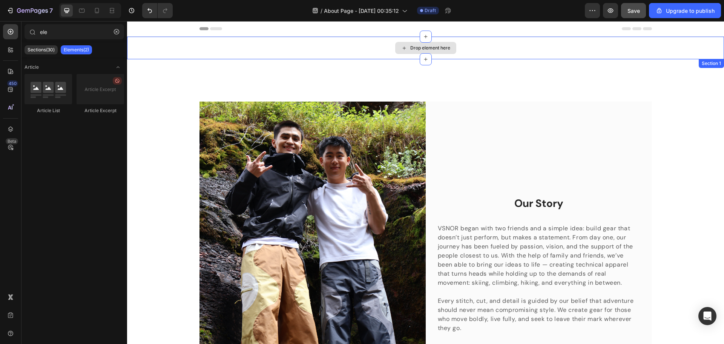
click at [397, 44] on div "Drop element here" at bounding box center [425, 48] width 61 height 12
click at [302, 49] on div "Drop element here" at bounding box center [425, 48] width 597 height 23
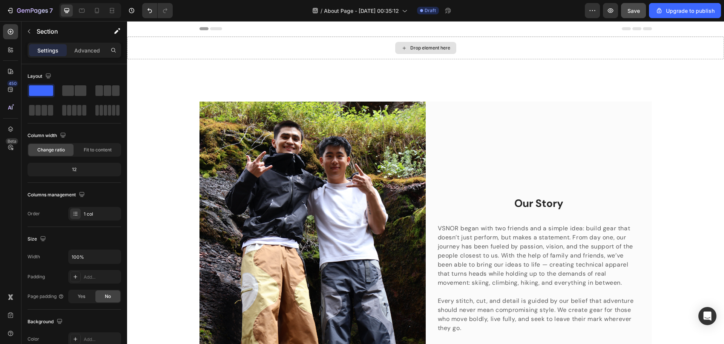
click at [326, 47] on div "Drop element here" at bounding box center [425, 48] width 597 height 23
click at [22, 12] on icon "button" at bounding box center [22, 10] width 3 height 3
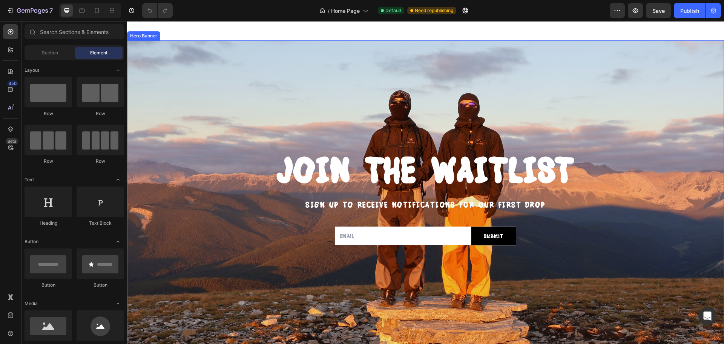
scroll to position [75, 0]
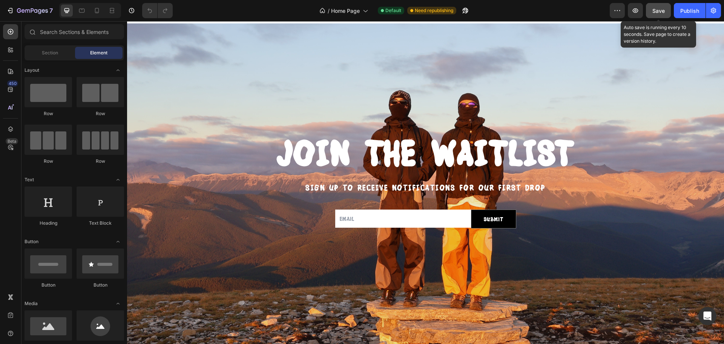
click at [656, 11] on span "Save" at bounding box center [658, 11] width 12 height 6
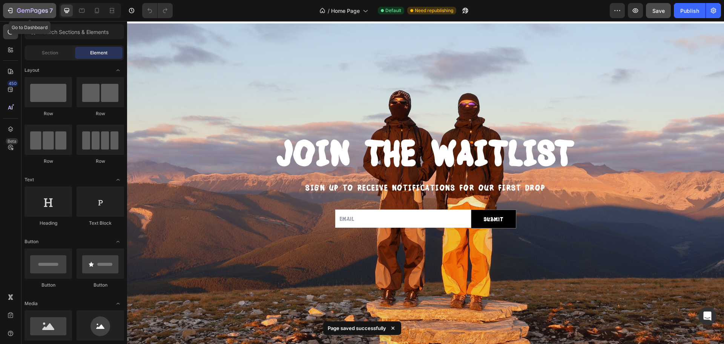
click at [8, 6] on button "7" at bounding box center [29, 10] width 53 height 15
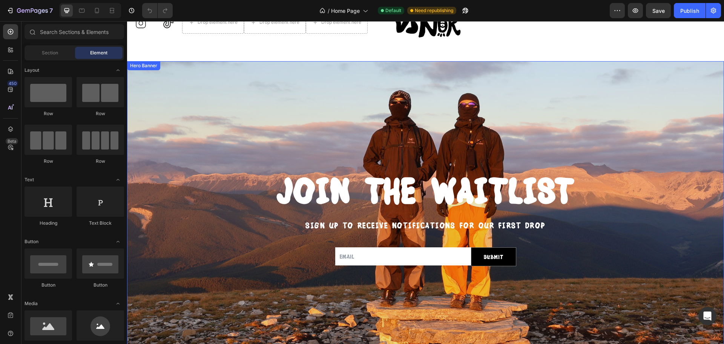
scroll to position [75, 0]
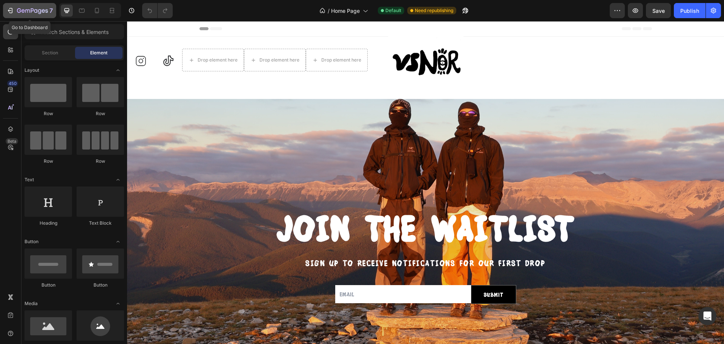
click at [17, 11] on div "7" at bounding box center [29, 10] width 46 height 9
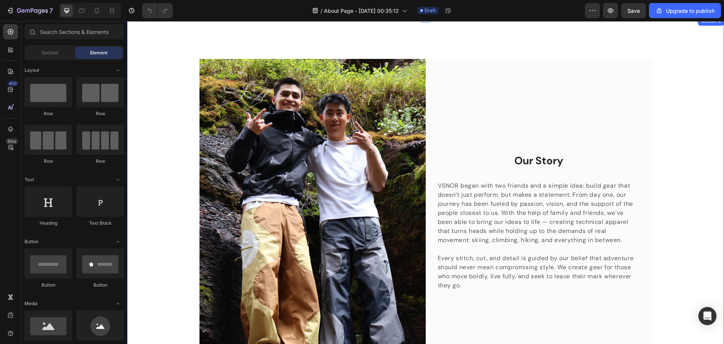
scroll to position [151, 0]
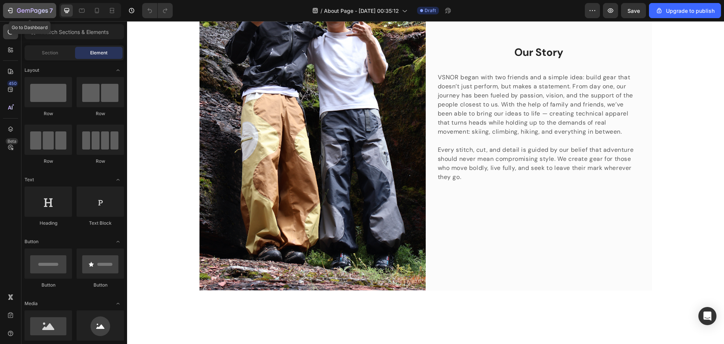
click at [15, 8] on div "7" at bounding box center [29, 10] width 46 height 9
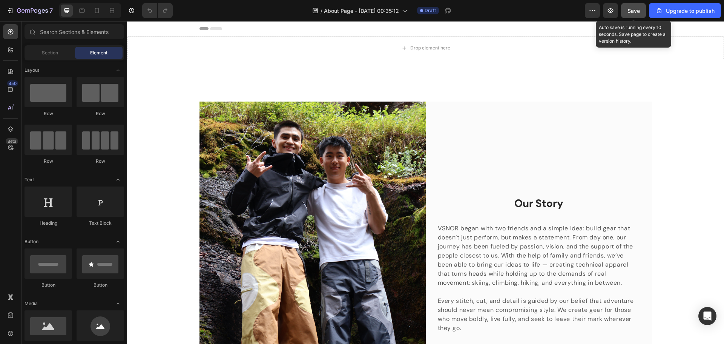
click at [639, 12] on span "Save" at bounding box center [633, 11] width 12 height 6
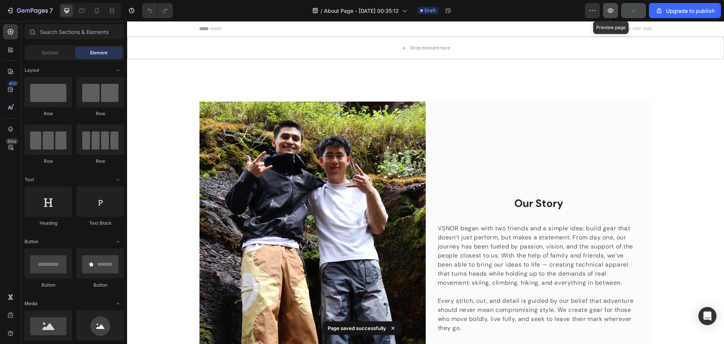
click at [612, 8] on icon "button" at bounding box center [611, 11] width 8 height 8
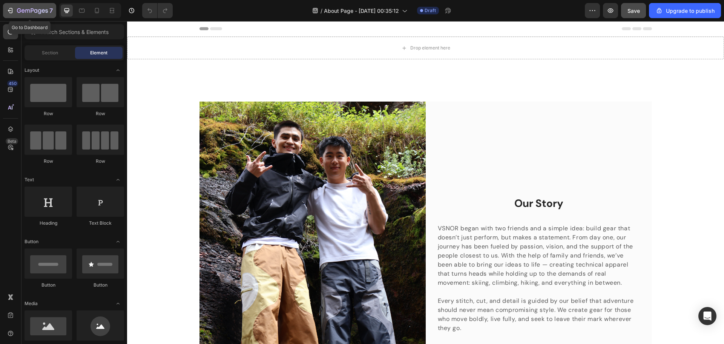
click at [17, 3] on button "7" at bounding box center [29, 10] width 53 height 15
